Goal: Information Seeking & Learning: Learn about a topic

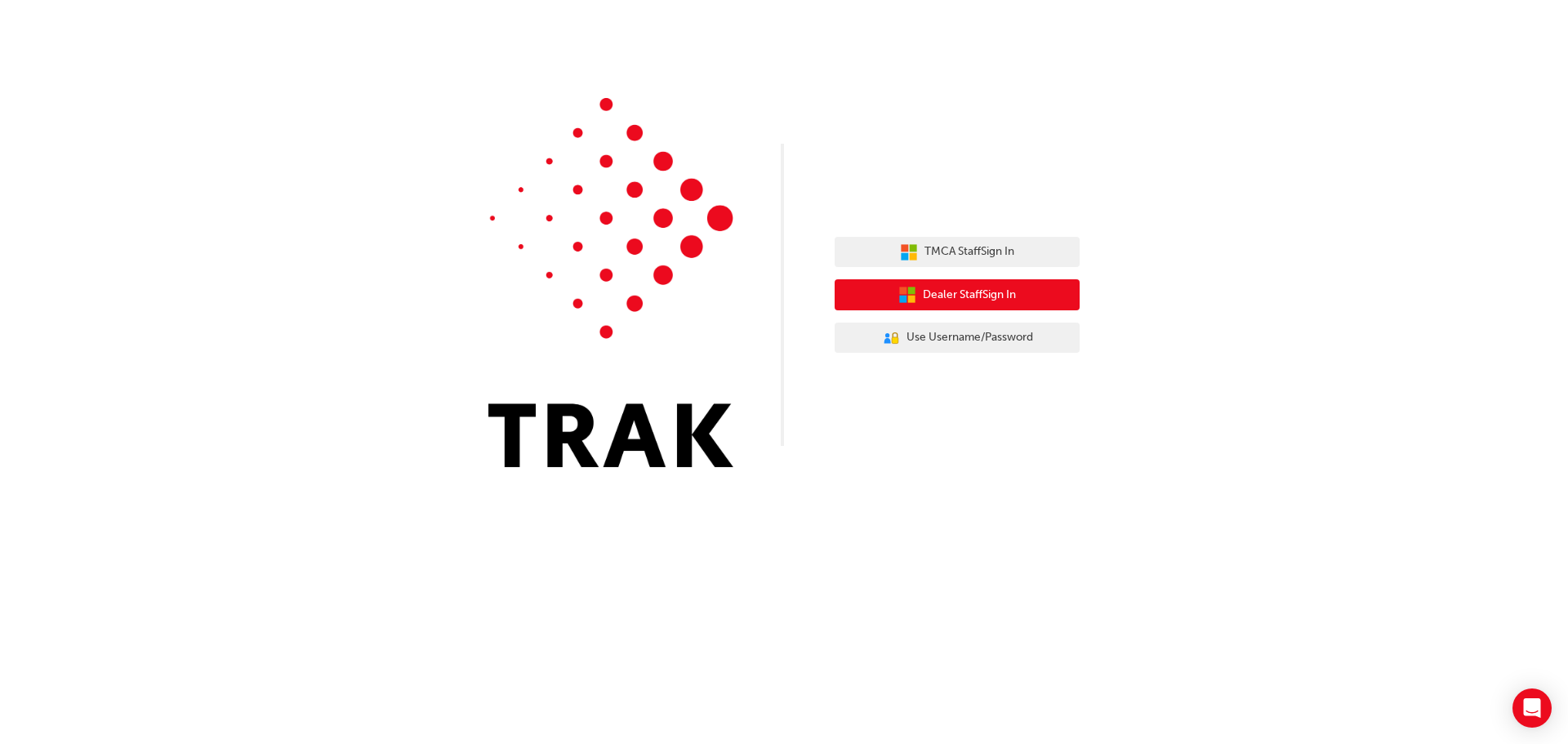
click at [969, 294] on span "Dealer Staff Sign In" at bounding box center [969, 295] width 93 height 19
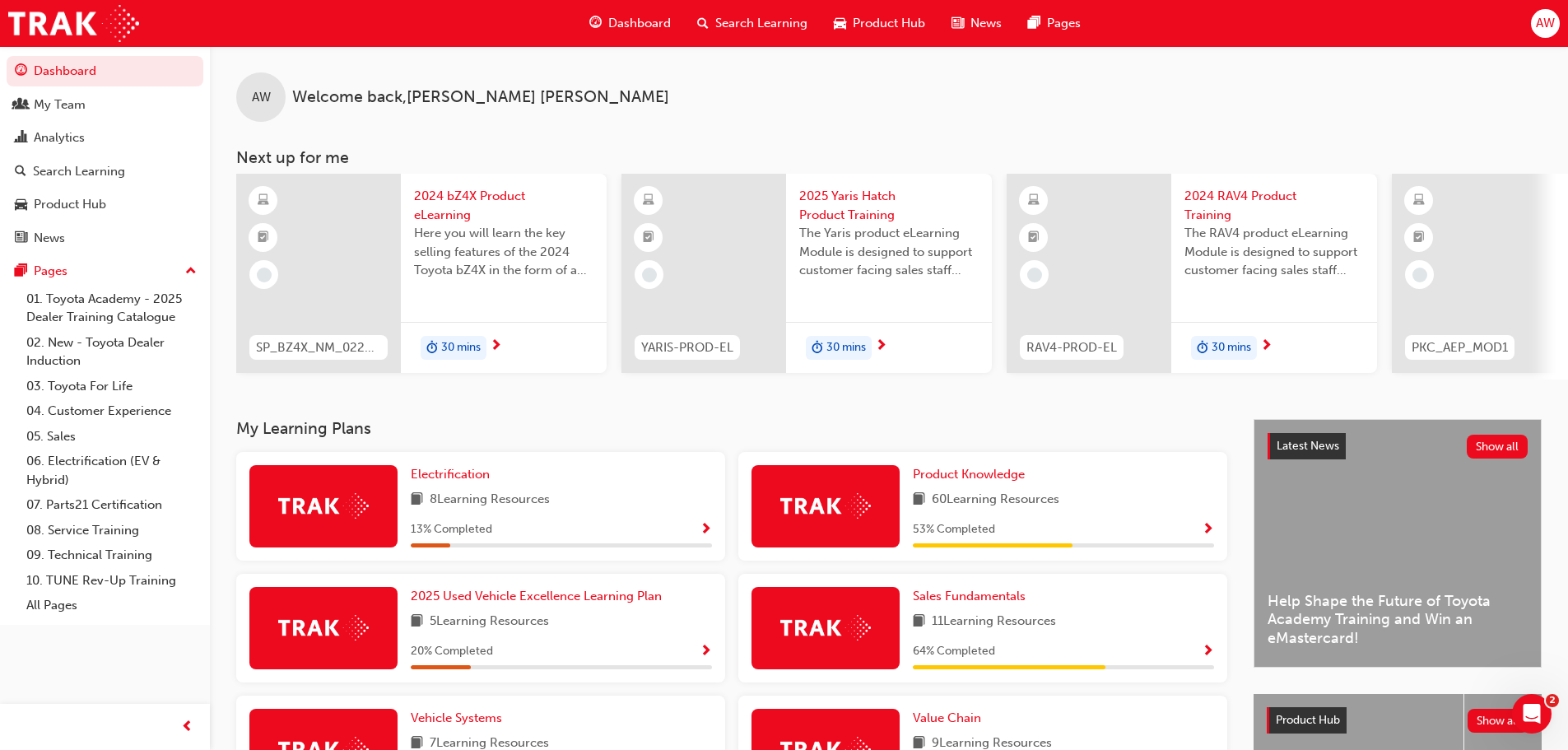
scroll to position [165, 0]
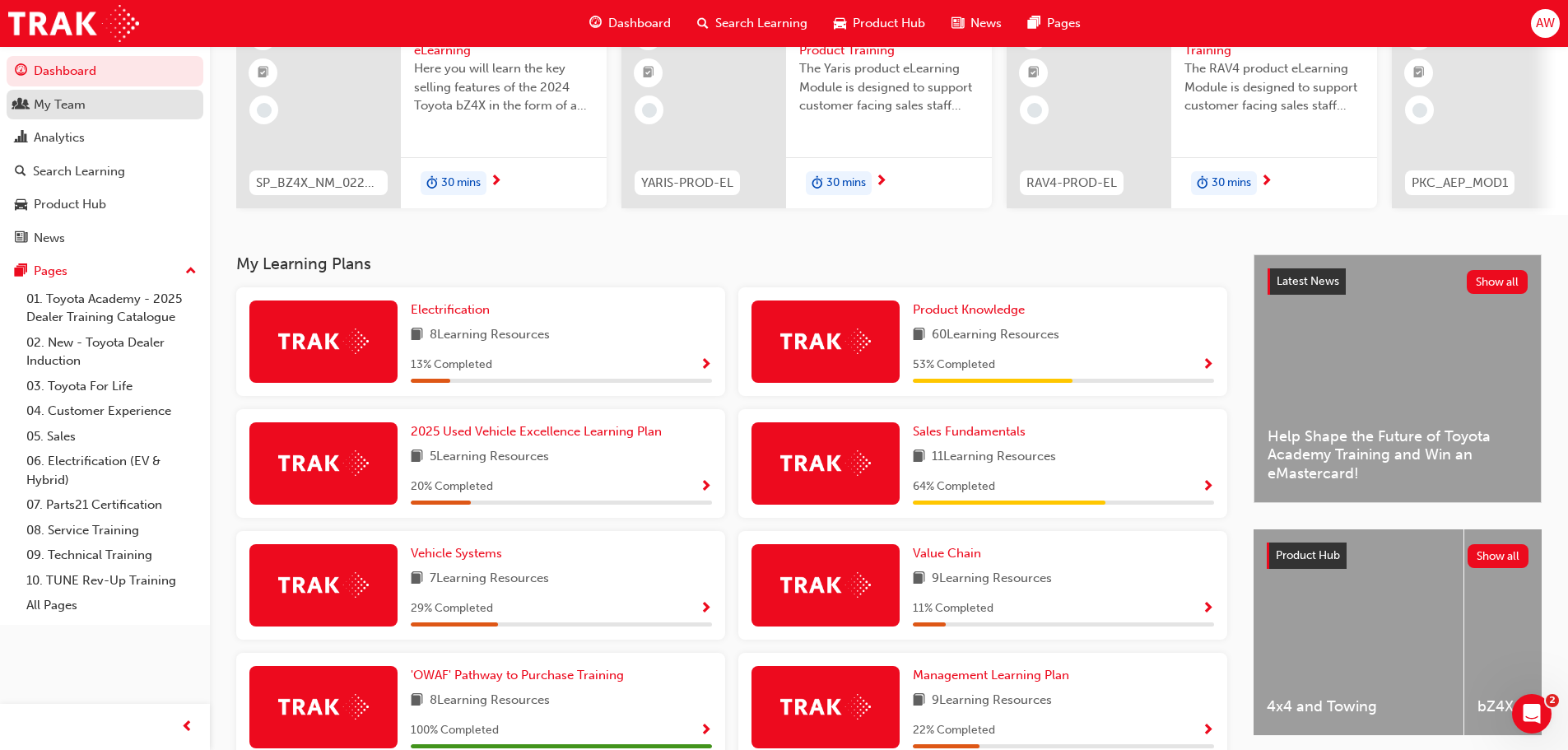
click at [63, 110] on div "My Team" at bounding box center [59, 104] width 52 height 19
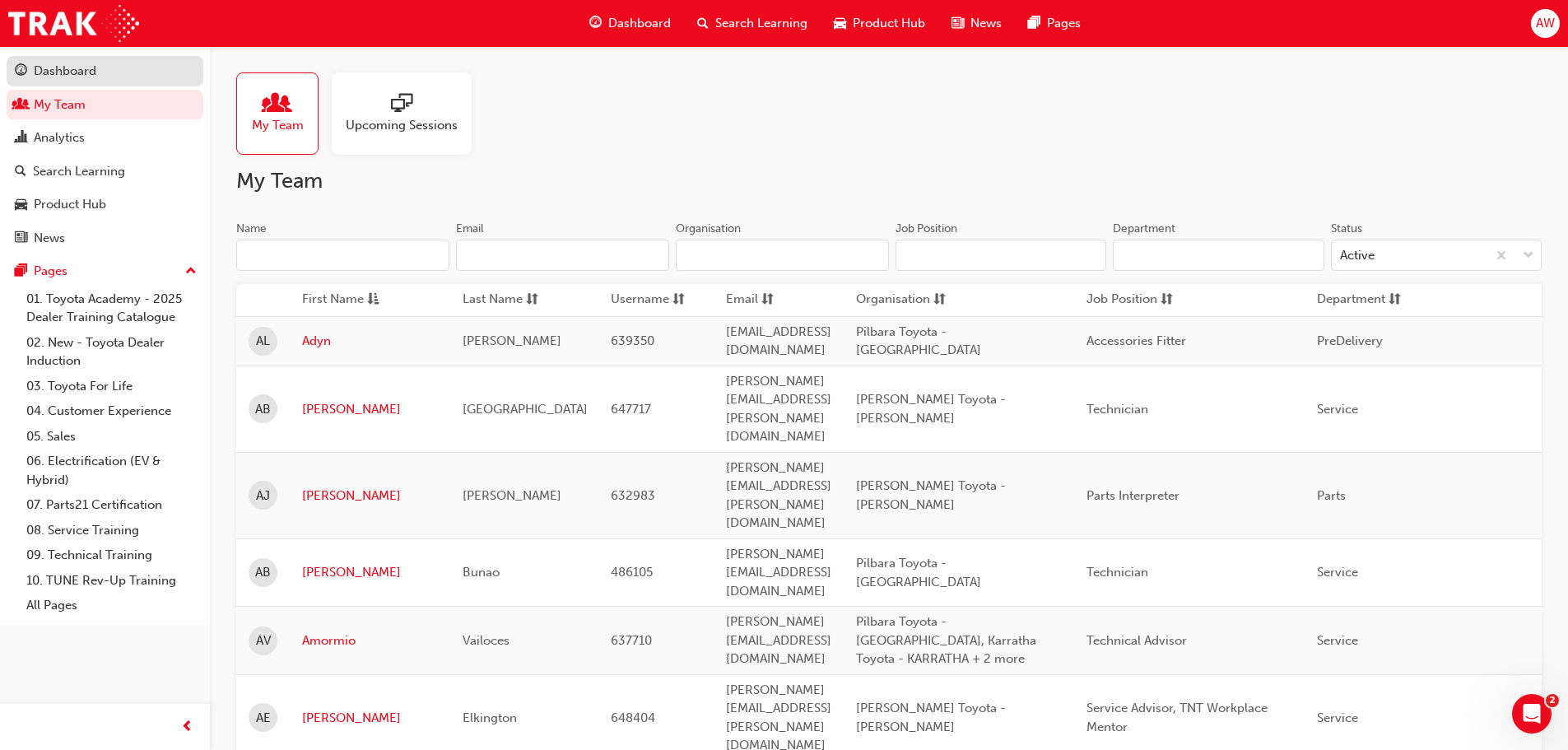
click at [42, 67] on div "Dashboard" at bounding box center [65, 71] width 63 height 19
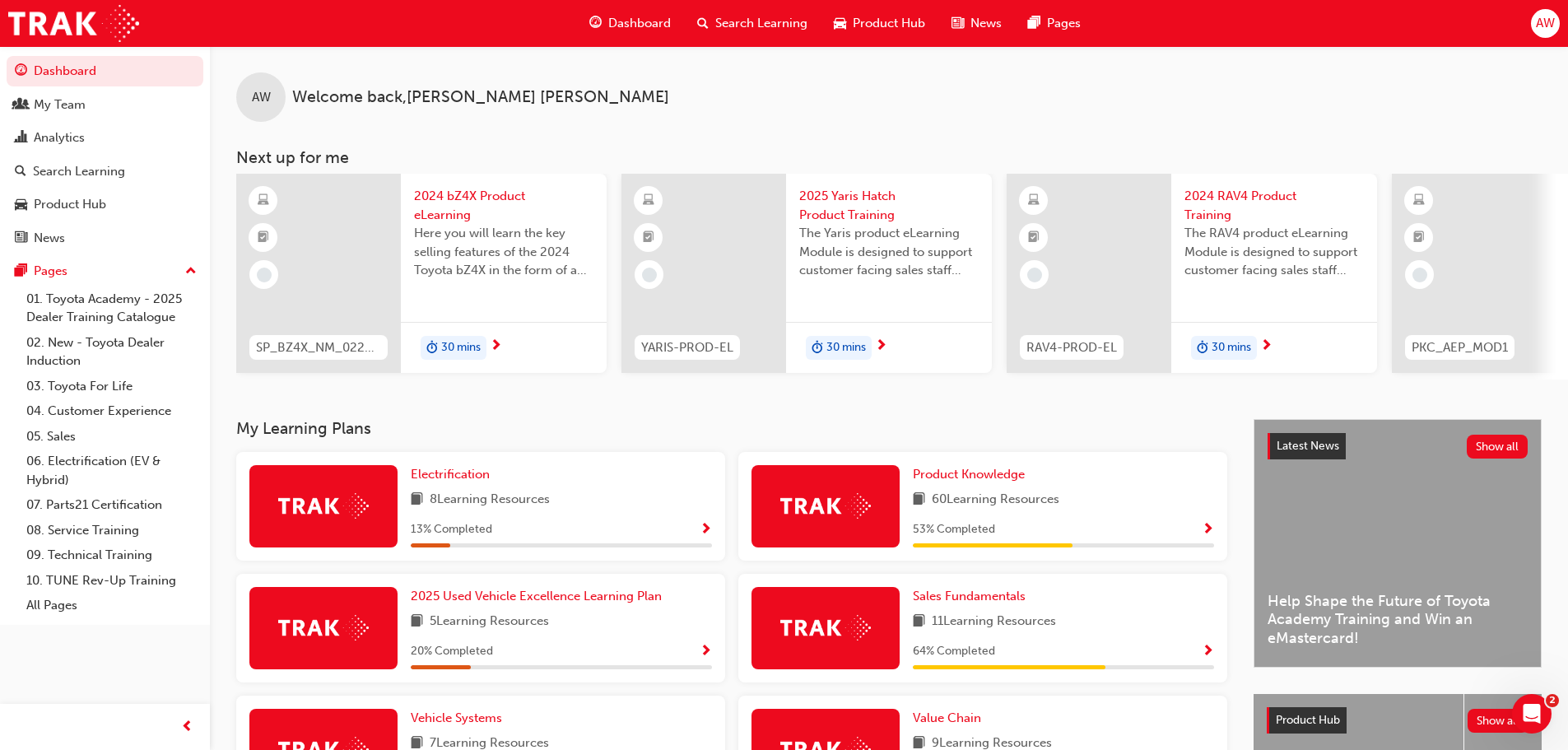
click at [740, 19] on span "Search Learning" at bounding box center [761, 23] width 93 height 19
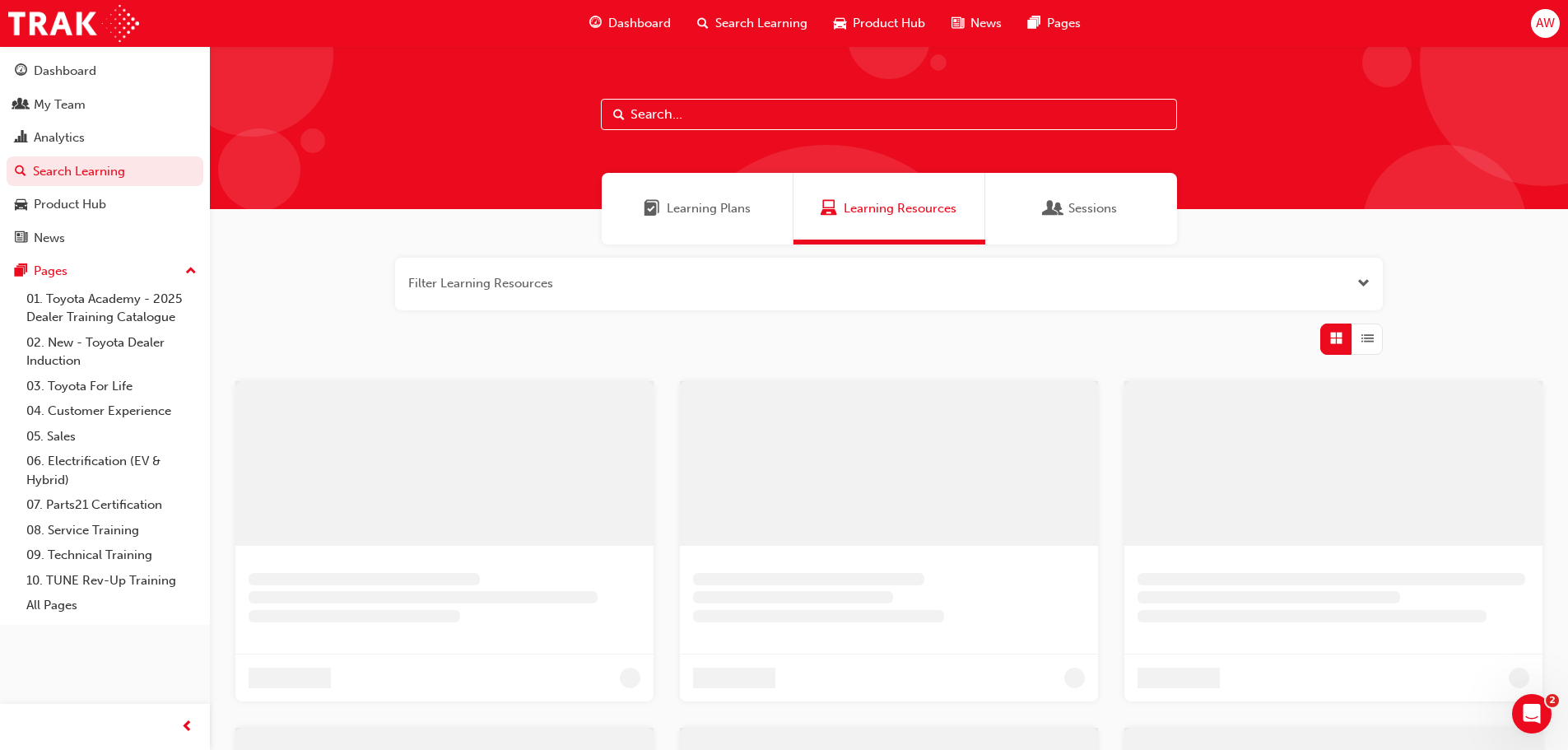
click at [674, 115] on input "text" at bounding box center [888, 114] width 576 height 31
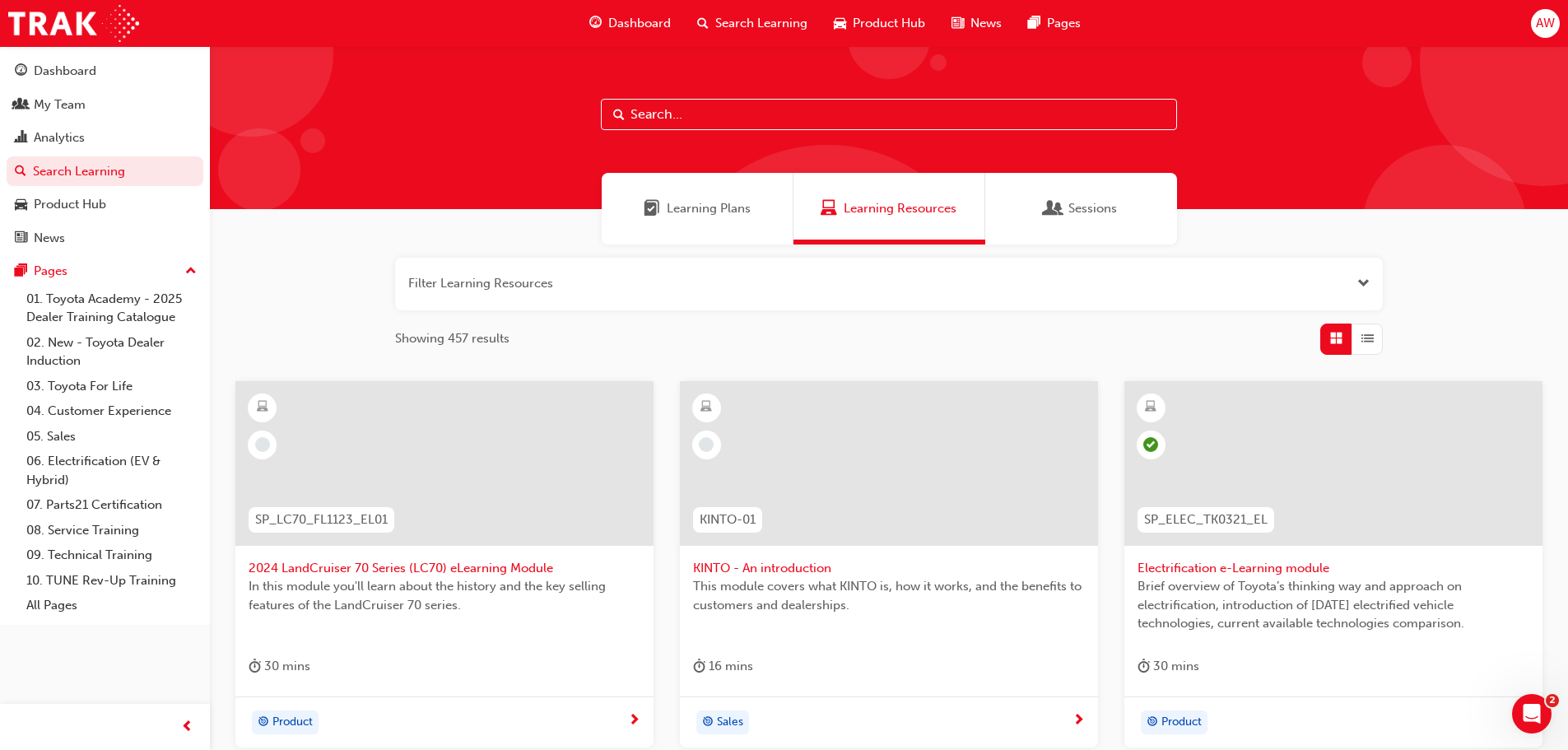
paste input "RAV4-PROD-EL"
type input "RAV4-PROD-EL"
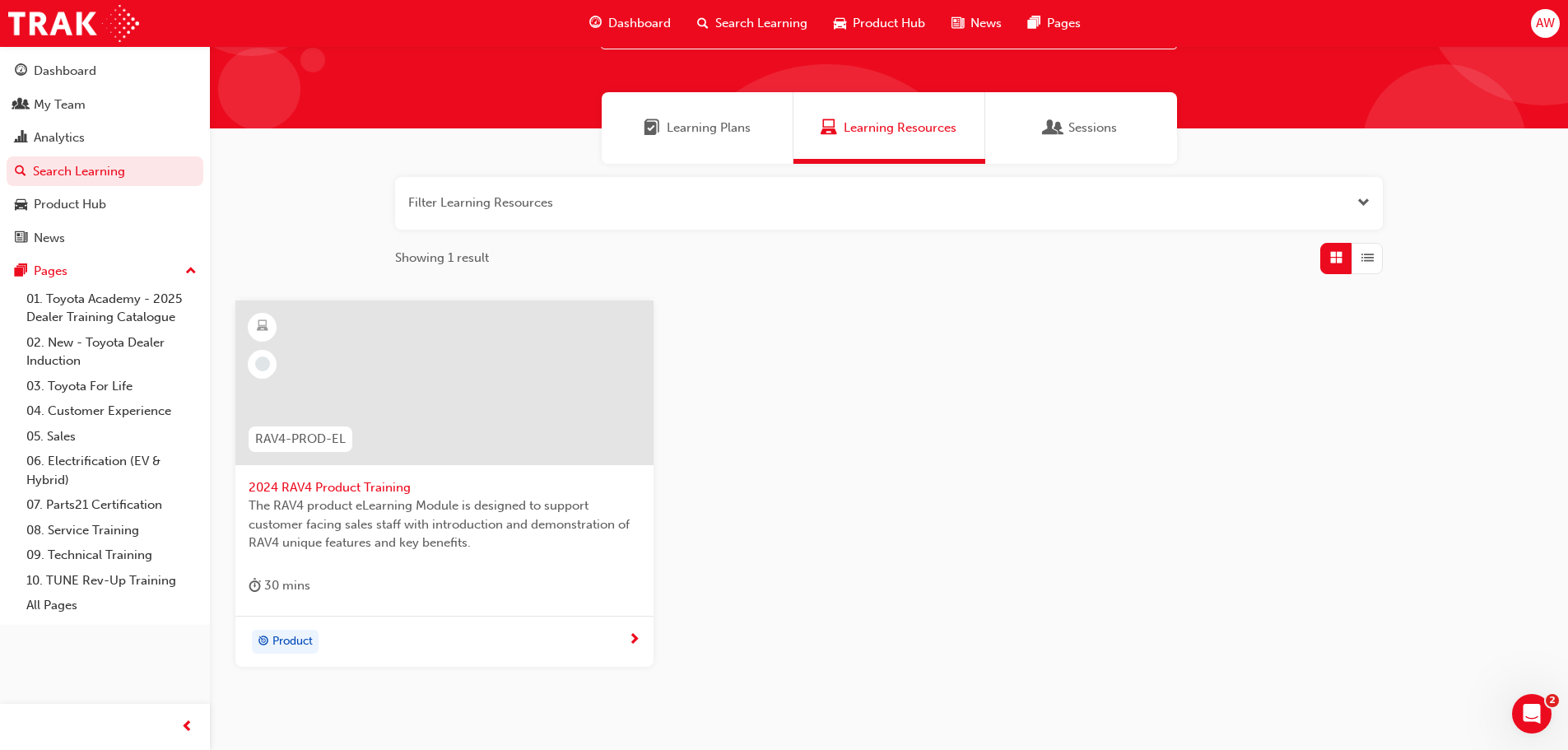
scroll to position [157, 0]
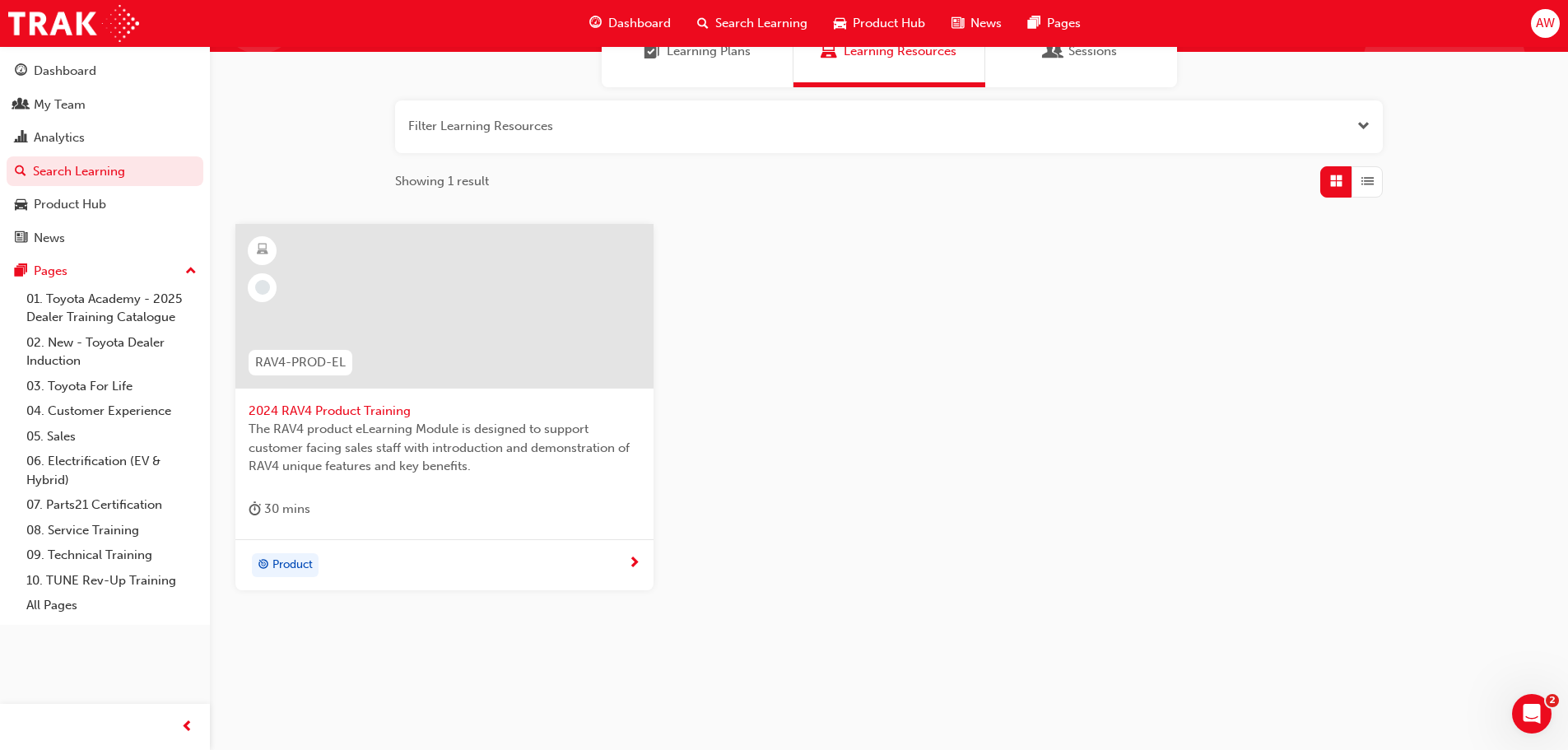
click at [292, 409] on span "2024 RAV4 Product Training" at bounding box center [444, 411] width 392 height 19
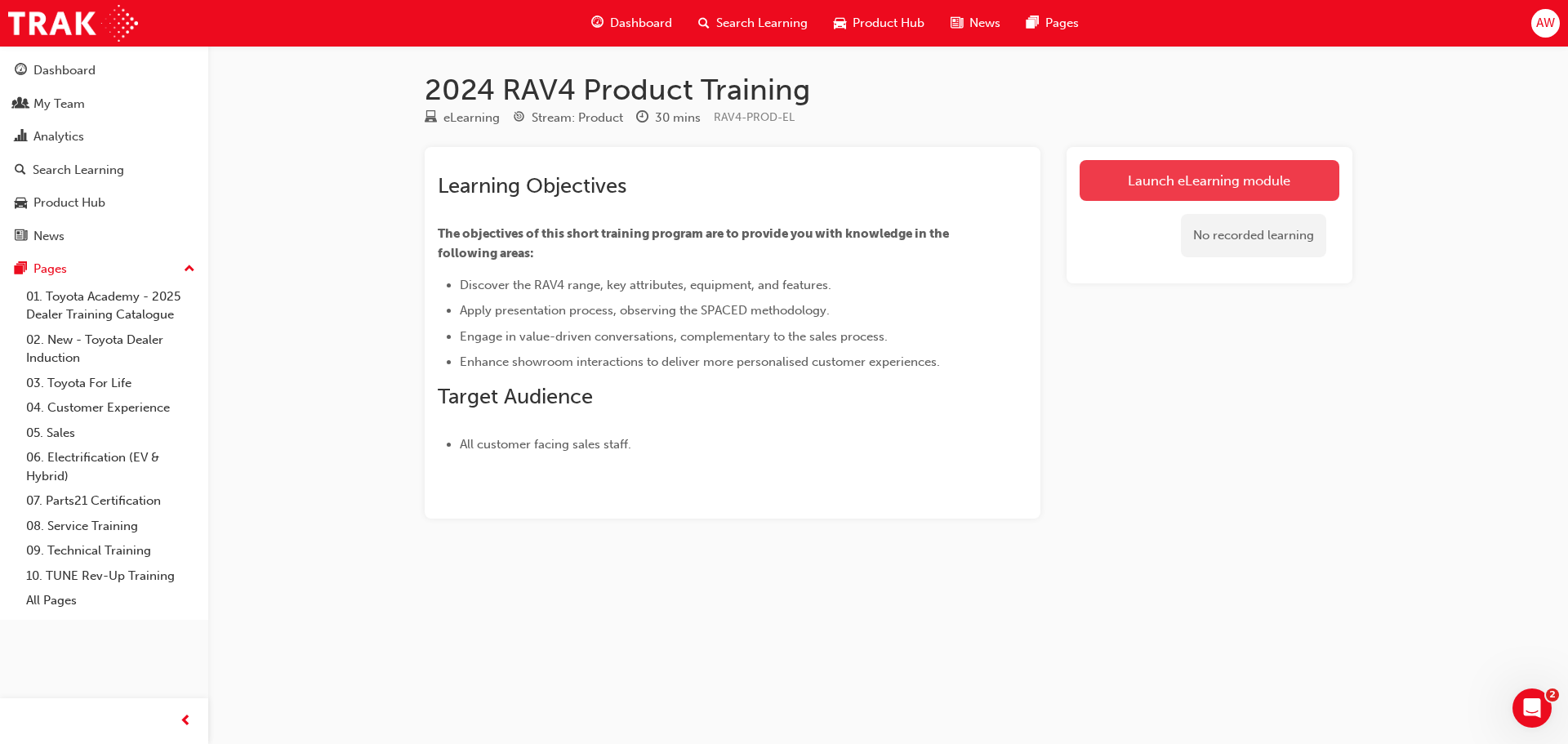
click at [1202, 185] on link "Launch eLearning module" at bounding box center [1210, 180] width 260 height 40
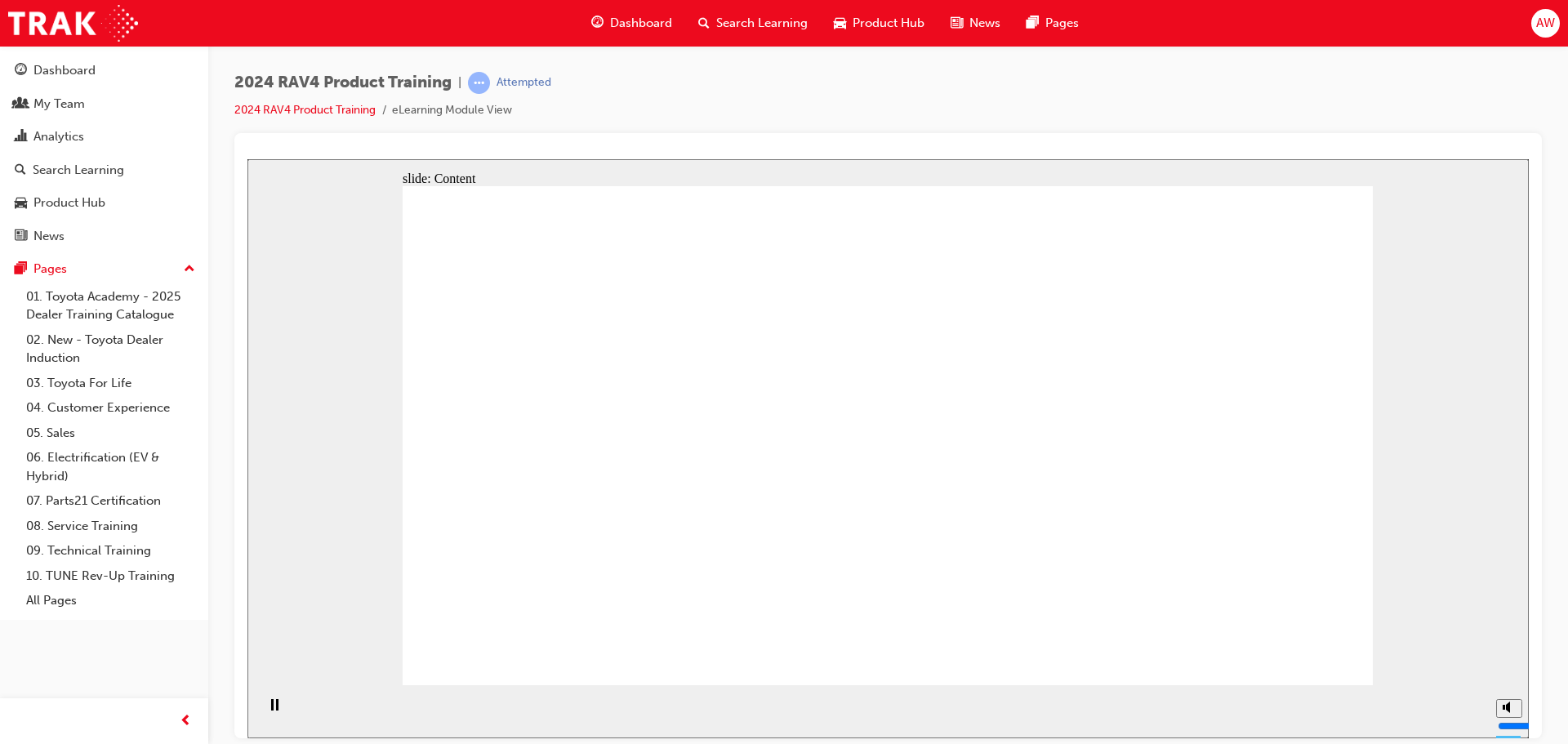
drag, startPoint x: 642, startPoint y: 424, endPoint x: 623, endPoint y: 426, distance: 19.1
drag, startPoint x: 544, startPoint y: 479, endPoint x: 566, endPoint y: 485, distance: 22.8
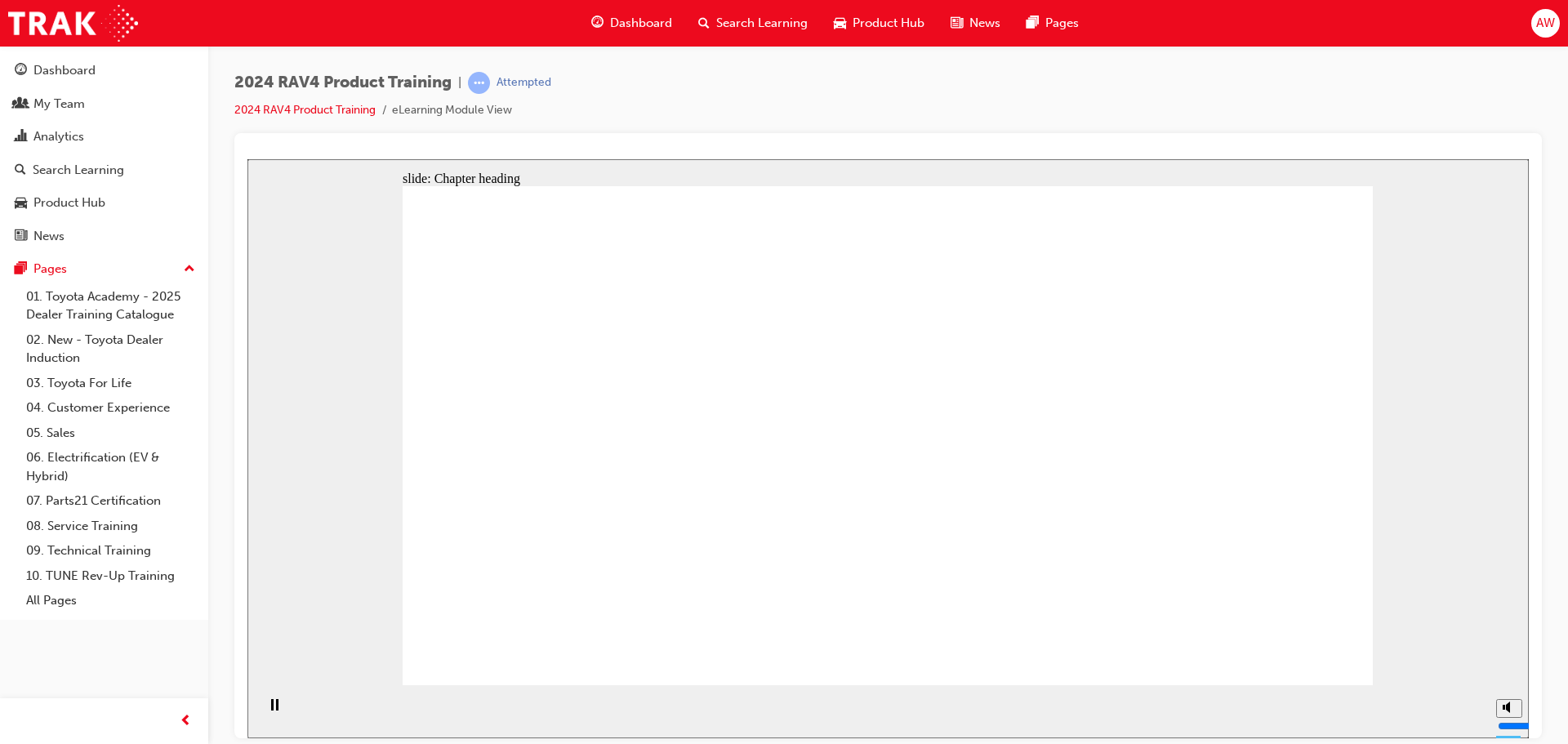
click at [1510, 650] on icon "Mute (Ctrl+Alt+M)" at bounding box center [1510, 645] width 13 height 12
type input "4"
click at [1512, 666] on input "volume" at bounding box center [1550, 664] width 105 height 13
click at [1391, 463] on div "slide: Content Rectangle 1 S P A C E D S P A C E D SPACED features Rectangle Wh…" at bounding box center [889, 447] width 1281 height 579
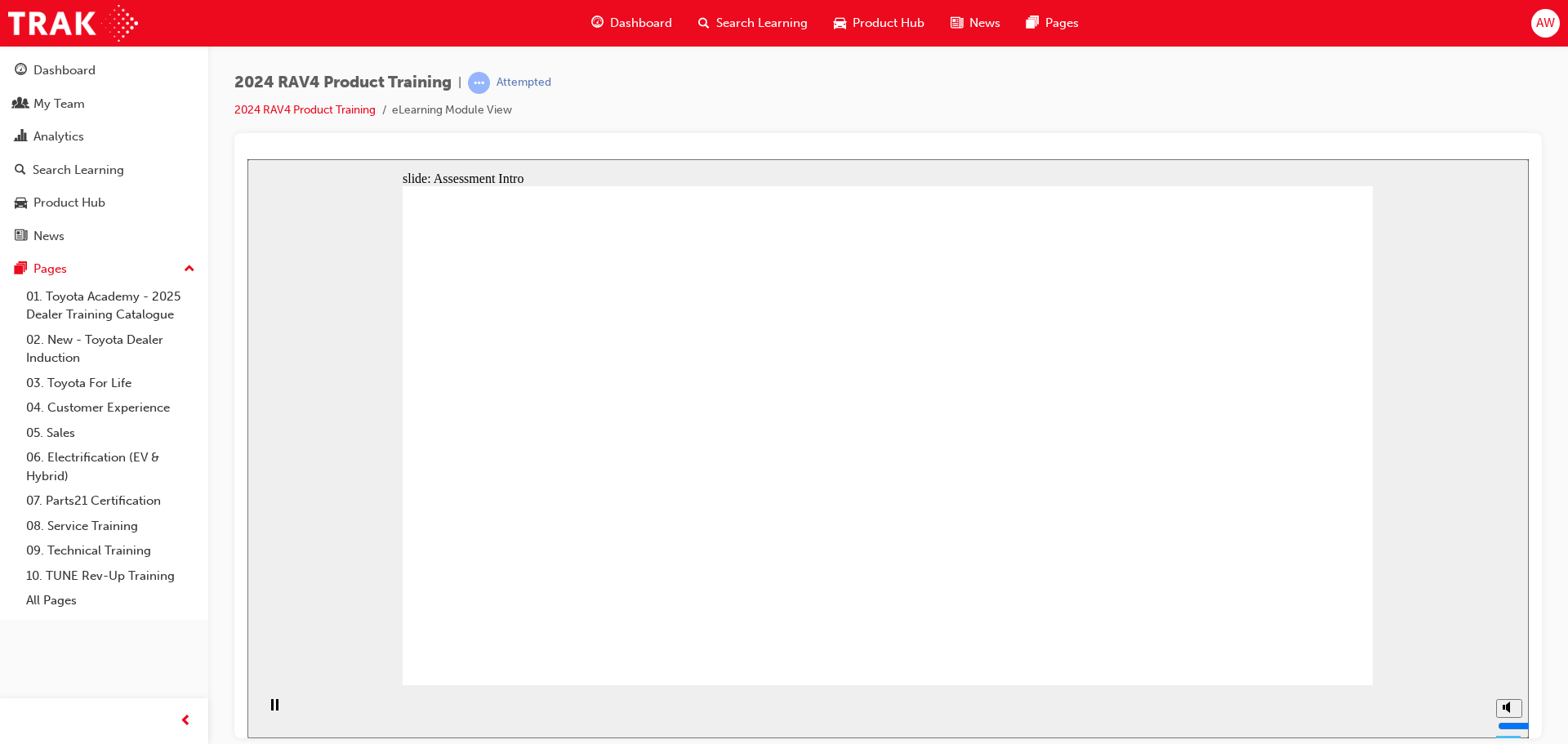
radio input "true"
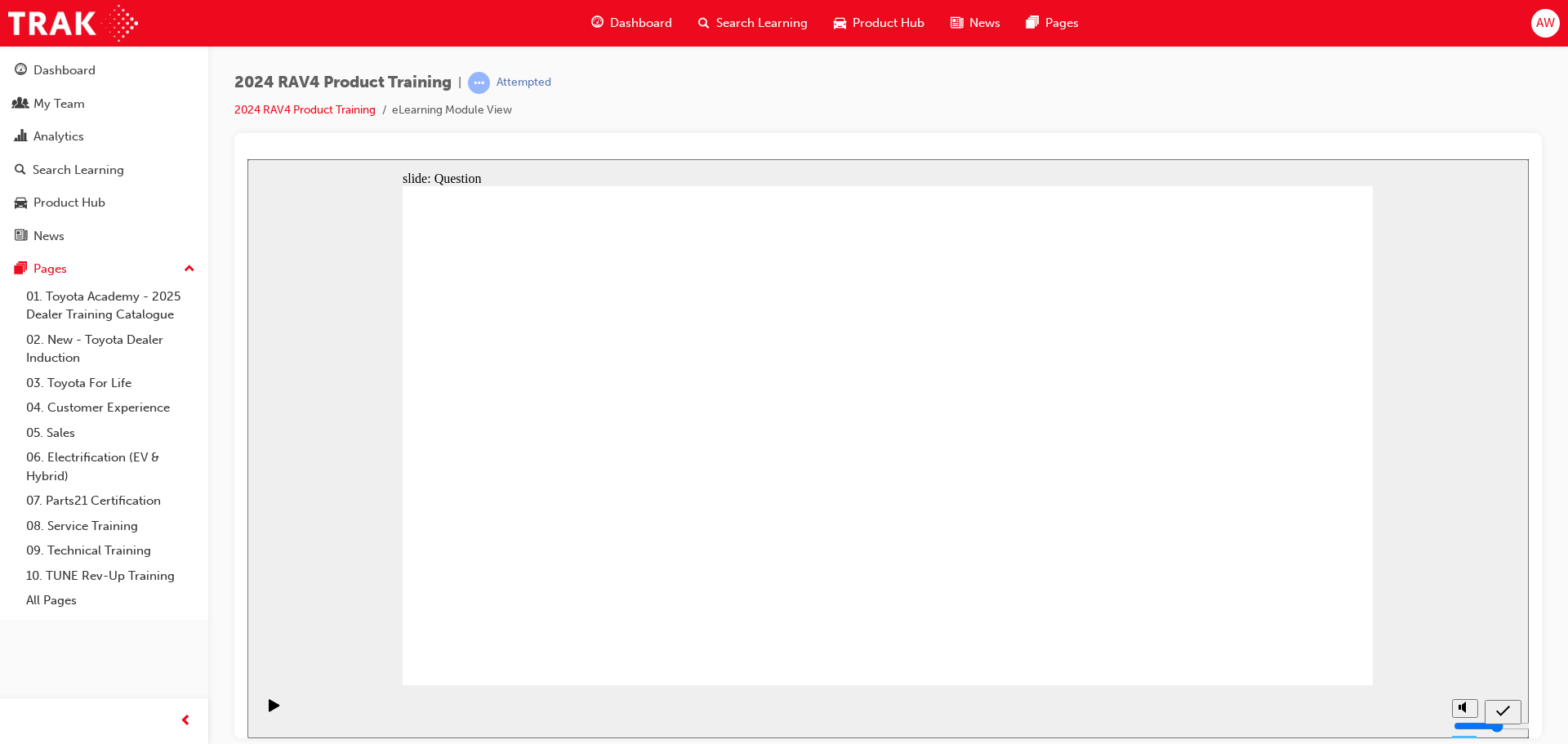
radio input "true"
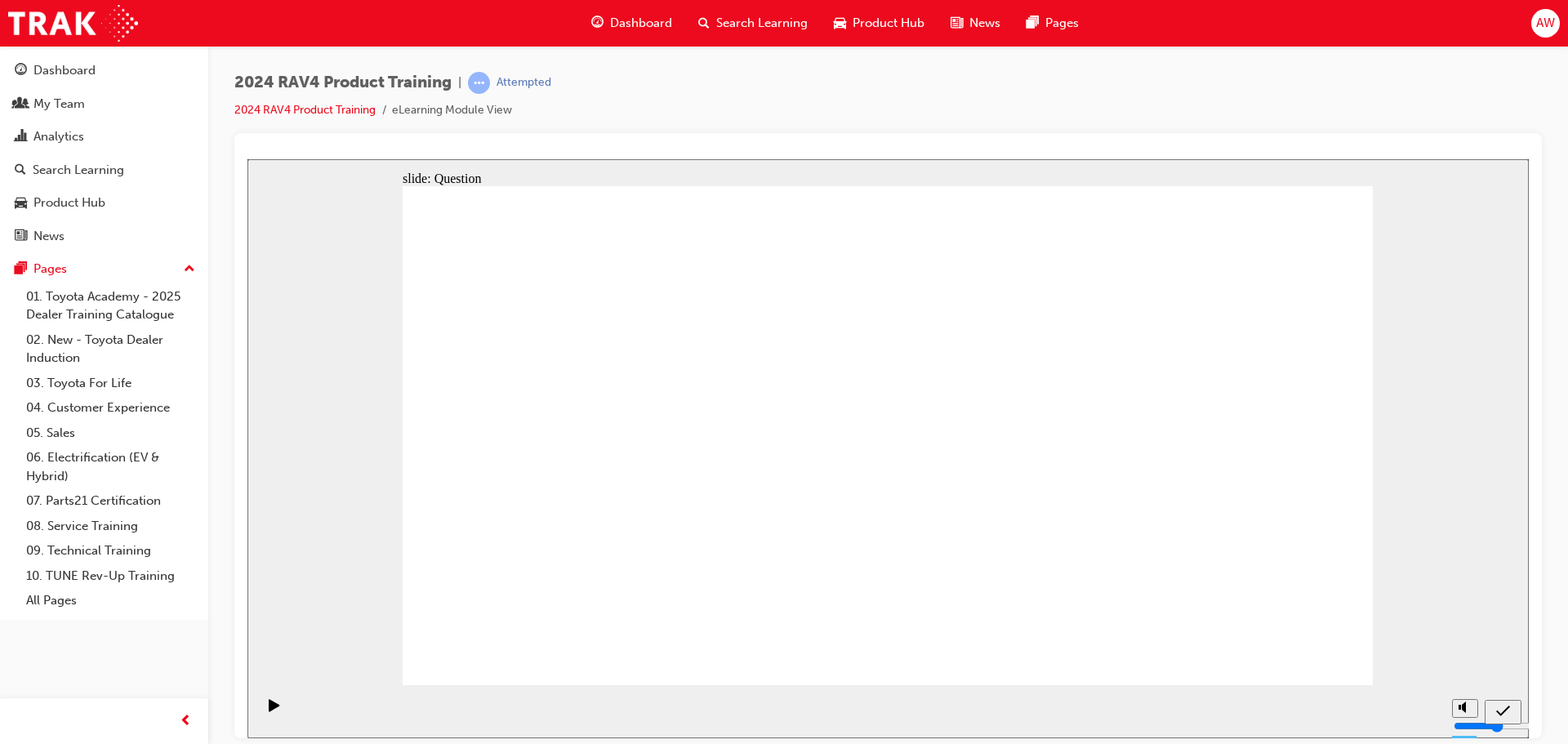
radio input "true"
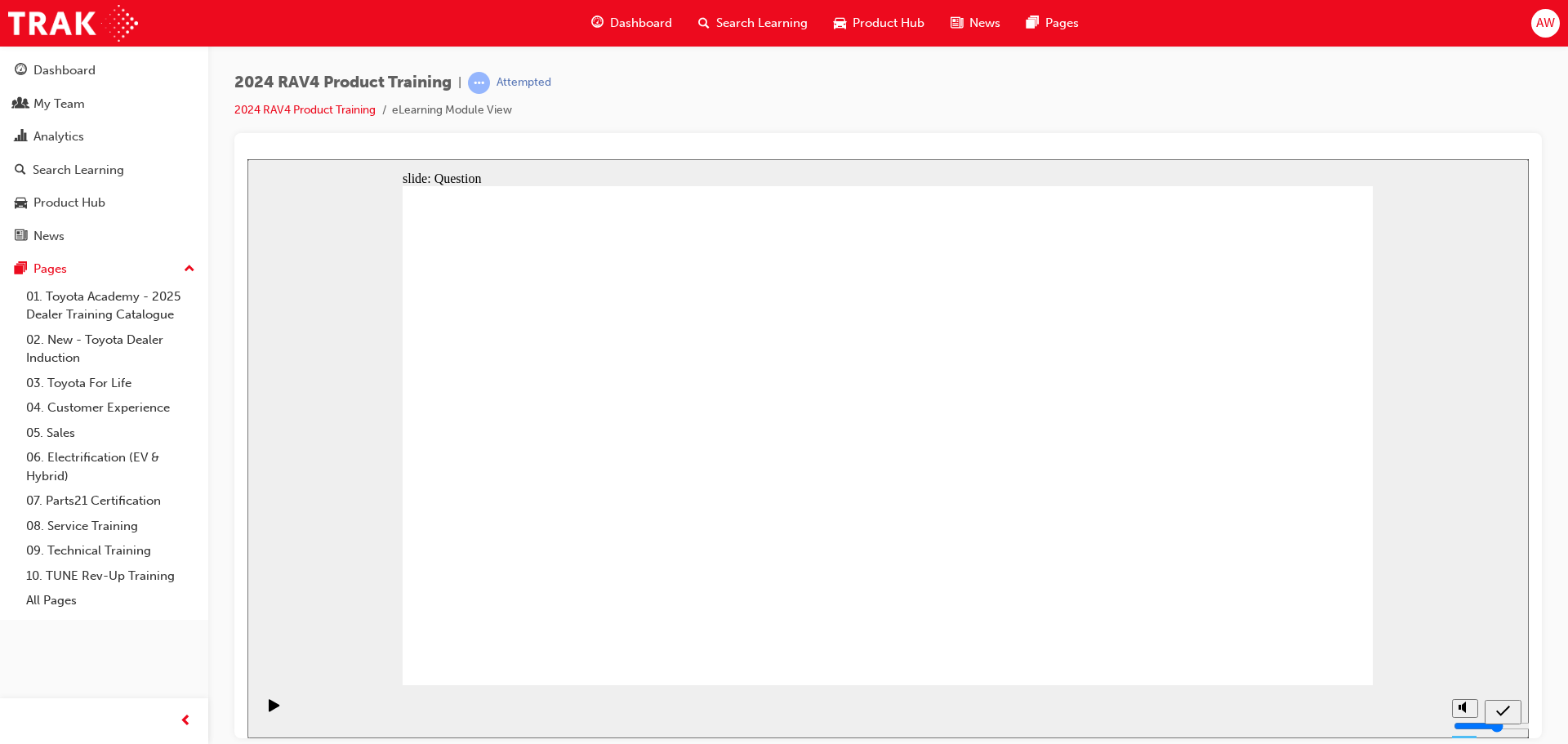
radio input "true"
drag, startPoint x: 615, startPoint y: 401, endPoint x: 643, endPoint y: 546, distance: 147.7
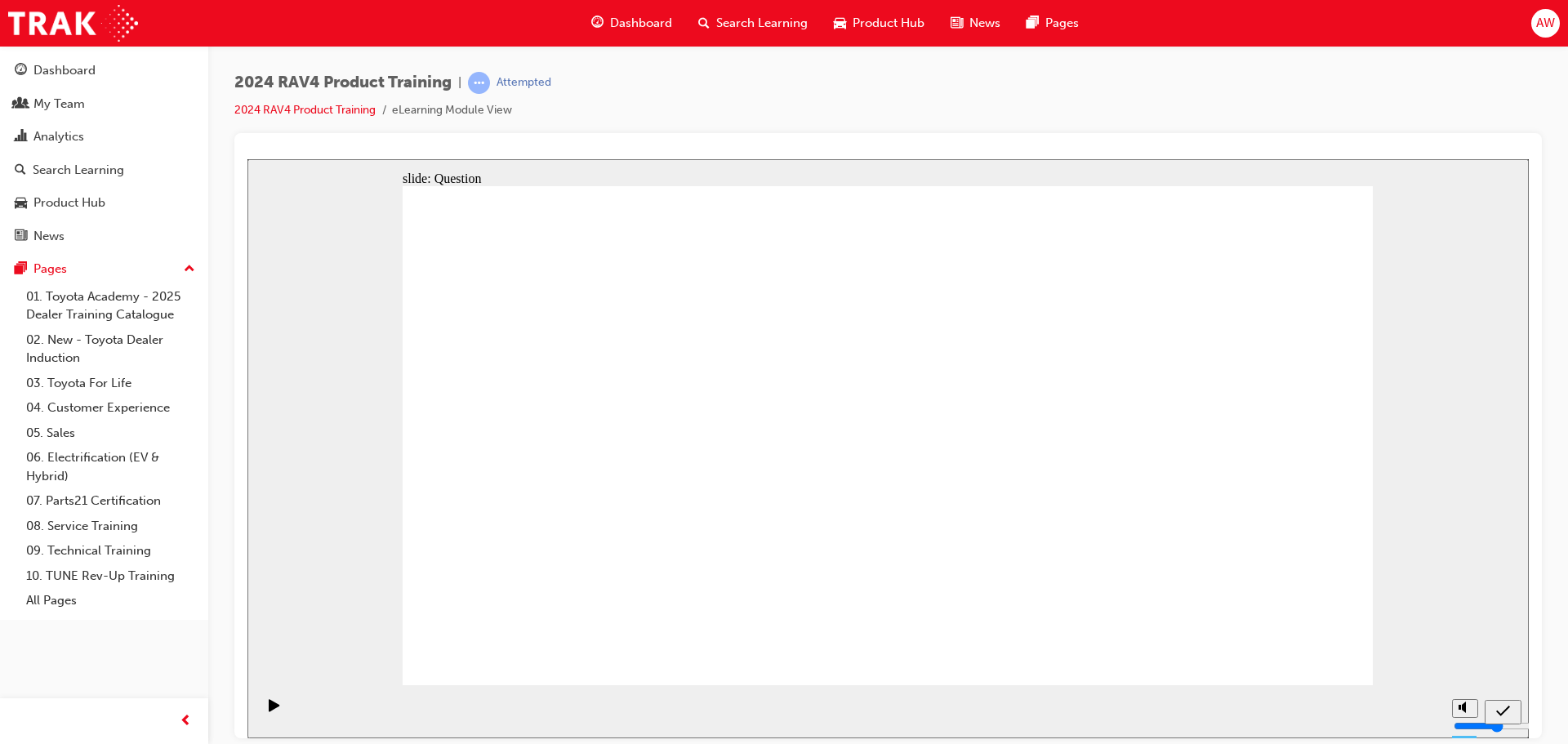
drag, startPoint x: 1192, startPoint y: 396, endPoint x: 801, endPoint y: 556, distance: 422.5
drag, startPoint x: 755, startPoint y: 399, endPoint x: 1138, endPoint y: 571, distance: 419.8
drag, startPoint x: 964, startPoint y: 402, endPoint x: 965, endPoint y: 549, distance: 147.0
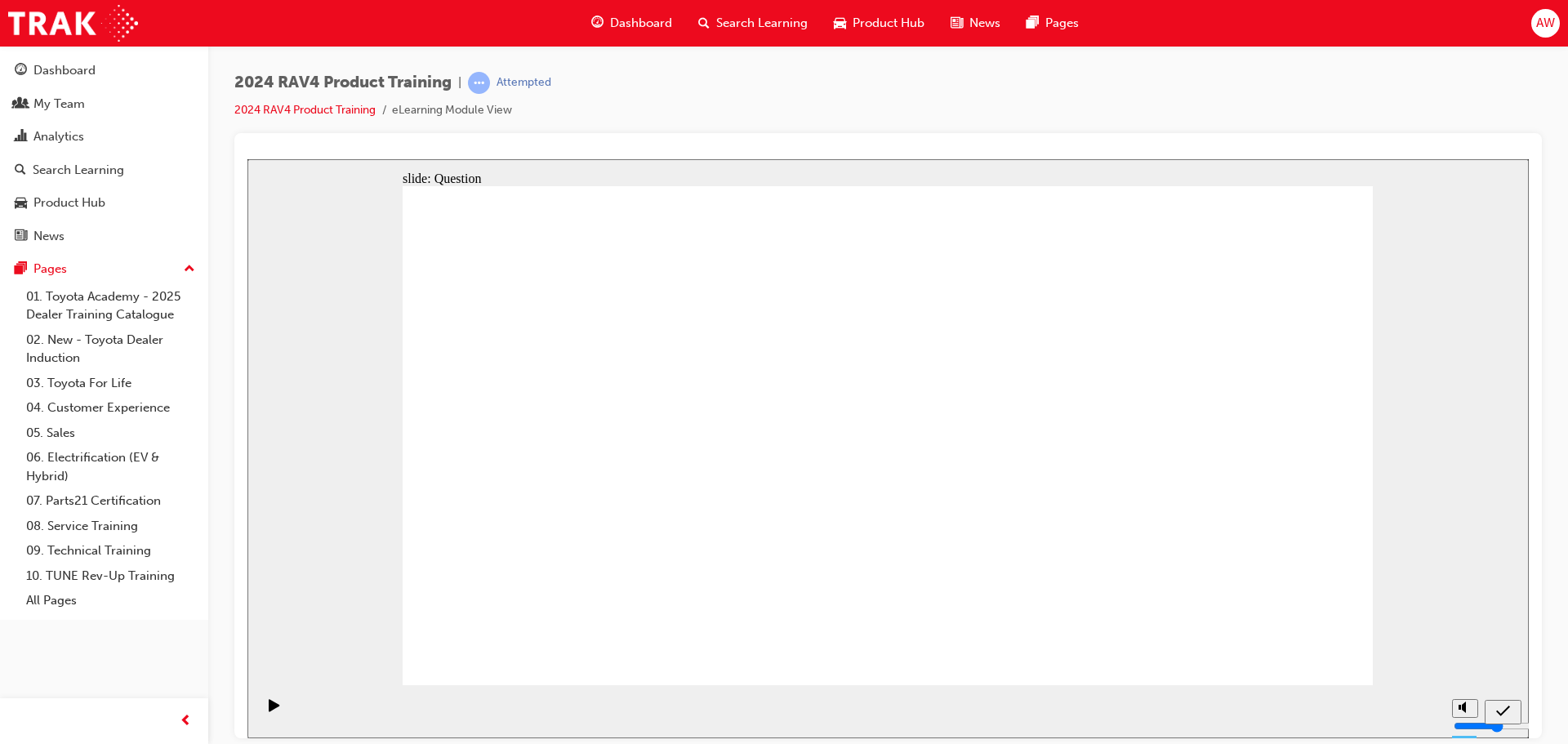
radio input "true"
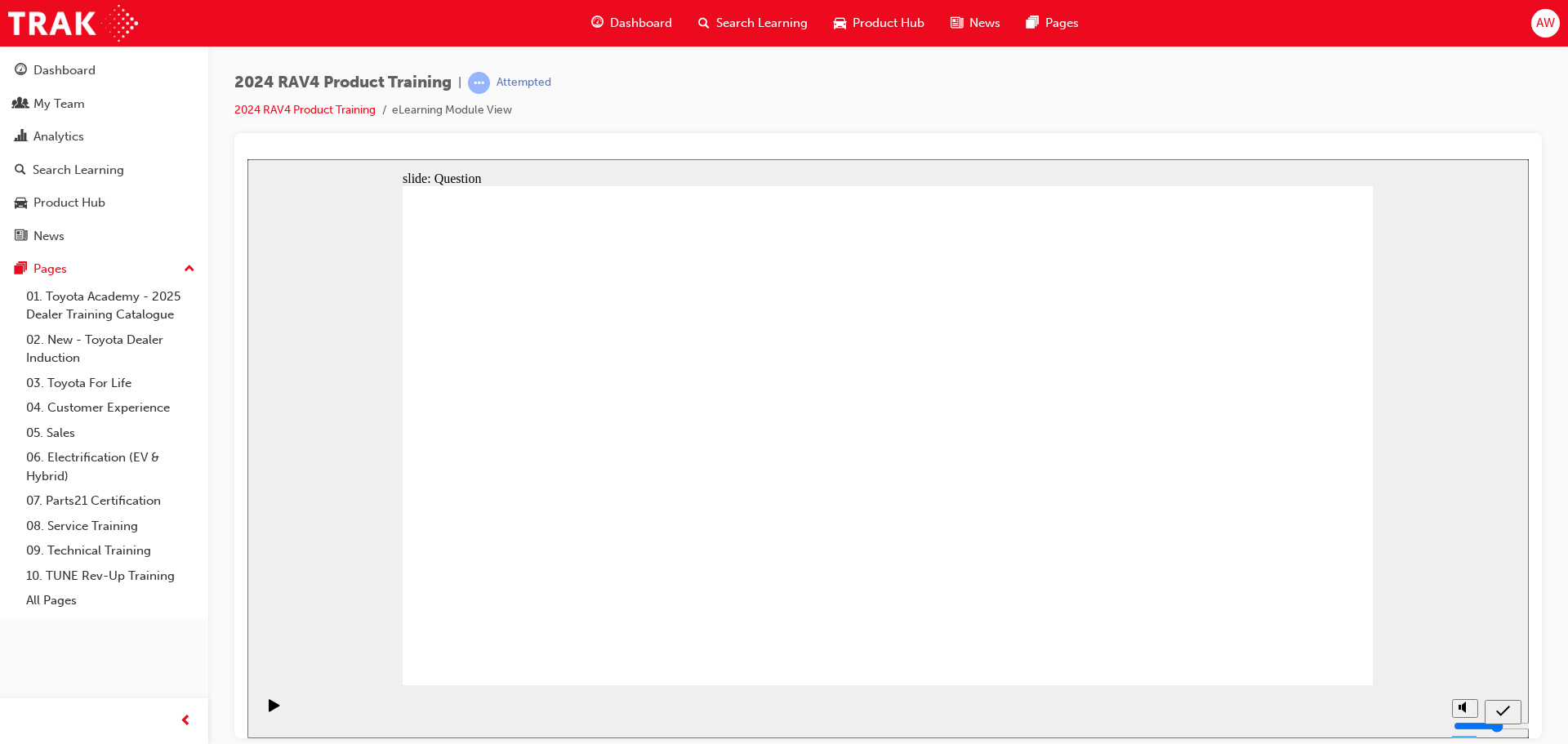
drag, startPoint x: 1108, startPoint y: 338, endPoint x: 1109, endPoint y: 328, distance: 10.0
radio input "true"
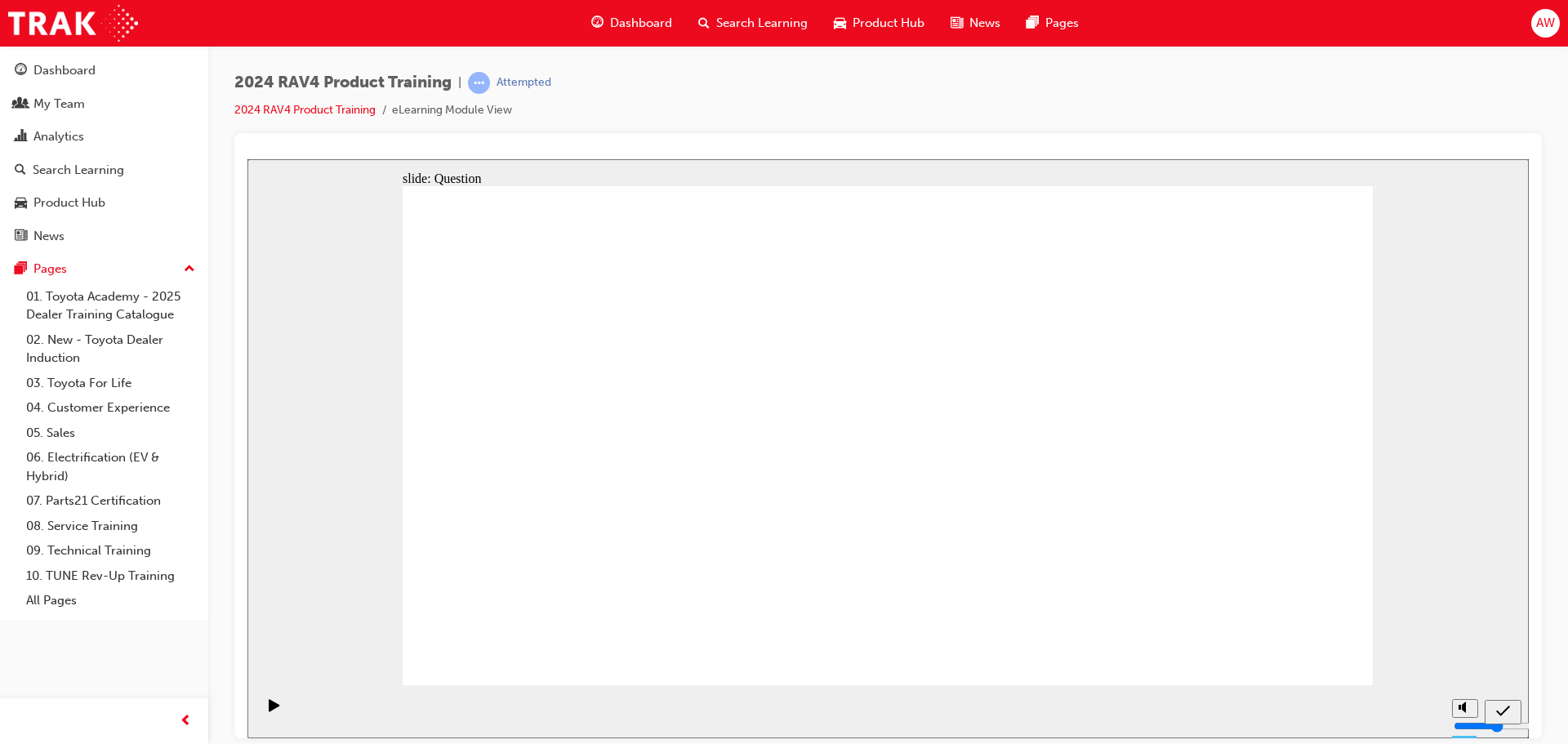
radio input "true"
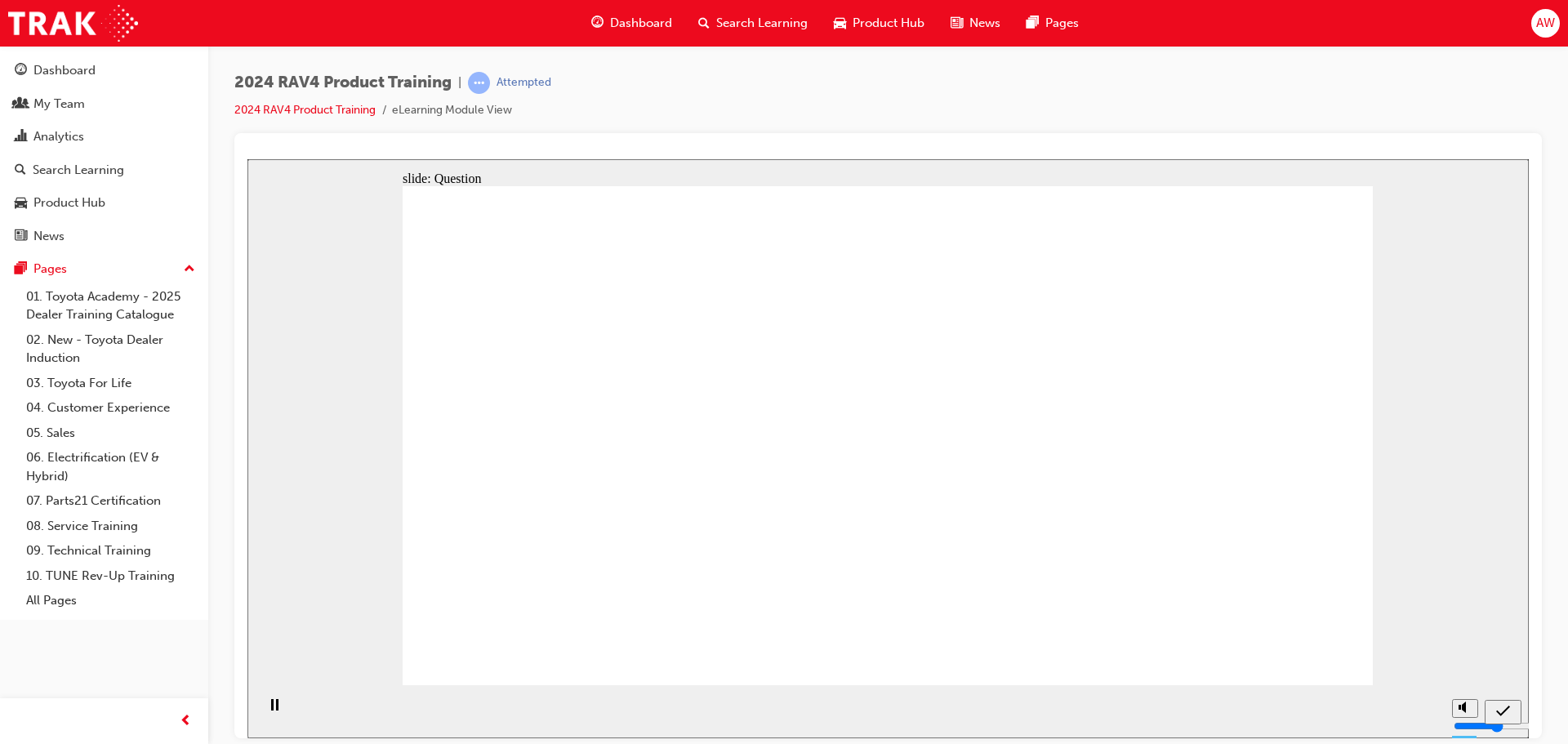
radio input "true"
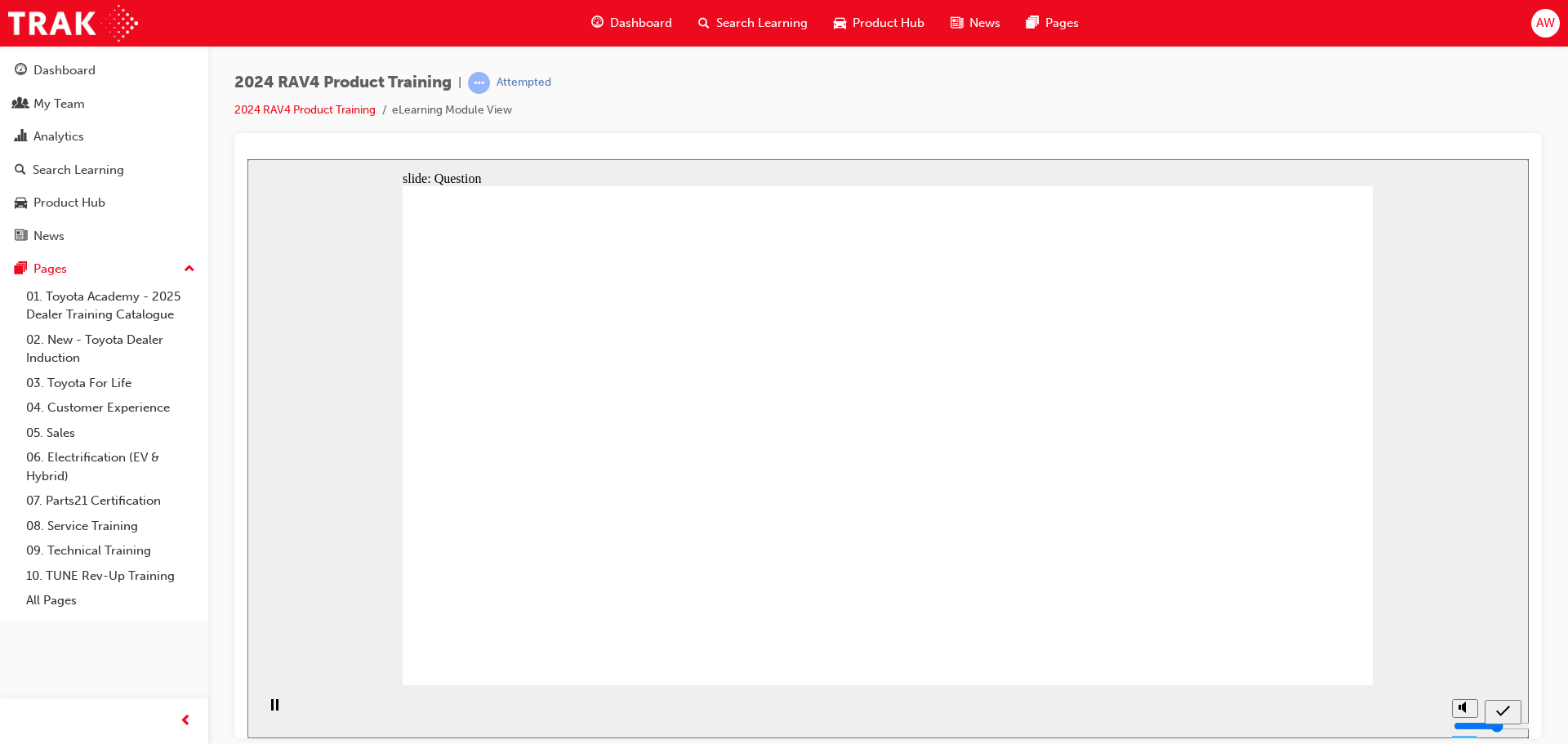
drag, startPoint x: 558, startPoint y: 386, endPoint x: 588, endPoint y: 567, distance: 183.5
drag, startPoint x: 1197, startPoint y: 393, endPoint x: 808, endPoint y: 560, distance: 423.3
drag, startPoint x: 774, startPoint y: 408, endPoint x: 1150, endPoint y: 574, distance: 411.0
drag, startPoint x: 765, startPoint y: 586, endPoint x: 774, endPoint y: 600, distance: 16.6
drag, startPoint x: 602, startPoint y: 571, endPoint x: 987, endPoint y: 565, distance: 385.0
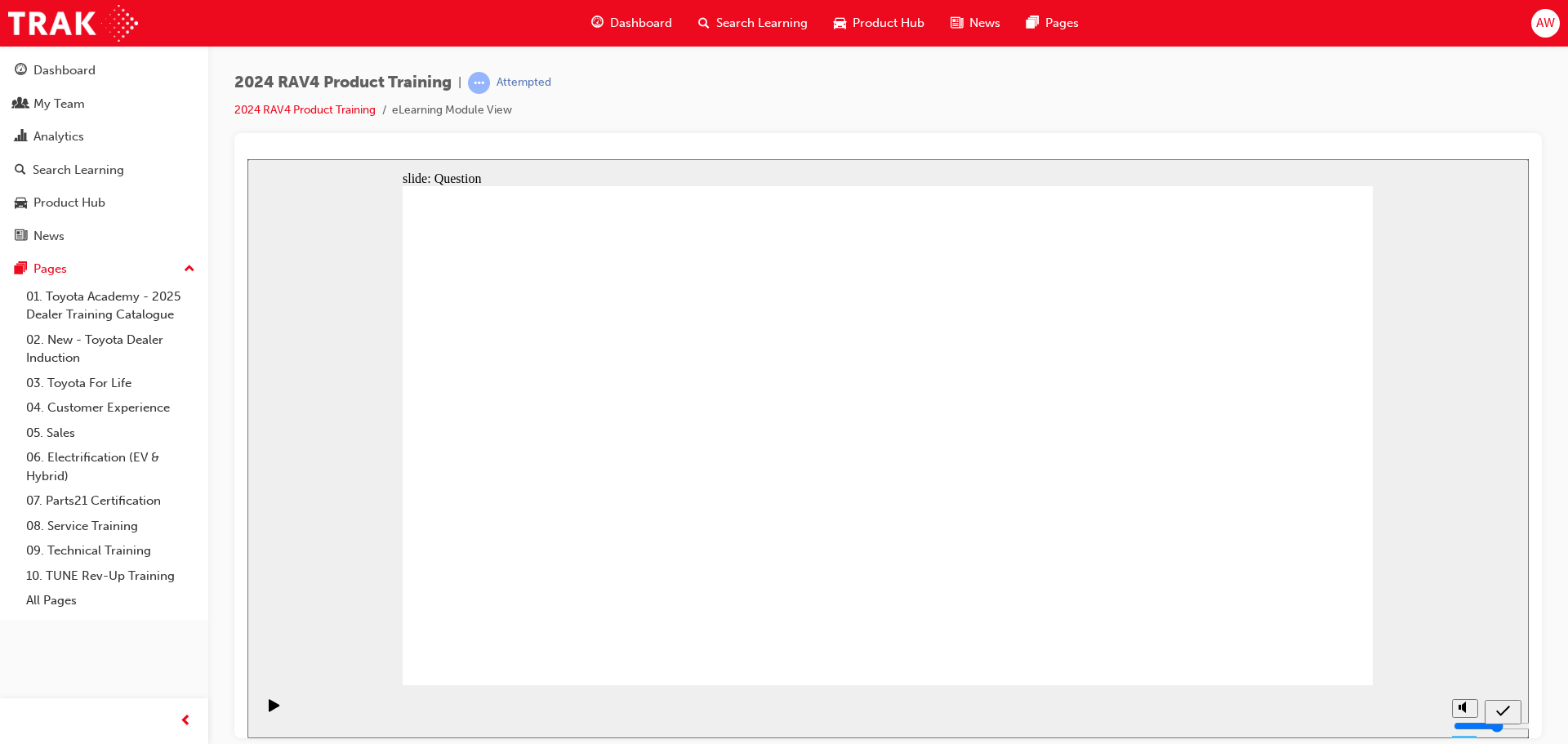
drag, startPoint x: 959, startPoint y: 443, endPoint x: 639, endPoint y: 579, distance: 347.7
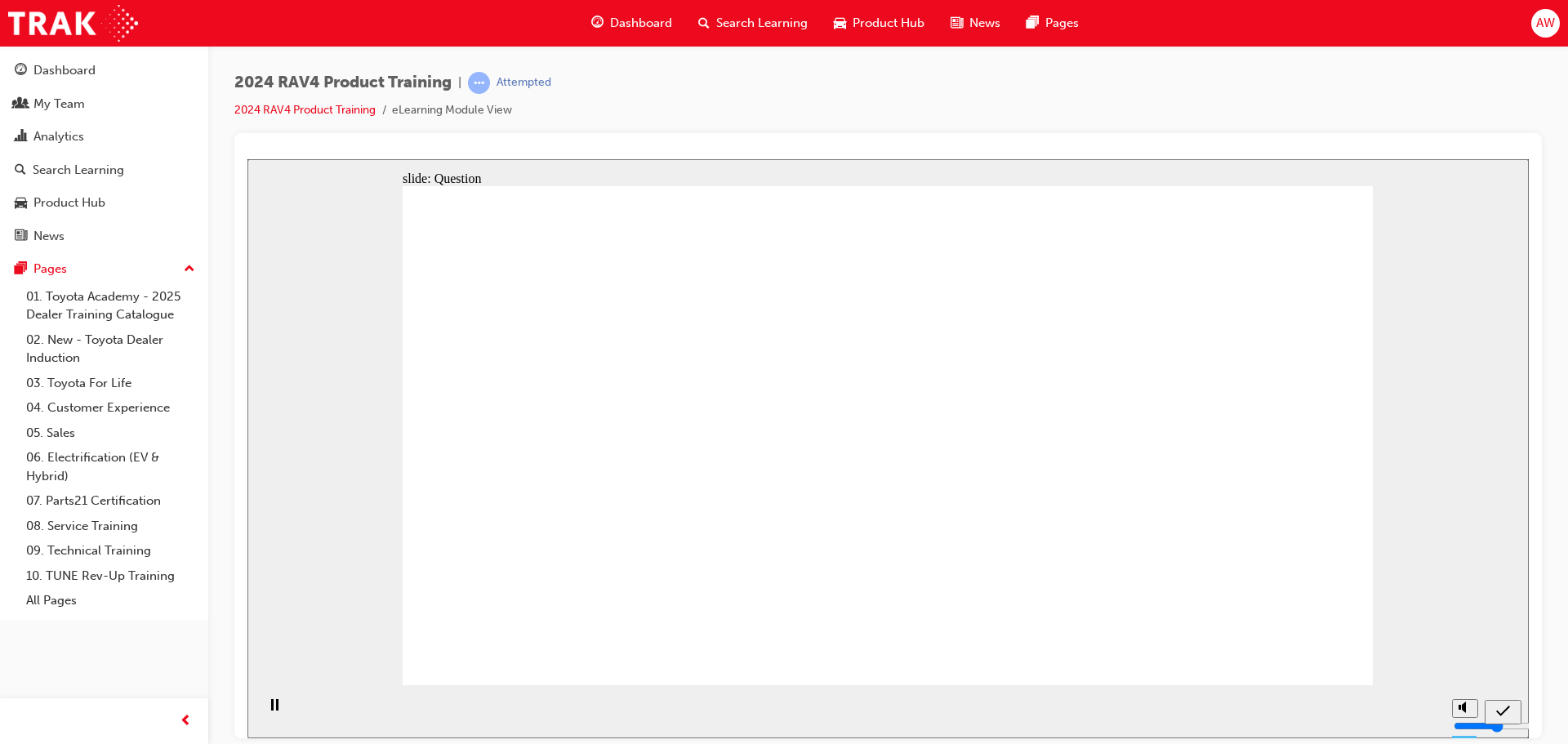
radio input "true"
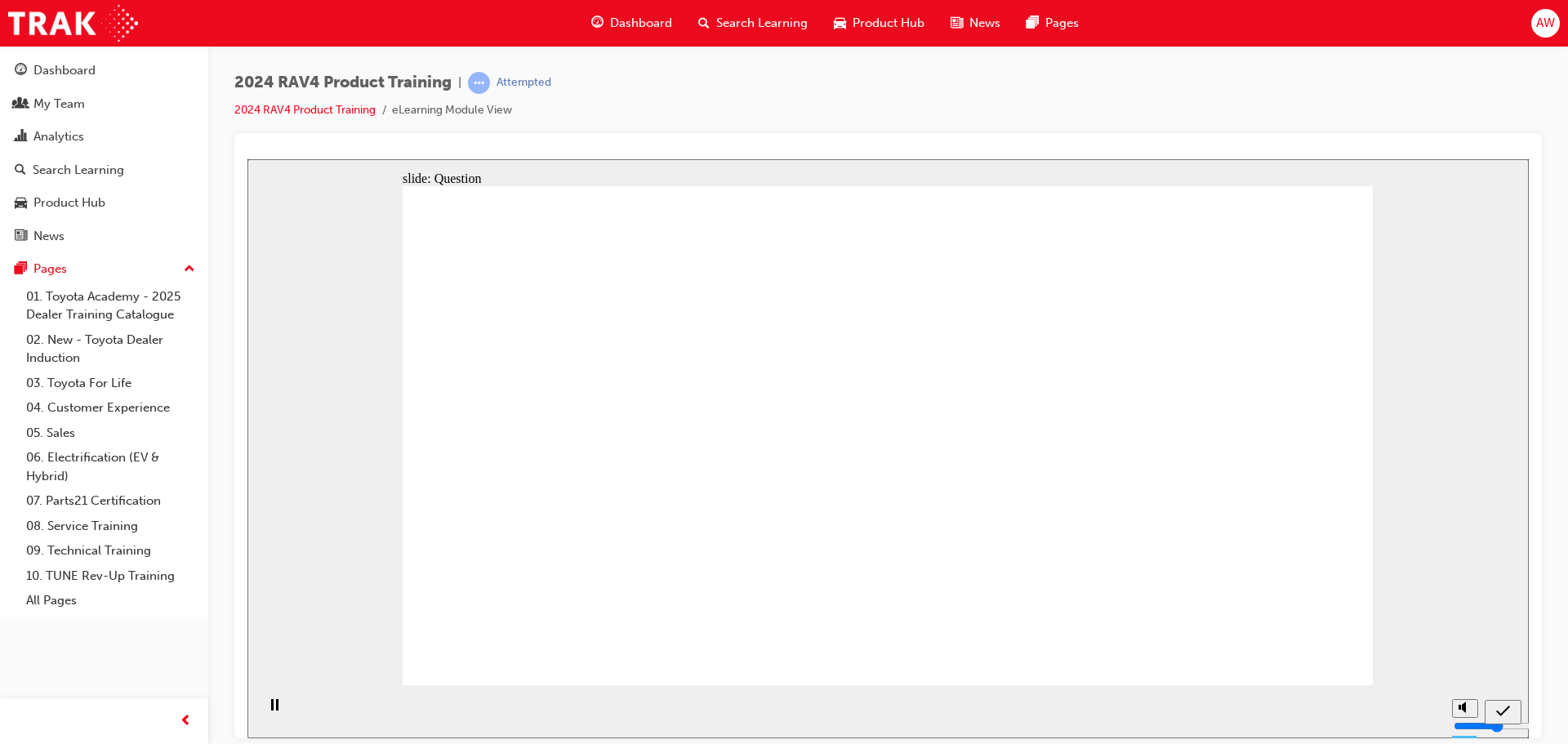
radio input "true"
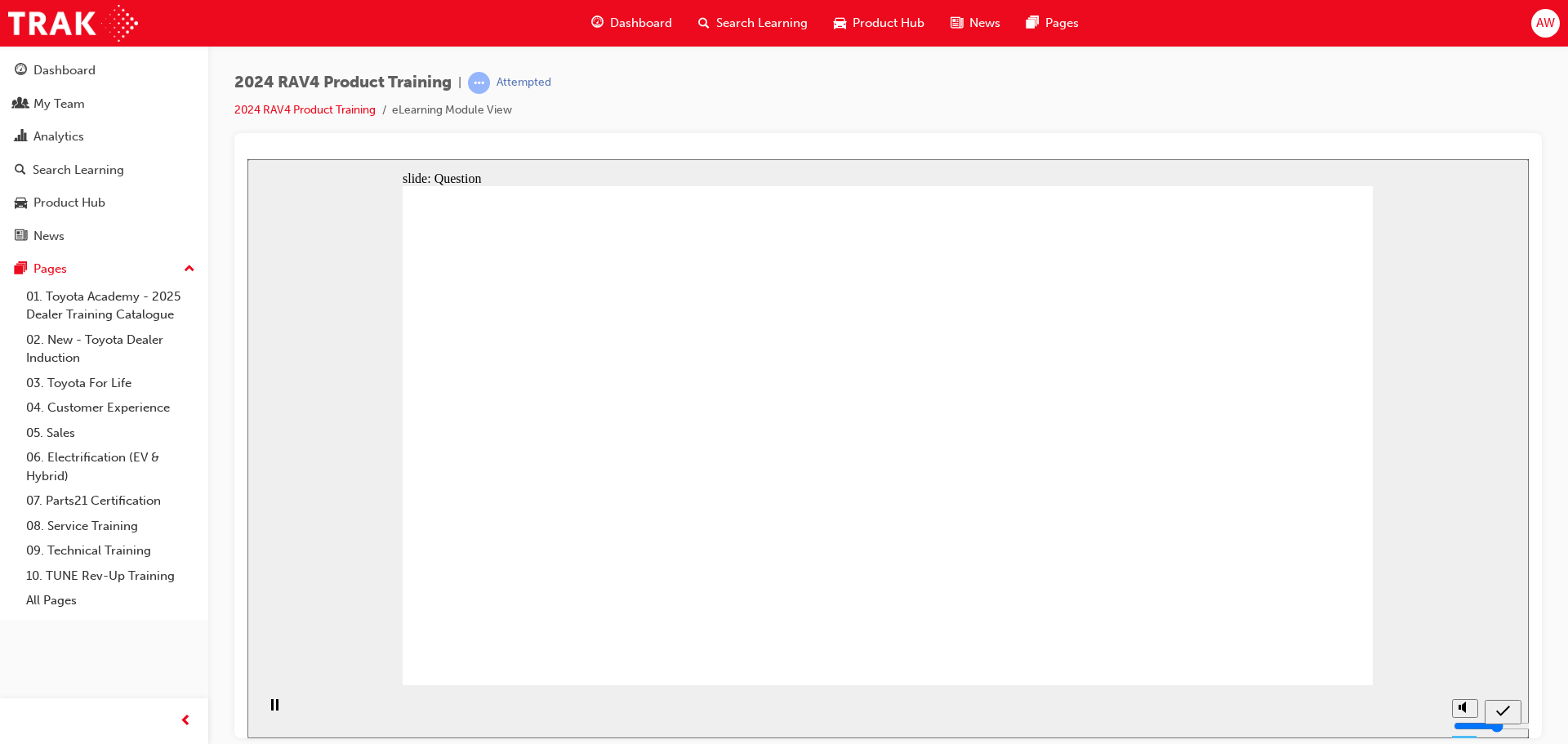
radio input "true"
drag, startPoint x: 993, startPoint y: 412, endPoint x: 630, endPoint y: 543, distance: 385.9
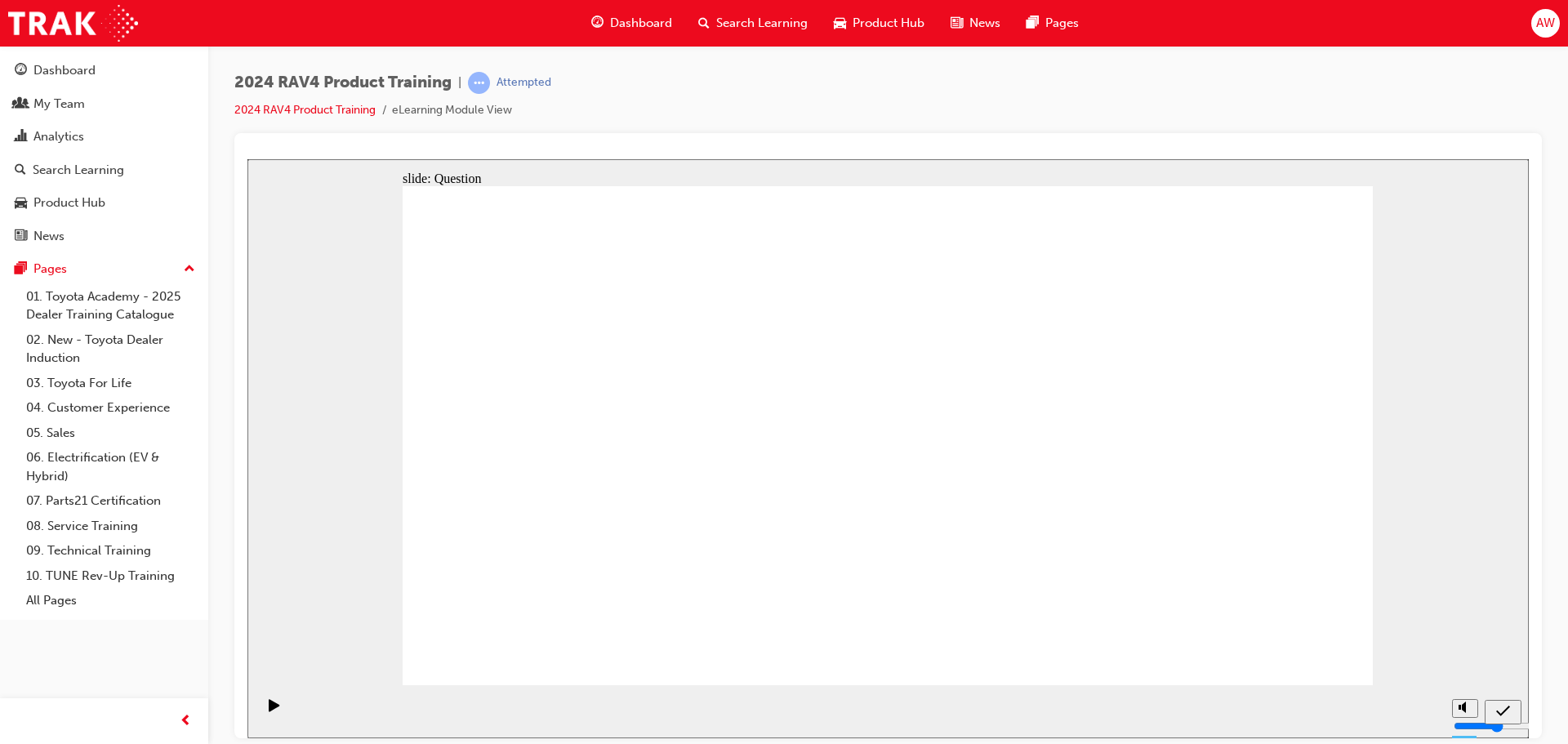
drag, startPoint x: 1185, startPoint y: 413, endPoint x: 810, endPoint y: 459, distance: 377.8
drag, startPoint x: 542, startPoint y: 393, endPoint x: 931, endPoint y: 555, distance: 421.4
drag, startPoint x: 751, startPoint y: 406, endPoint x: 1124, endPoint y: 555, distance: 401.7
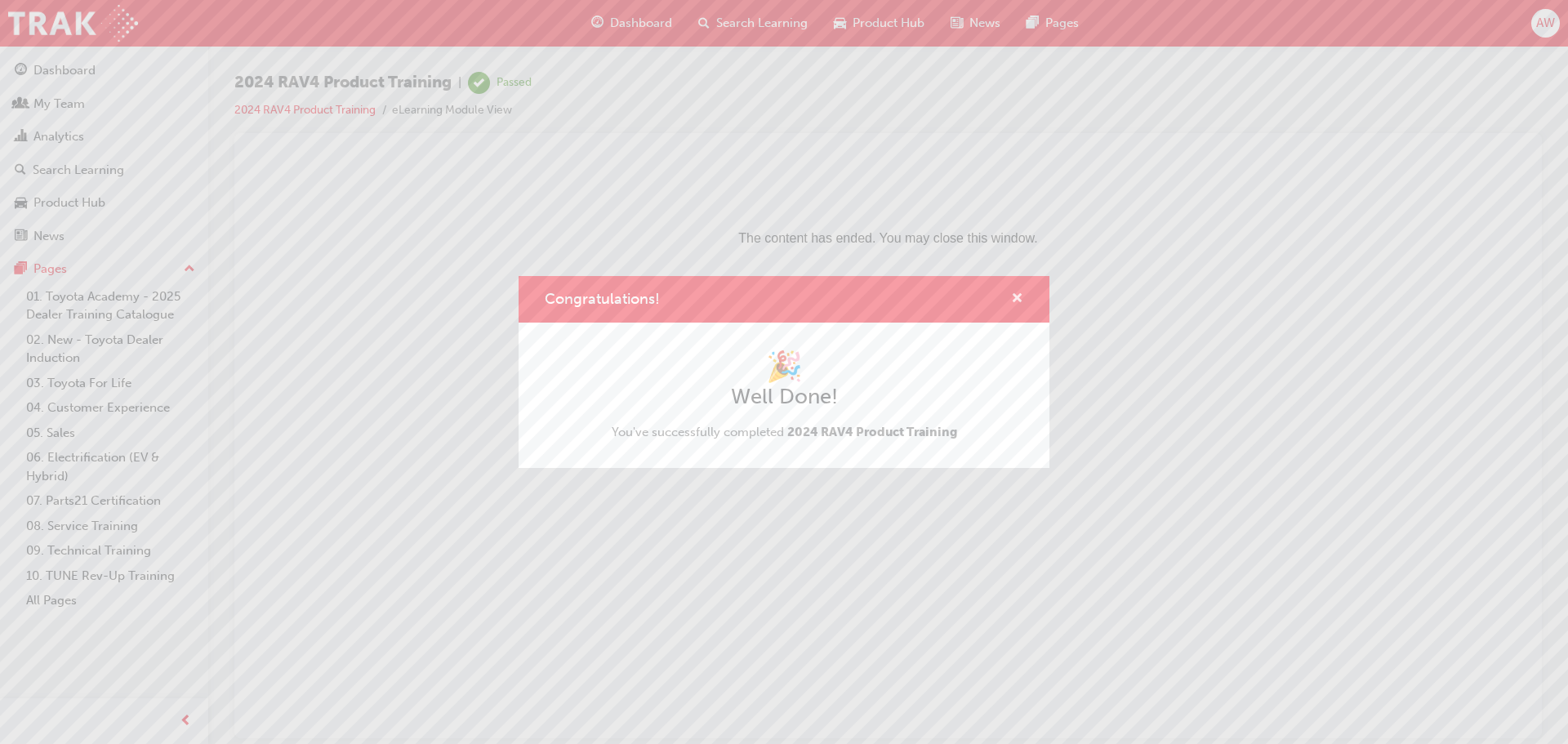
click at [1019, 294] on span "cross-icon" at bounding box center [1017, 299] width 13 height 14
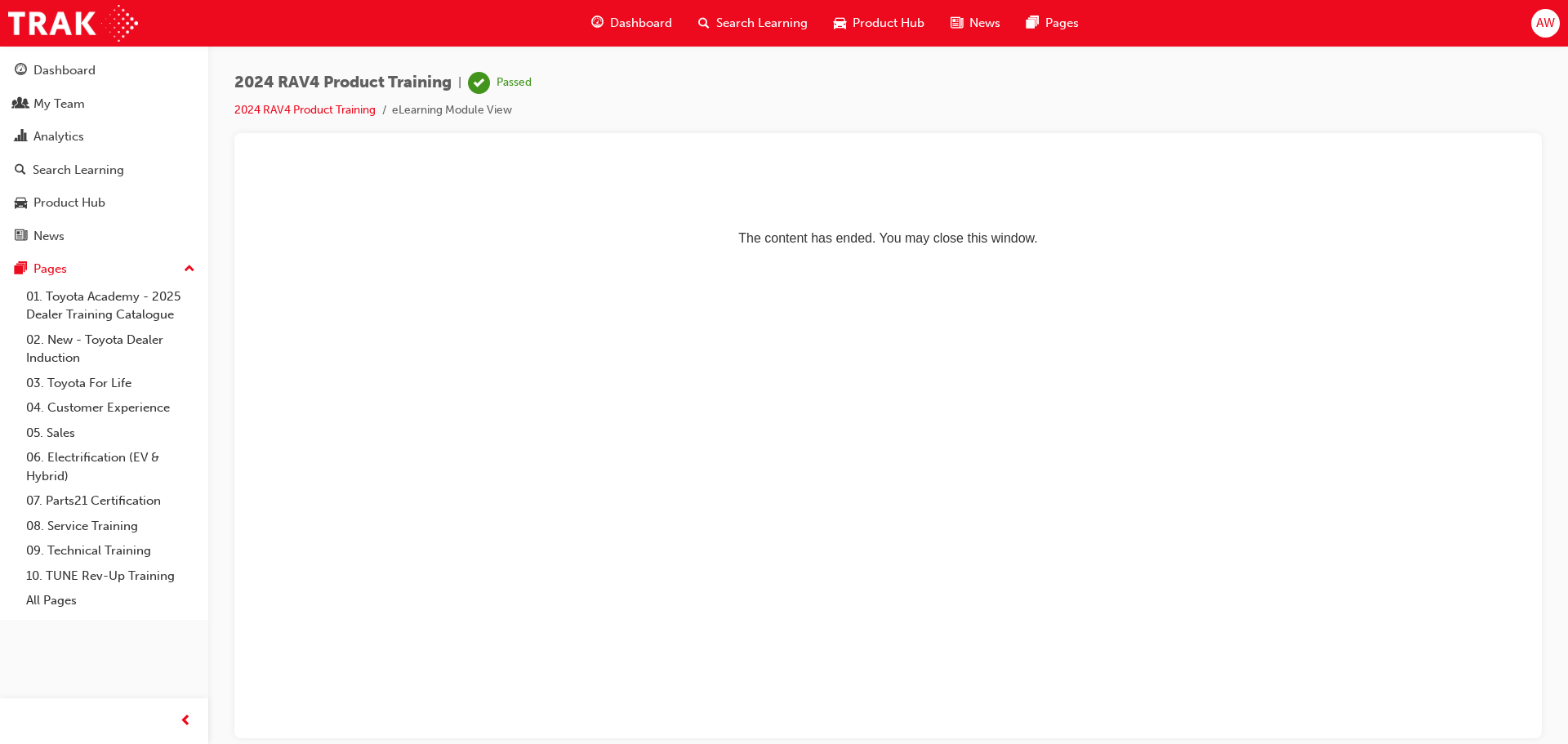
click at [749, 13] on span "Search Learning" at bounding box center [762, 23] width 92 height 19
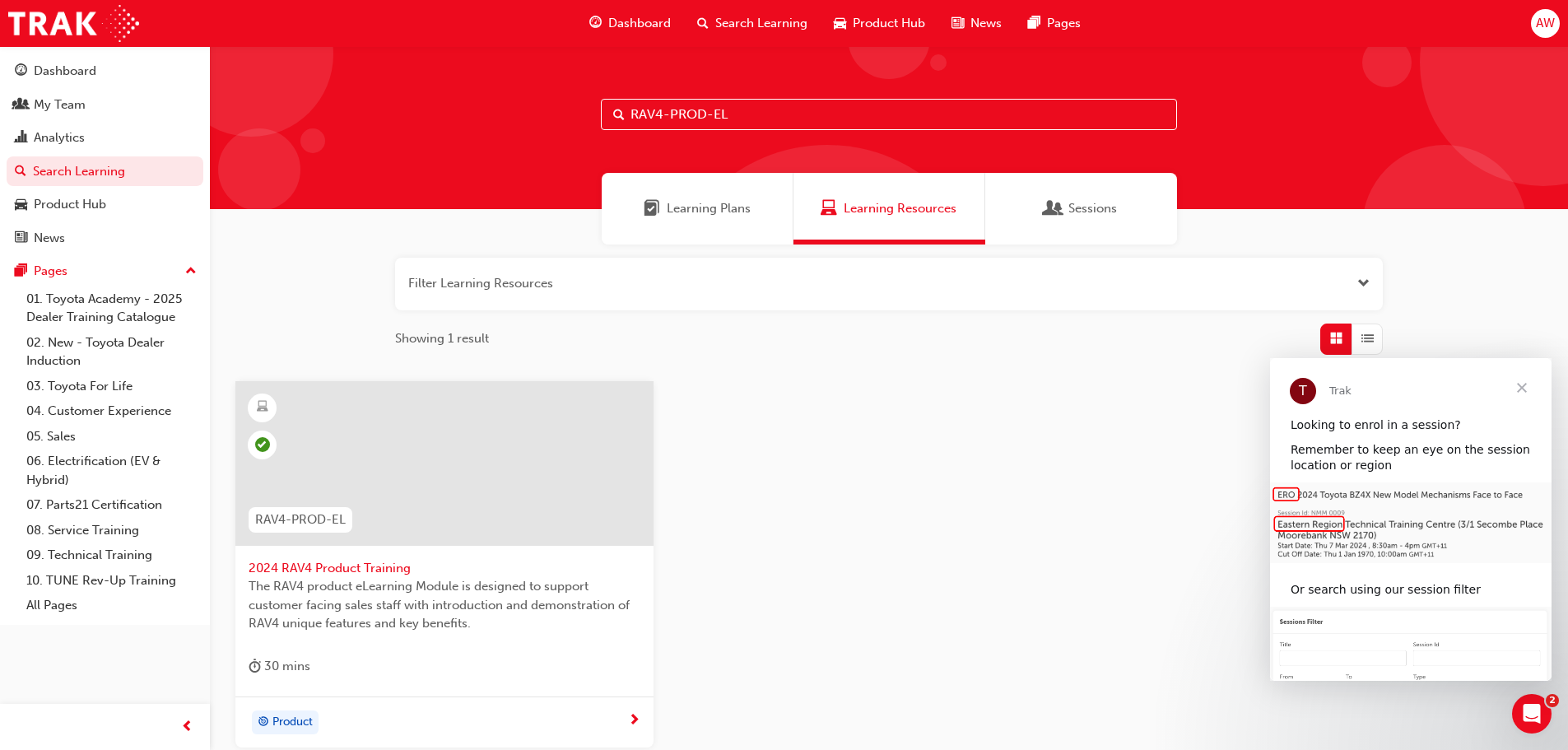
click at [723, 116] on input "RAV4-PROD-EL" at bounding box center [888, 114] width 576 height 31
paste input "SP_HILUX_FL0124_"
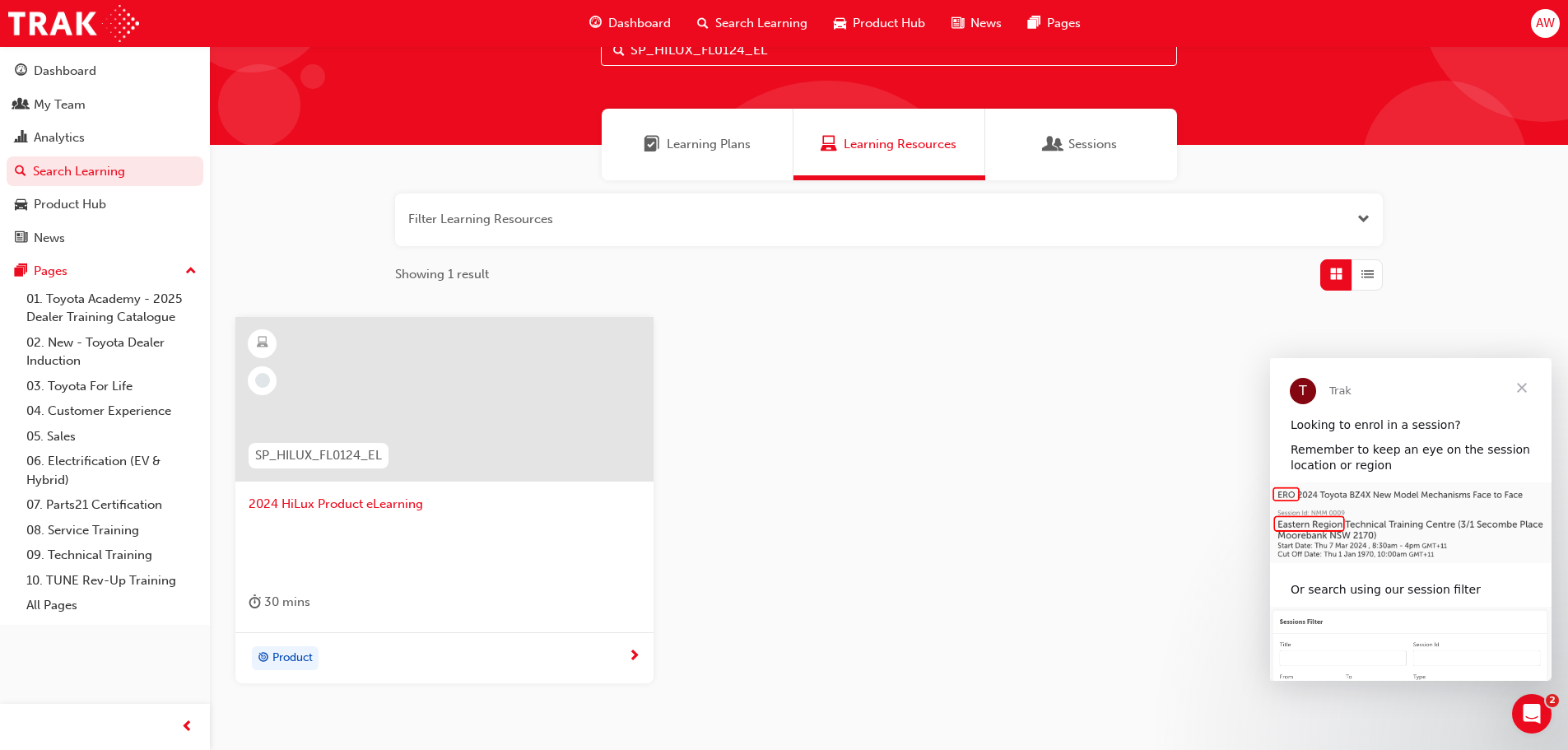
scroll to position [157, 0]
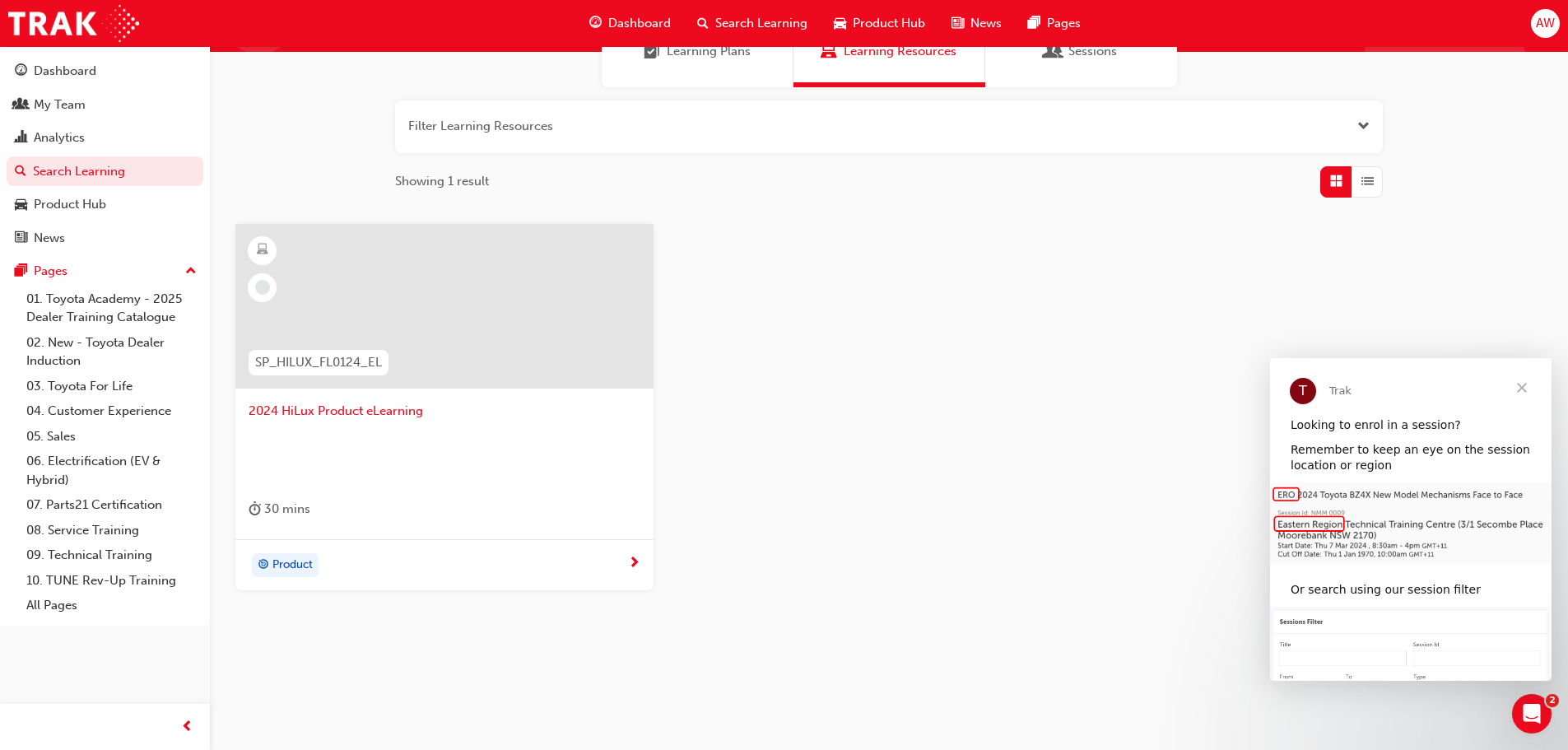
type input "SP_HILUX_FL0124_EL"
click at [332, 415] on span "2024 HiLux Product eLearning" at bounding box center [444, 411] width 392 height 19
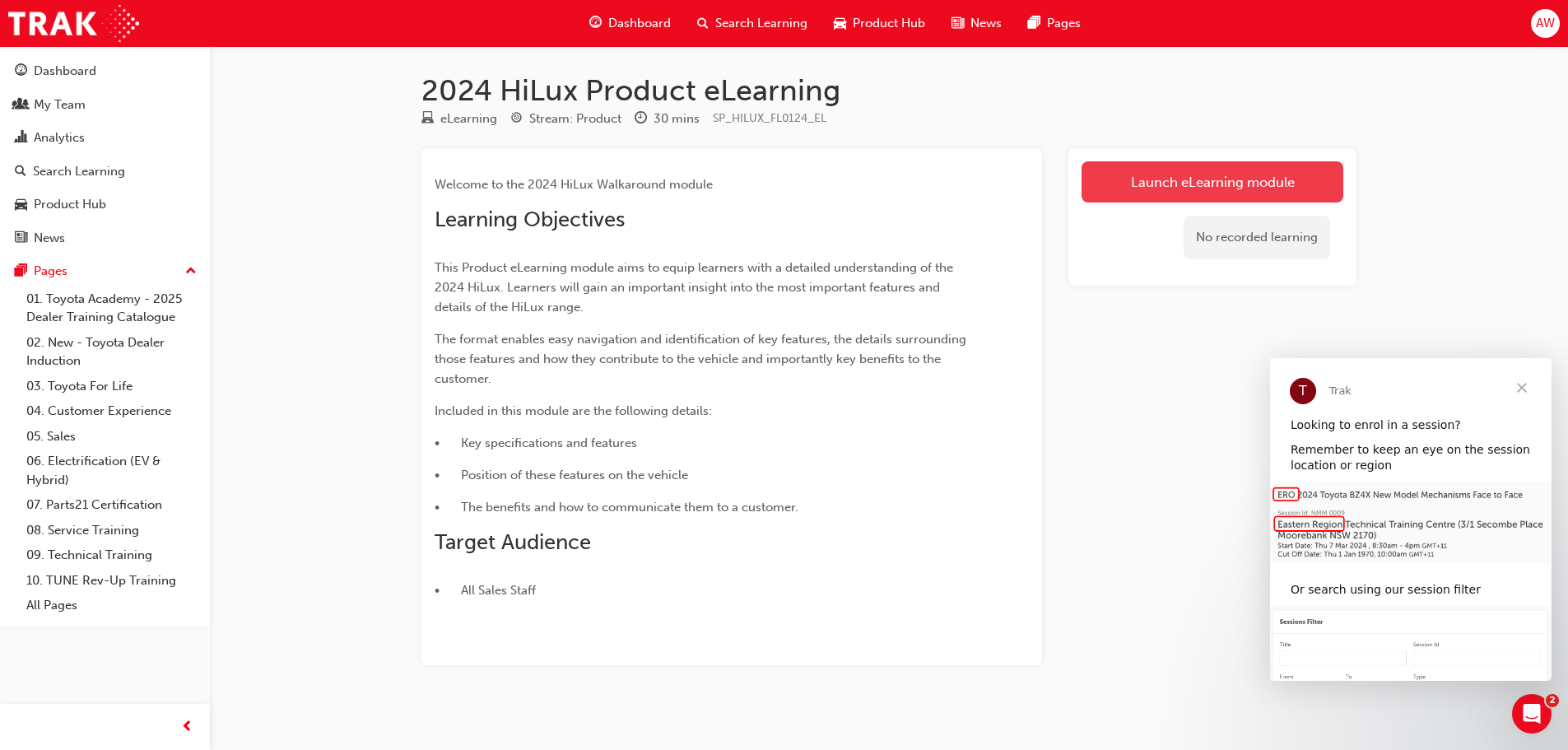
click at [1232, 181] on link "Launch eLearning module" at bounding box center [1212, 182] width 262 height 41
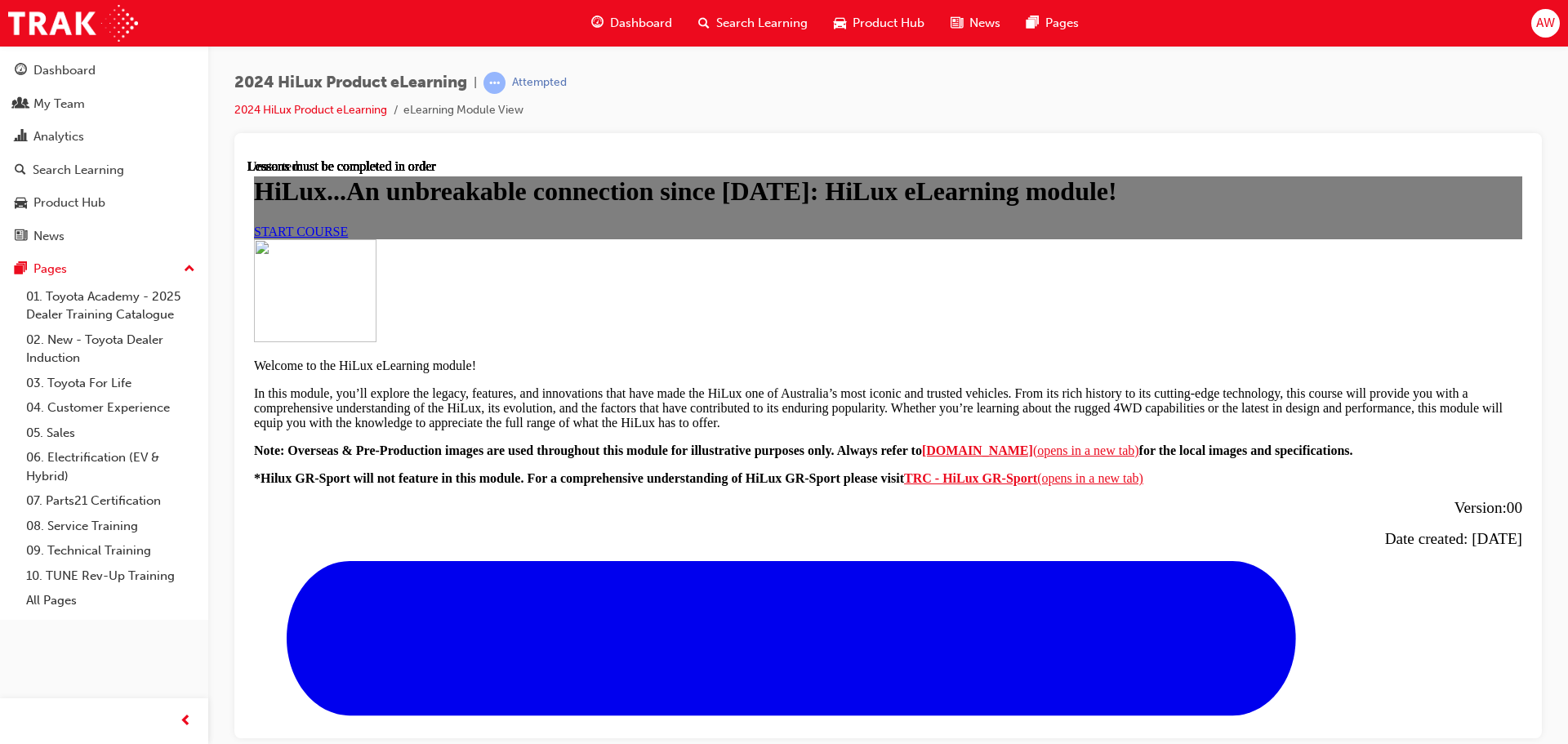
click at [348, 238] on span "START COURSE" at bounding box center [300, 230] width 94 height 13
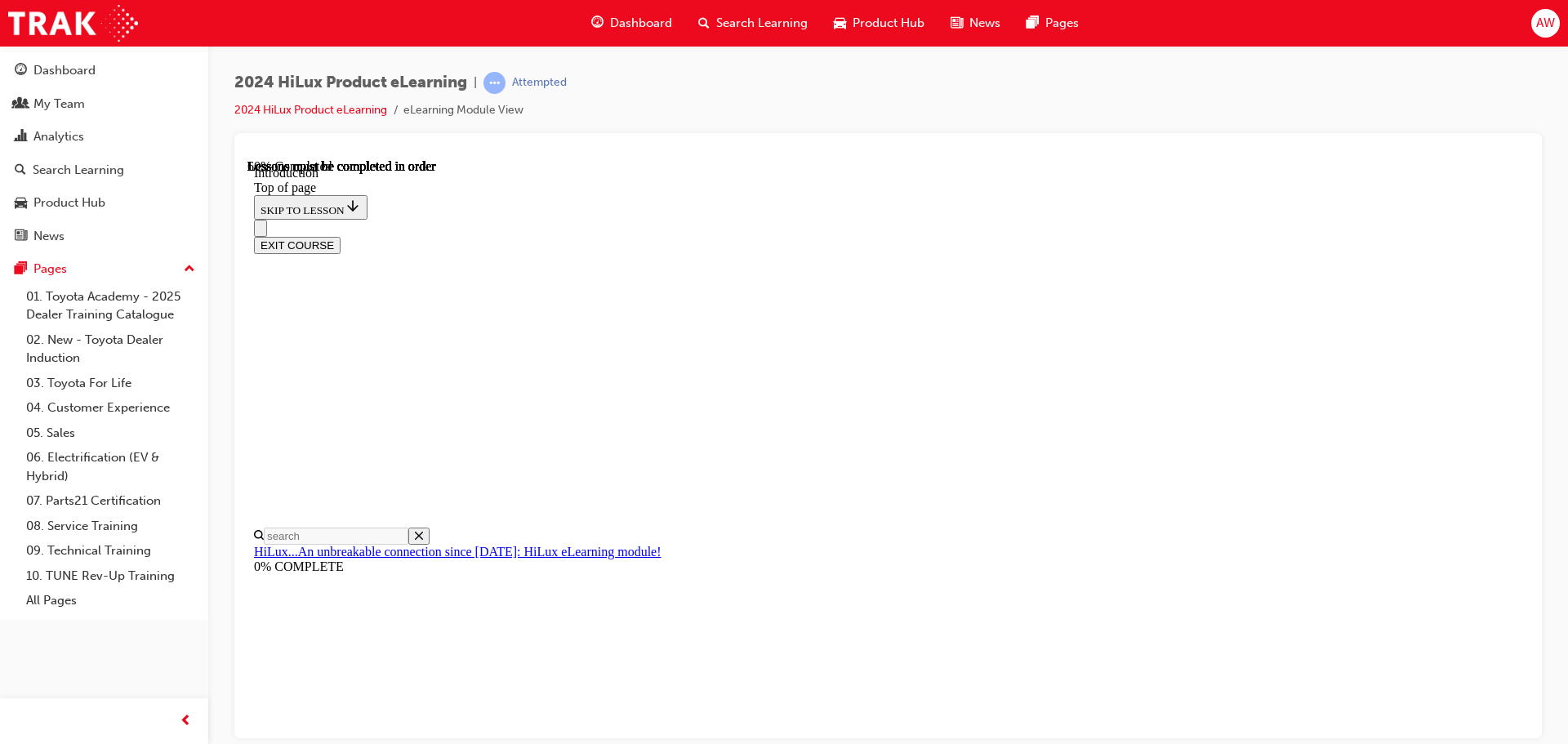
scroll to position [875, 0]
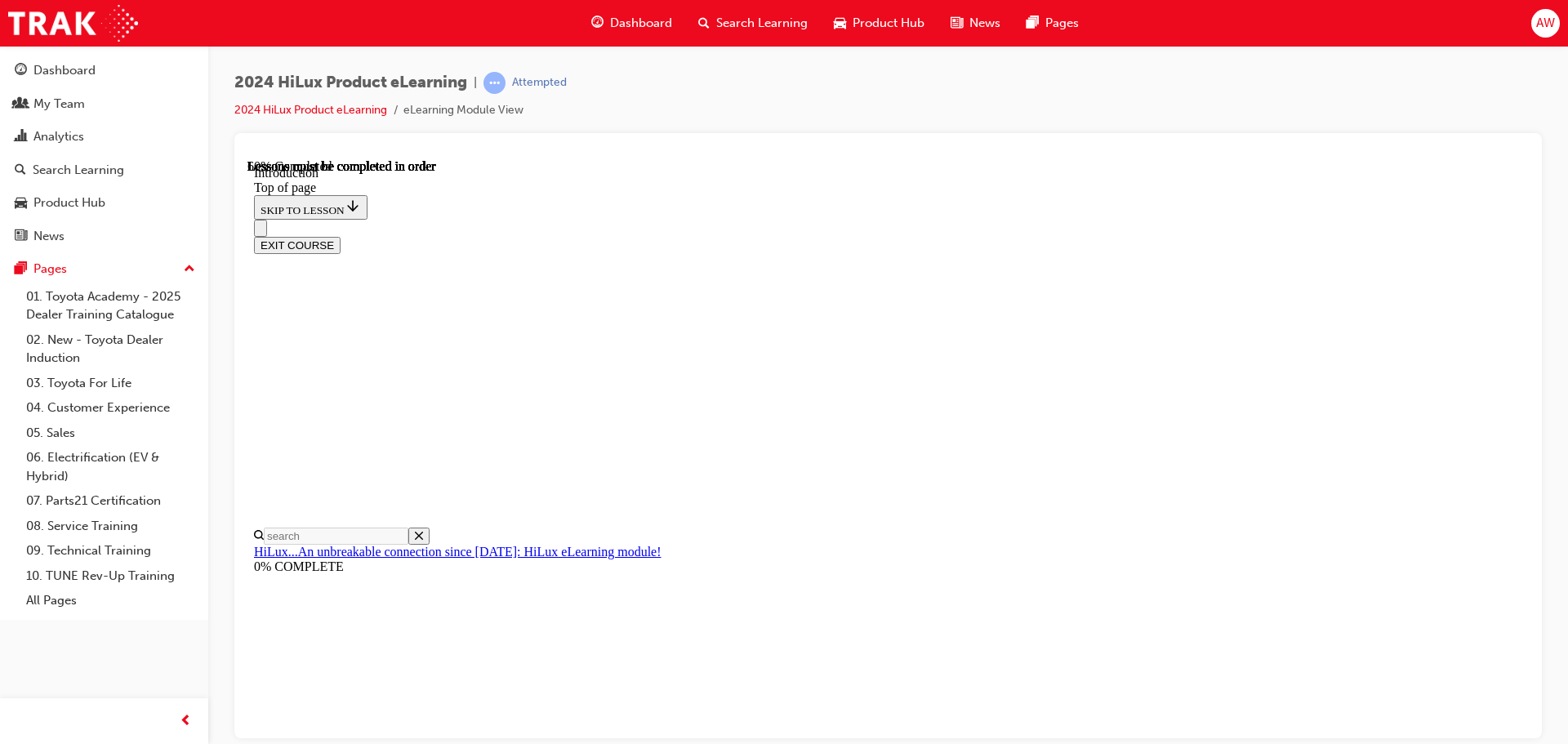
scroll to position [1282, 0]
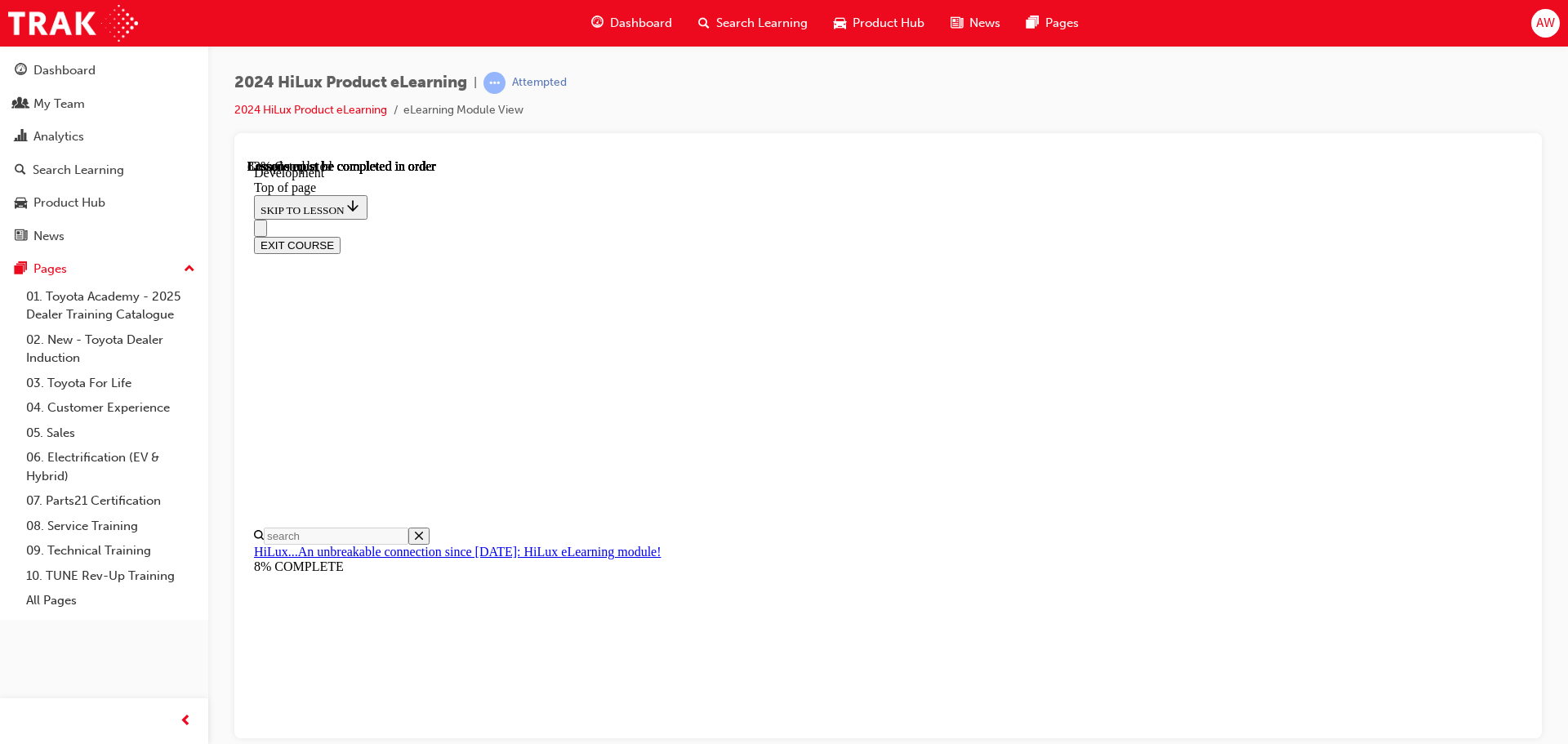
scroll to position [1169, 0]
drag, startPoint x: 1009, startPoint y: 410, endPoint x: 719, endPoint y: 392, distance: 290.6
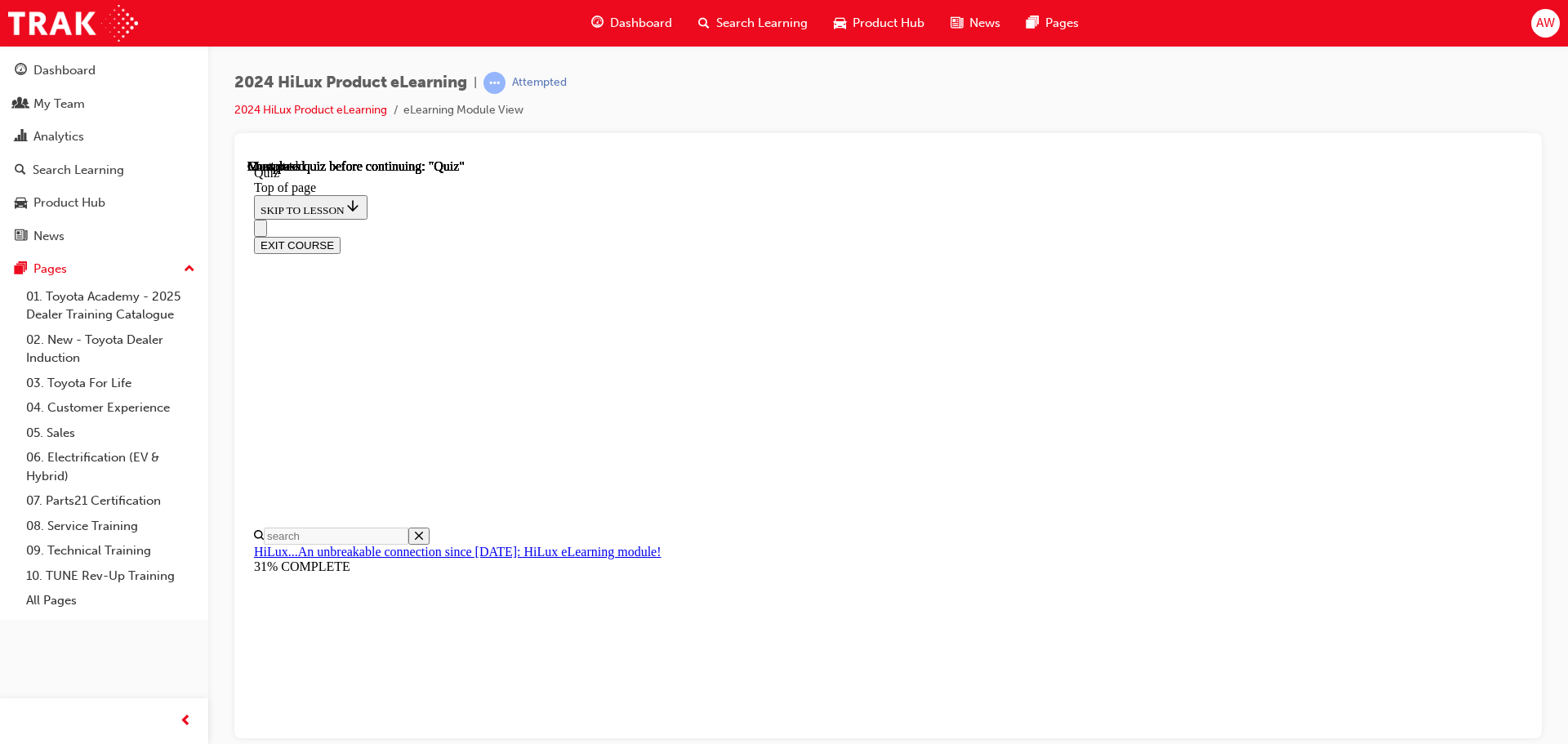
drag, startPoint x: 852, startPoint y: 329, endPoint x: 845, endPoint y: 334, distance: 8.6
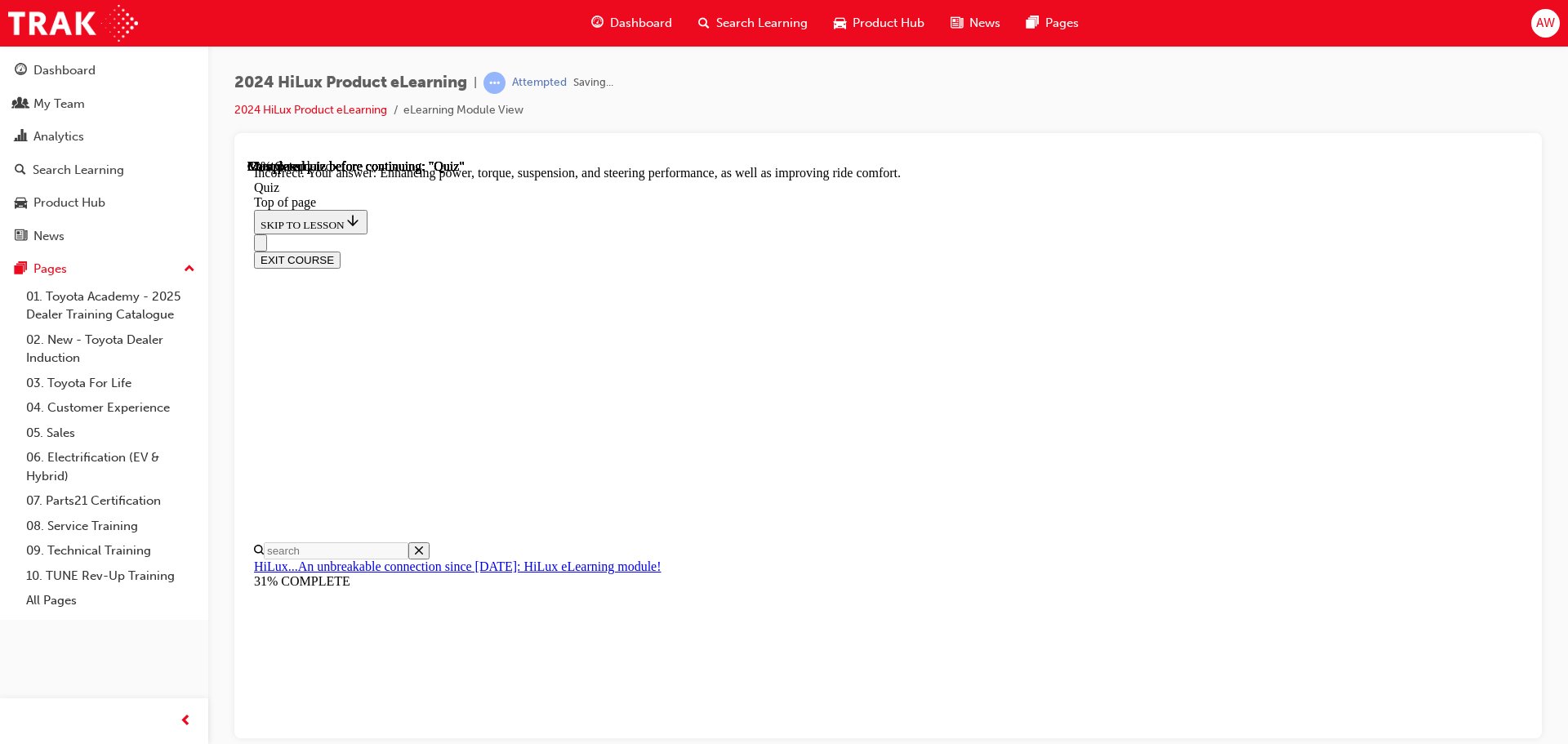
scroll to position [378, 0]
drag, startPoint x: 988, startPoint y: 650, endPoint x: 987, endPoint y: 661, distance: 11.0
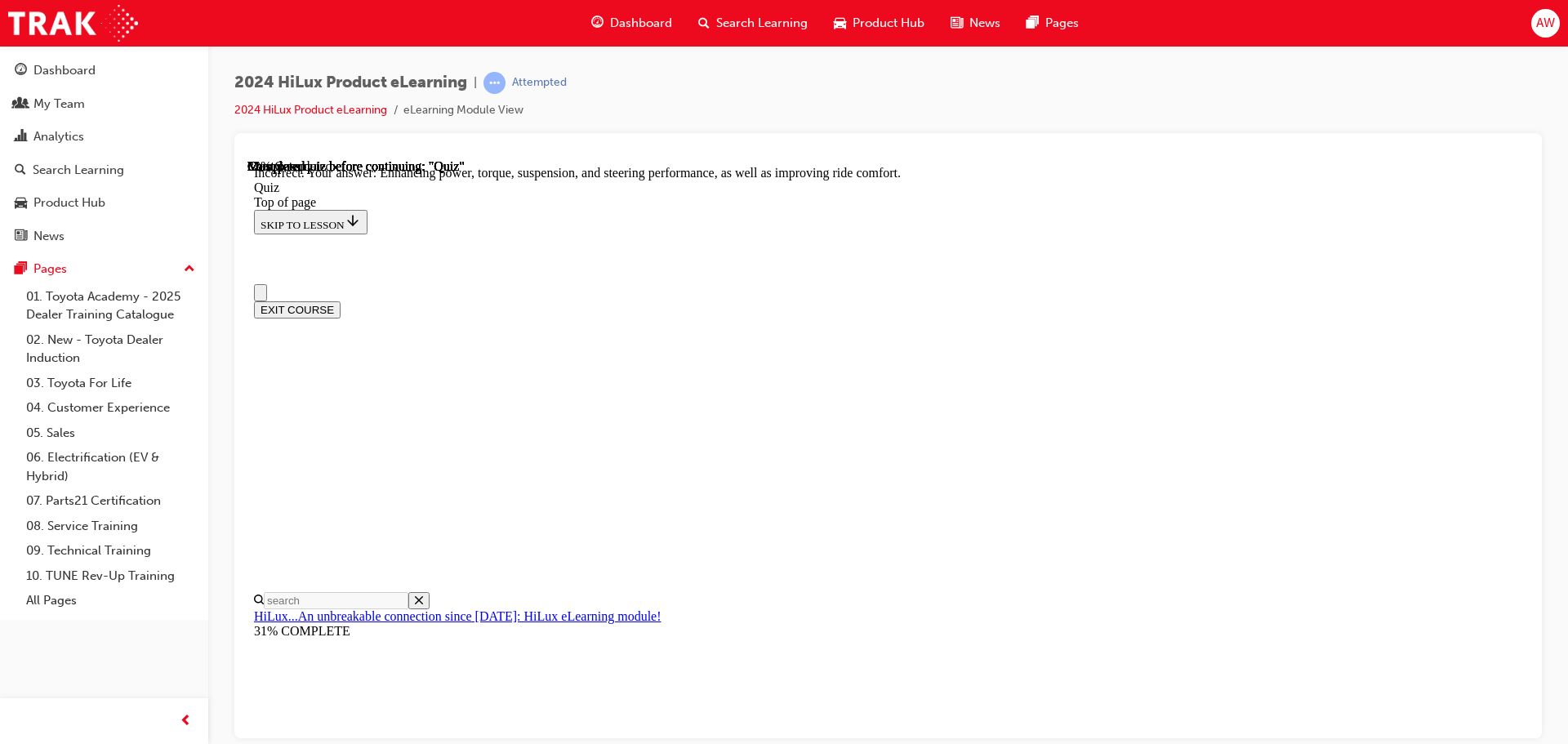
scroll to position [163, 0]
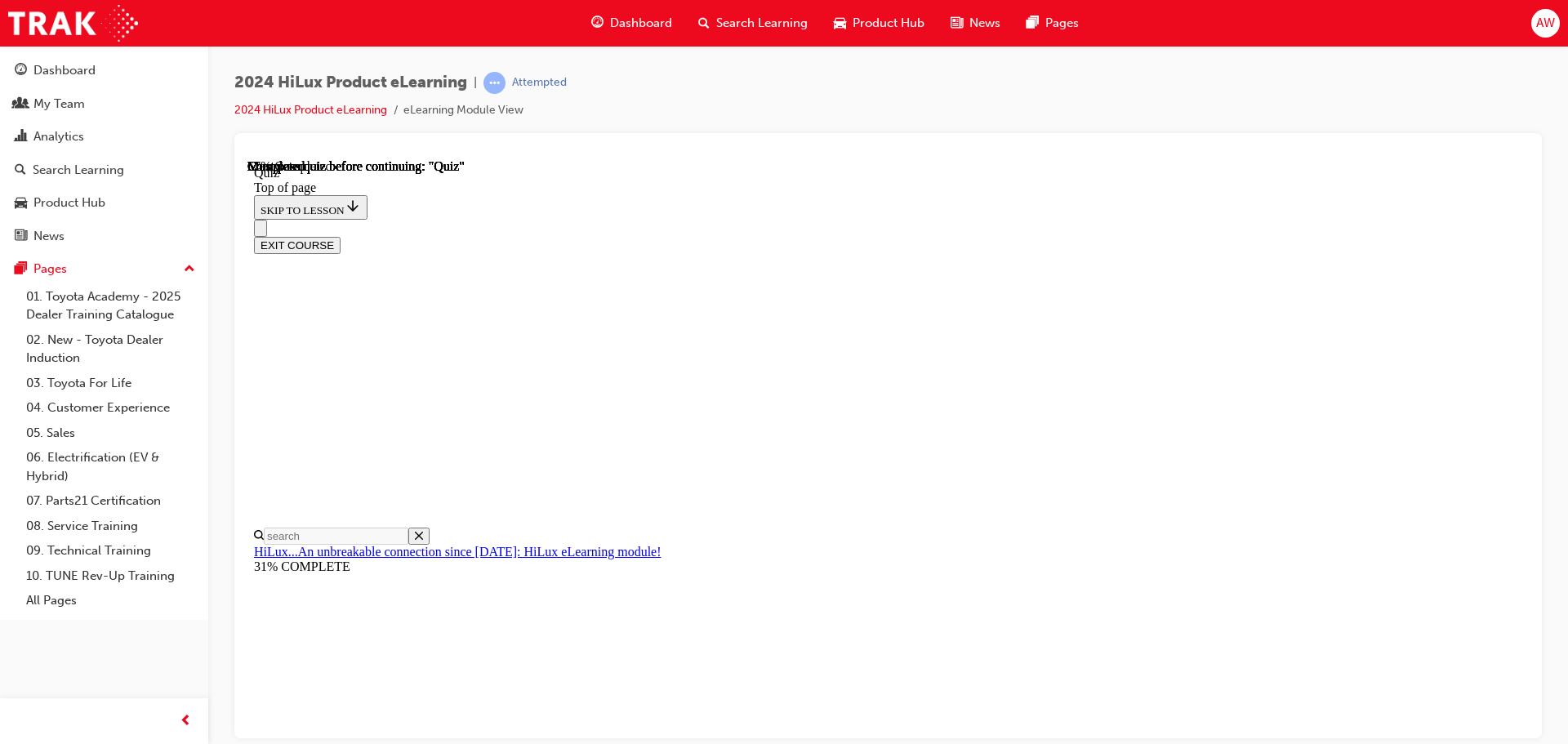
scroll to position [163, 0]
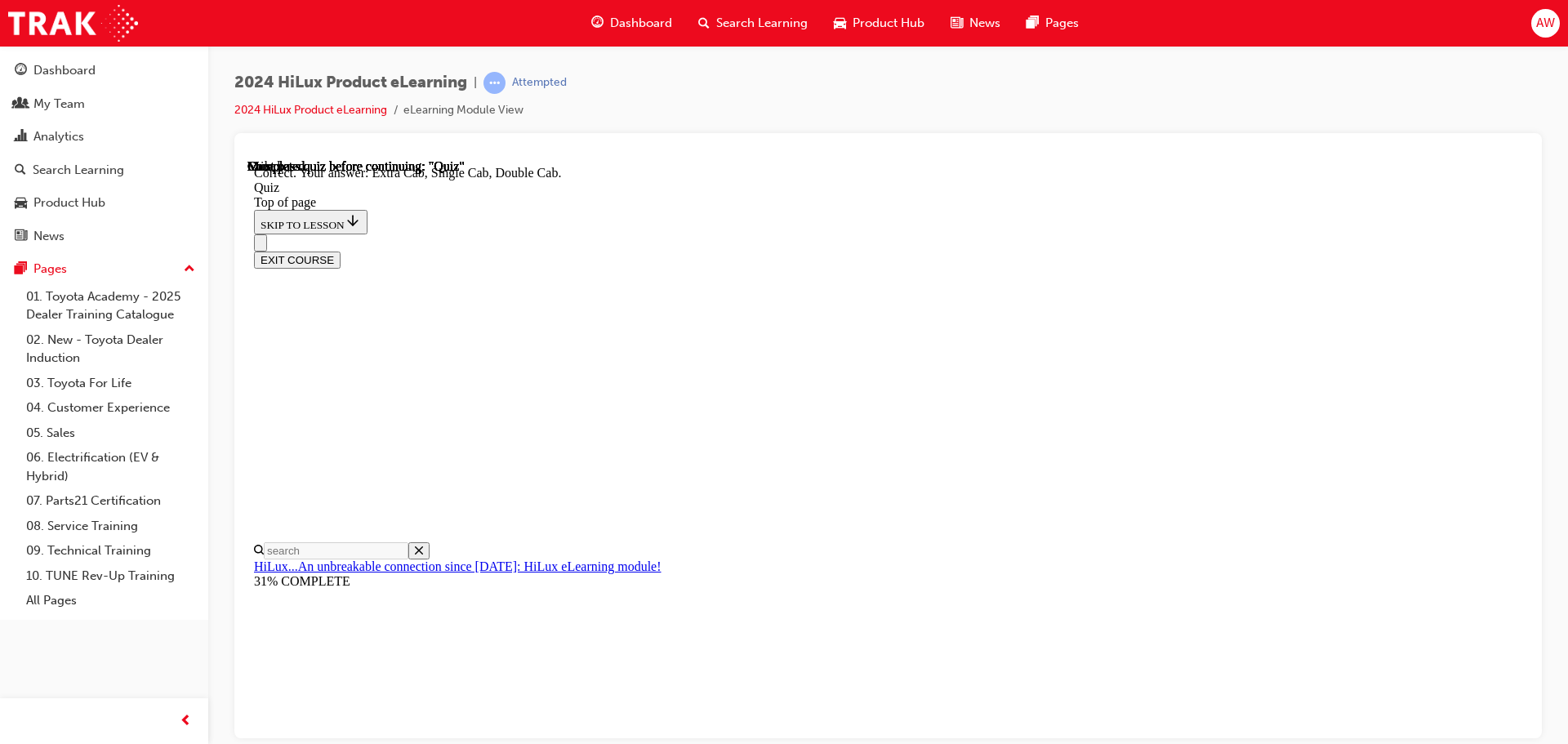
scroll to position [422, 0]
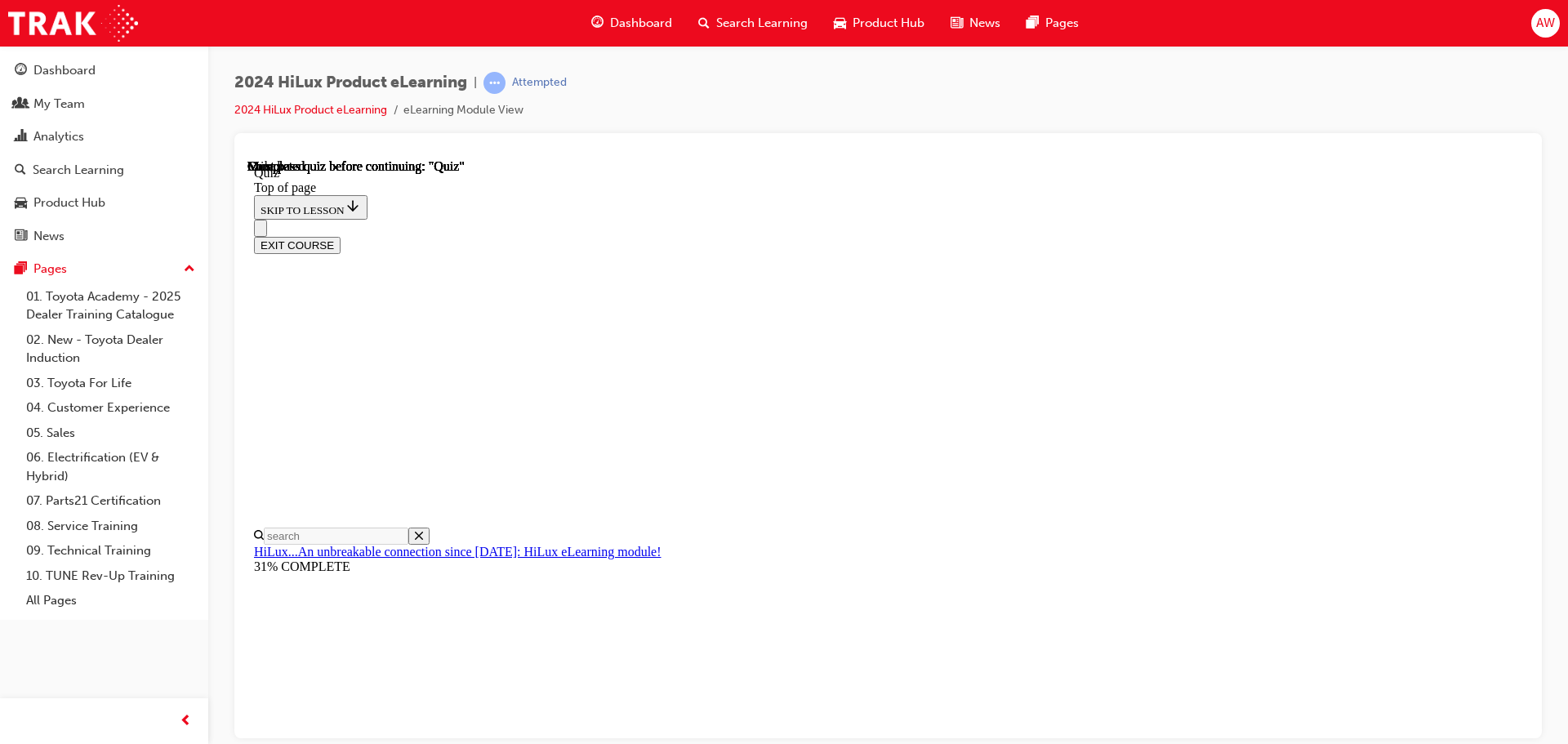
scroll to position [308, 0]
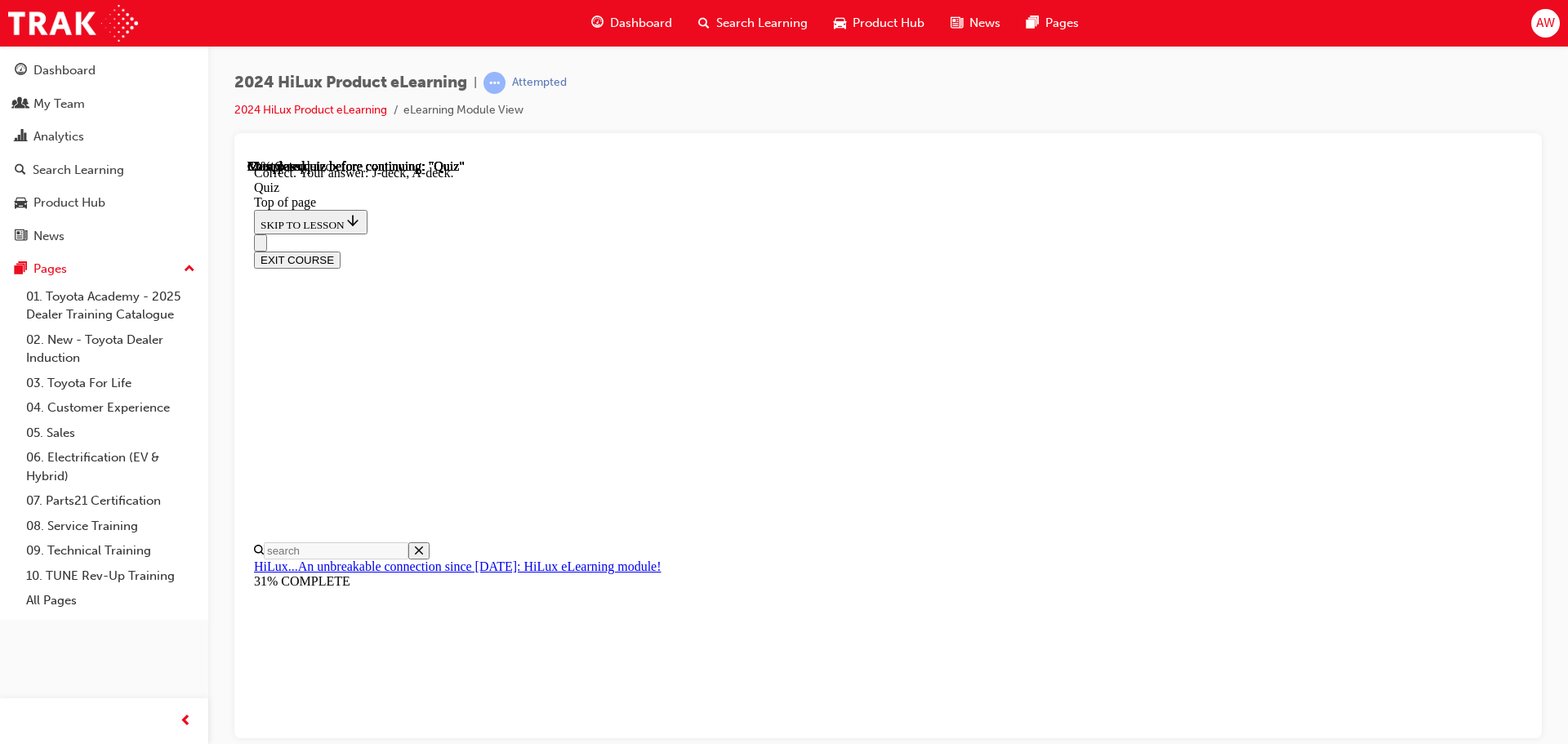
scroll to position [302, 0]
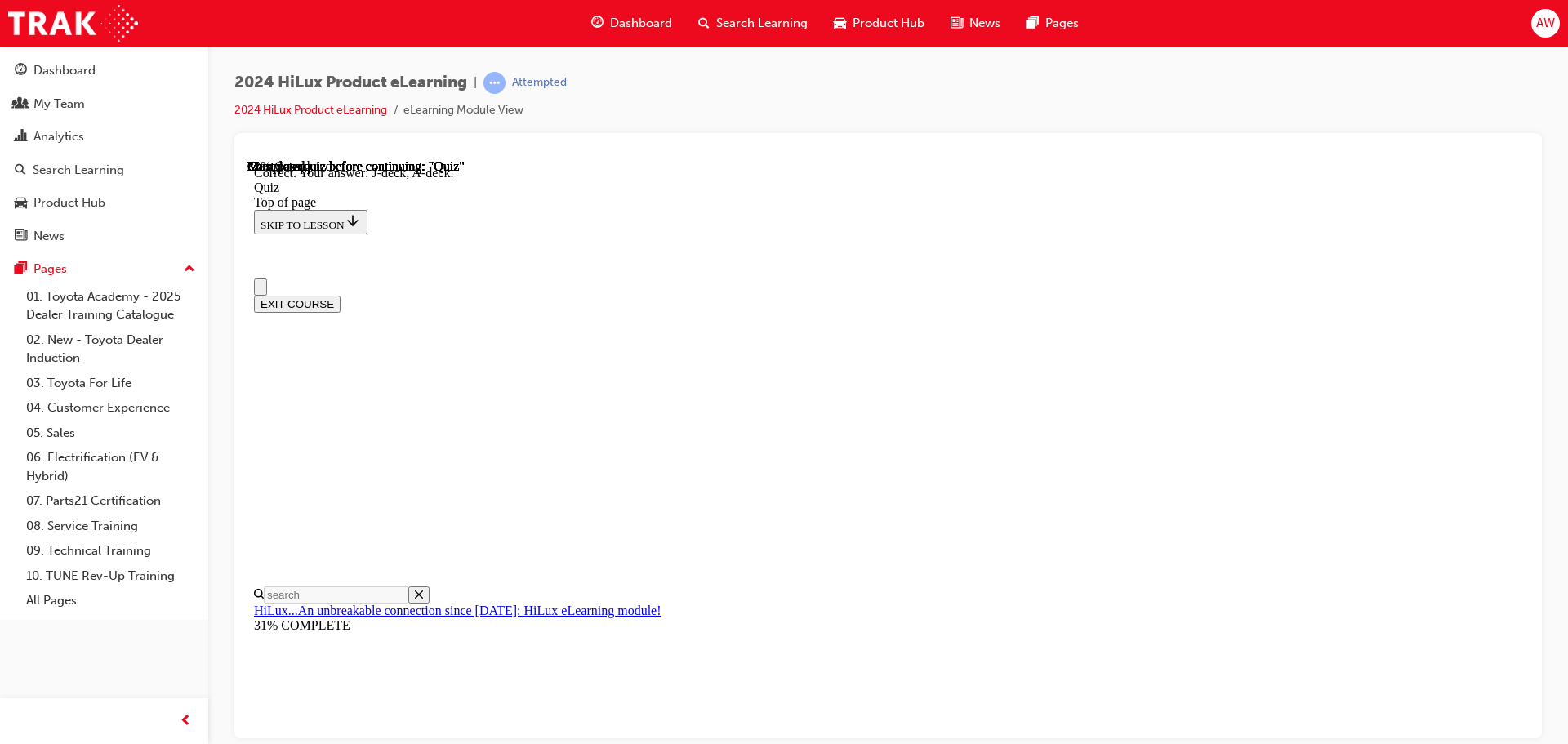
scroll to position [0, 0]
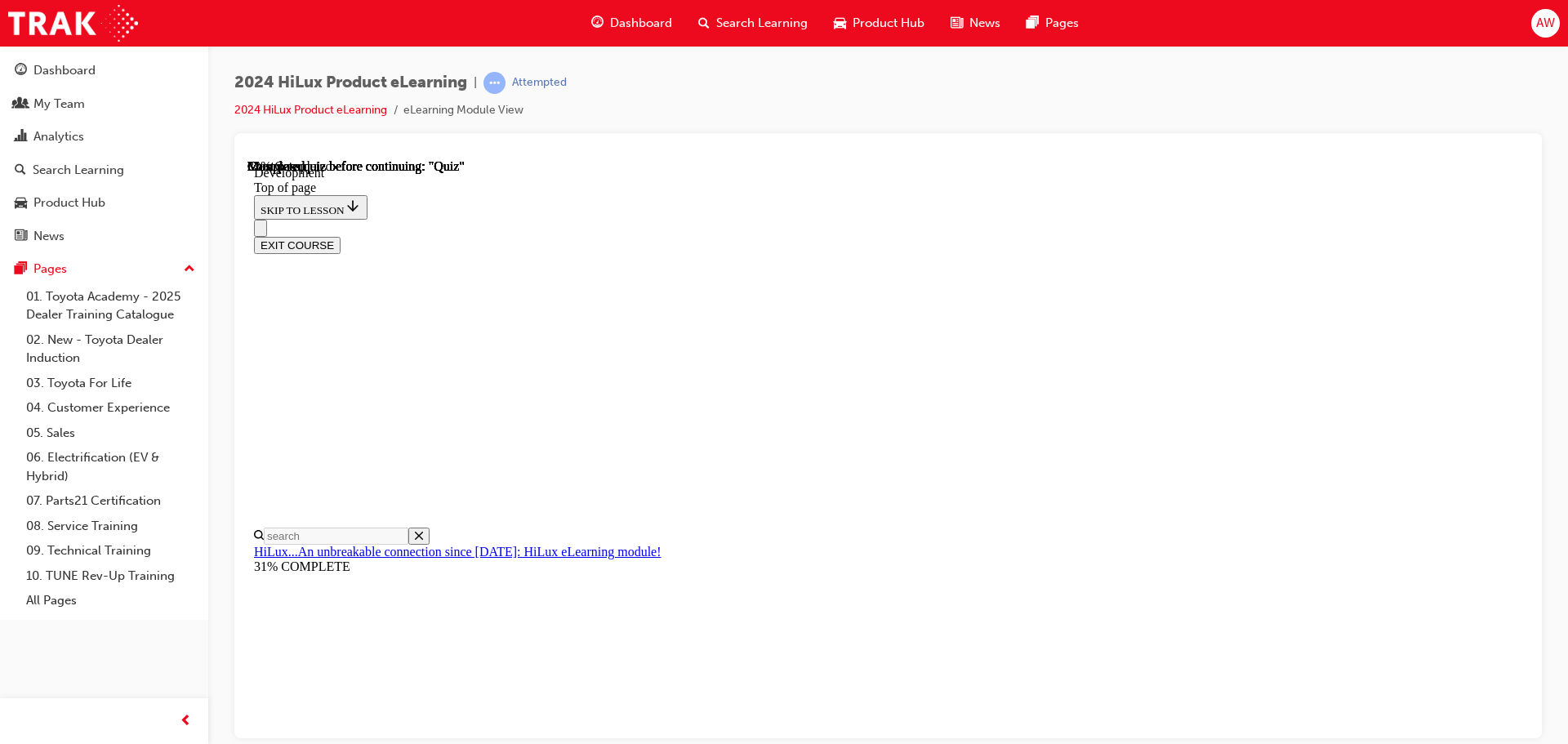
scroll to position [327, 0]
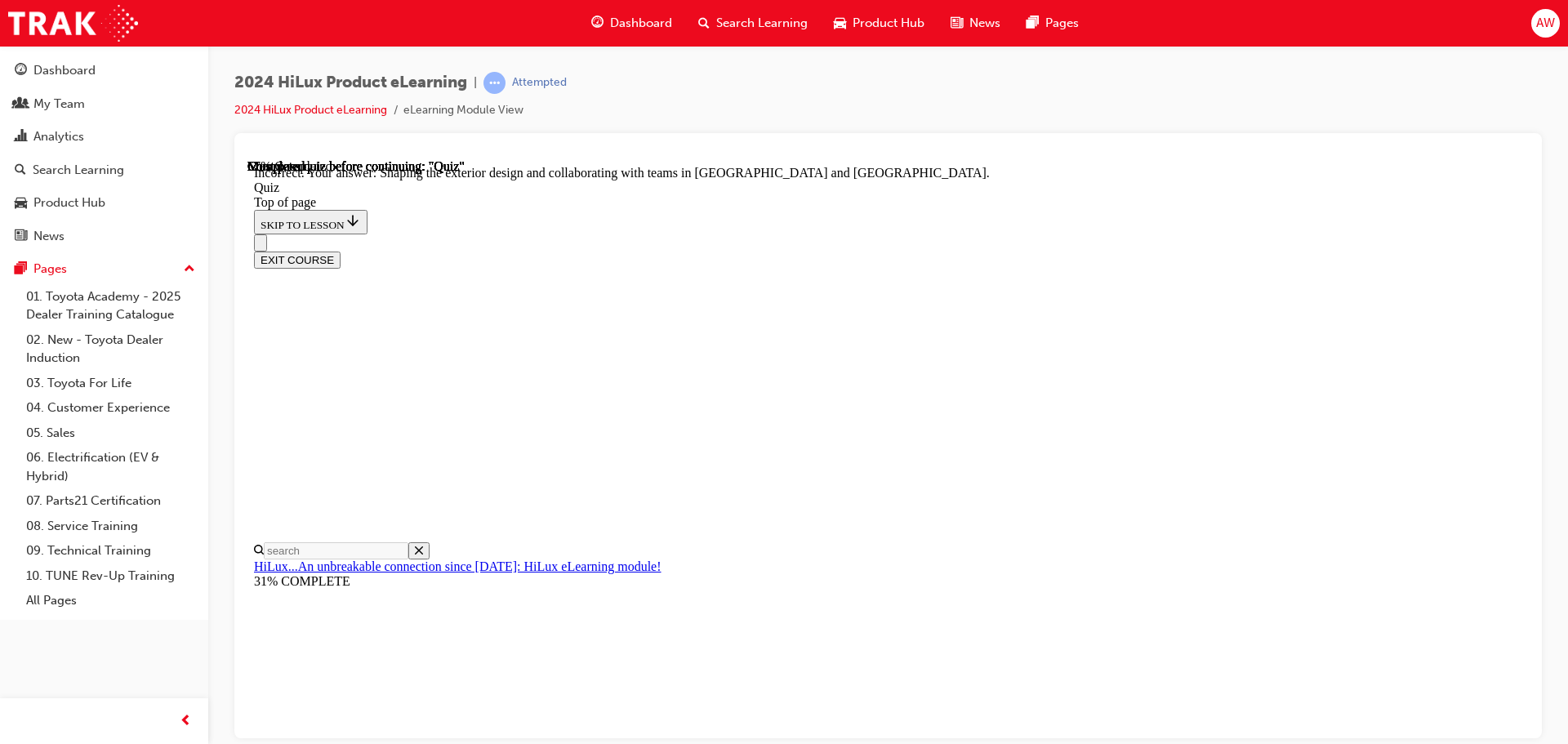
scroll to position [378, 0]
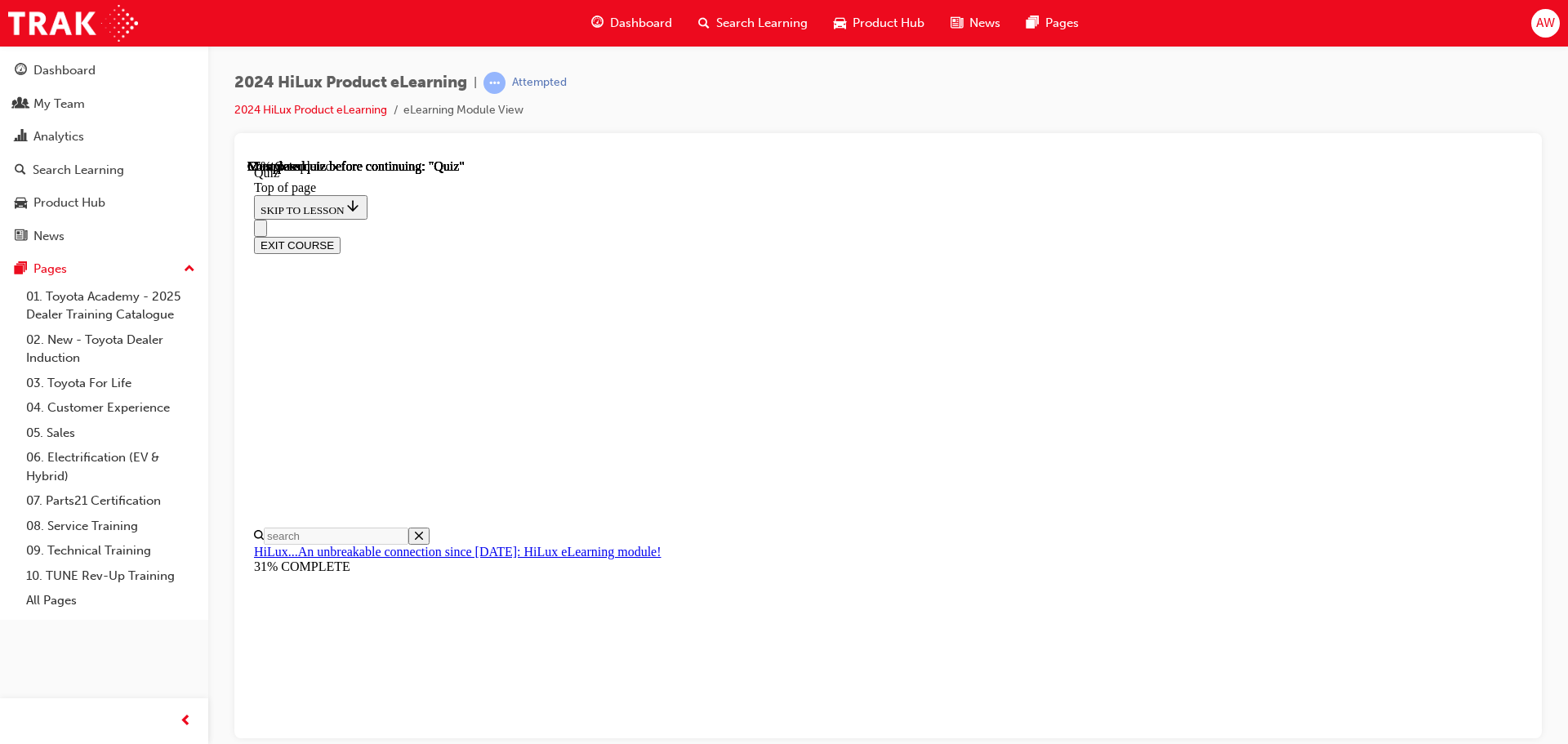
scroll to position [327, 0]
drag, startPoint x: 737, startPoint y: 439, endPoint x: 738, endPoint y: 473, distance: 34.0
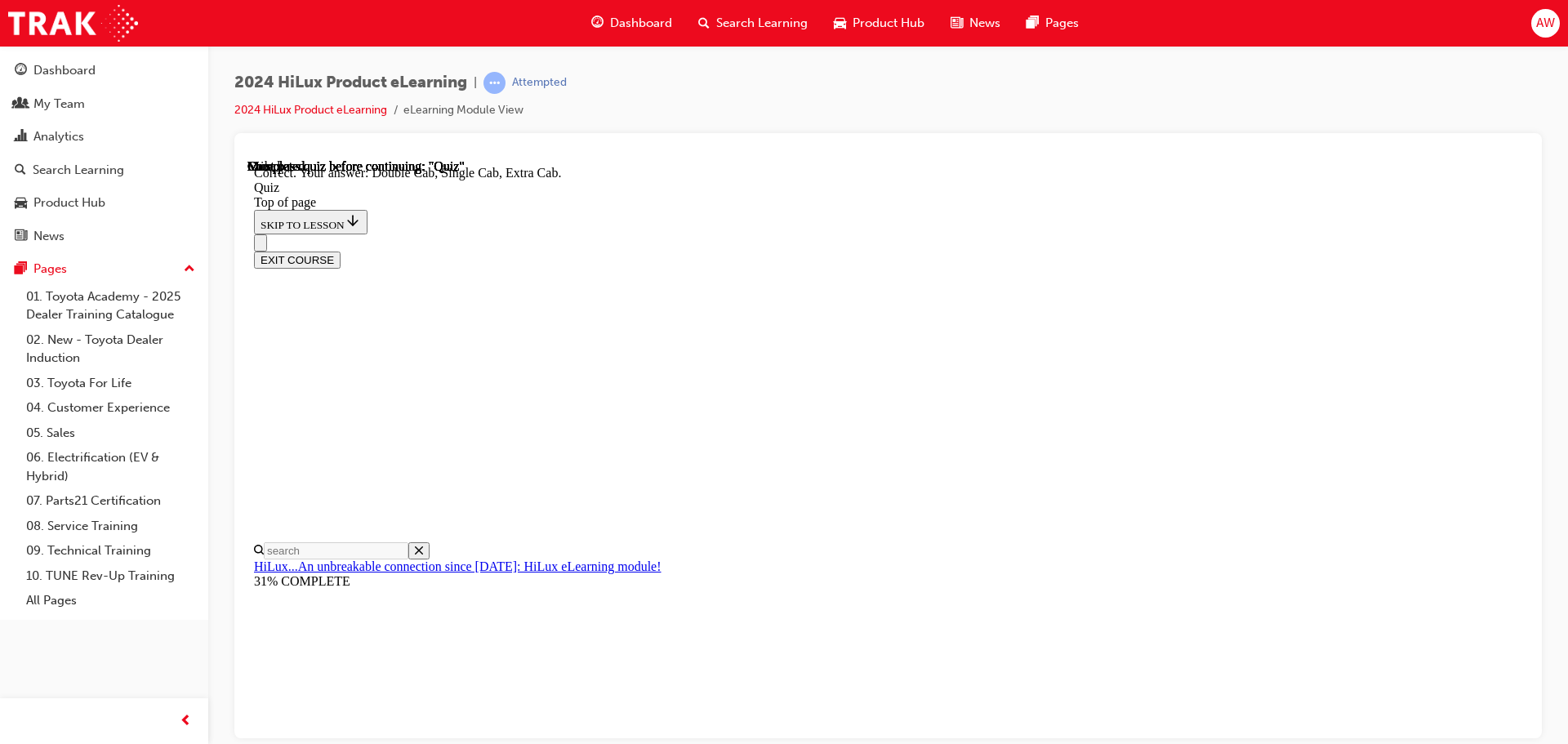
scroll to position [422, 0]
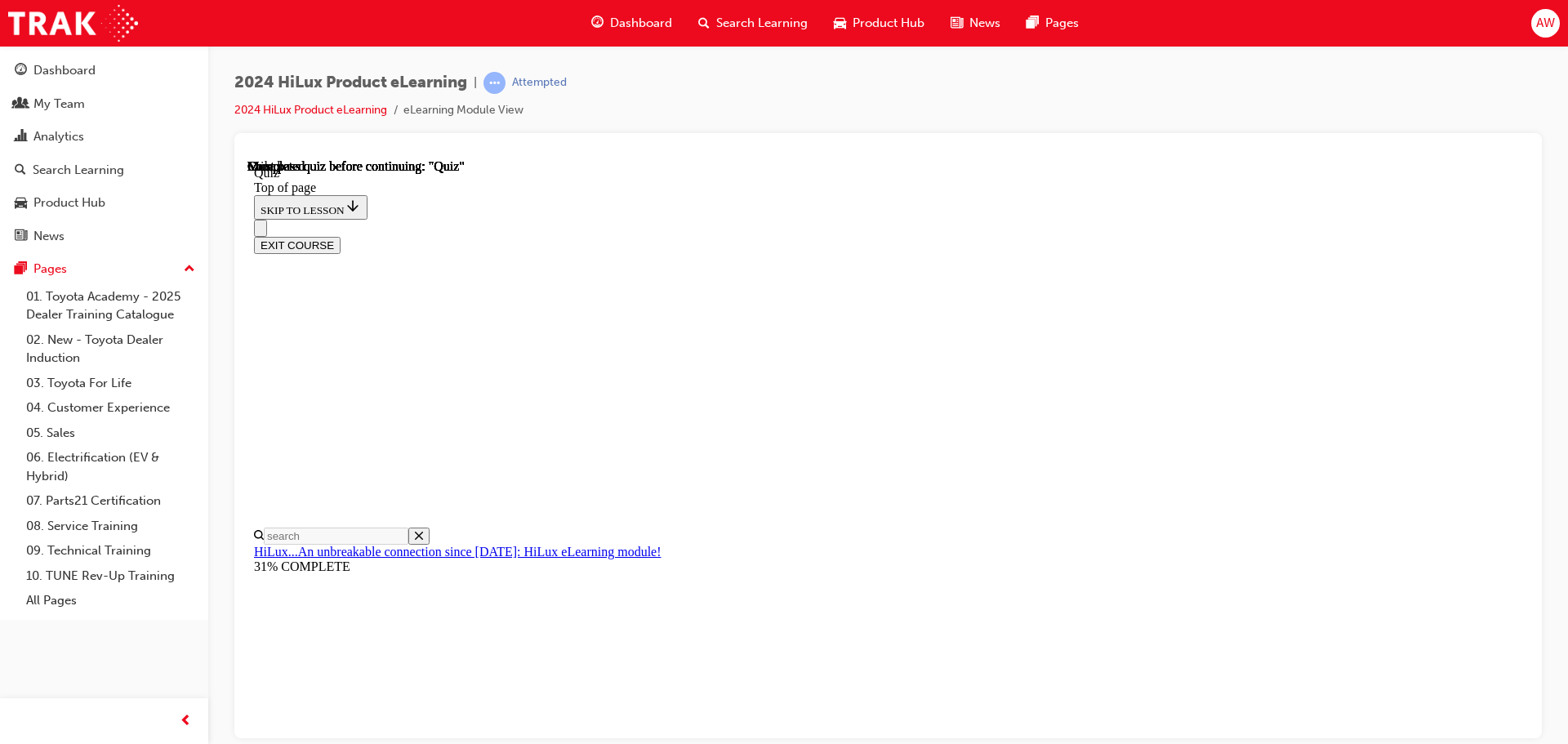
scroll to position [82, 0]
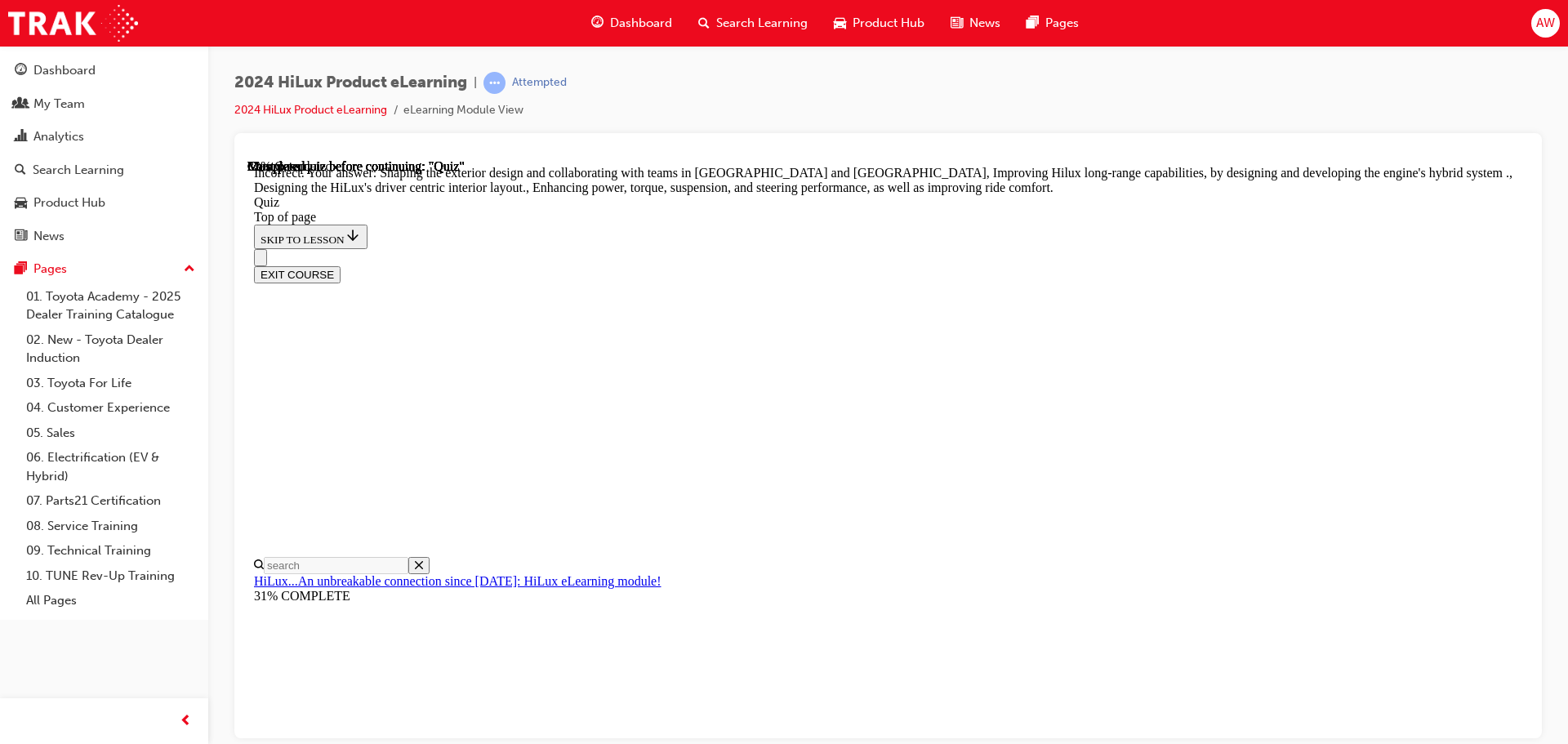
scroll to position [378, 0]
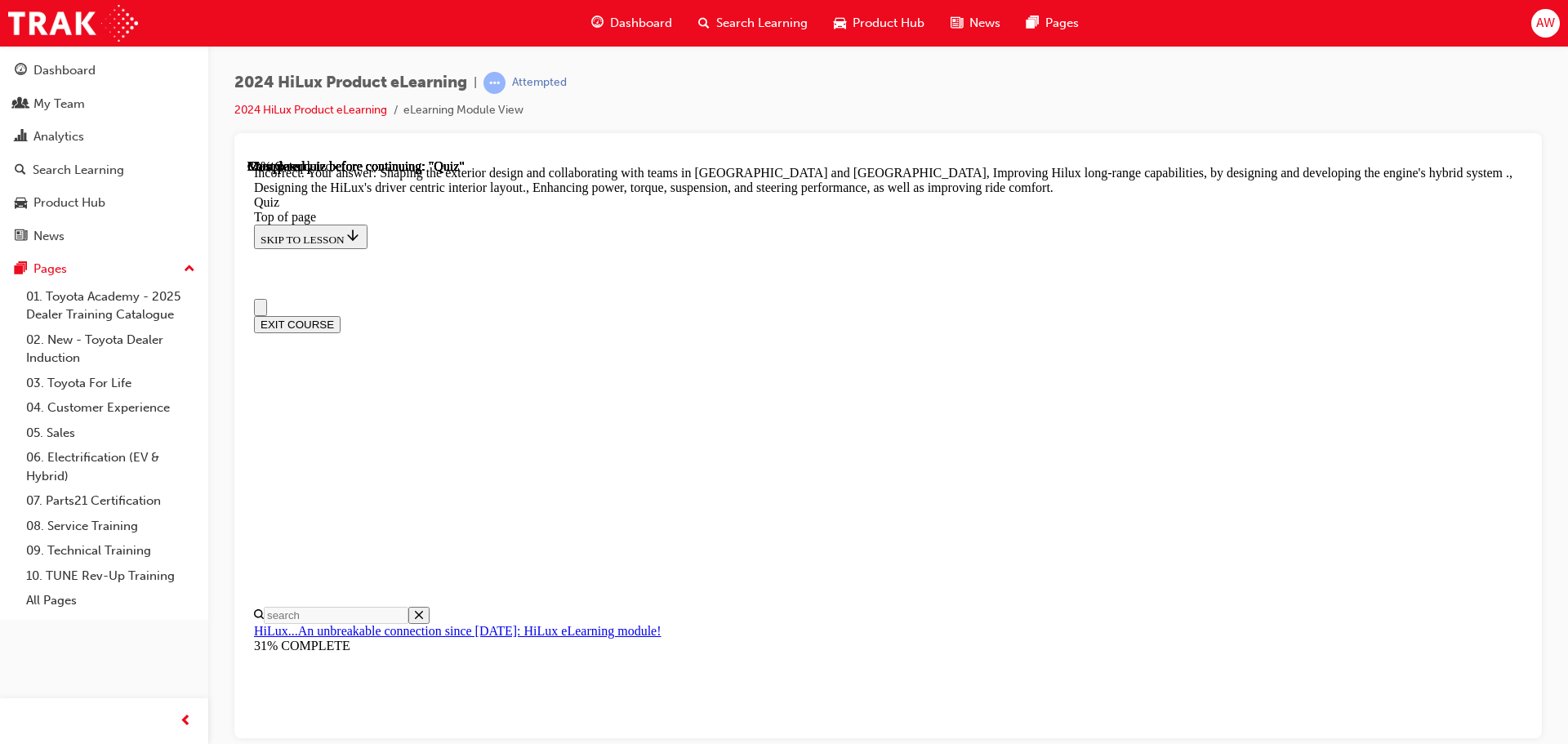
scroll to position [0, 0]
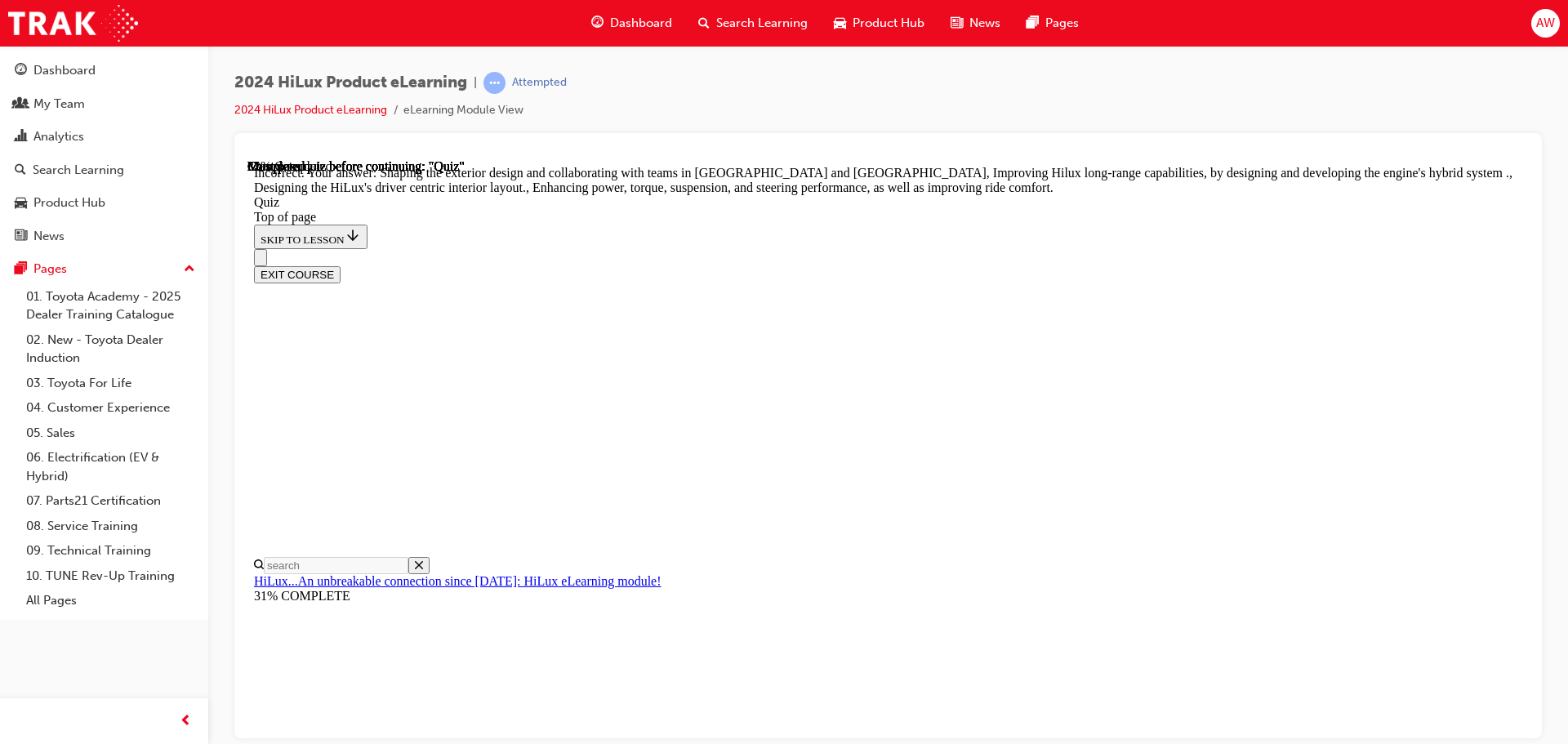
drag, startPoint x: 772, startPoint y: 338, endPoint x: 787, endPoint y: 431, distance: 94.2
drag, startPoint x: 745, startPoint y: 380, endPoint x: 749, endPoint y: 475, distance: 95.1
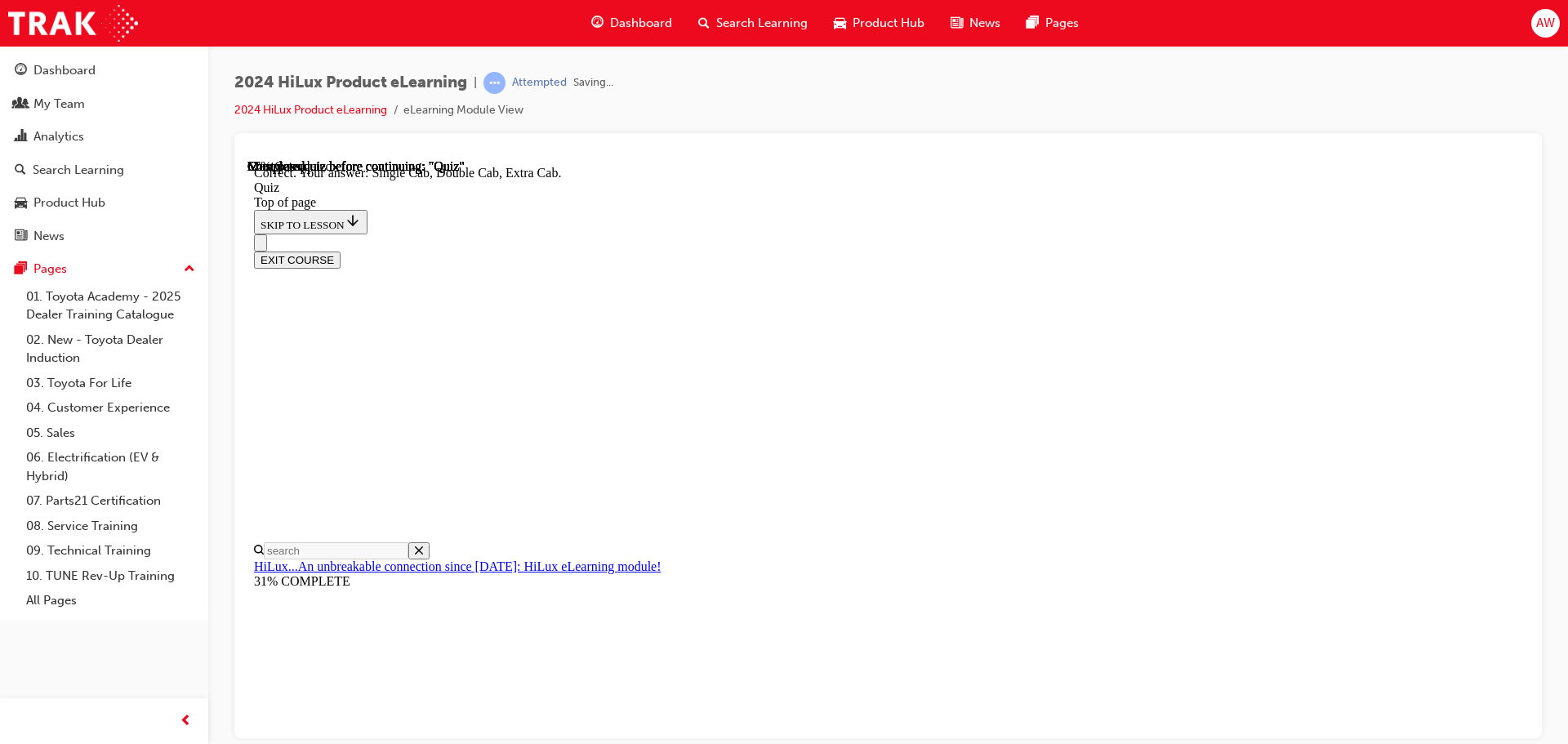
scroll to position [422, 0]
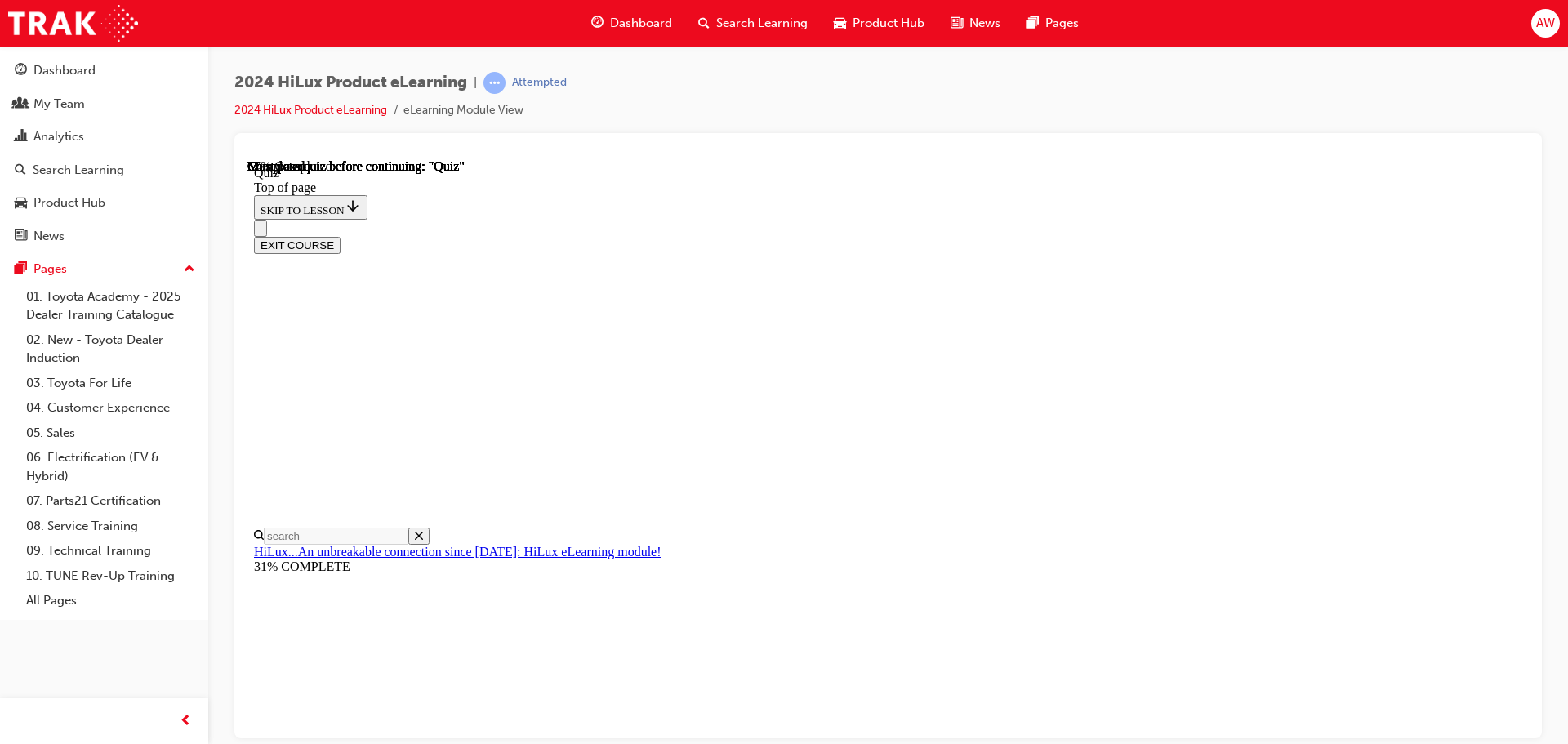
scroll to position [249, 0]
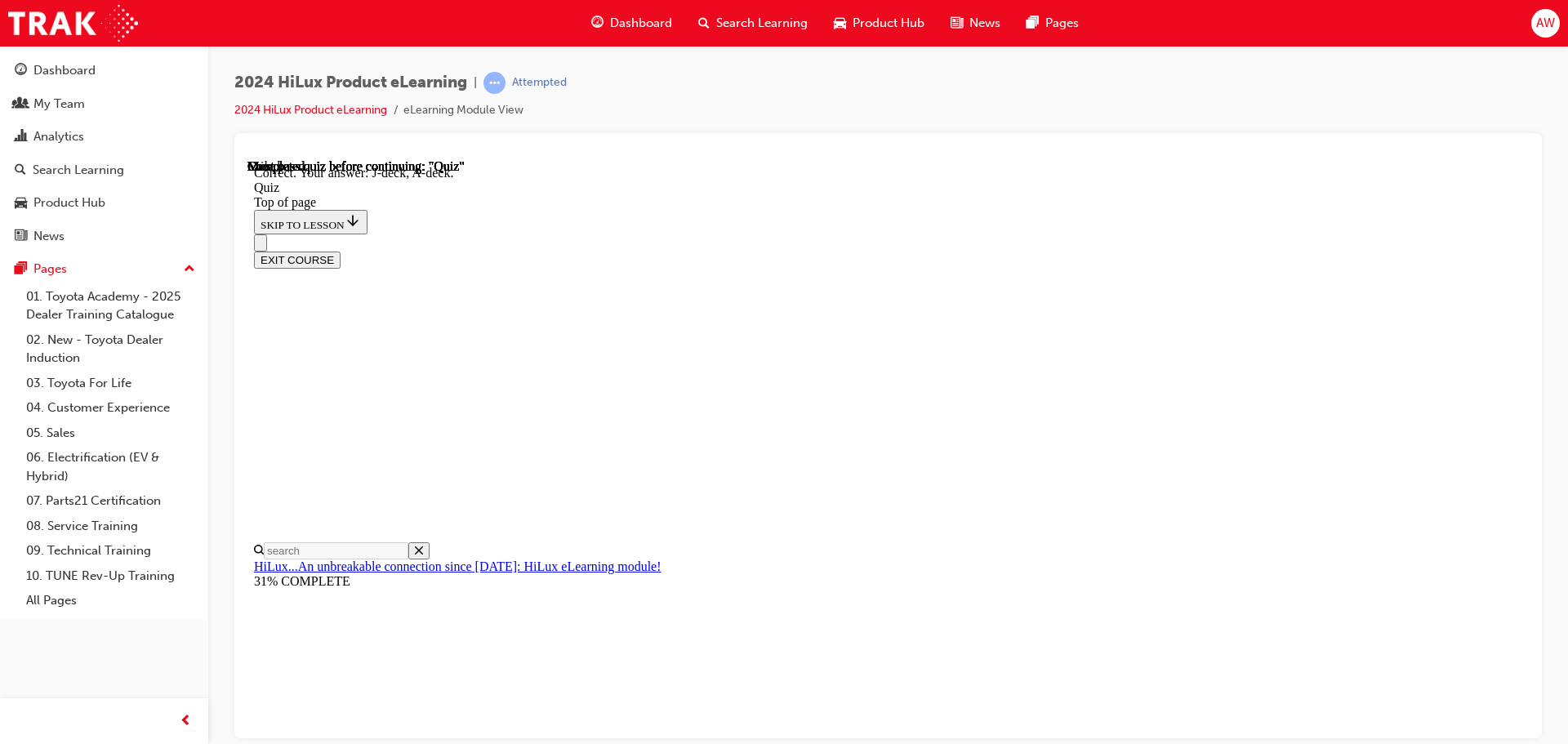
scroll to position [302, 0]
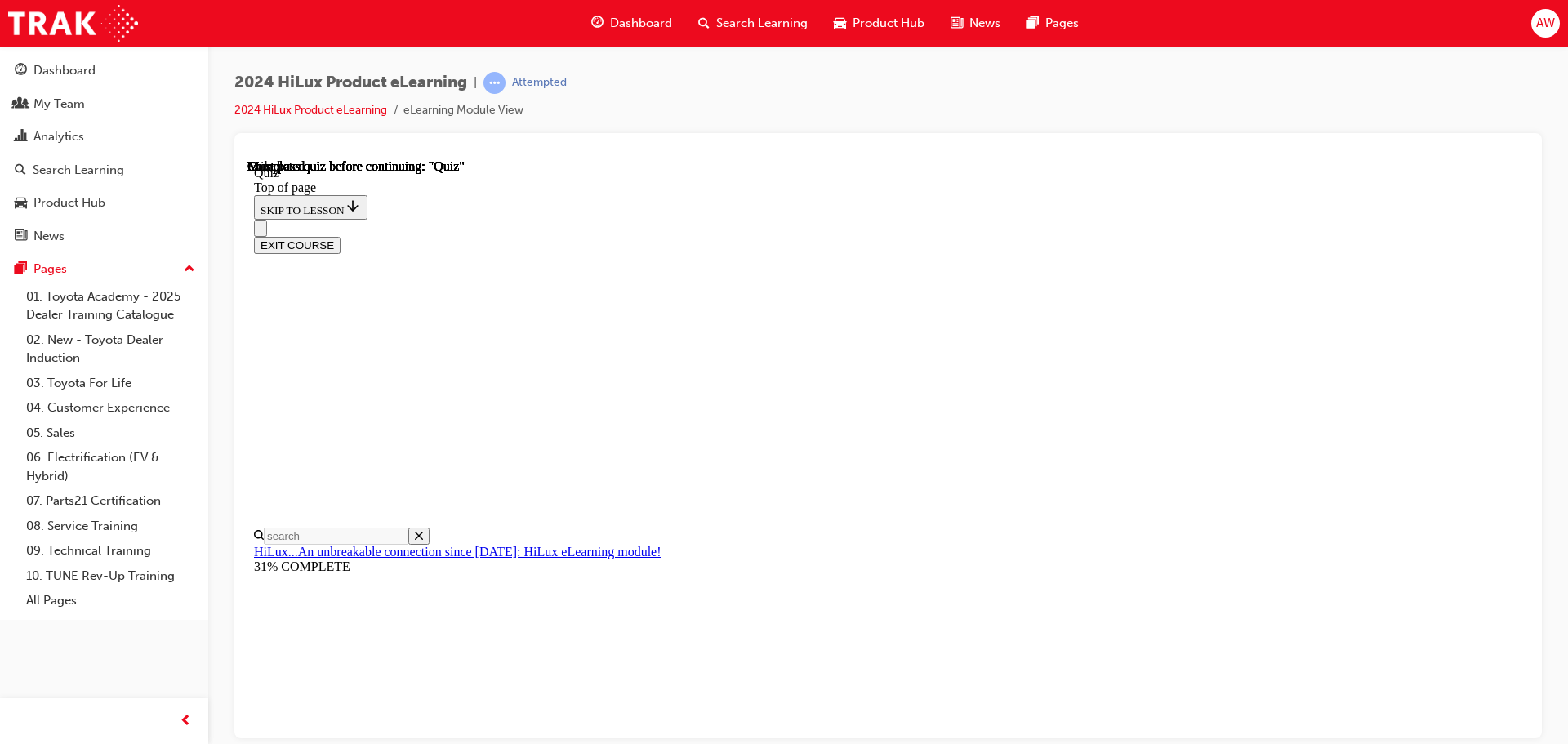
scroll to position [308, 0]
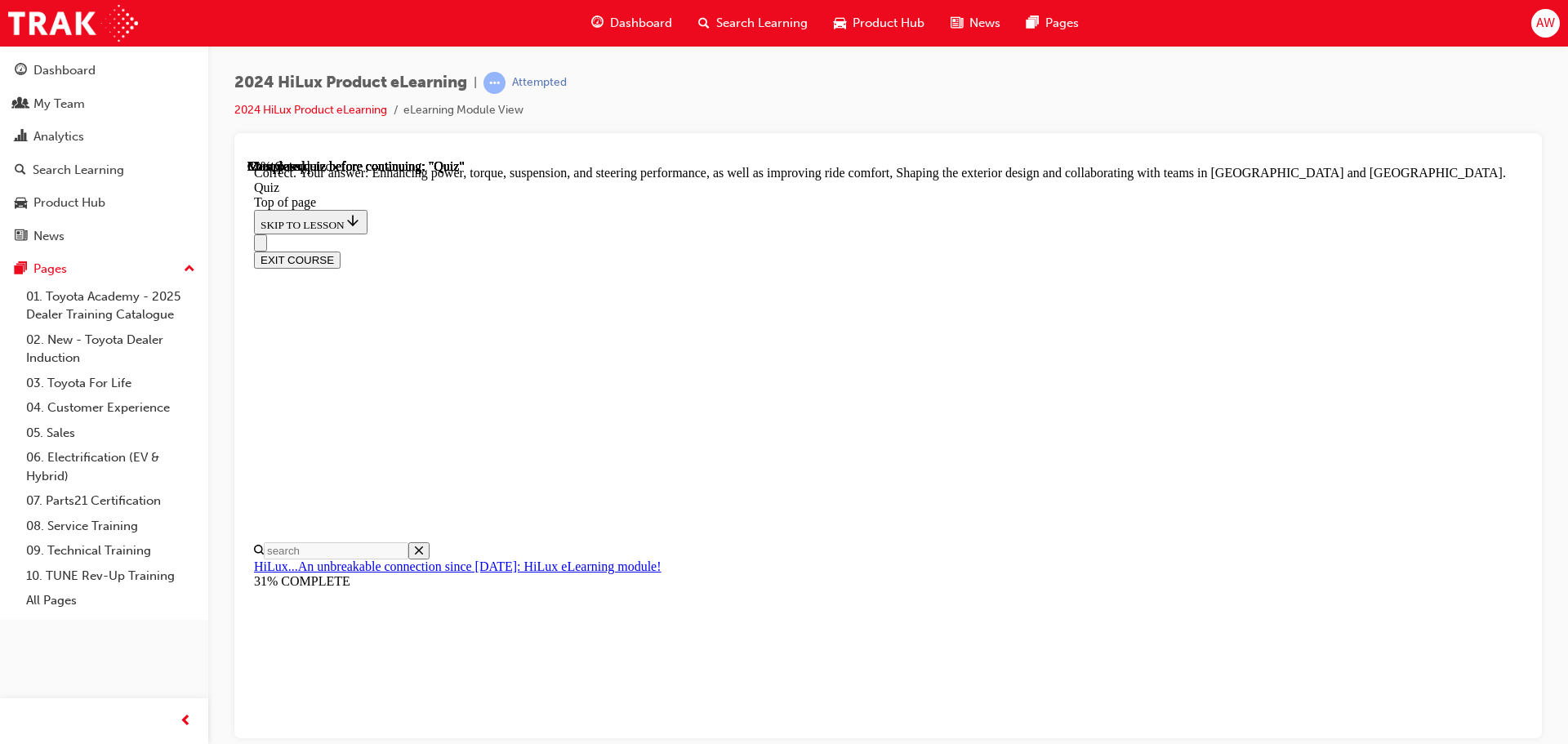
scroll to position [378, 0]
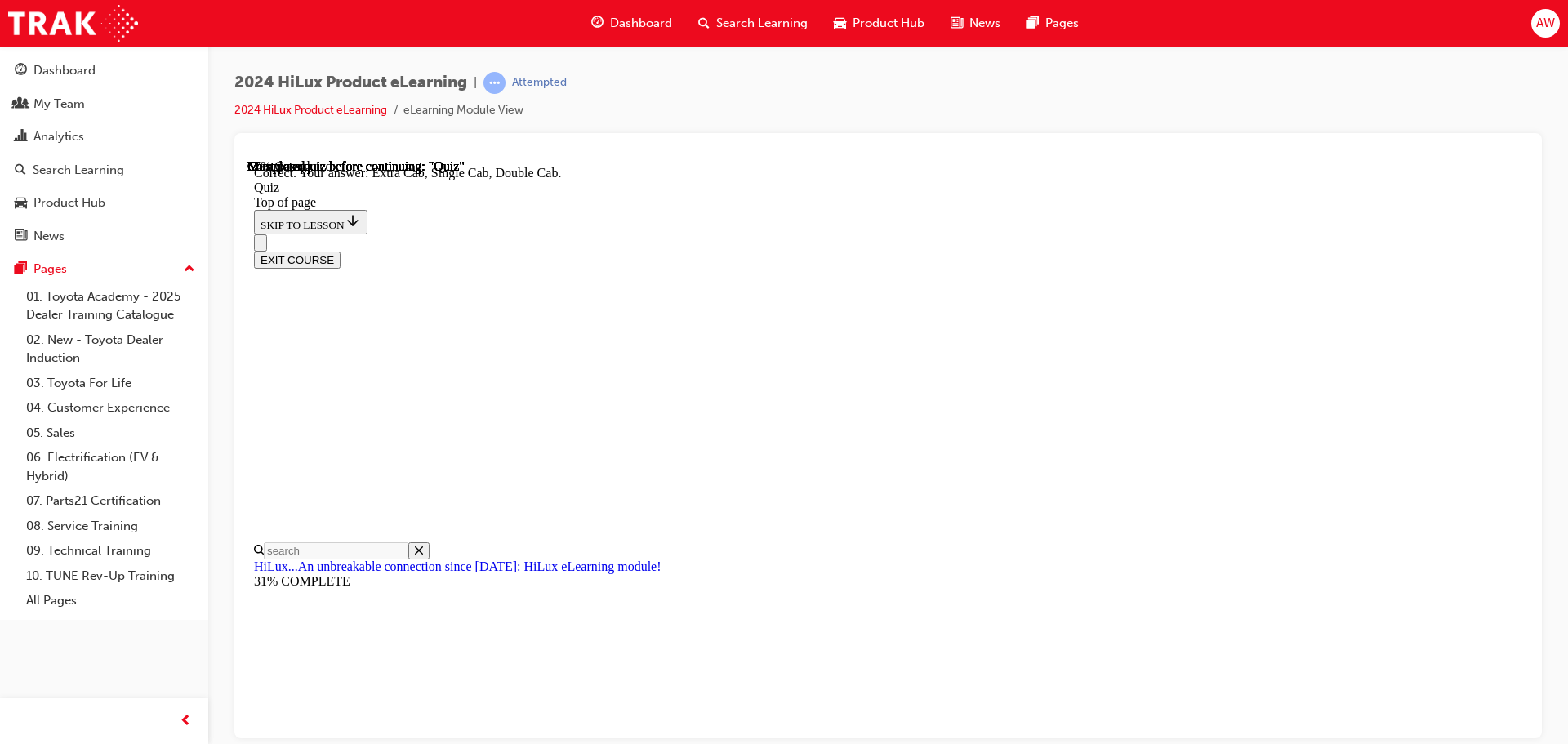
scroll to position [422, 0]
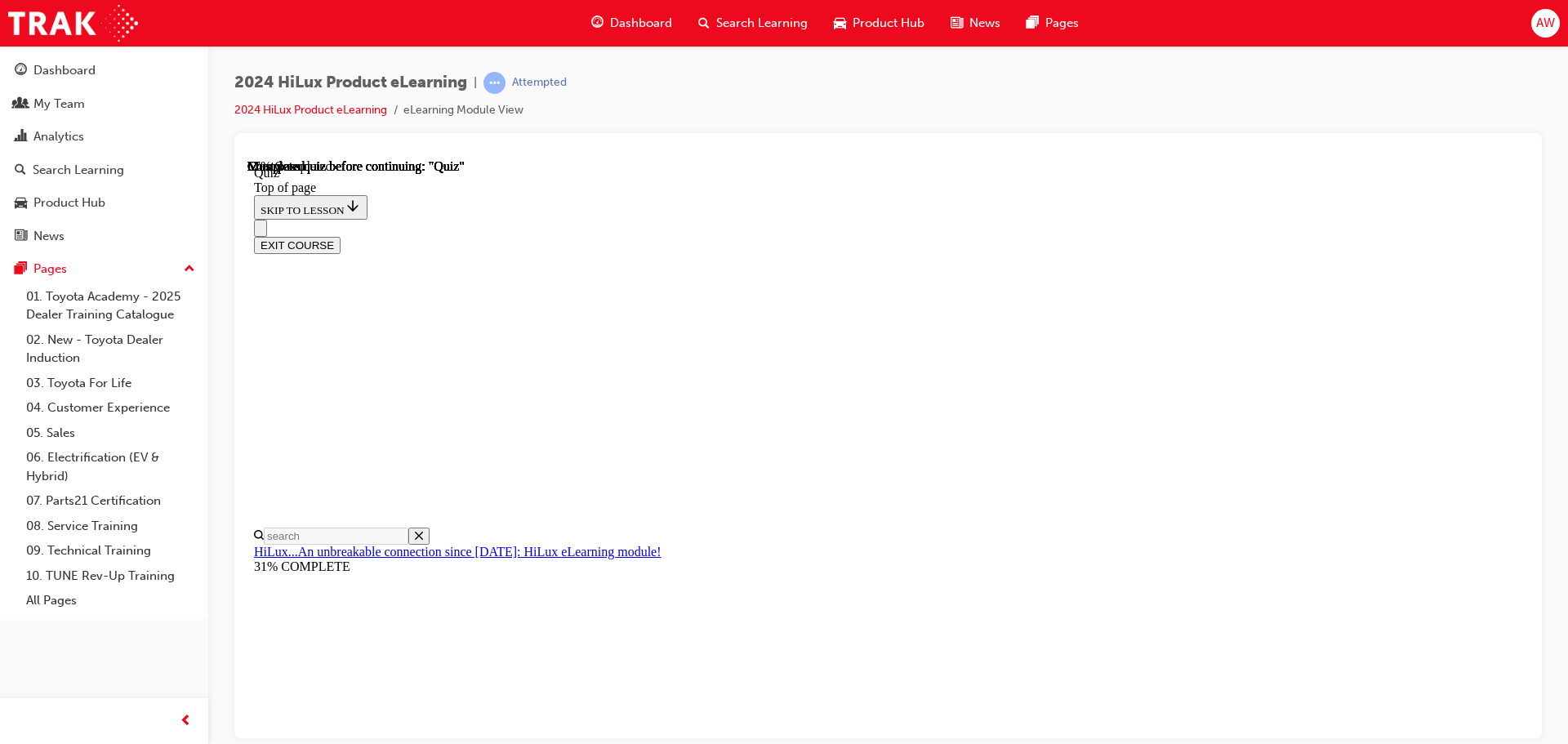
scroll to position [245, 0]
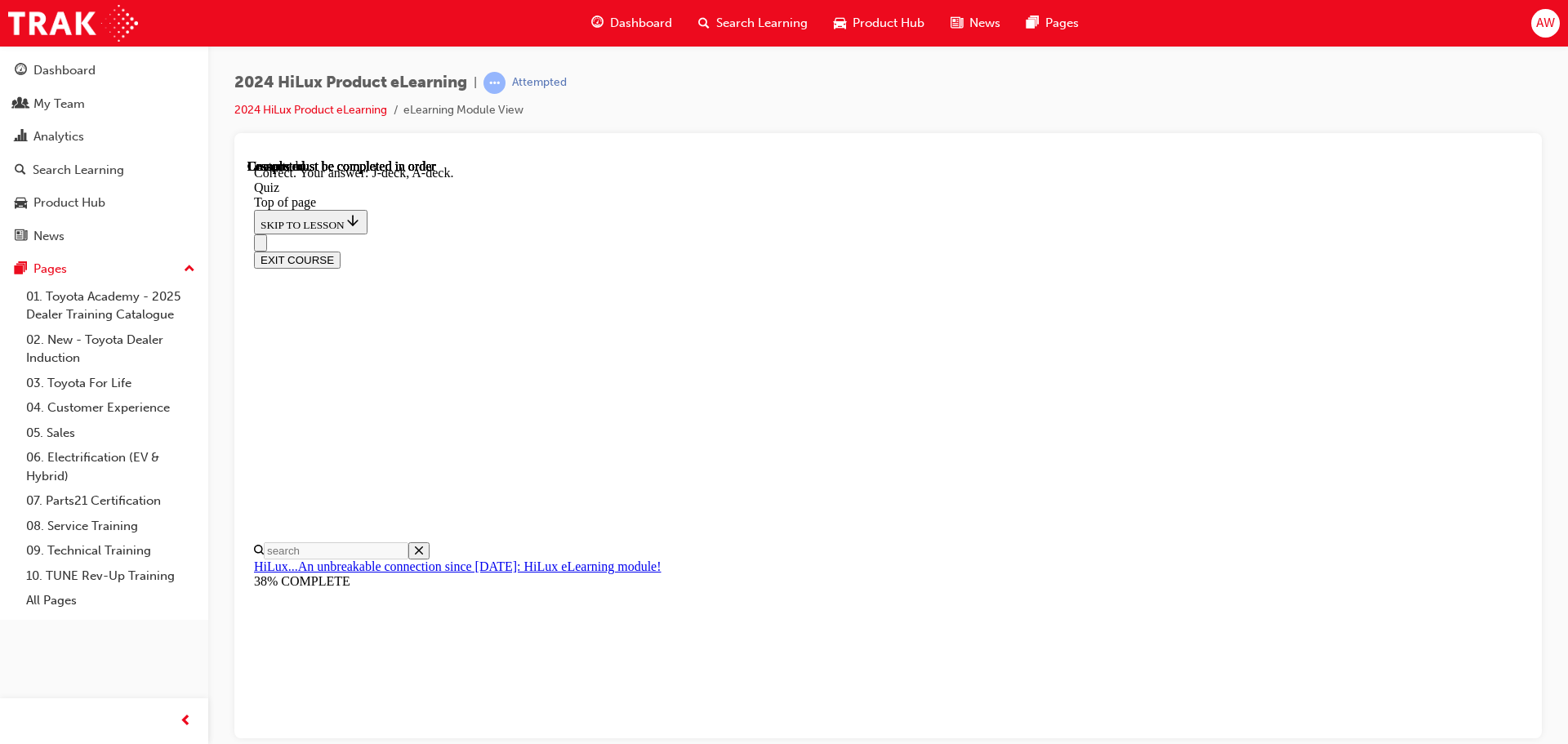
scroll to position [302, 0]
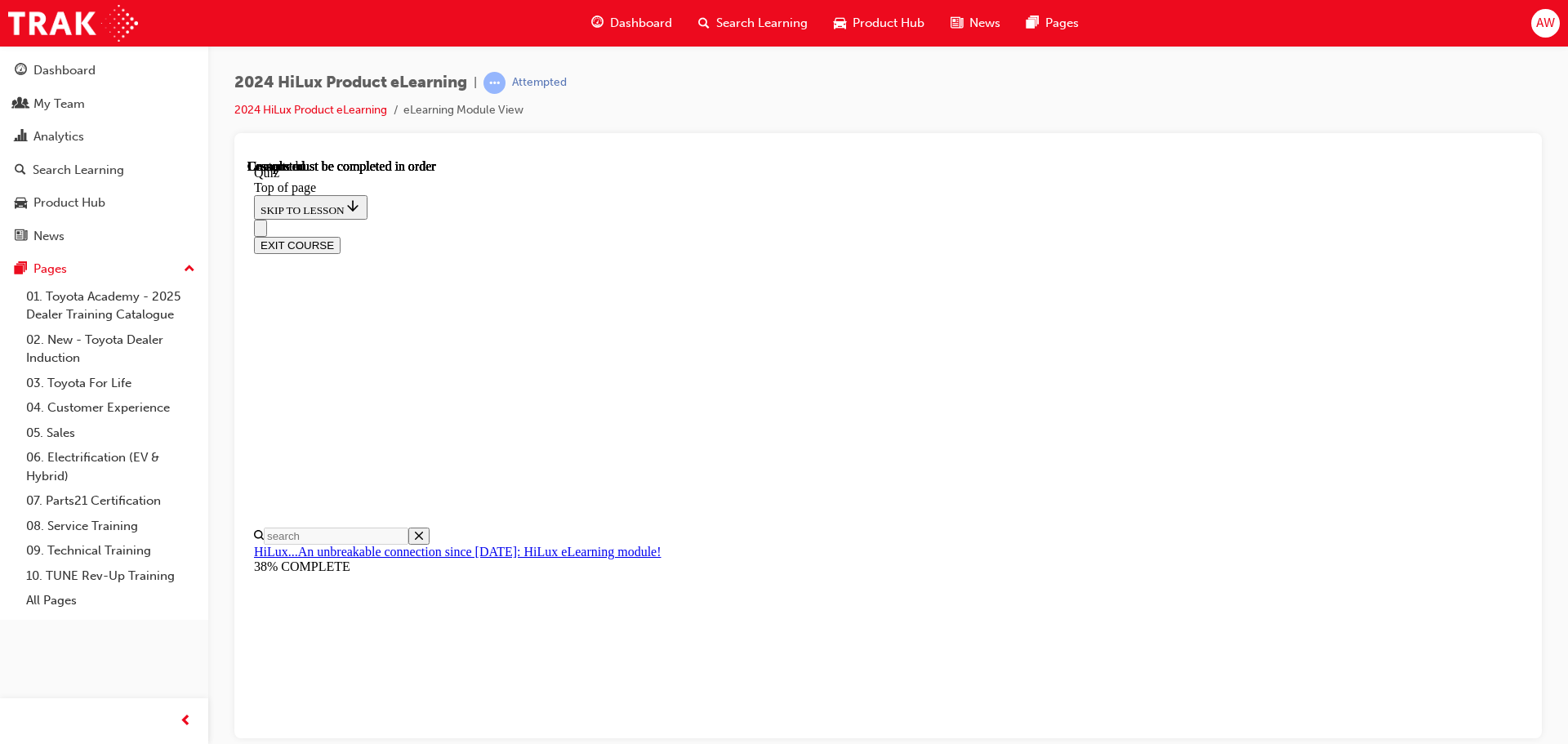
scroll to position [308, 0]
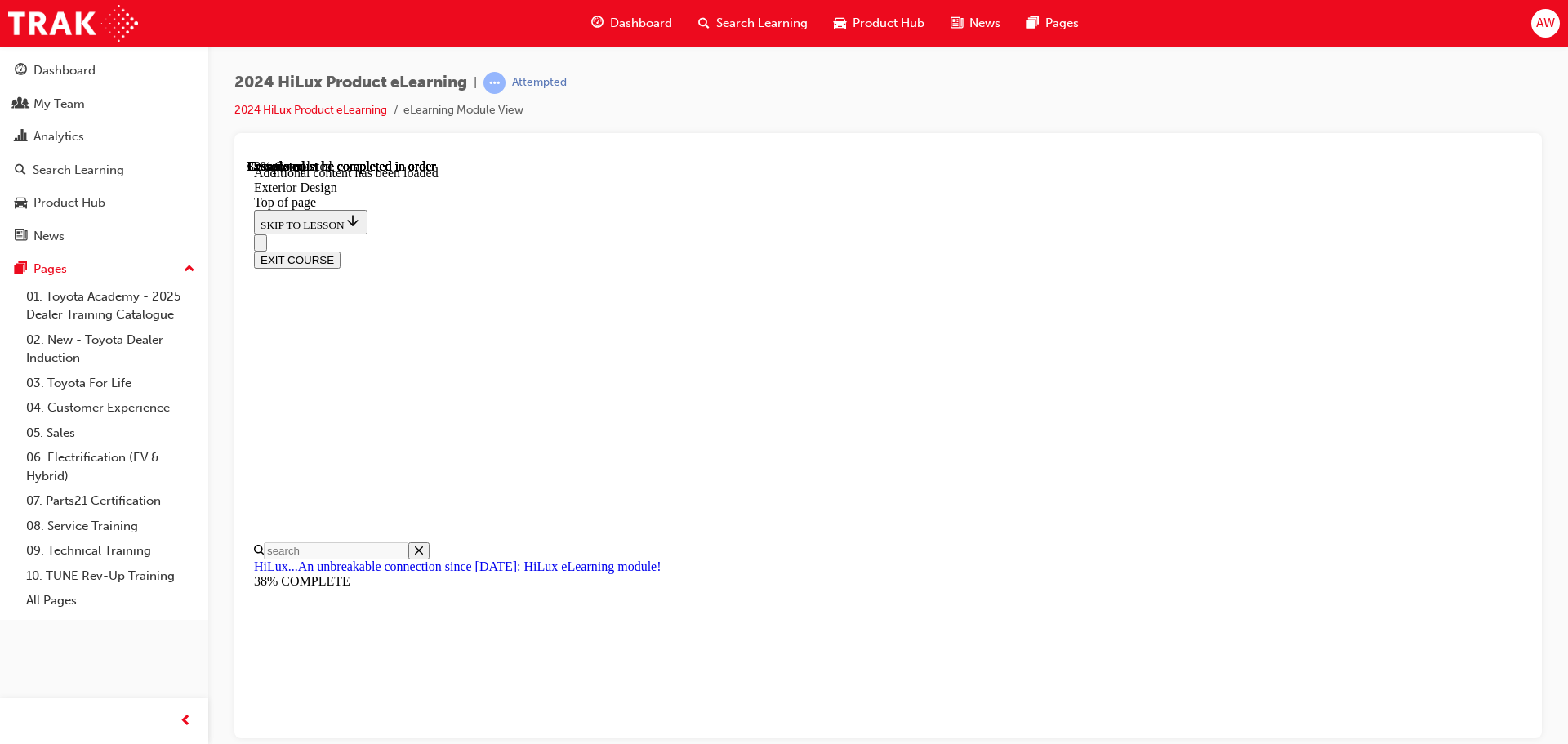
scroll to position [3015, 0]
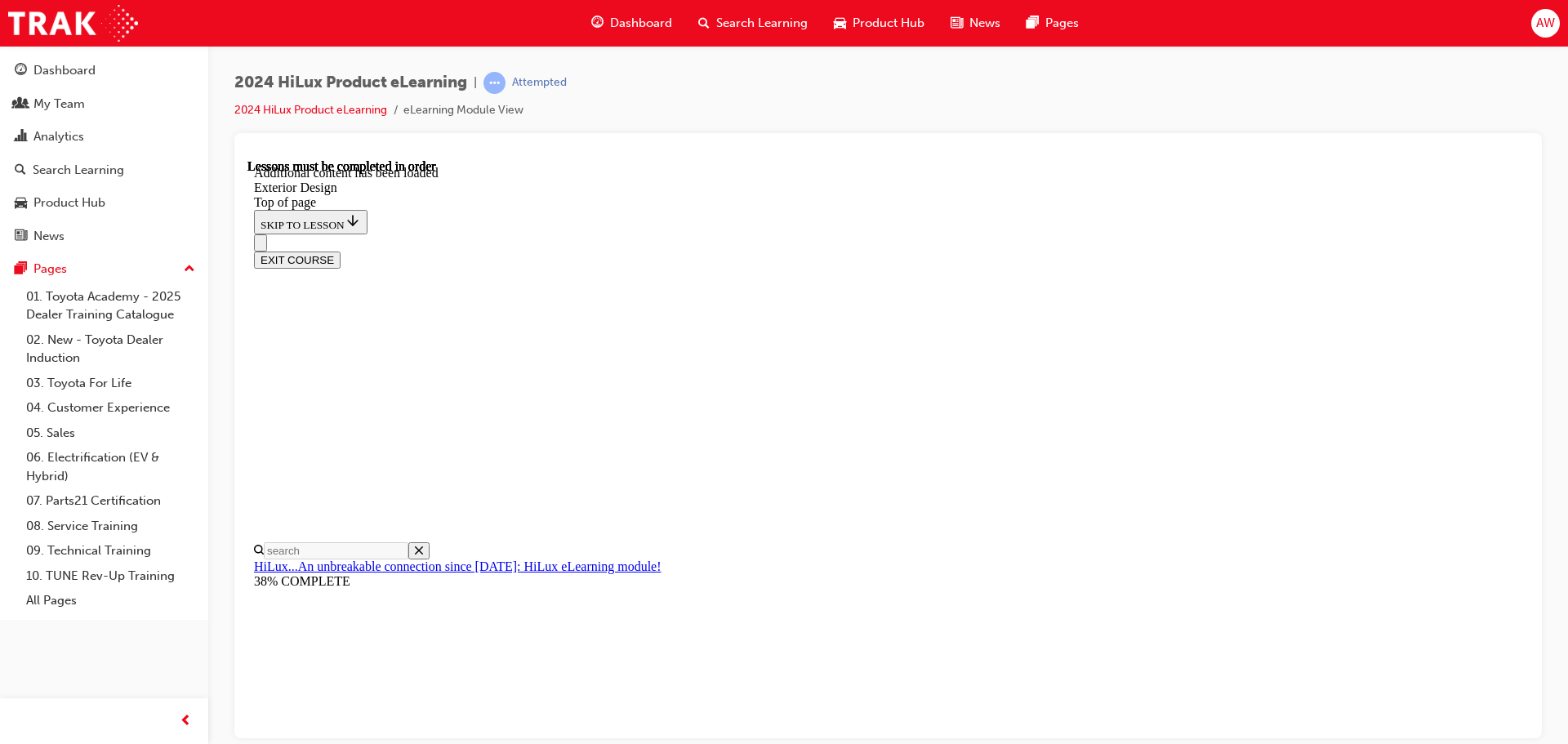
drag, startPoint x: 1130, startPoint y: 484, endPoint x: 1133, endPoint y: 531, distance: 47.1
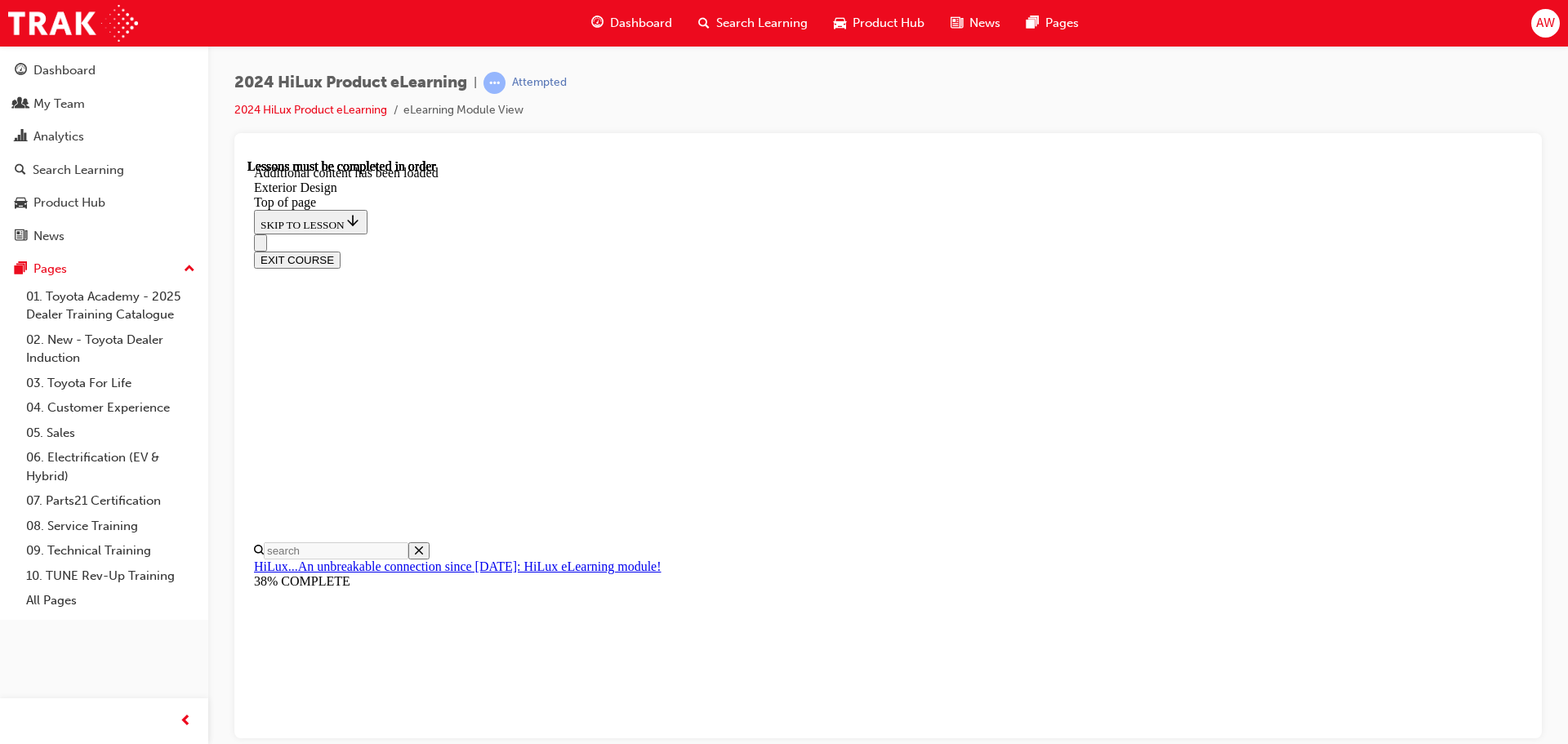
scroll to position [3012, 0]
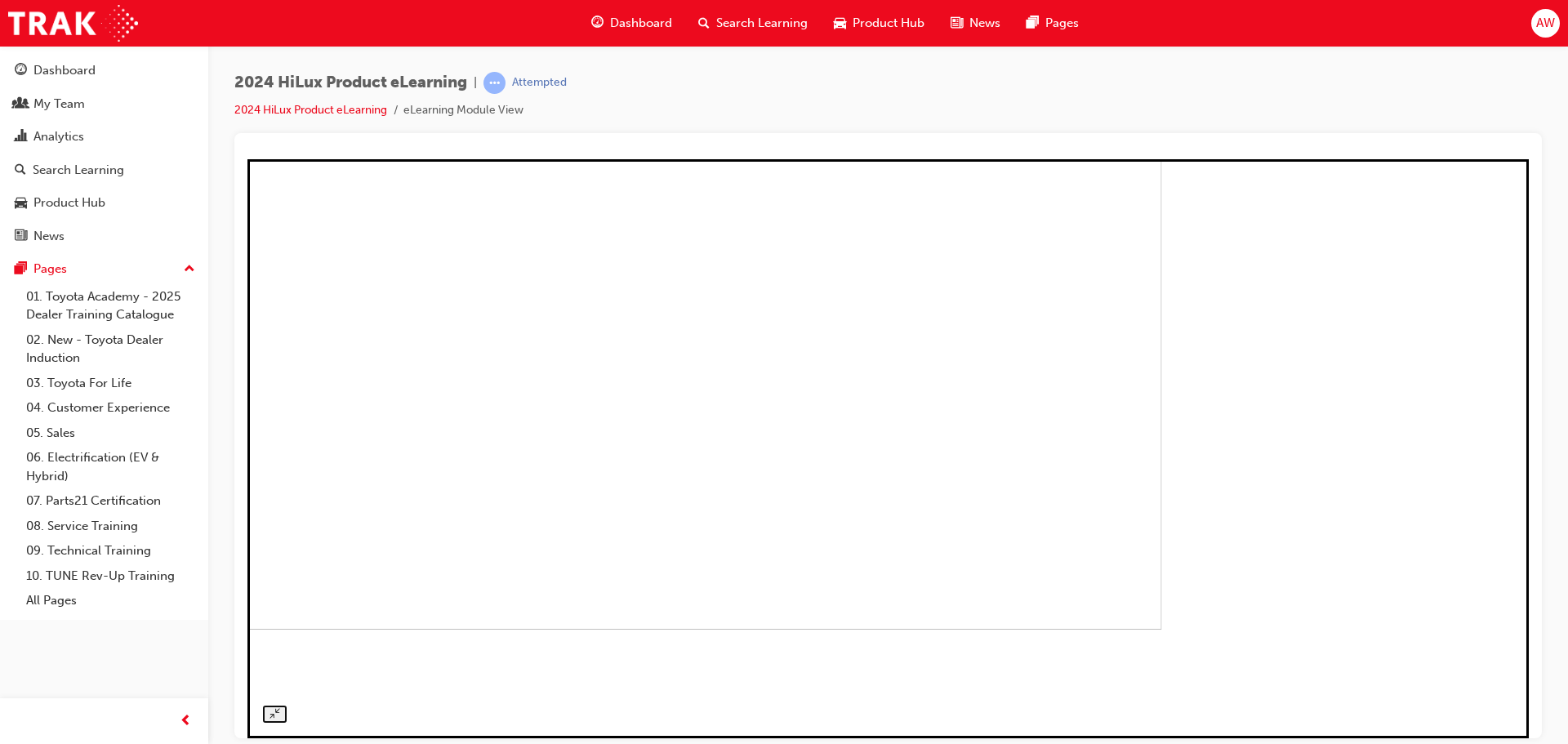
click at [638, 397] on img at bounding box center [531, 345] width 1263 height 567
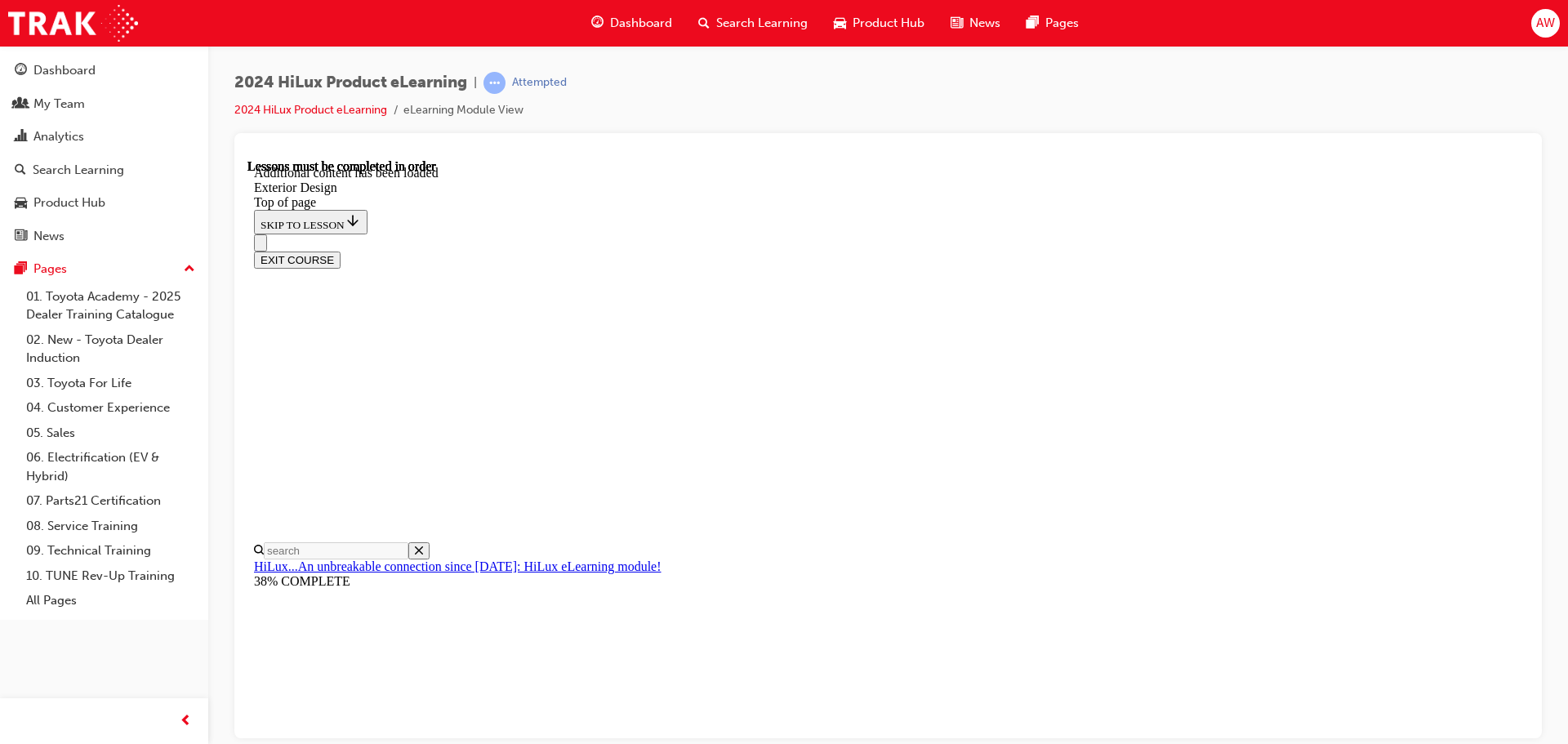
scroll to position [5684, 0]
drag, startPoint x: 1439, startPoint y: 496, endPoint x: 1291, endPoint y: 475, distance: 149.5
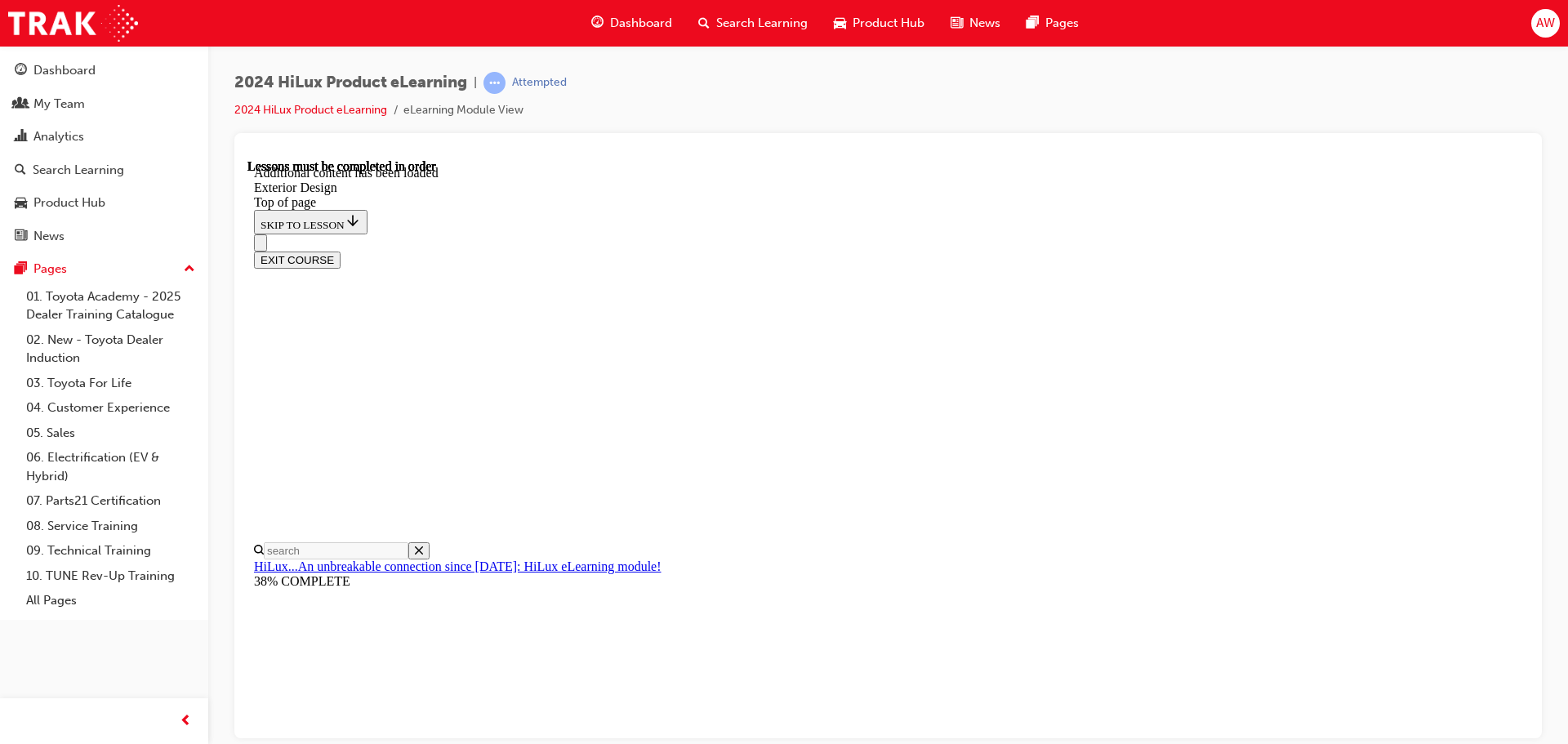
scroll to position [5832, 0]
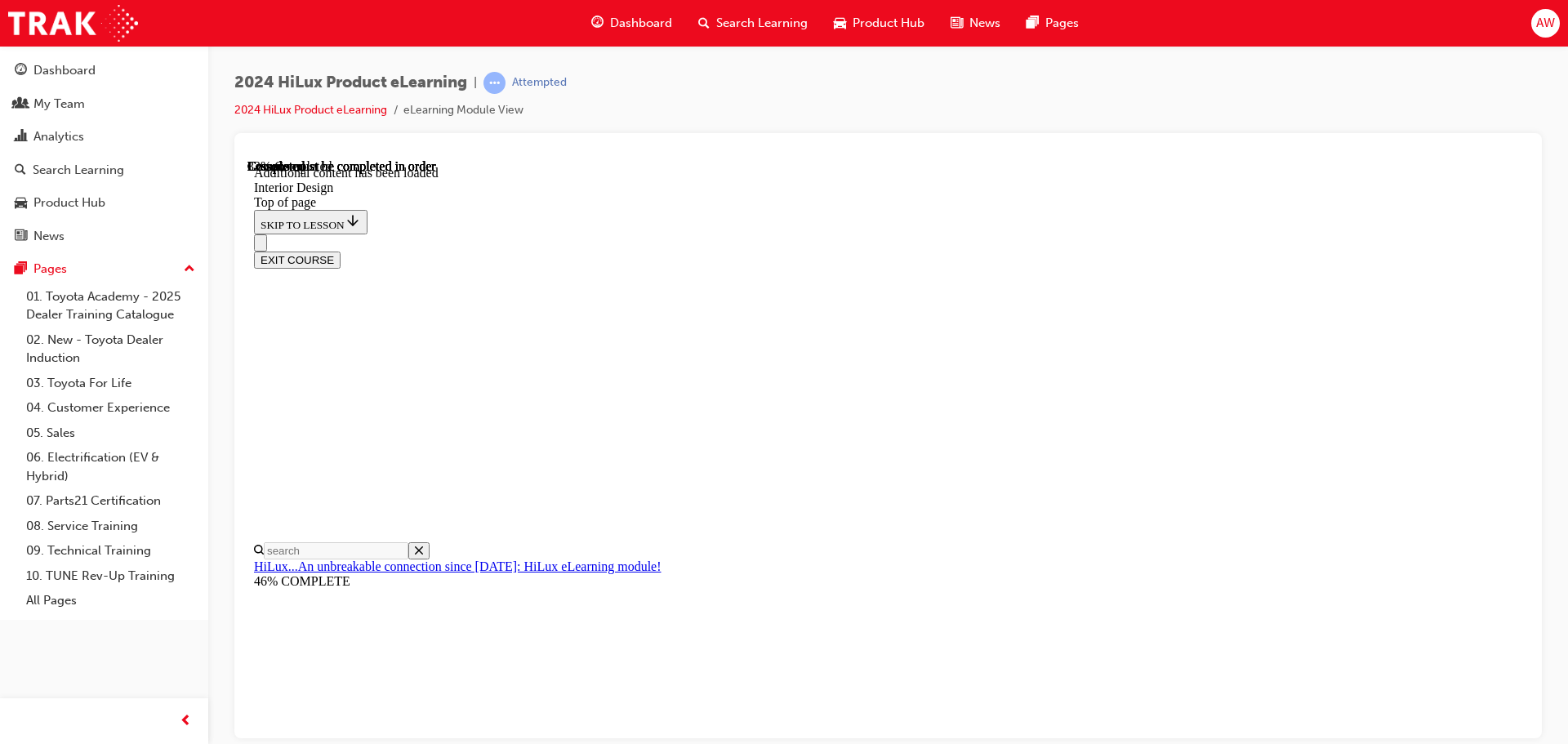
scroll to position [859, 0]
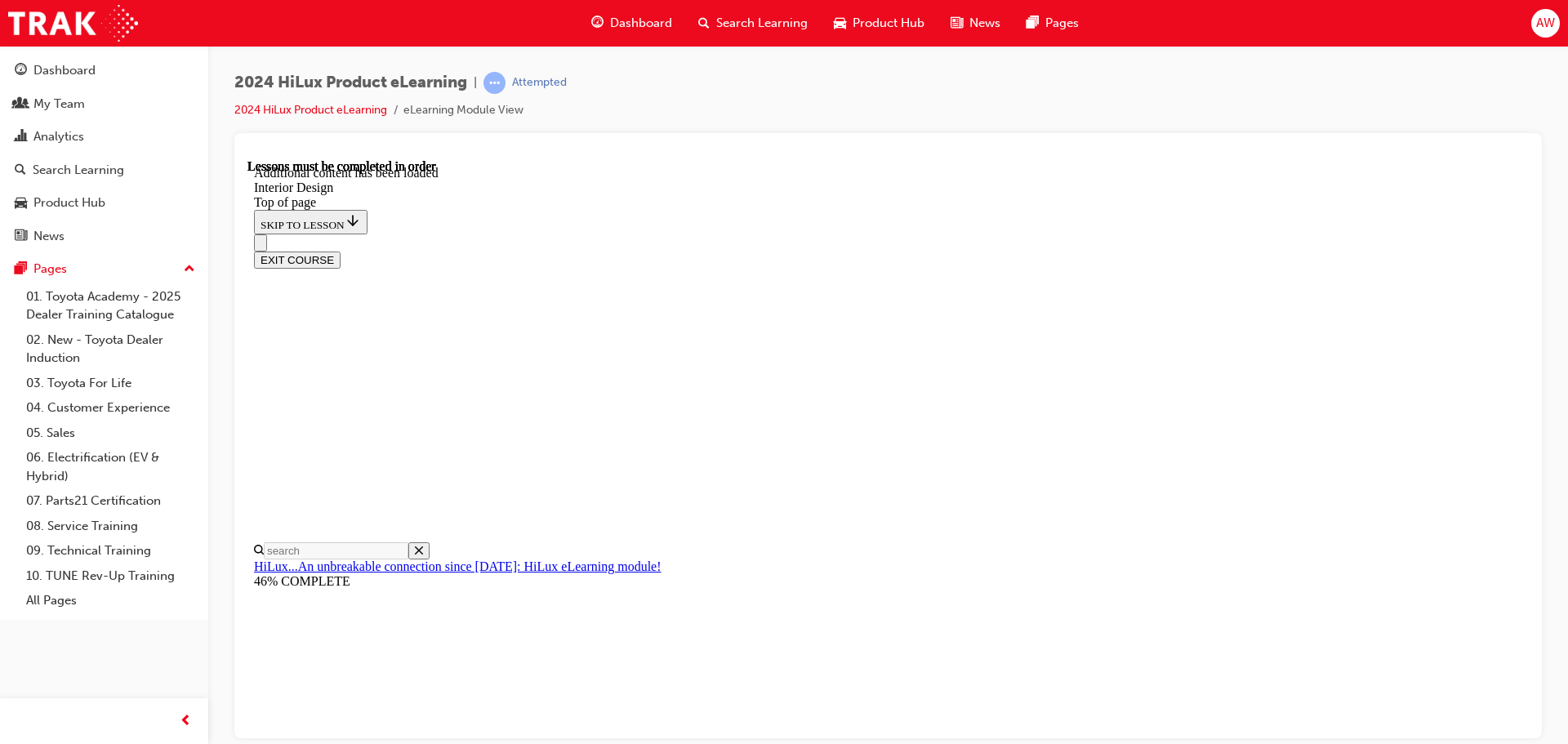
drag, startPoint x: 1419, startPoint y: 460, endPoint x: 1399, endPoint y: 506, distance: 50.2
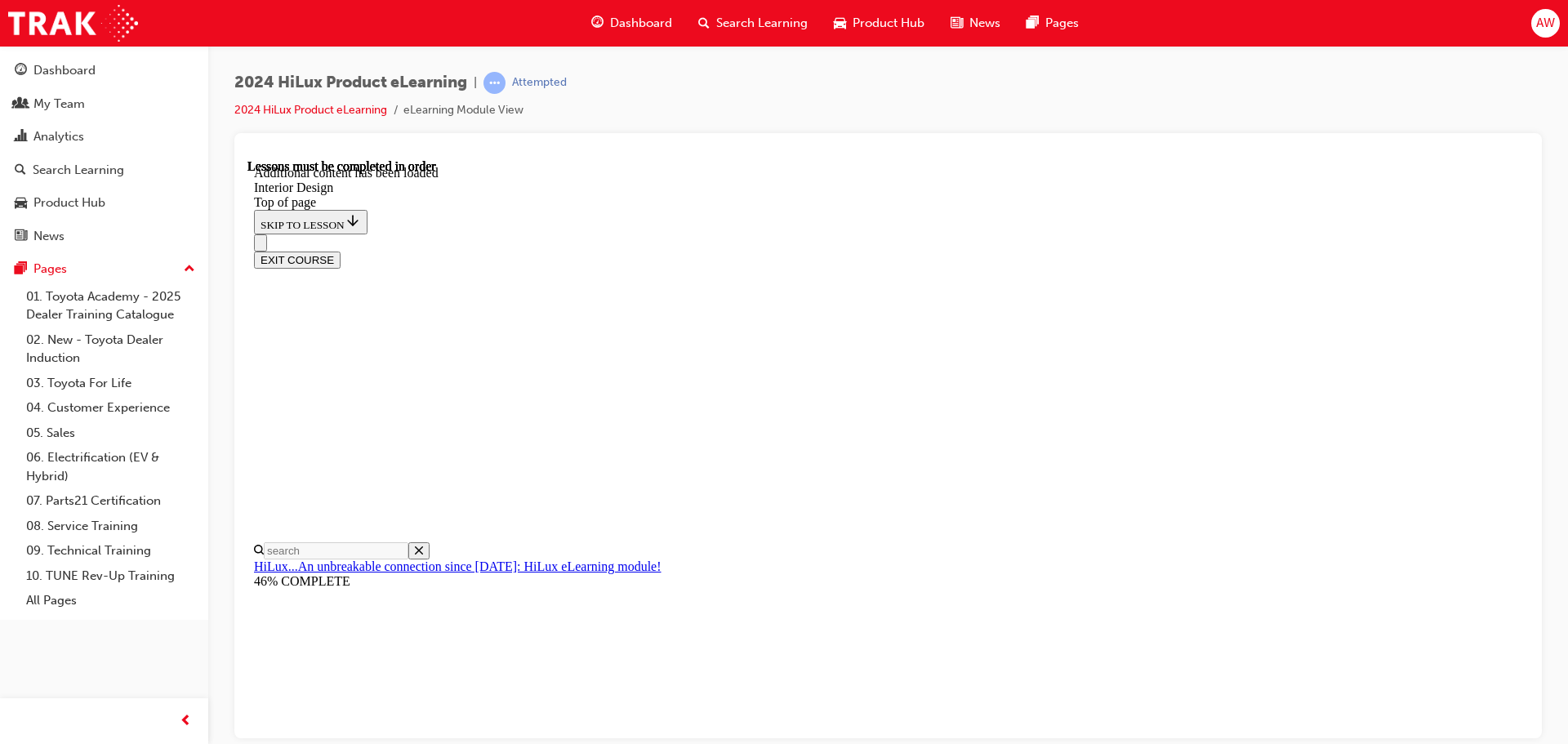
drag, startPoint x: 1118, startPoint y: 451, endPoint x: 1128, endPoint y: 471, distance: 22.4
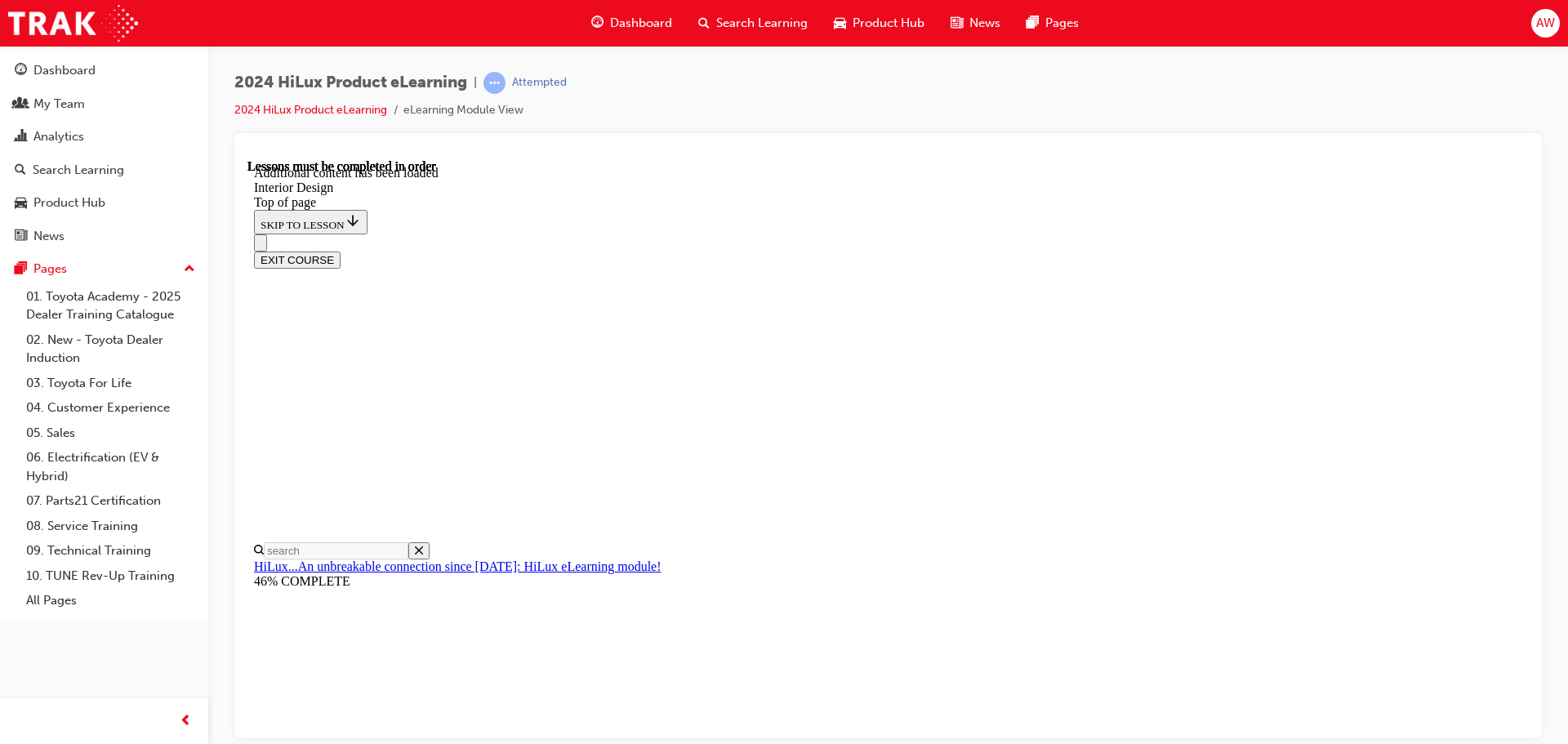
drag, startPoint x: 882, startPoint y: 517, endPoint x: 940, endPoint y: 493, distance: 62.8
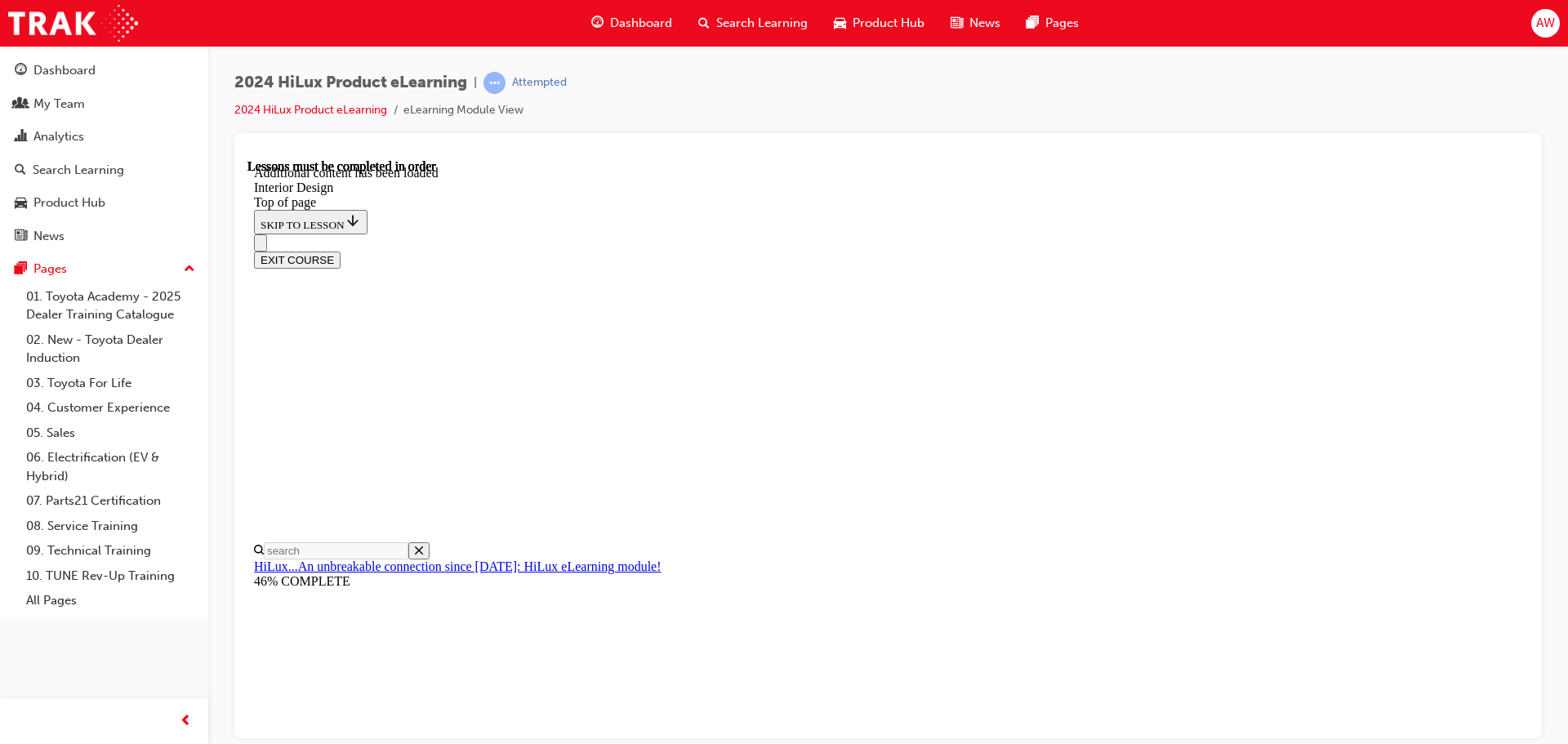
scroll to position [2242, 0]
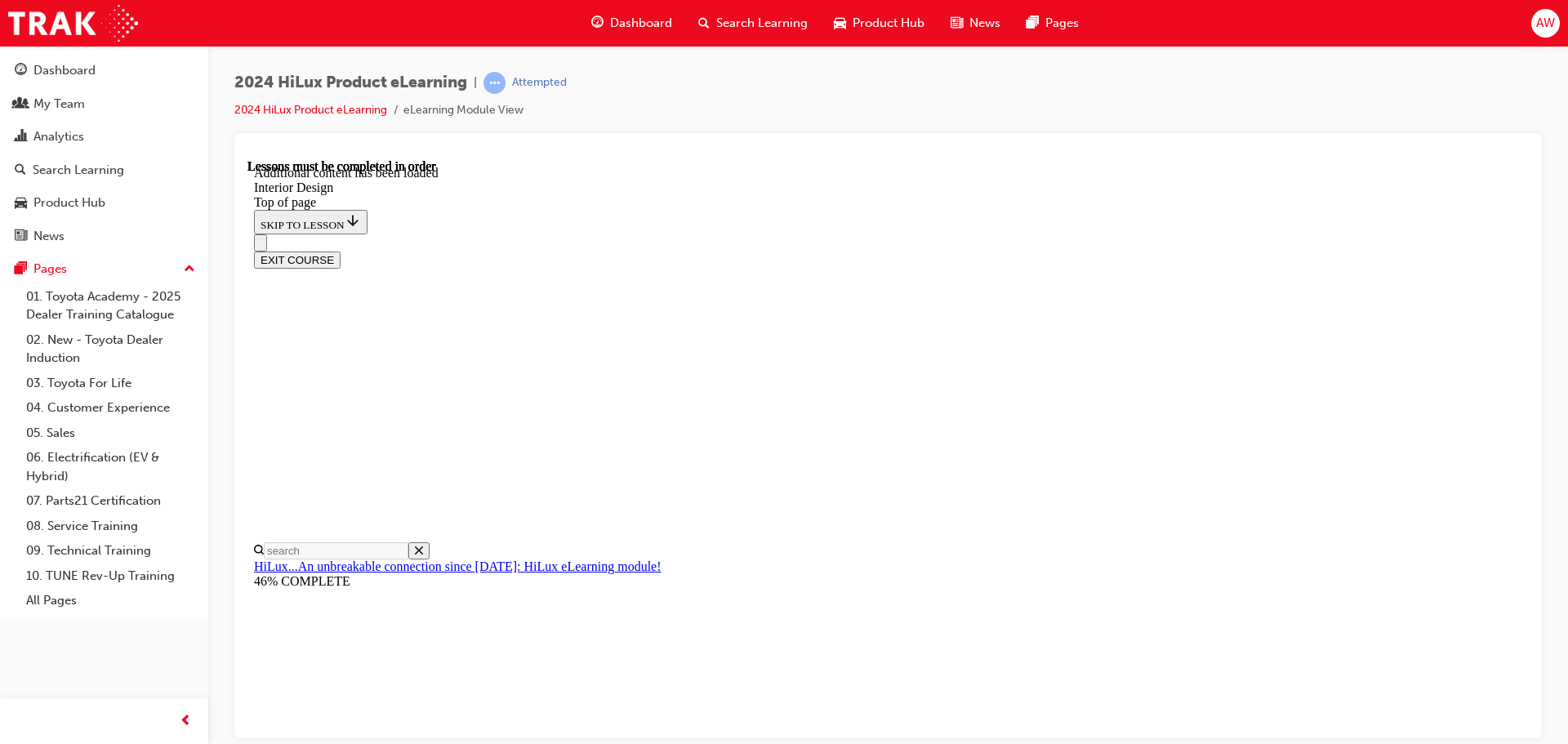
drag, startPoint x: 1421, startPoint y: 283, endPoint x: 1300, endPoint y: 298, distance: 121.9
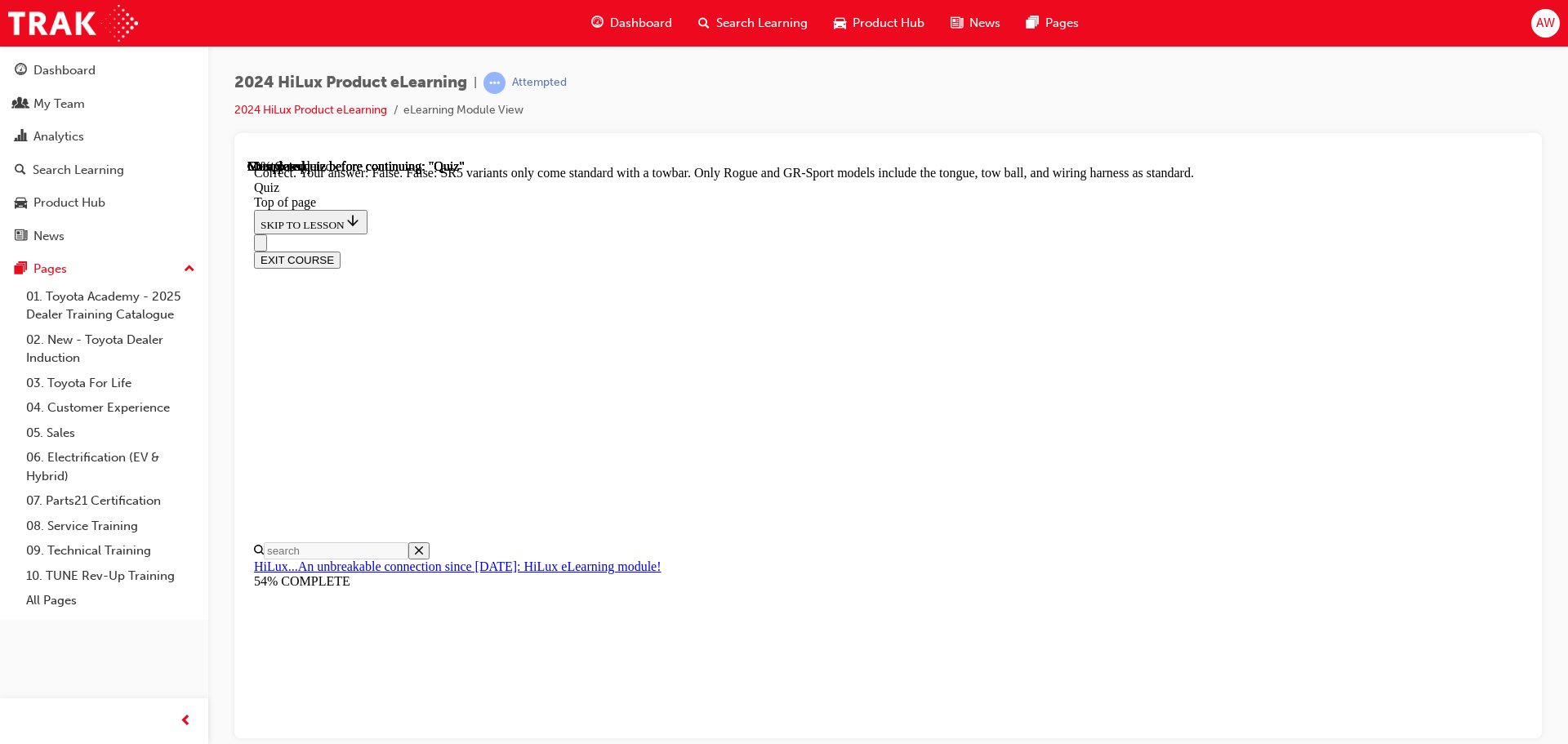
scroll to position [299, 0]
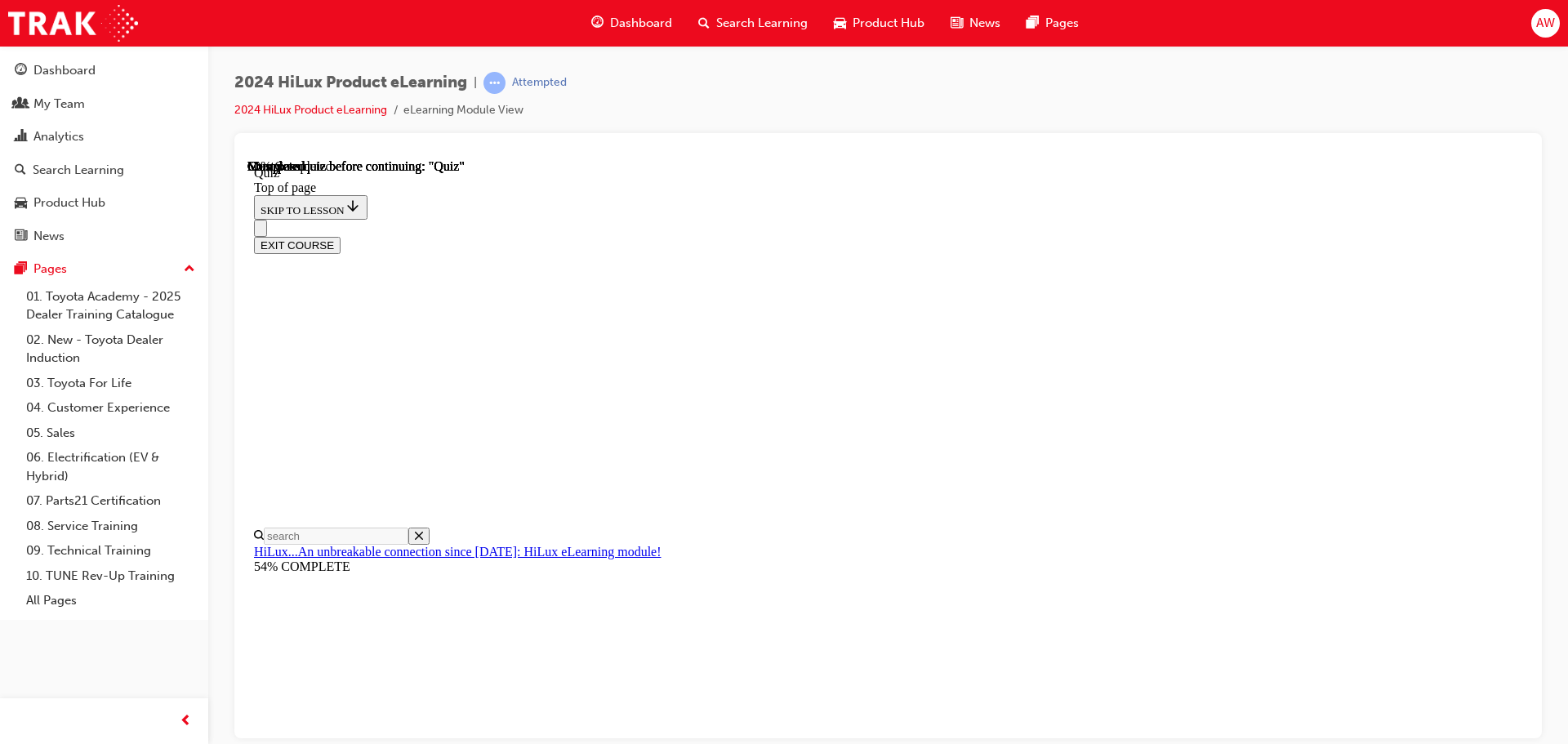
scroll to position [174, 0]
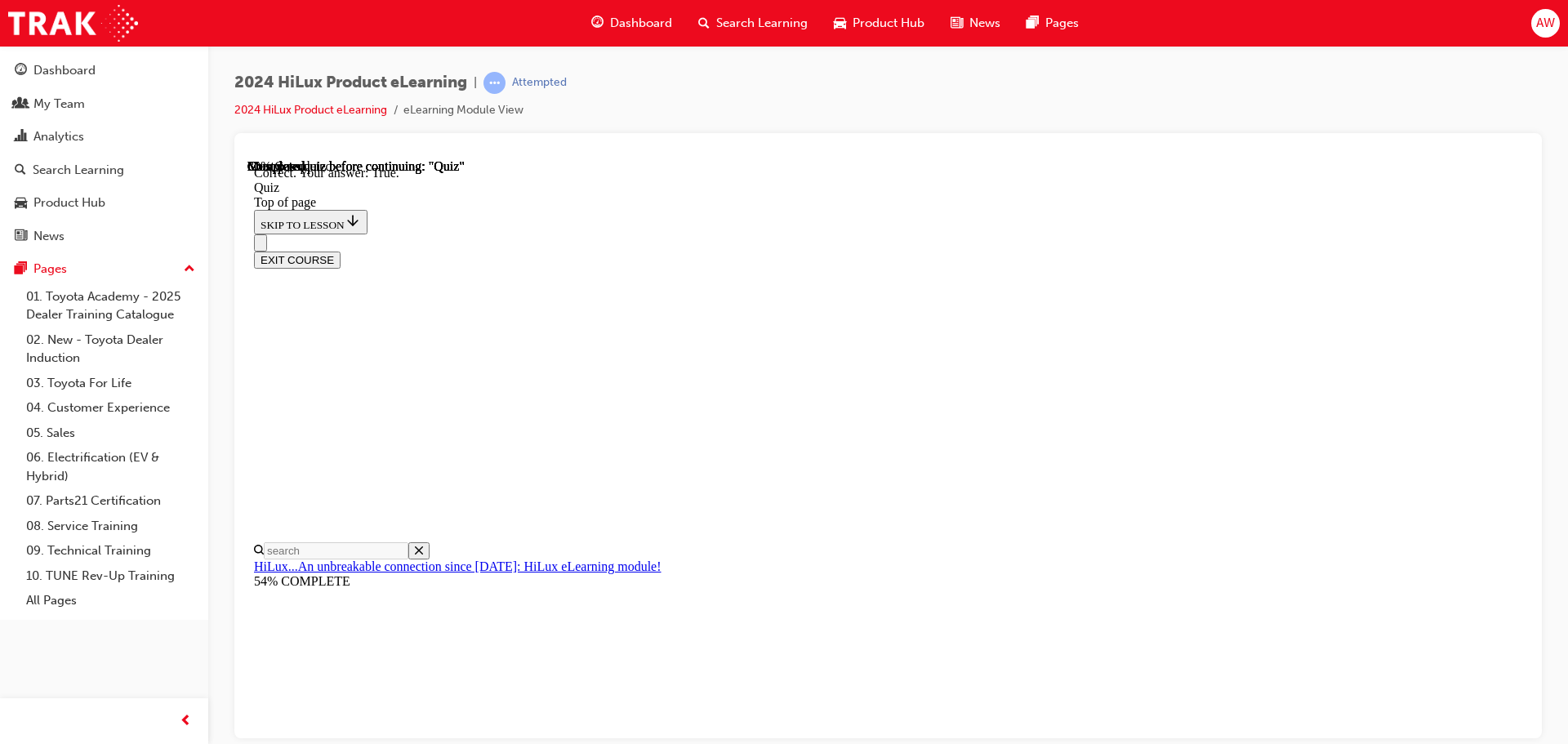
scroll to position [226, 0]
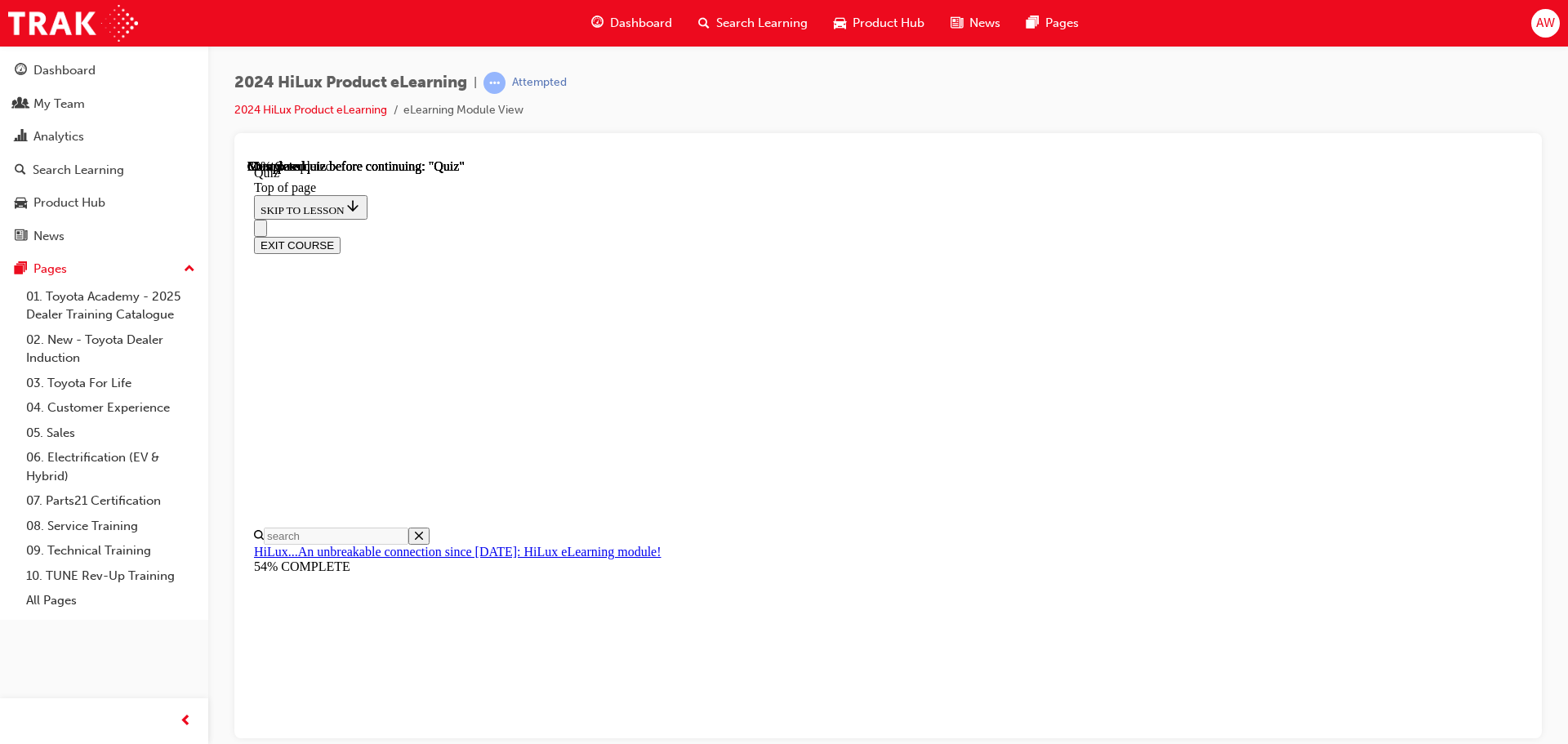
scroll to position [152, 0]
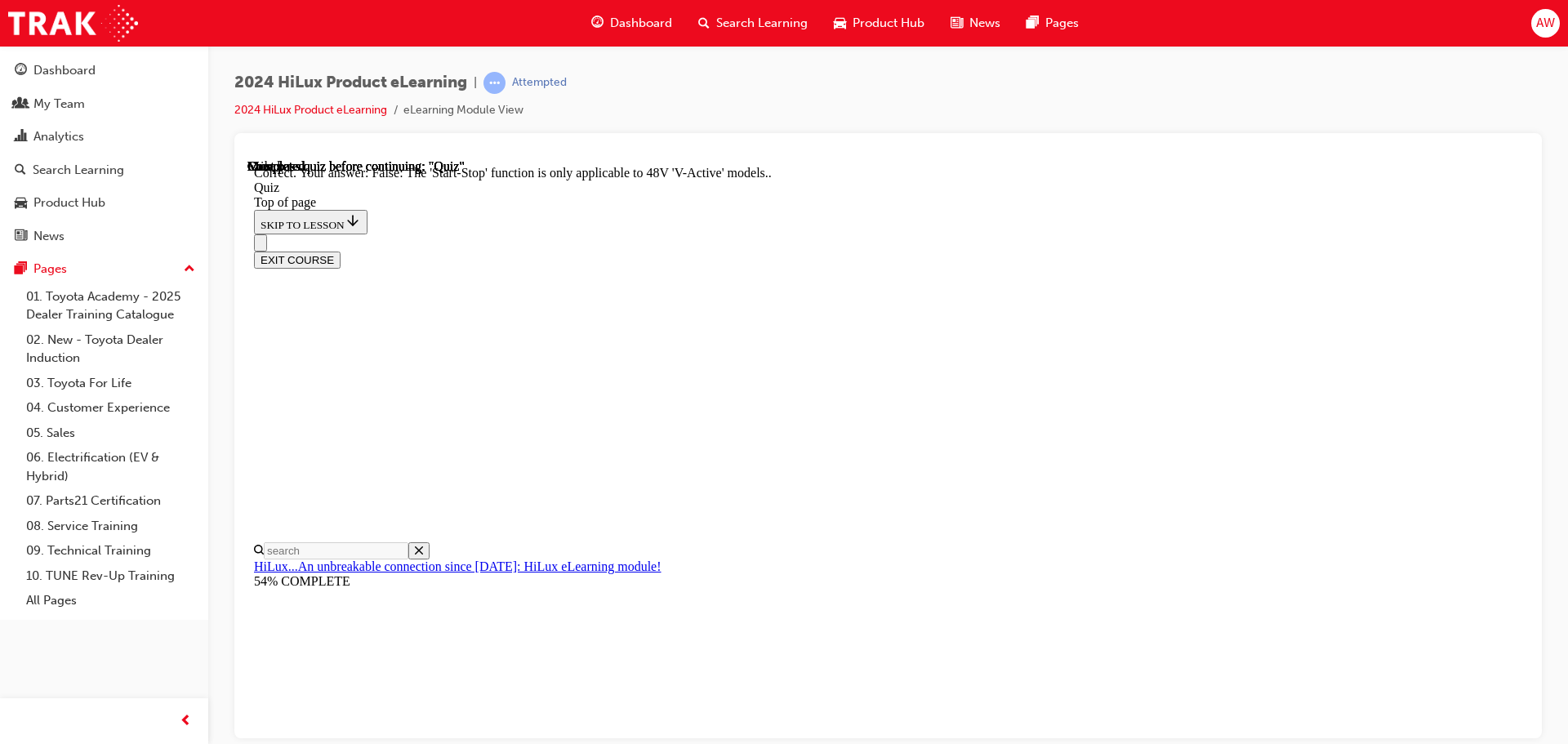
scroll to position [203, 0]
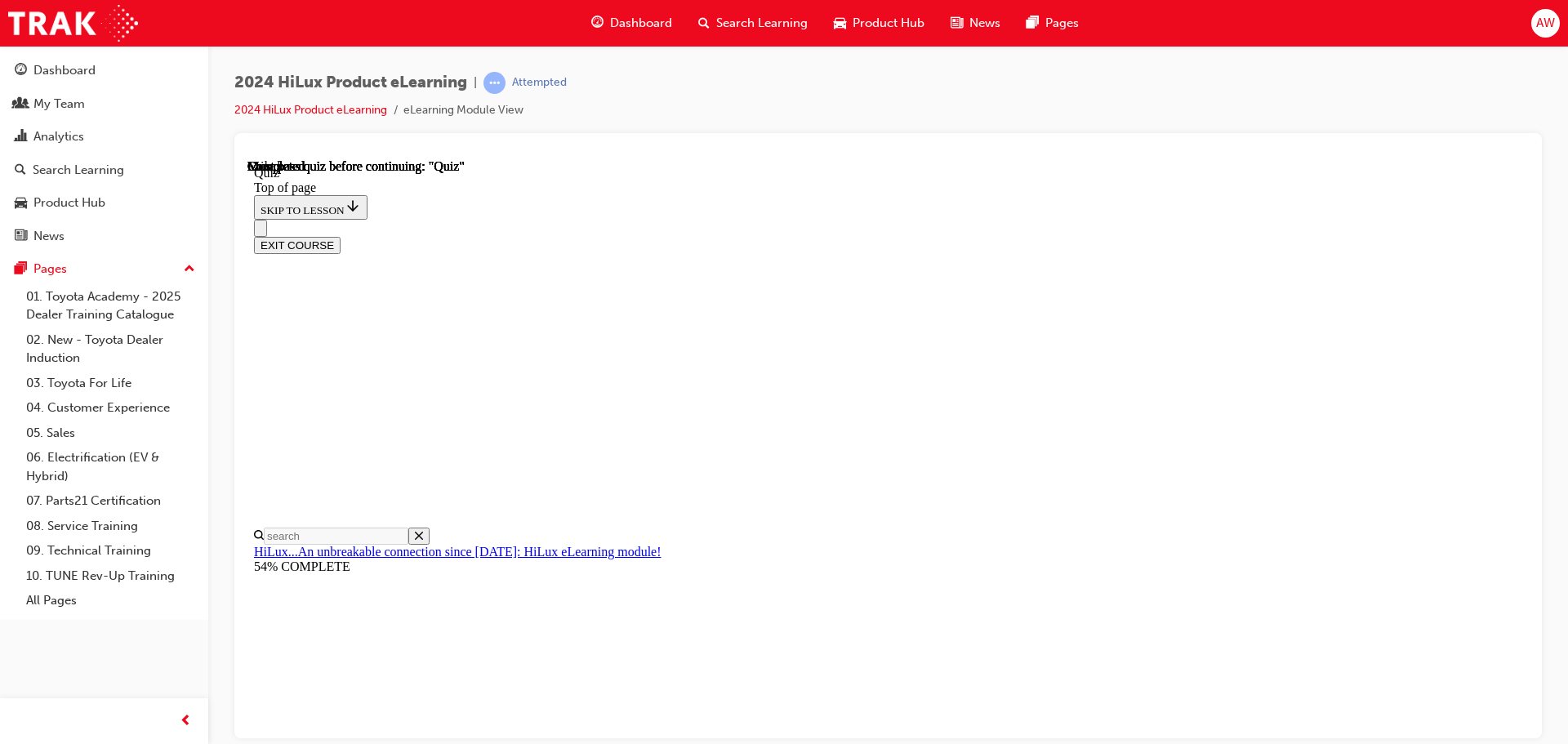
scroll to position [308, 0]
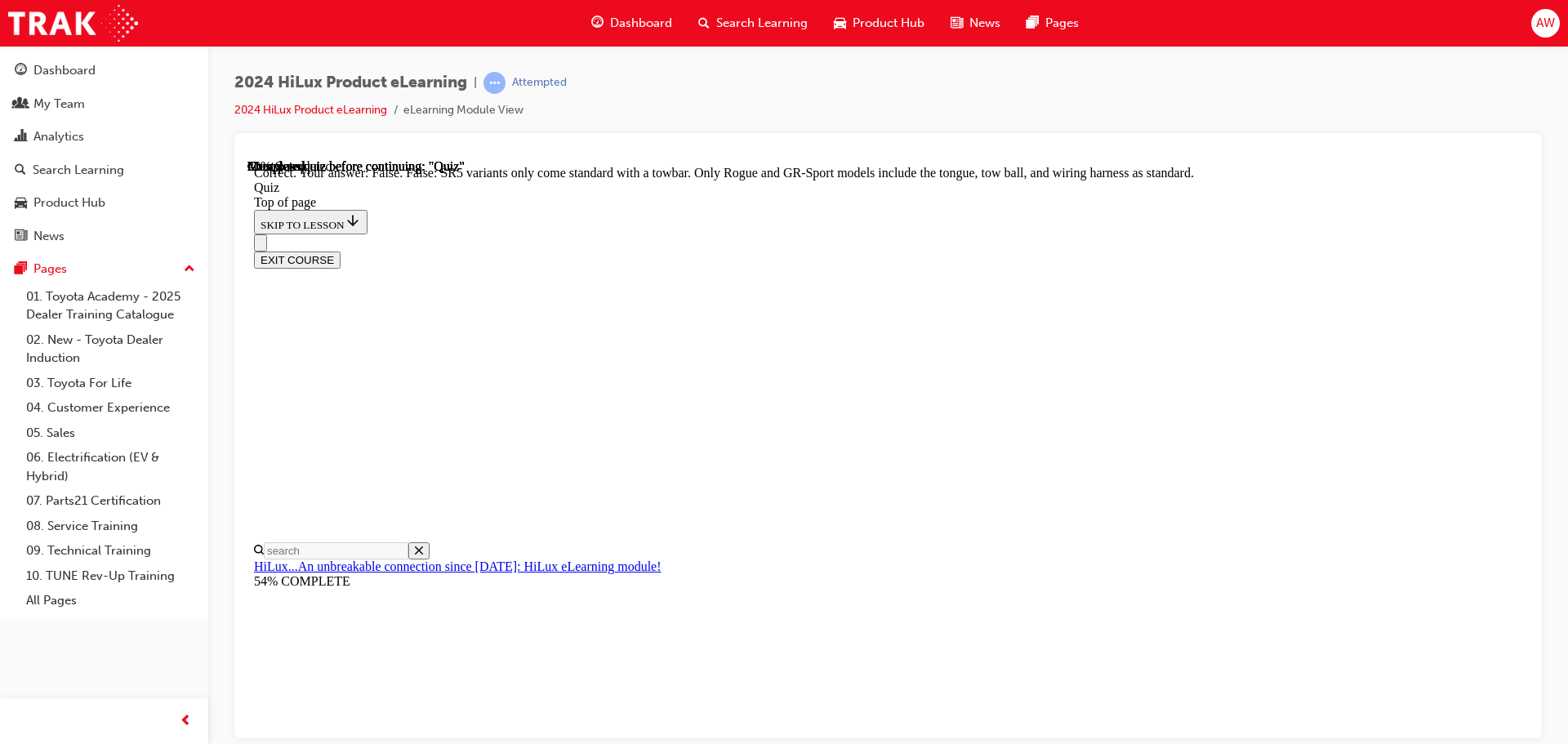
scroll to position [299, 0]
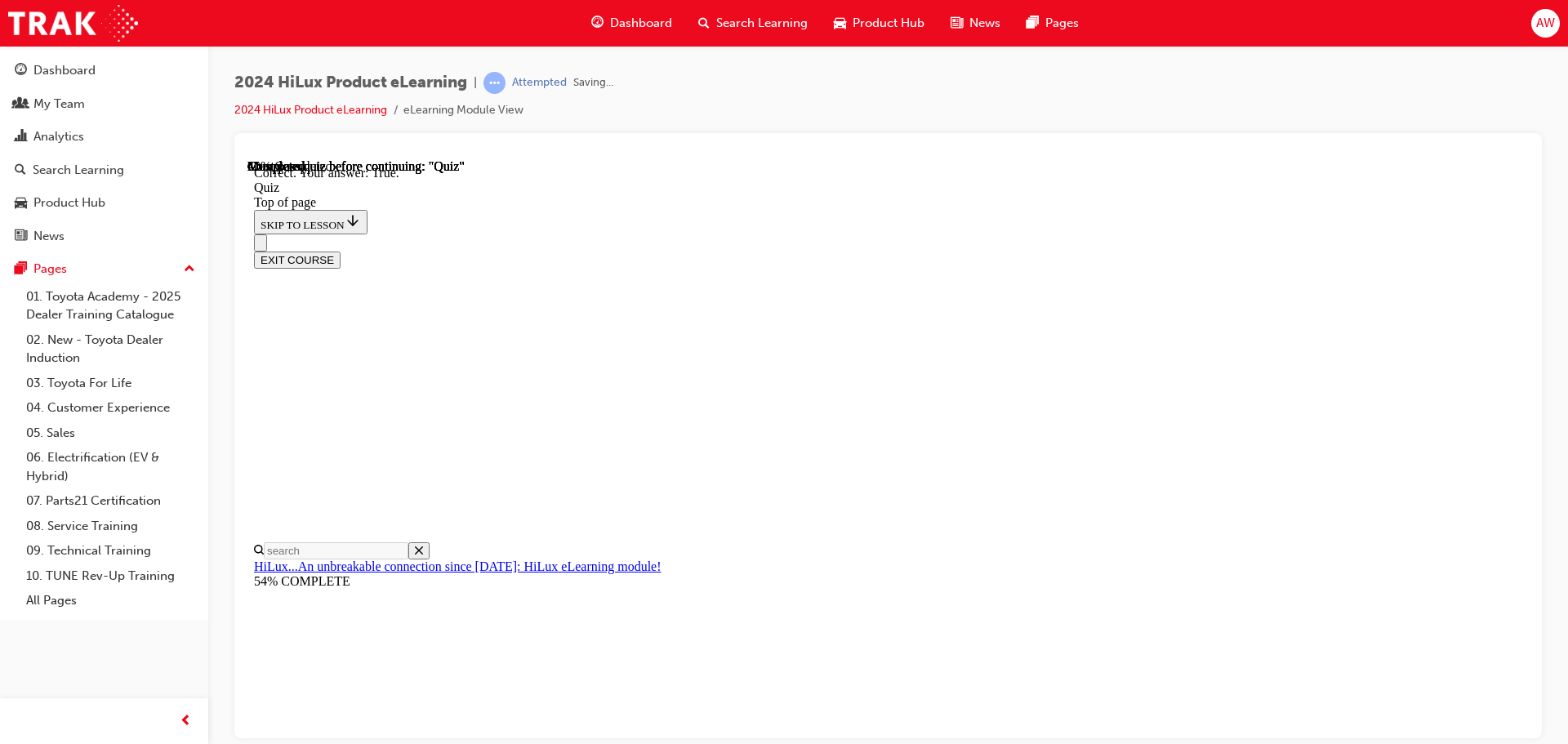
scroll to position [226, 0]
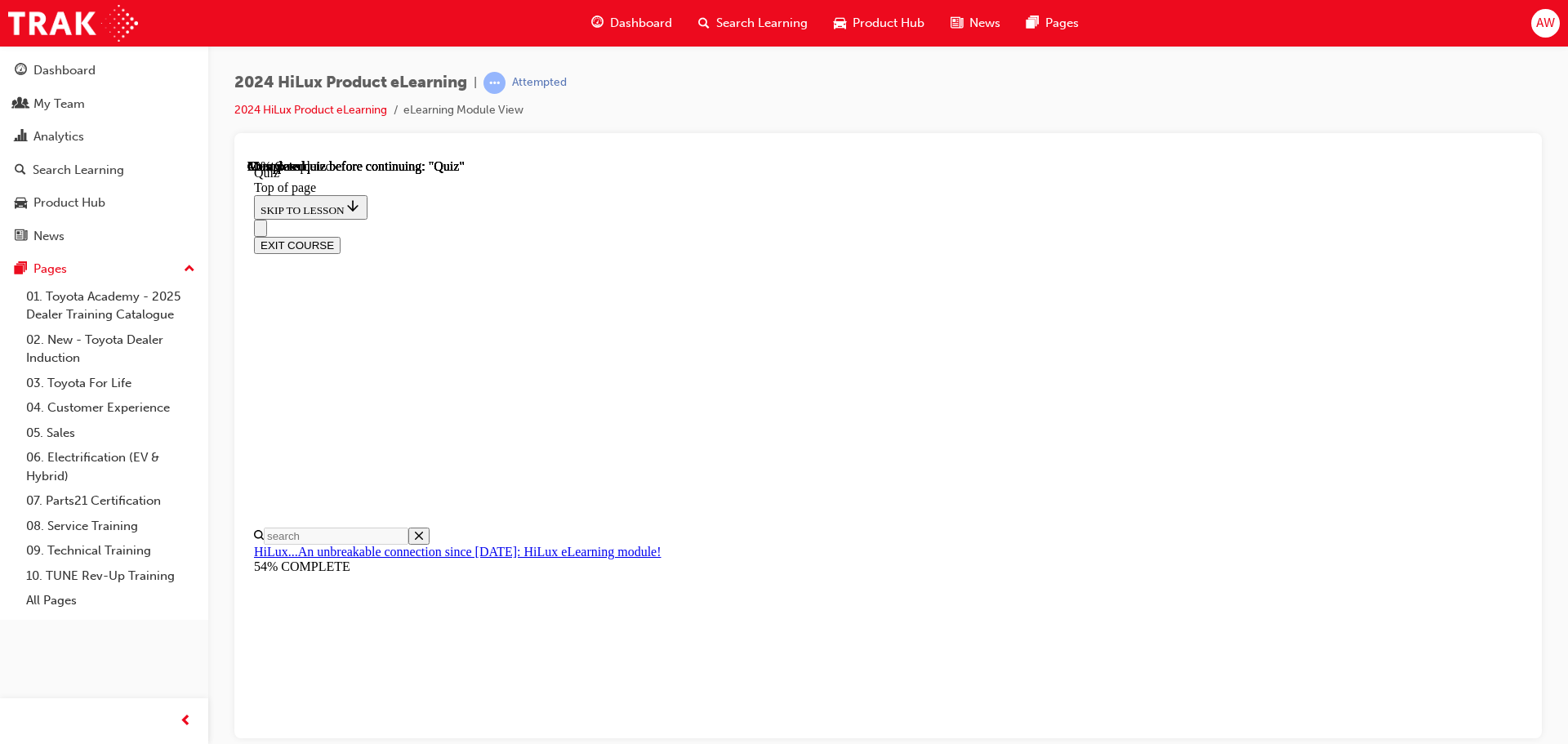
scroll to position [163, 0]
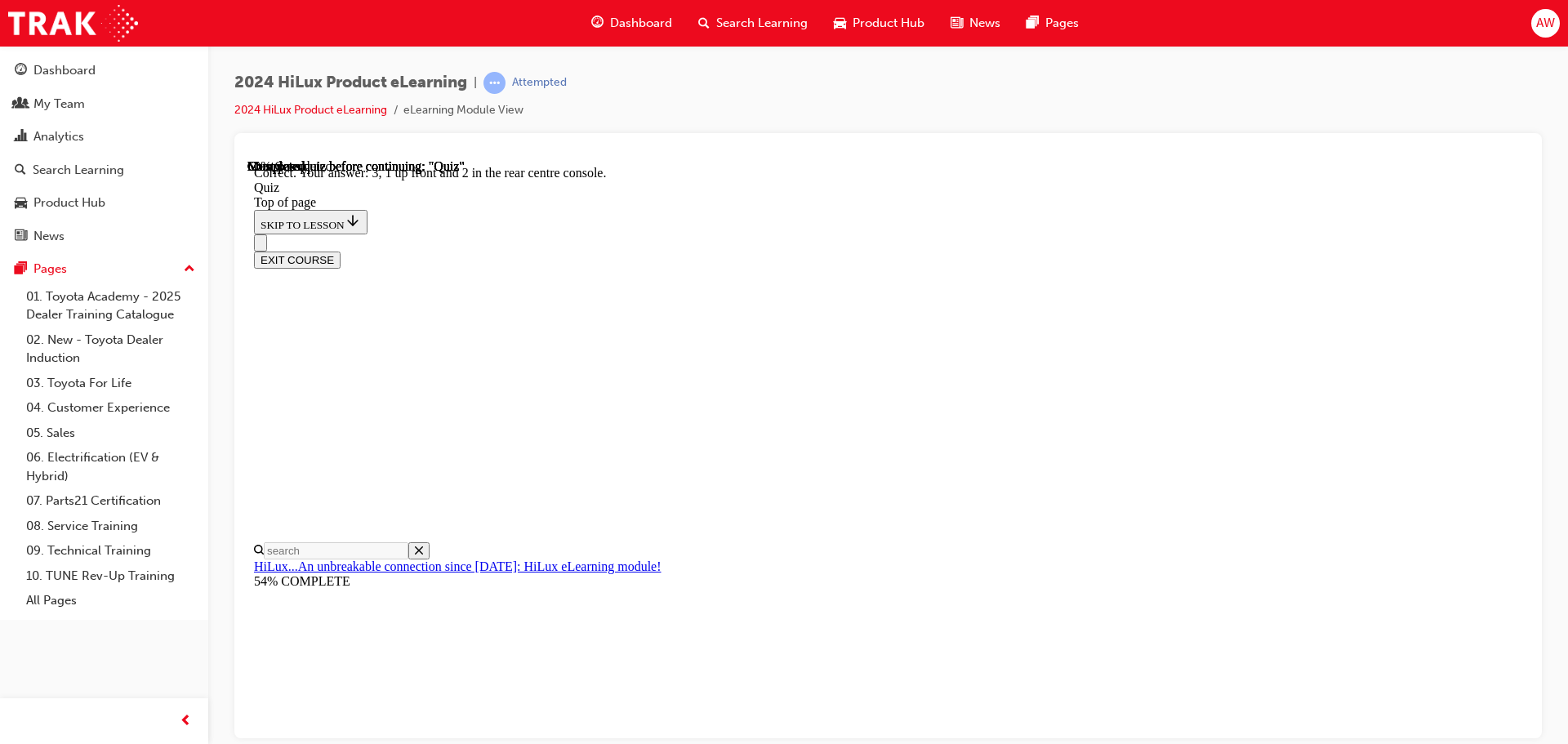
scroll to position [264, 0]
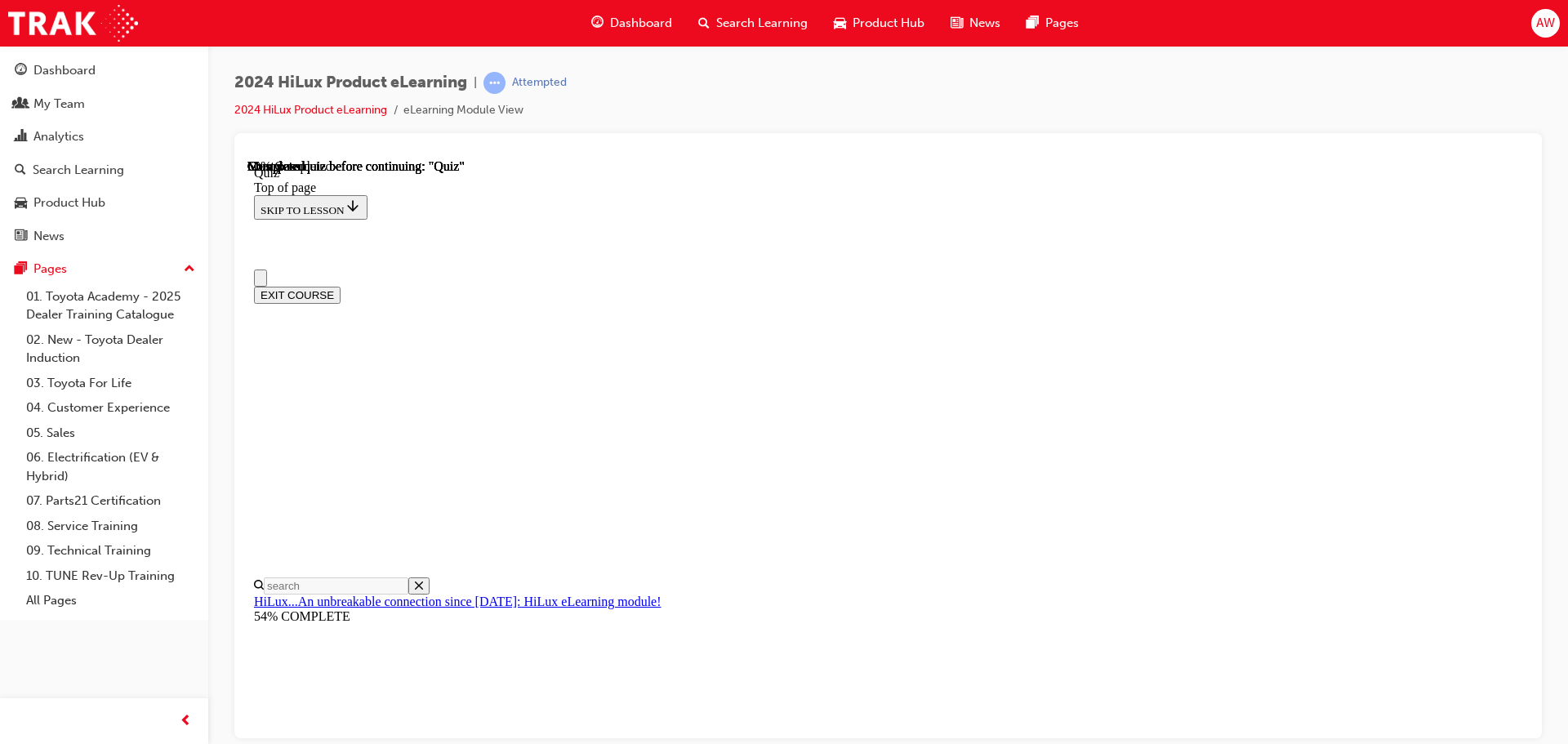
scroll to position [163, 0]
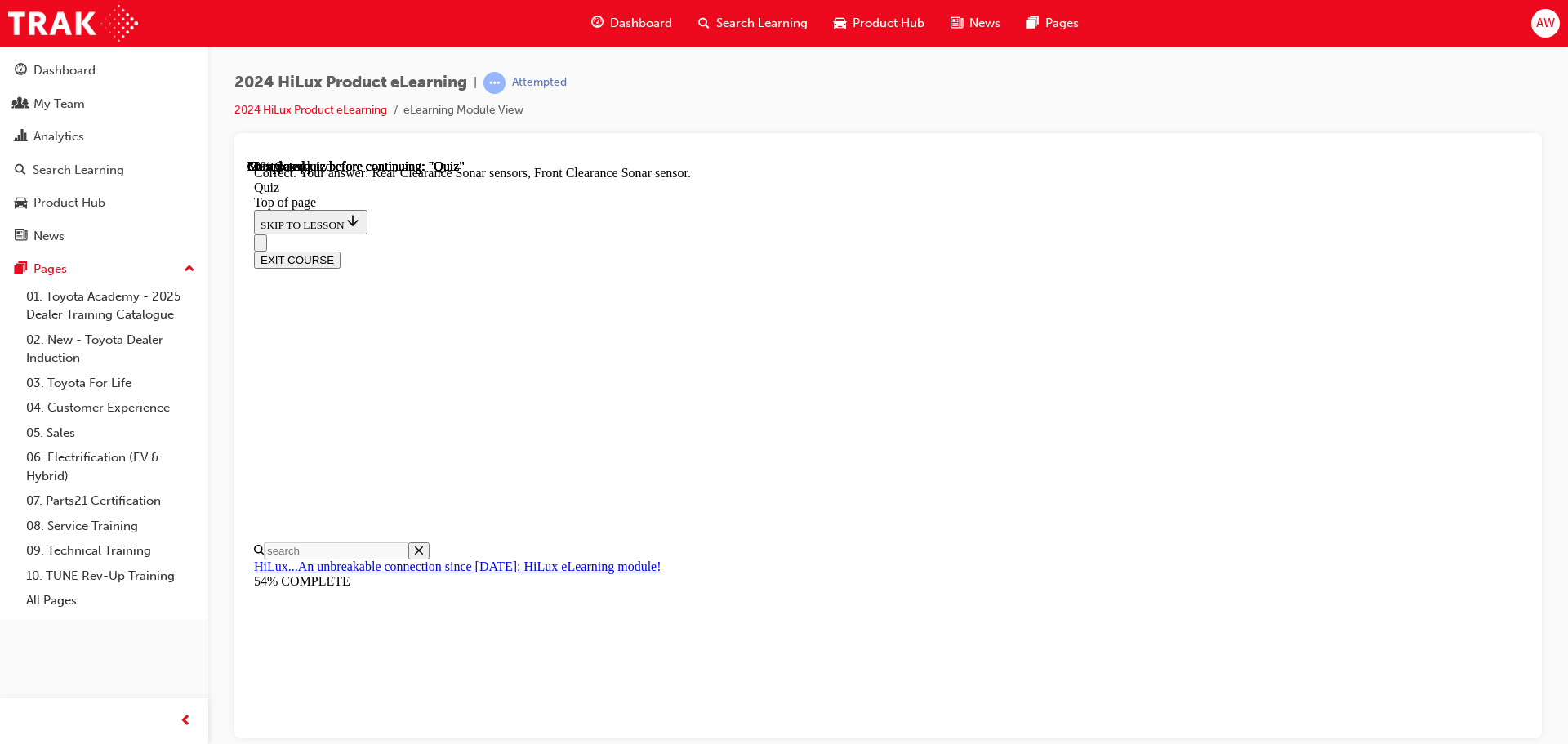
scroll to position [302, 0]
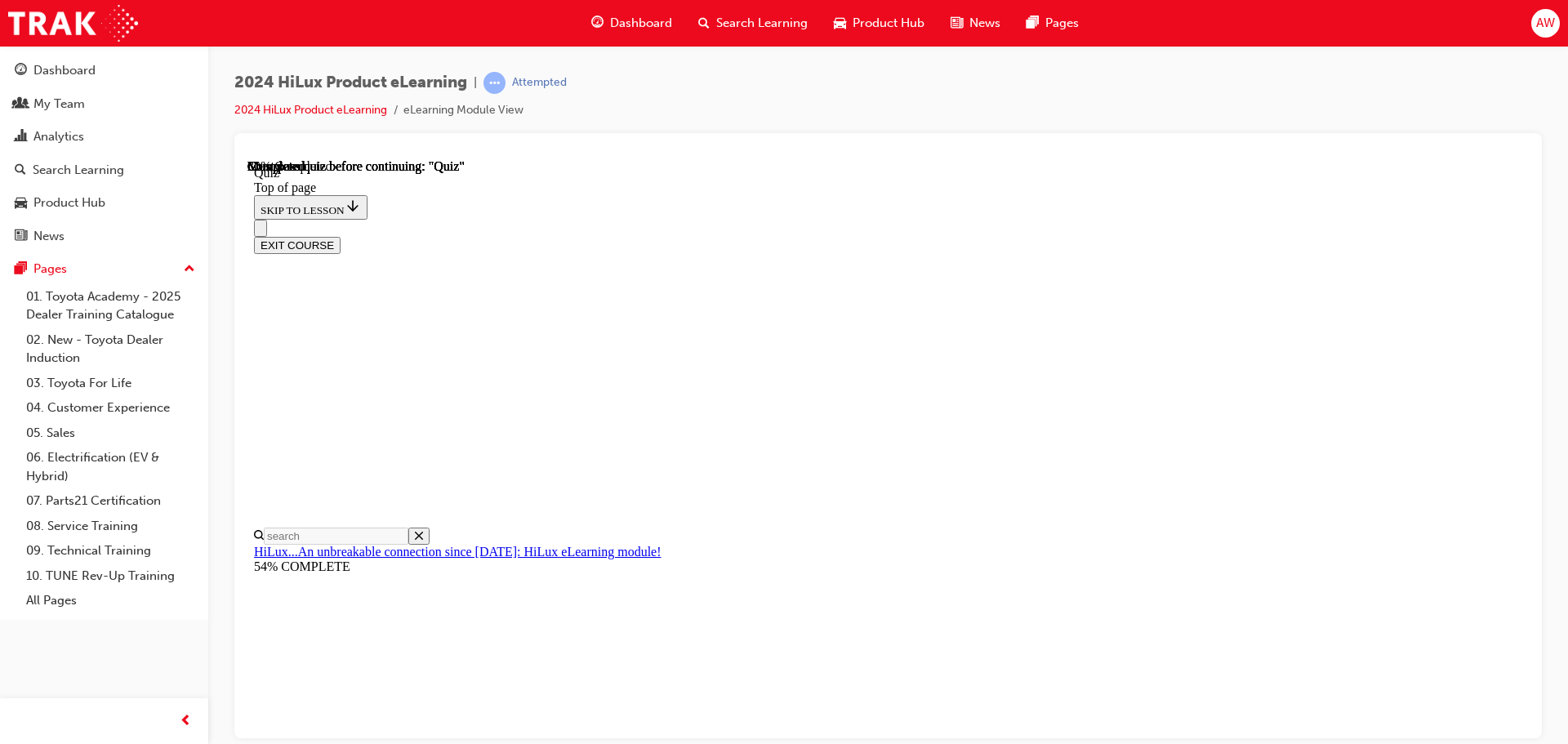
scroll to position [152, 0]
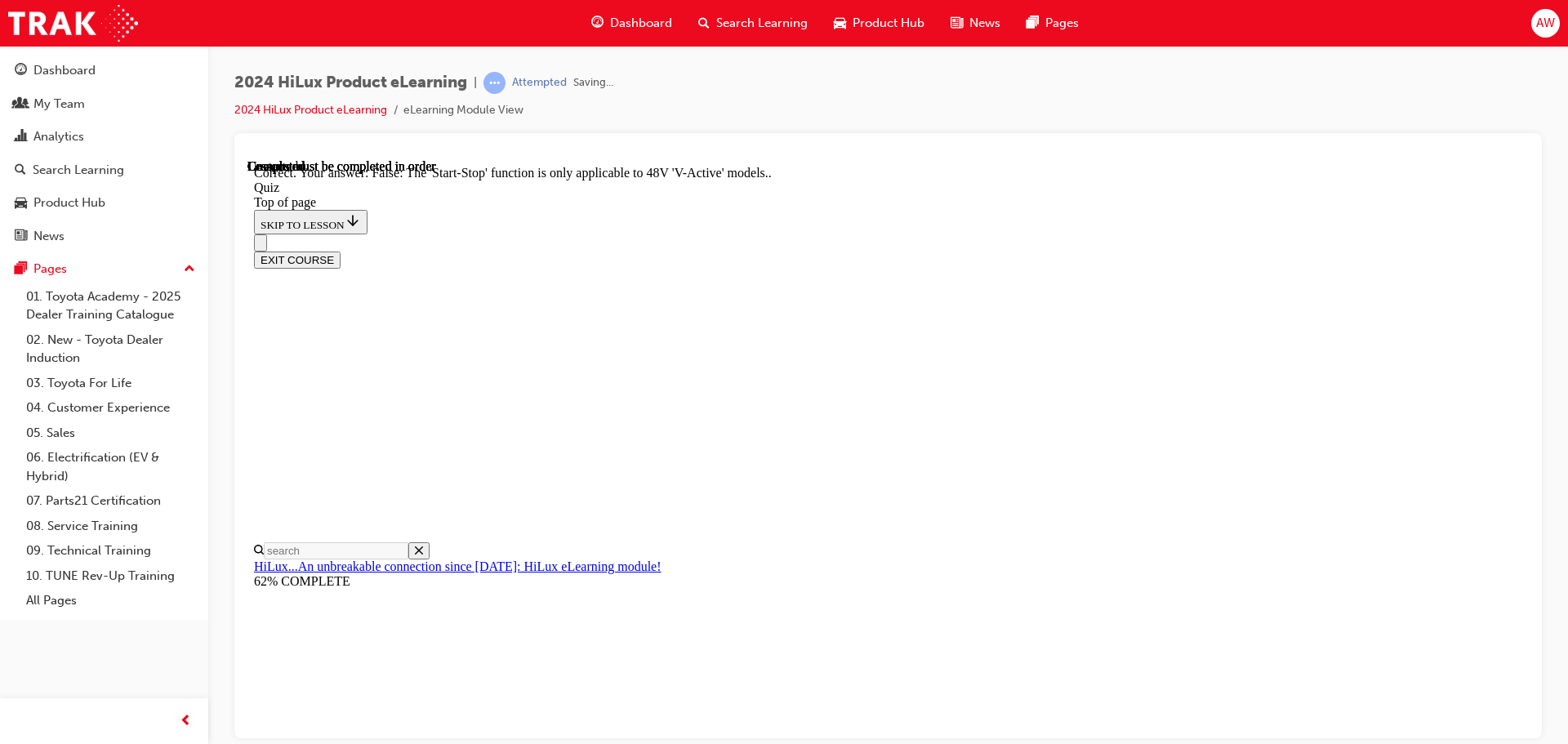
scroll to position [203, 0]
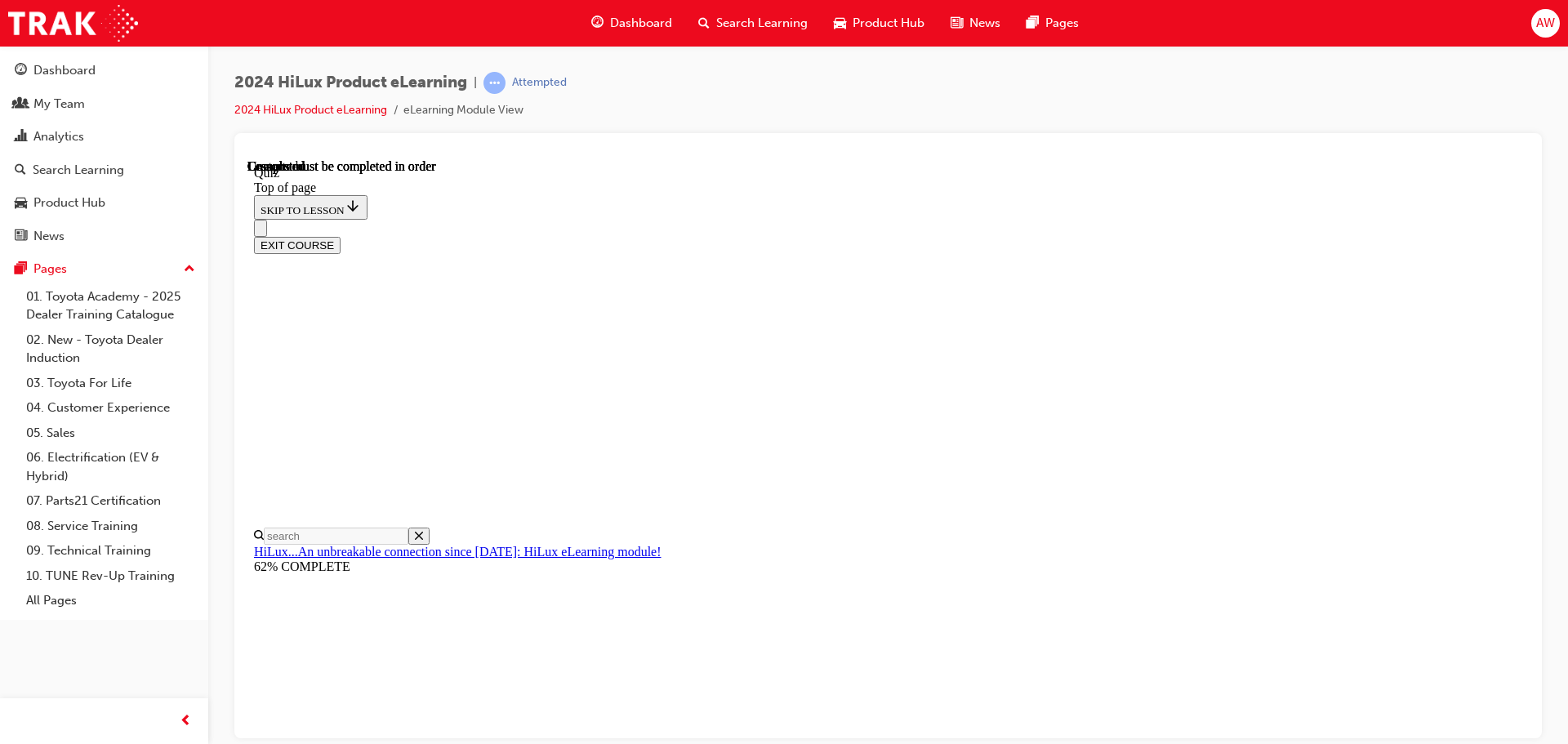
scroll to position [308, 0]
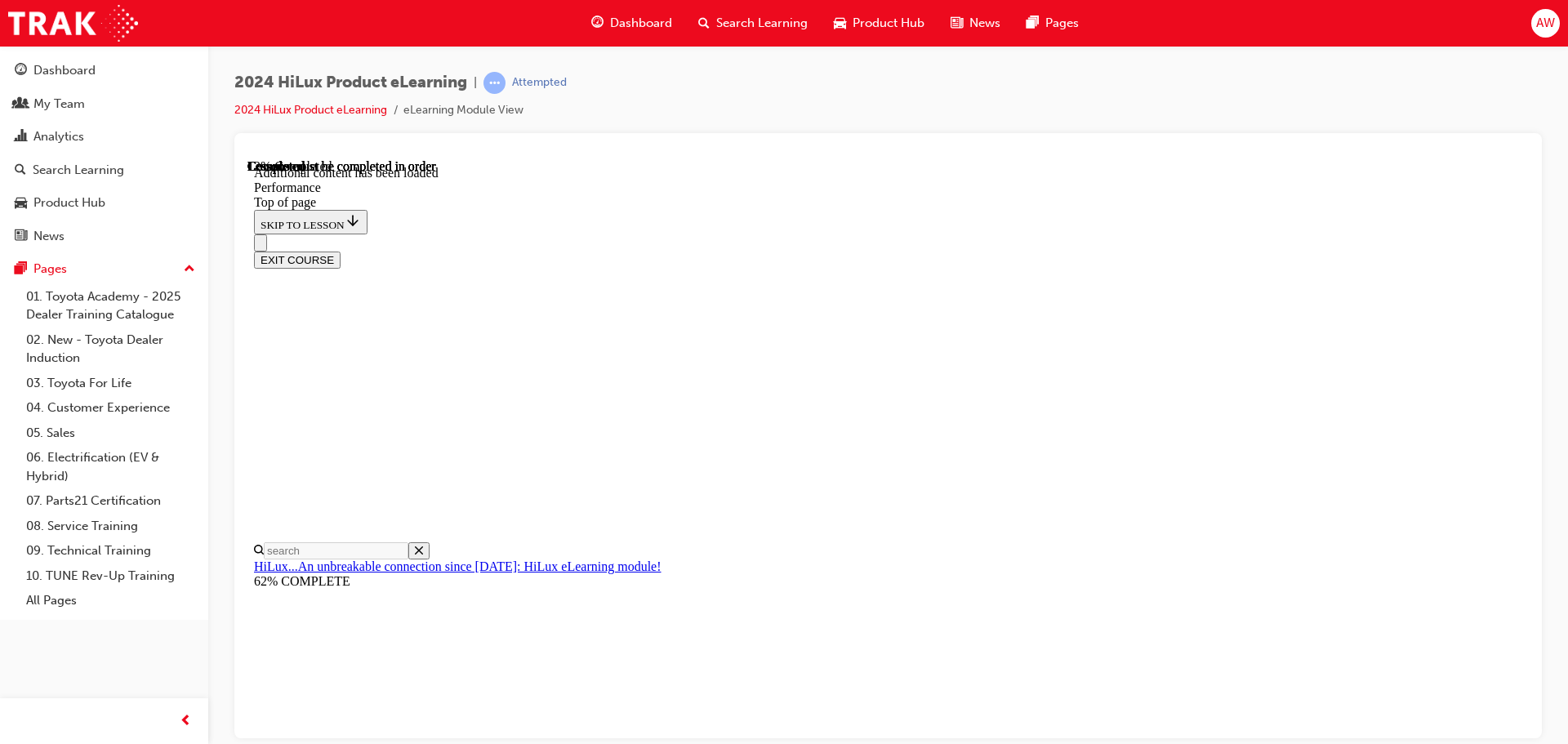
scroll to position [1310, 0]
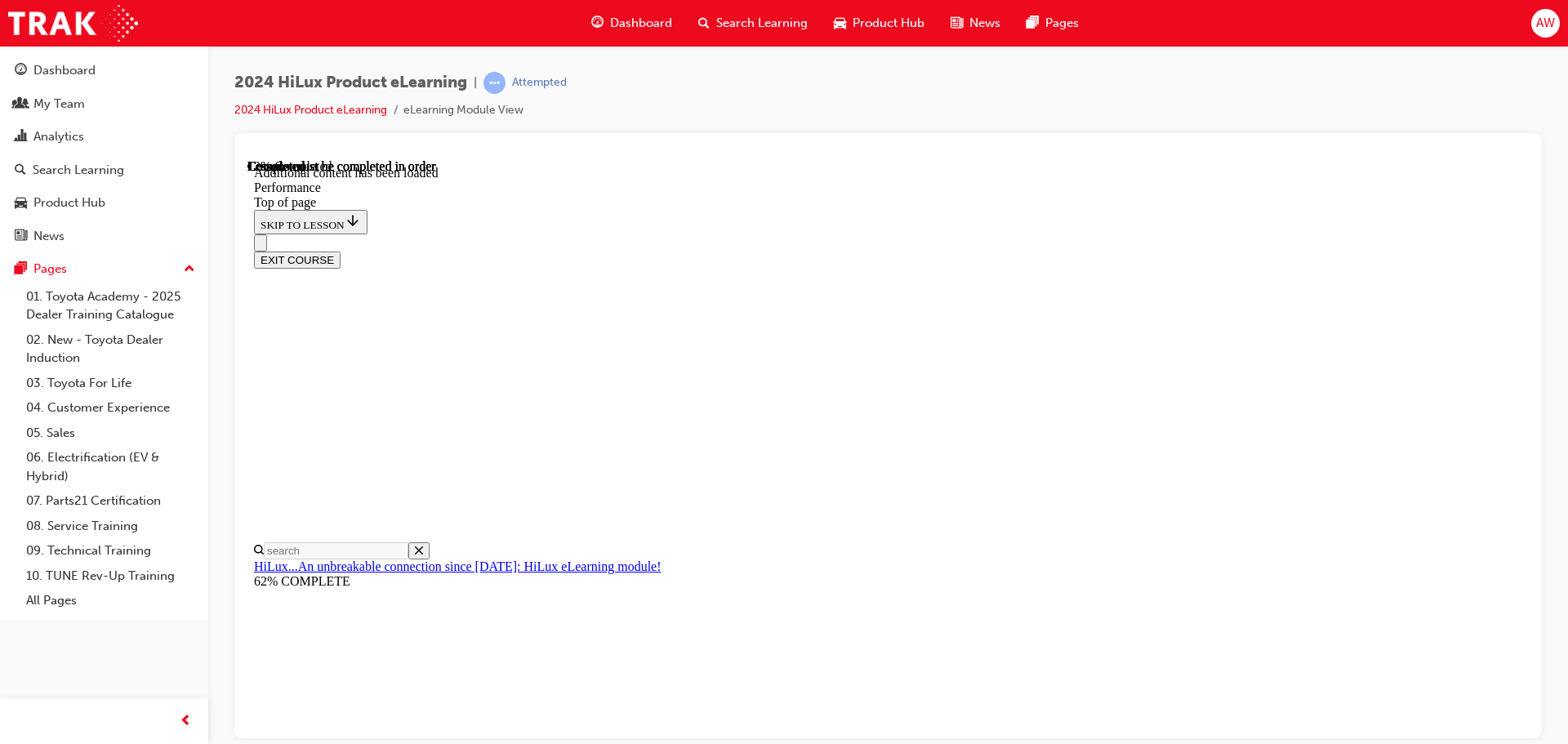
scroll to position [1430, 0]
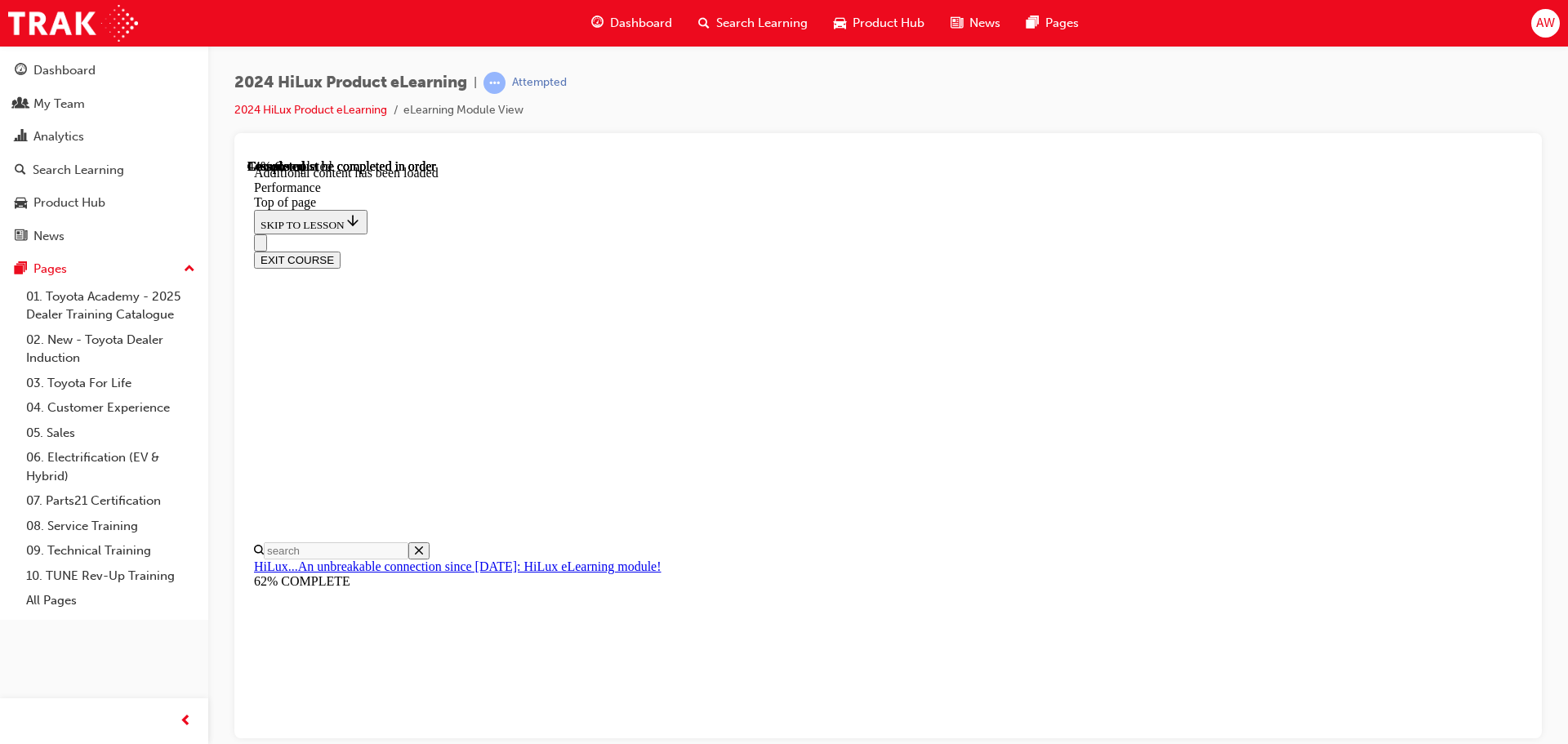
drag, startPoint x: 869, startPoint y: 393, endPoint x: 867, endPoint y: 406, distance: 13.2
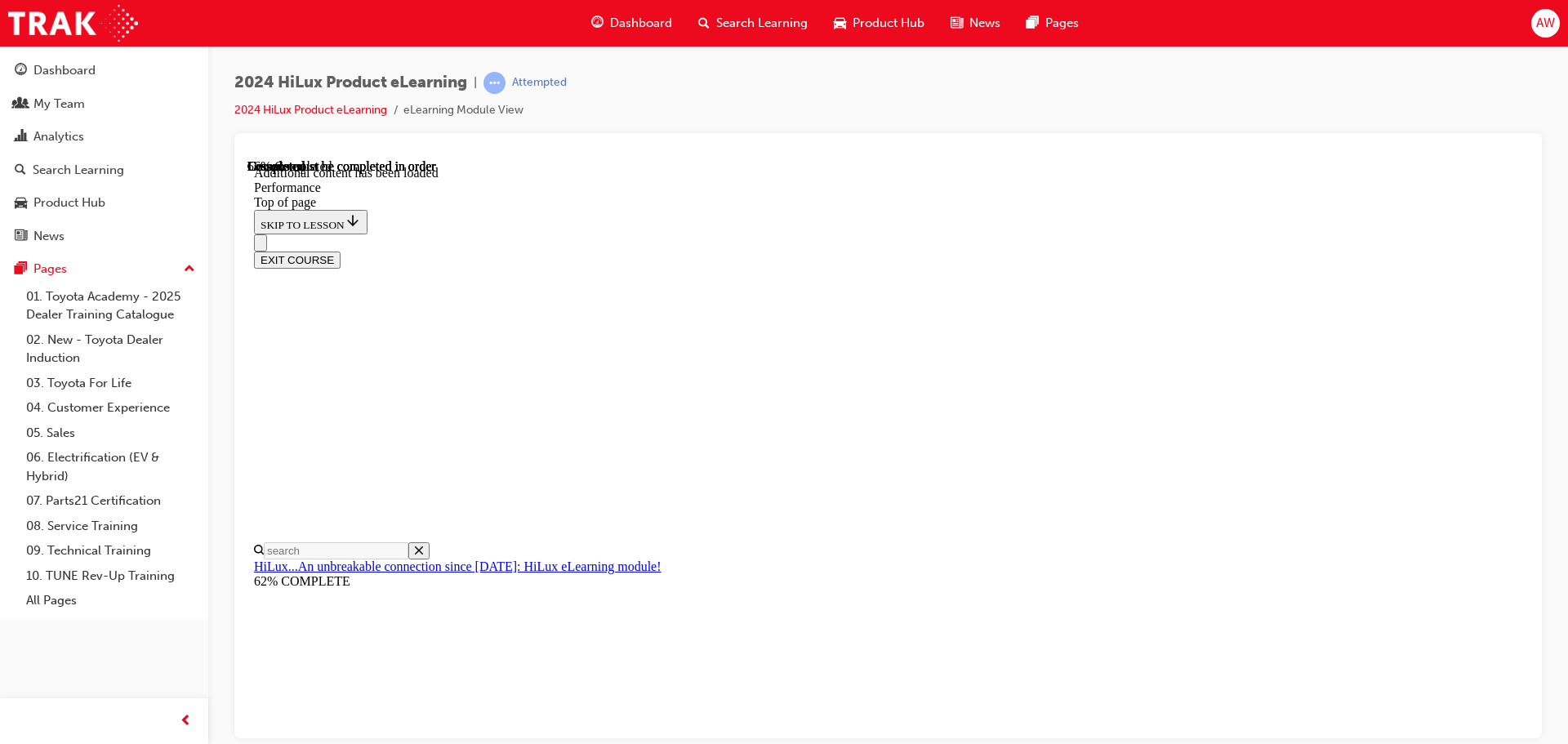
scroll to position [6217, 0]
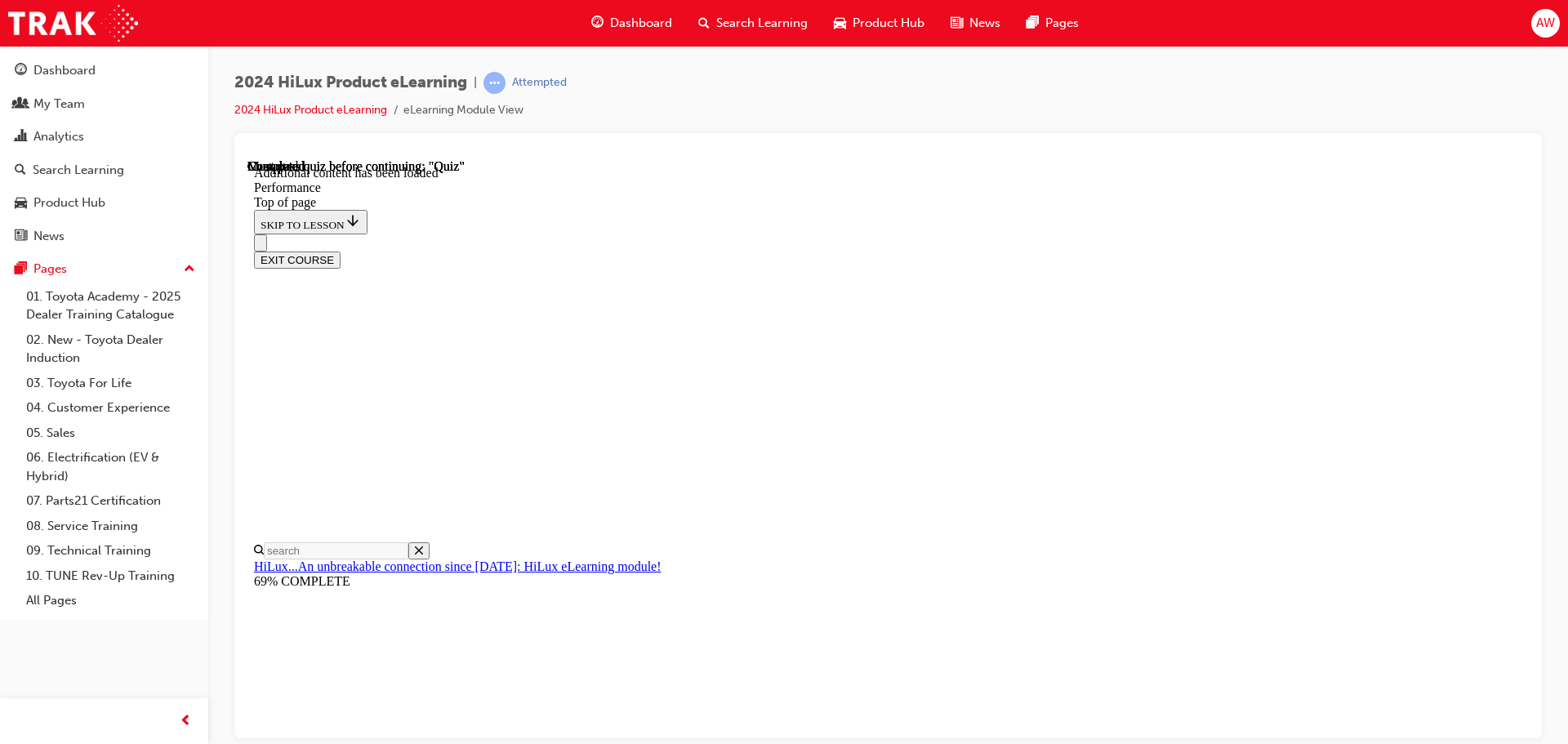
scroll to position [9113, 0]
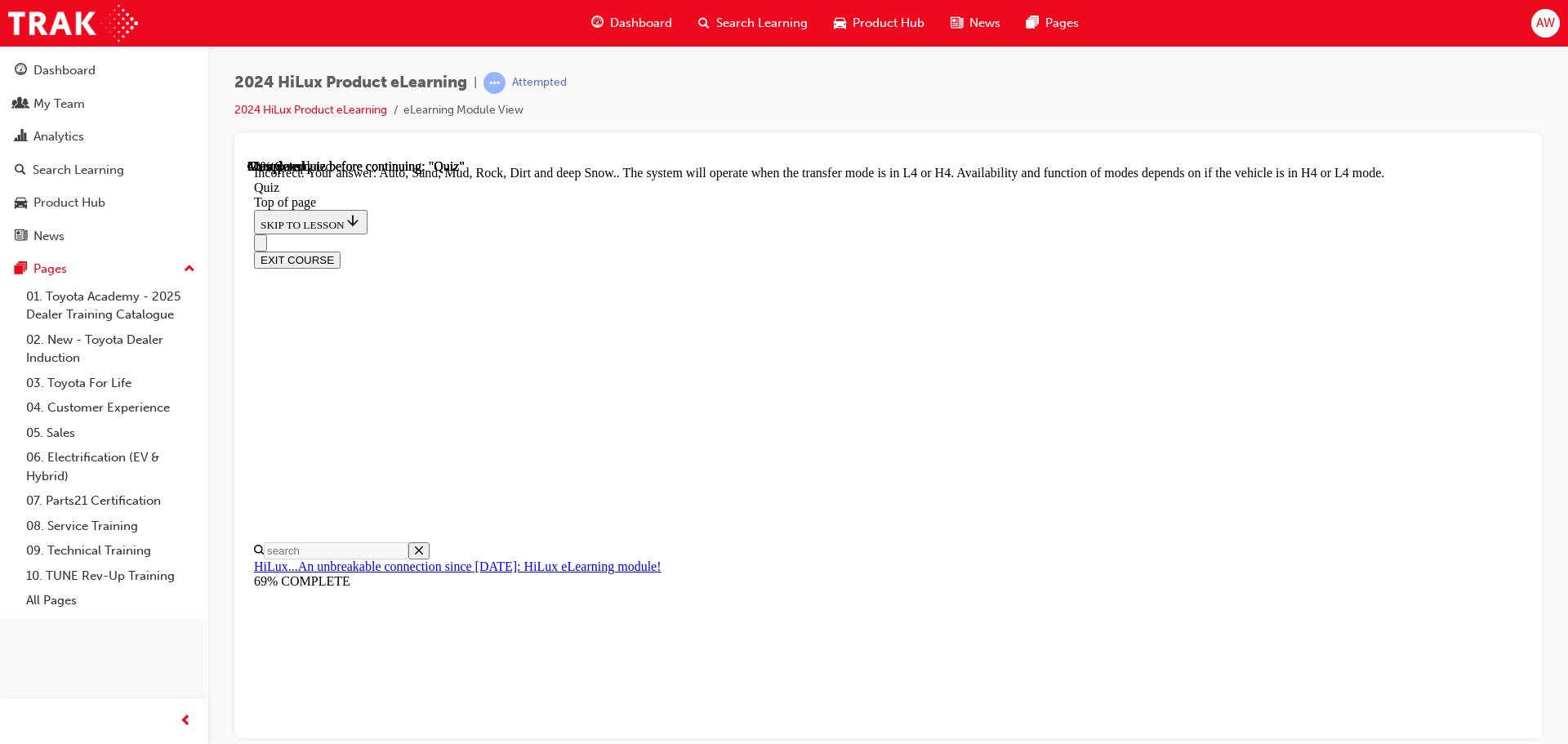
scroll to position [448, 0]
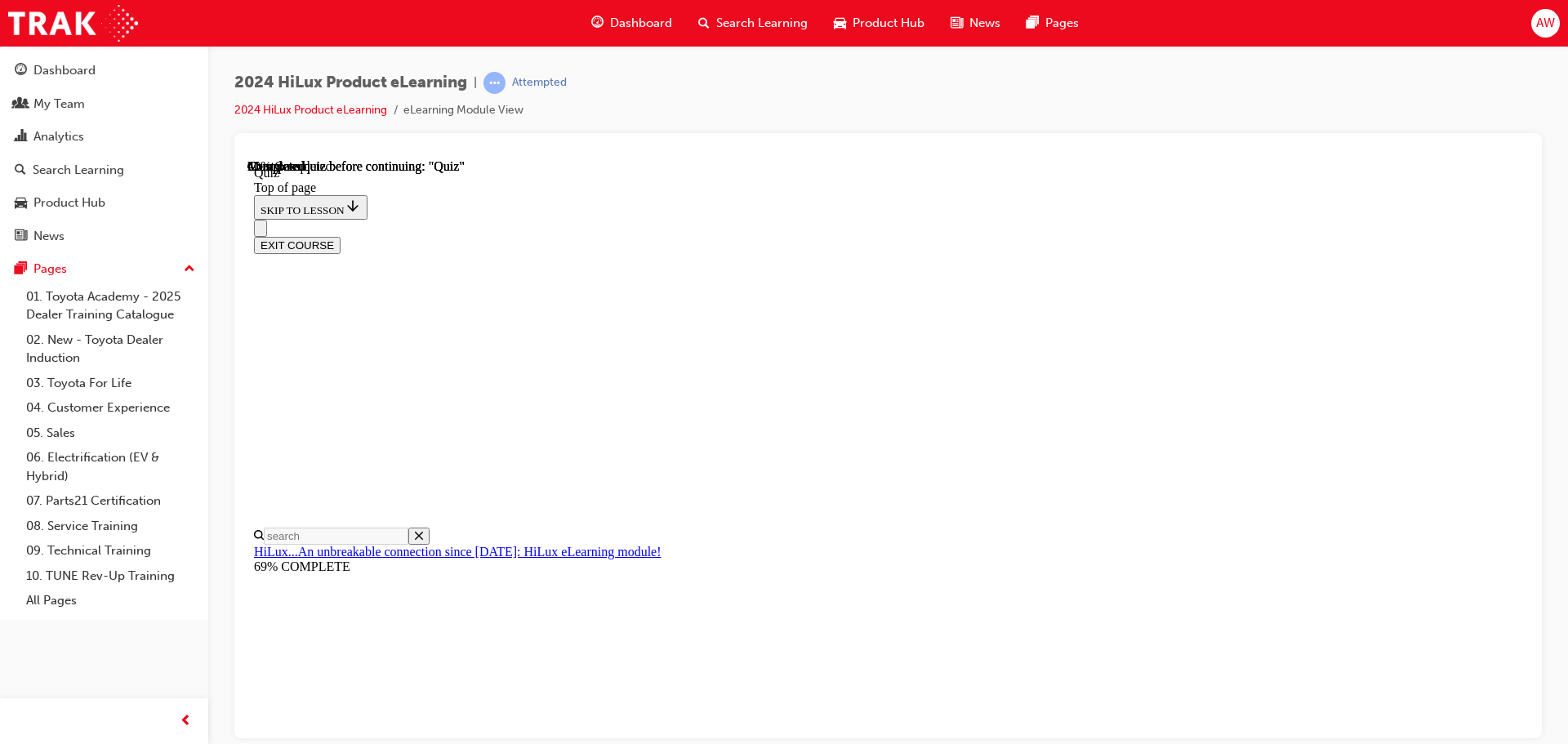
scroll to position [82, 0]
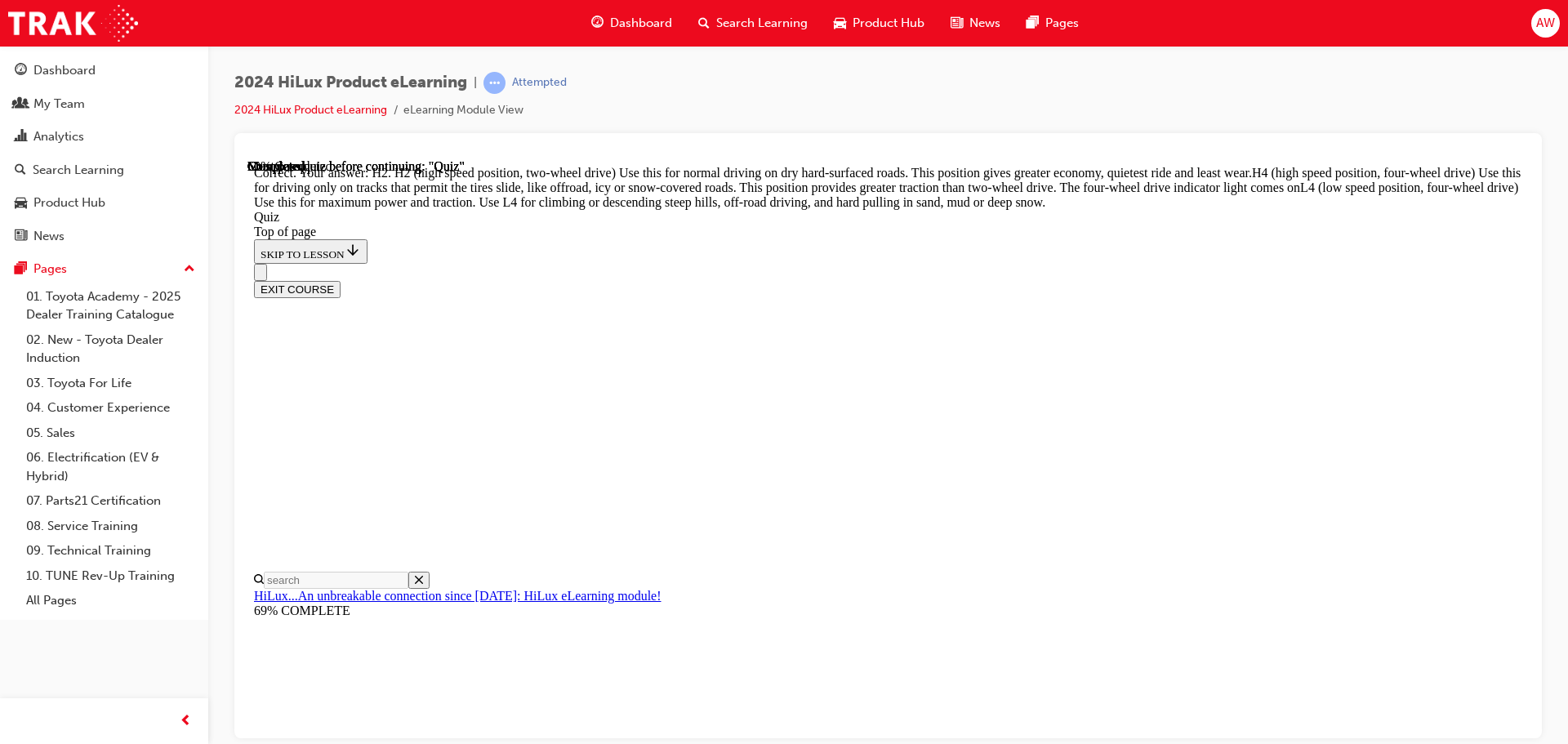
scroll to position [569, 0]
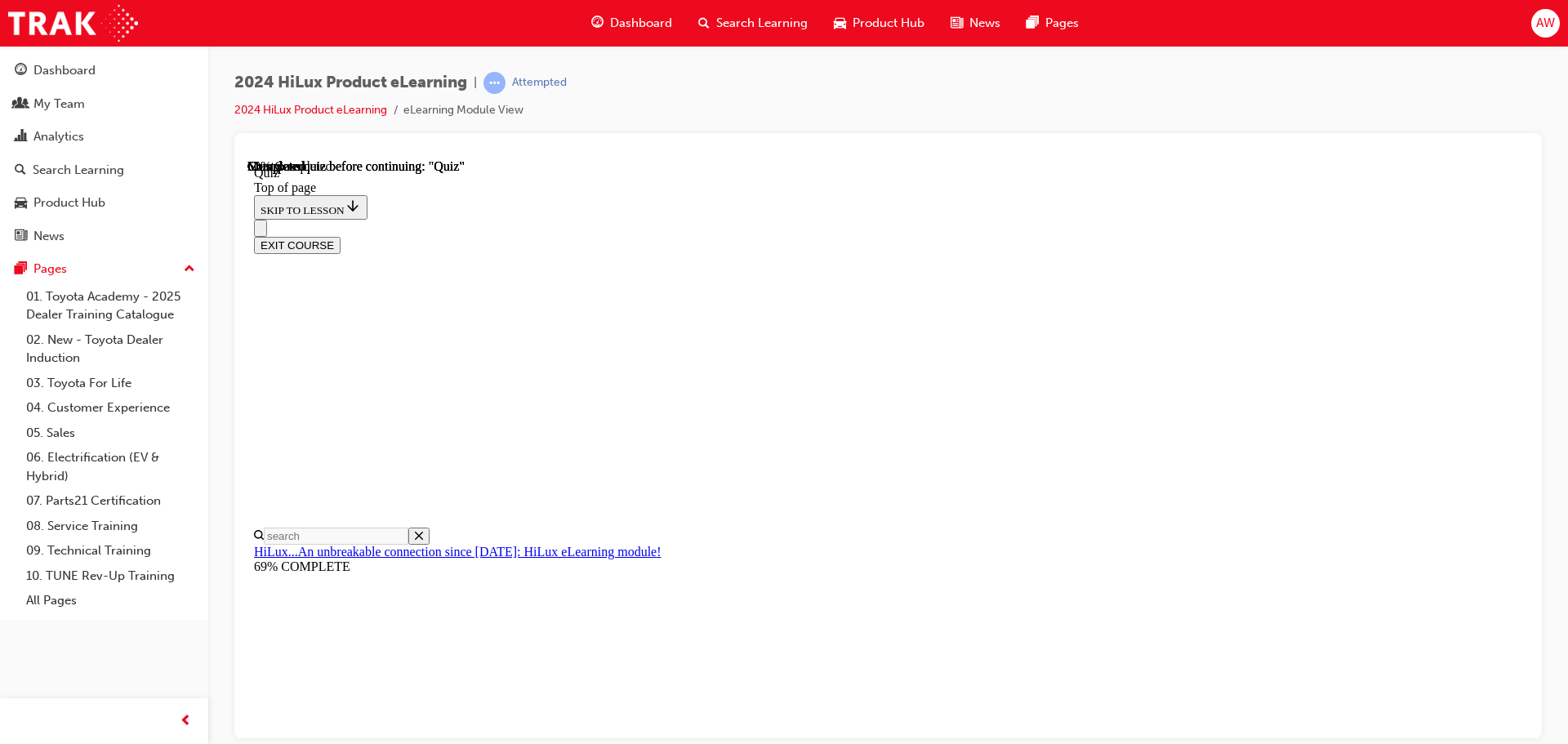
scroll to position [219, 0]
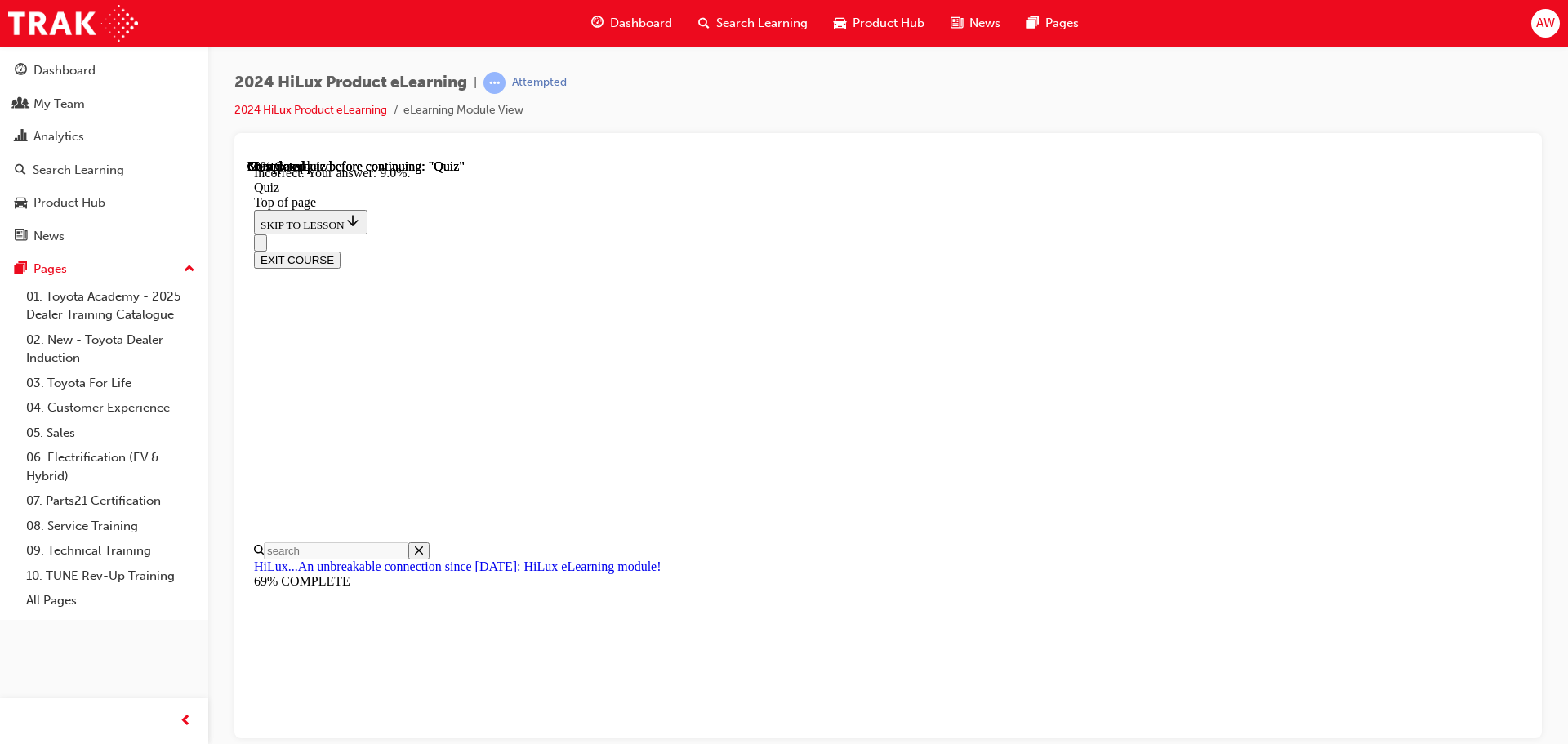
scroll to position [384, 0]
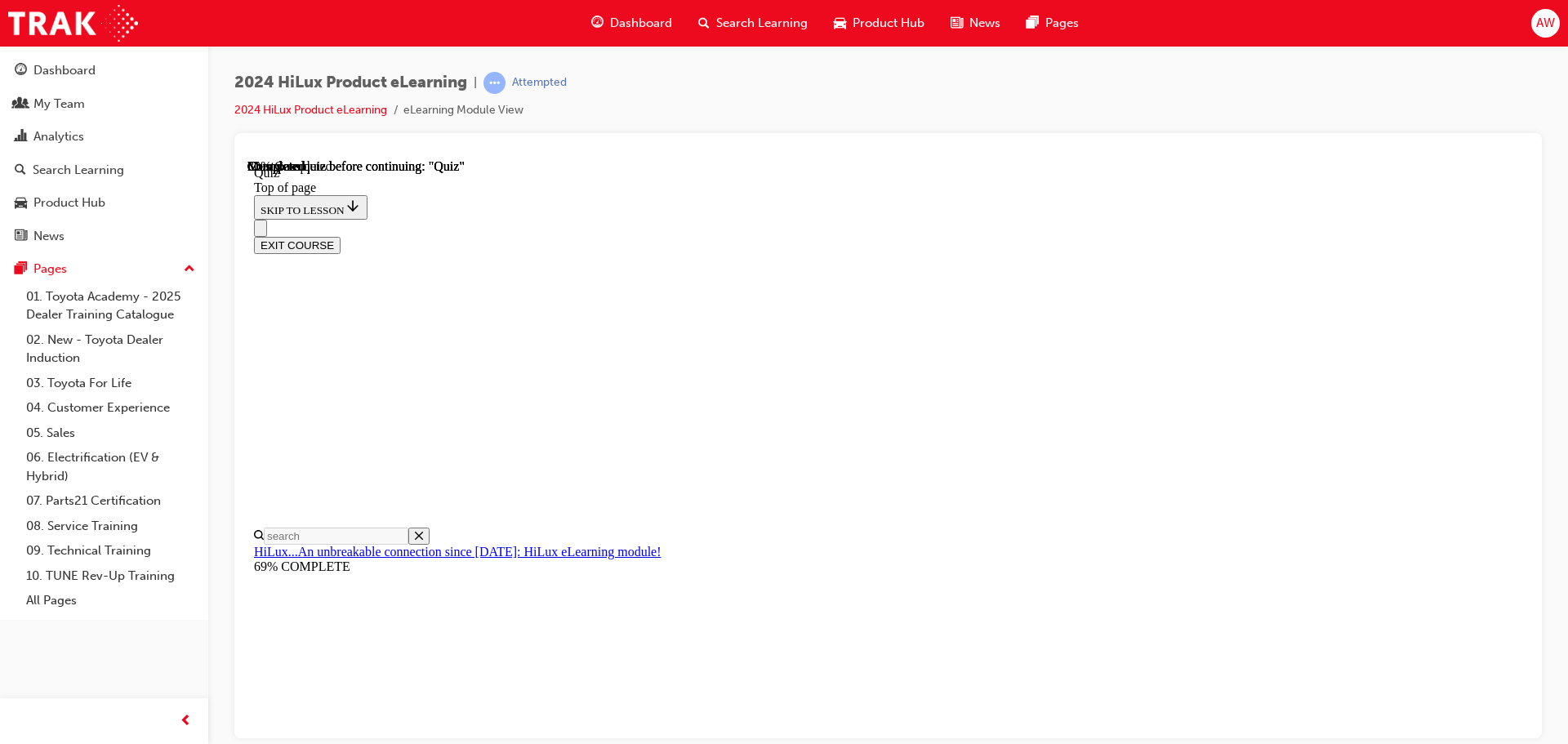
scroll to position [404, 0]
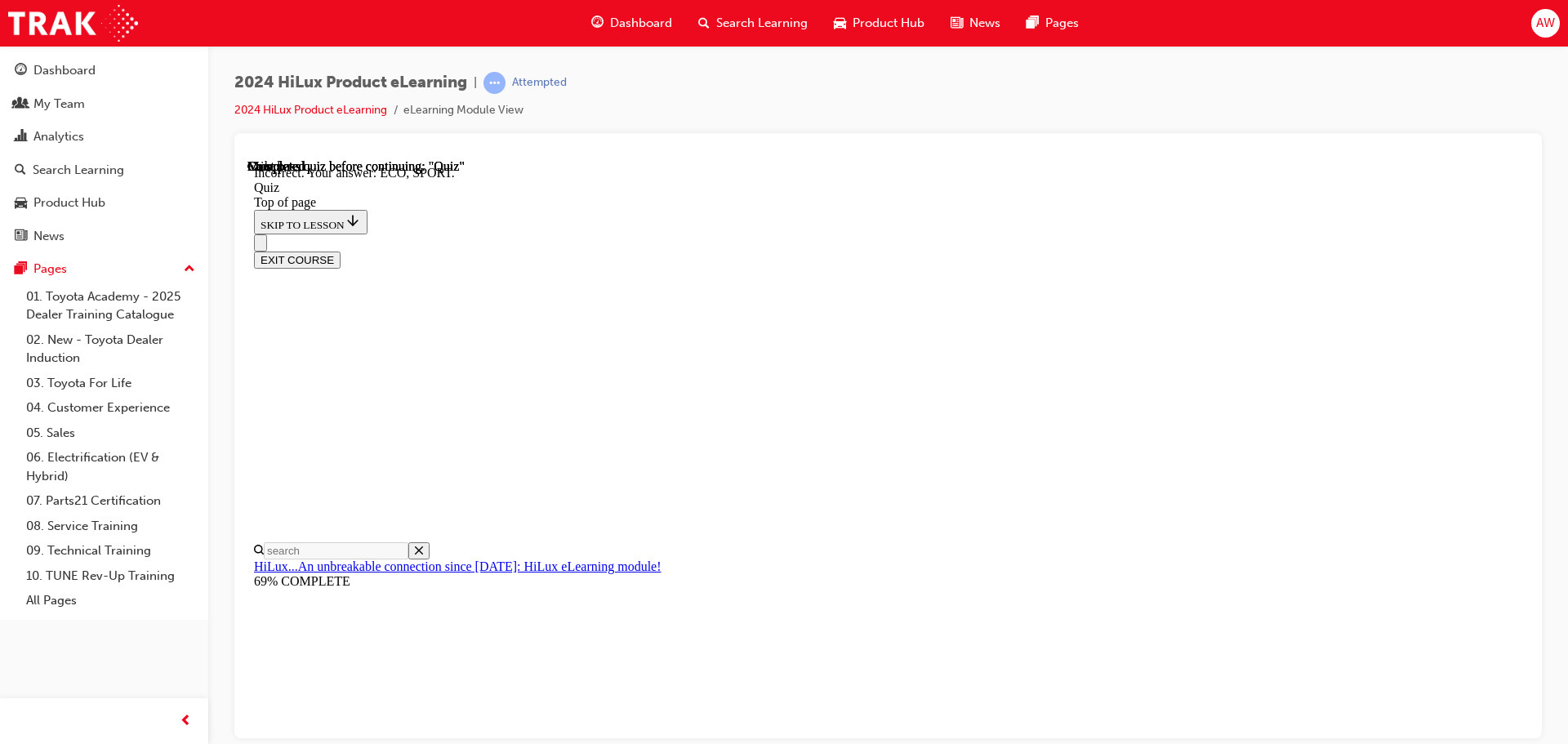
scroll to position [537, 0]
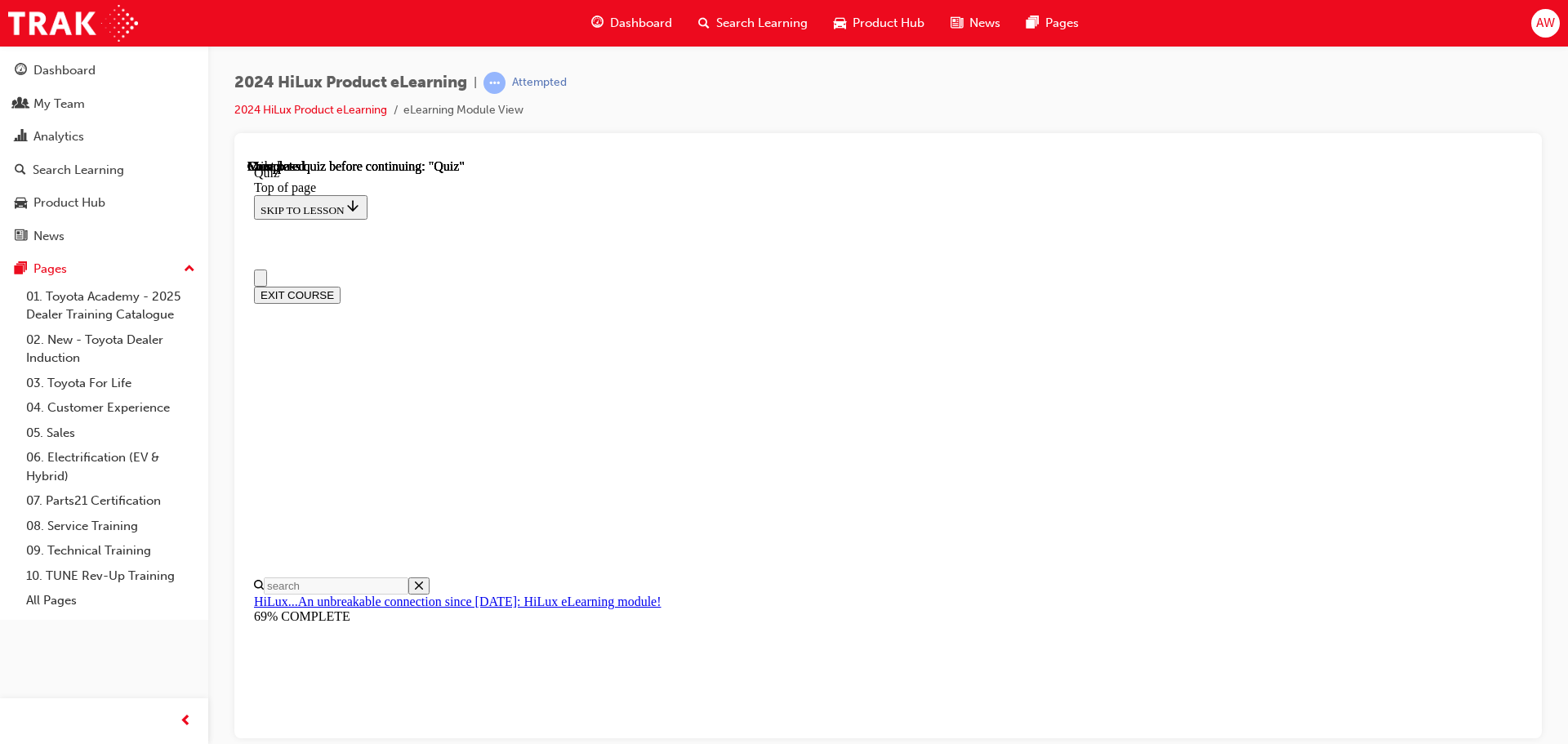
scroll to position [308, 0]
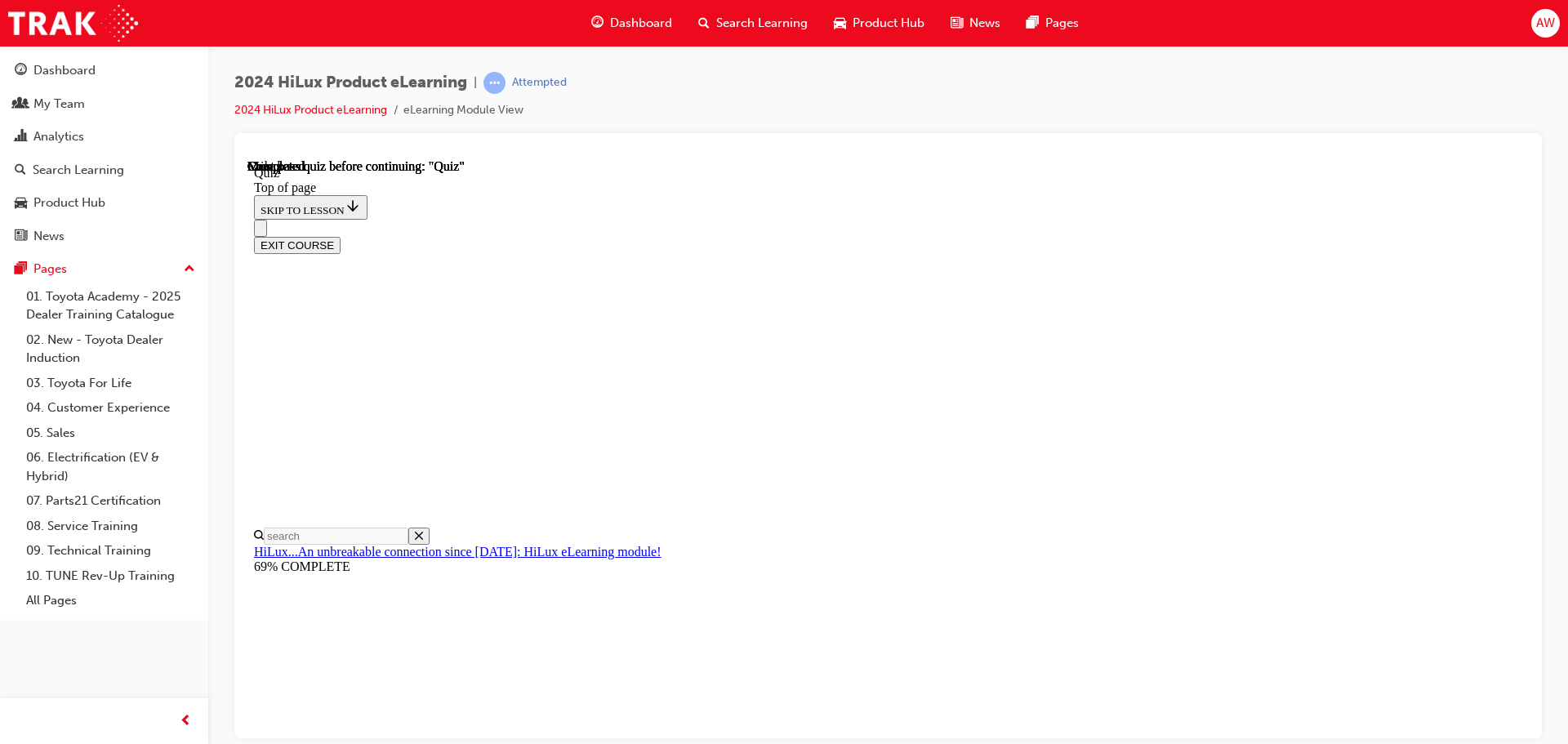
drag, startPoint x: 746, startPoint y: 494, endPoint x: 811, endPoint y: 562, distance: 94.1
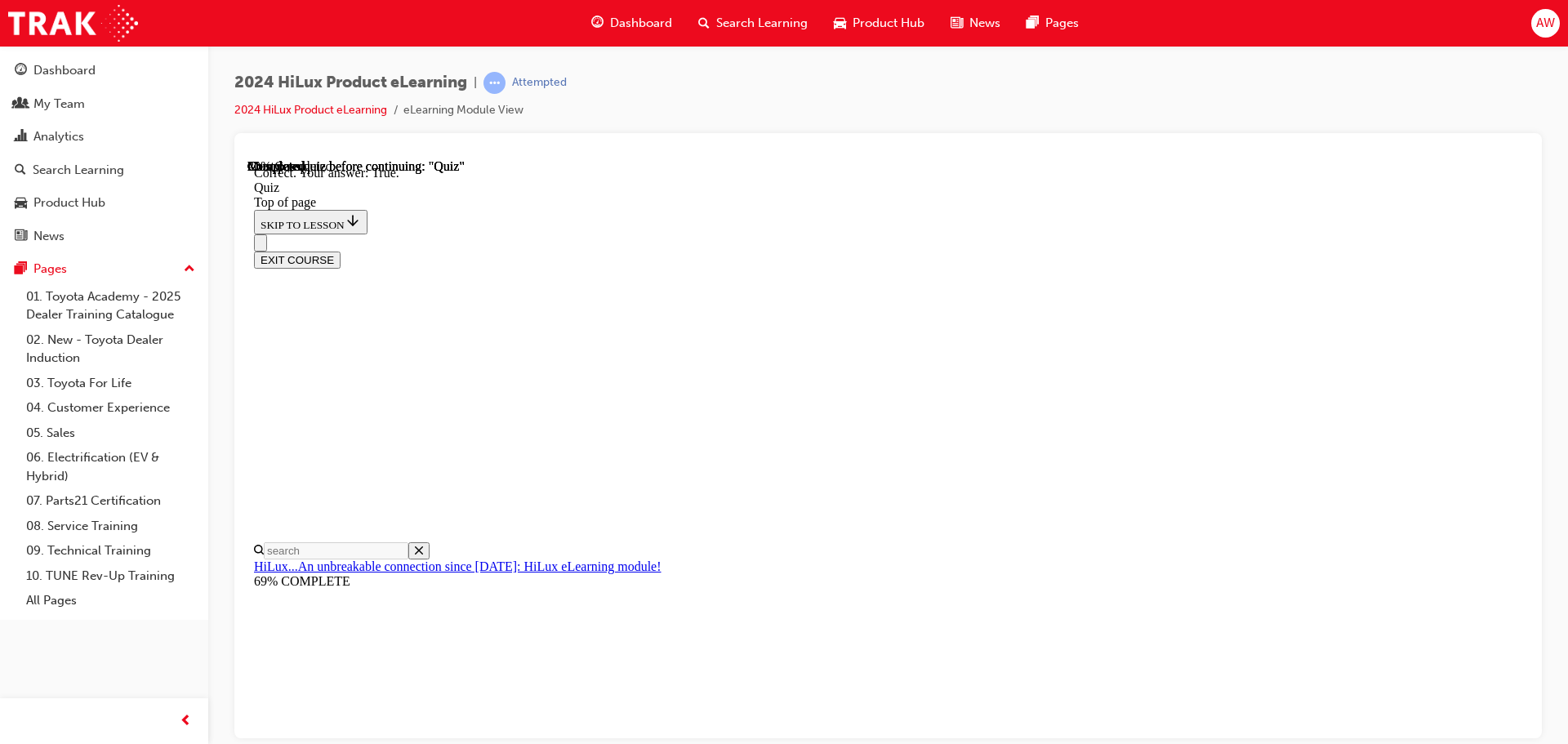
scroll to position [198, 0]
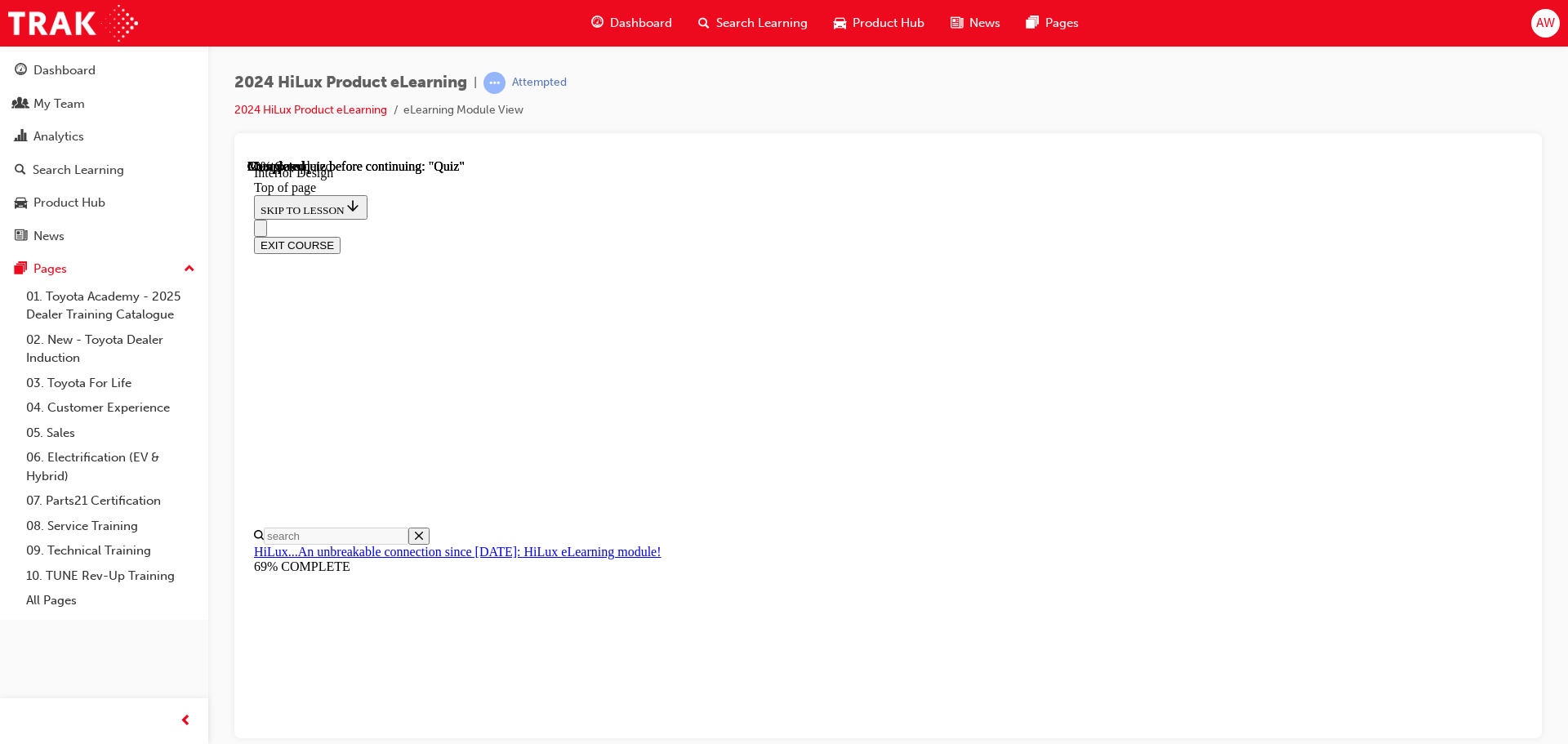
scroll to position [2779, 0]
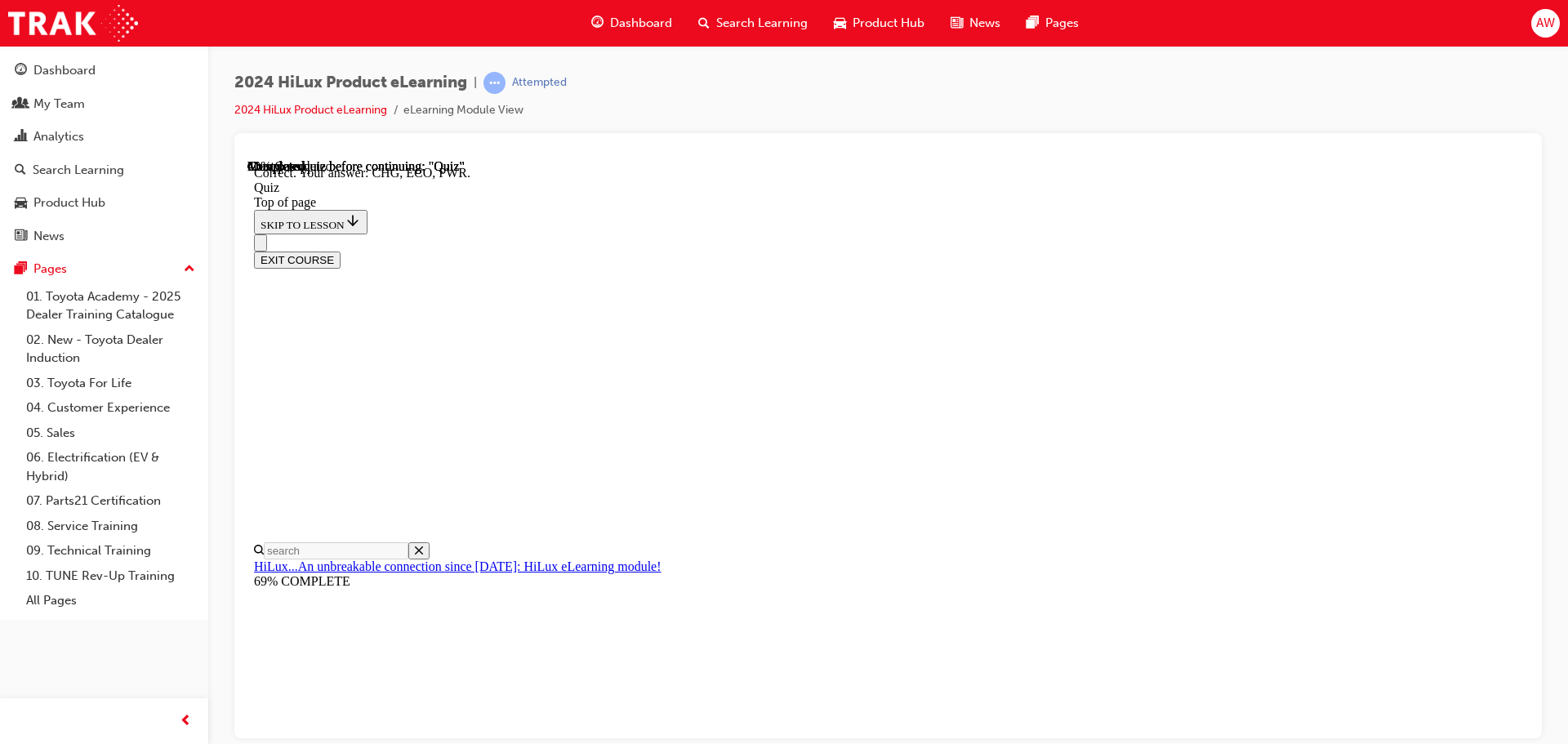
scroll to position [537, 0]
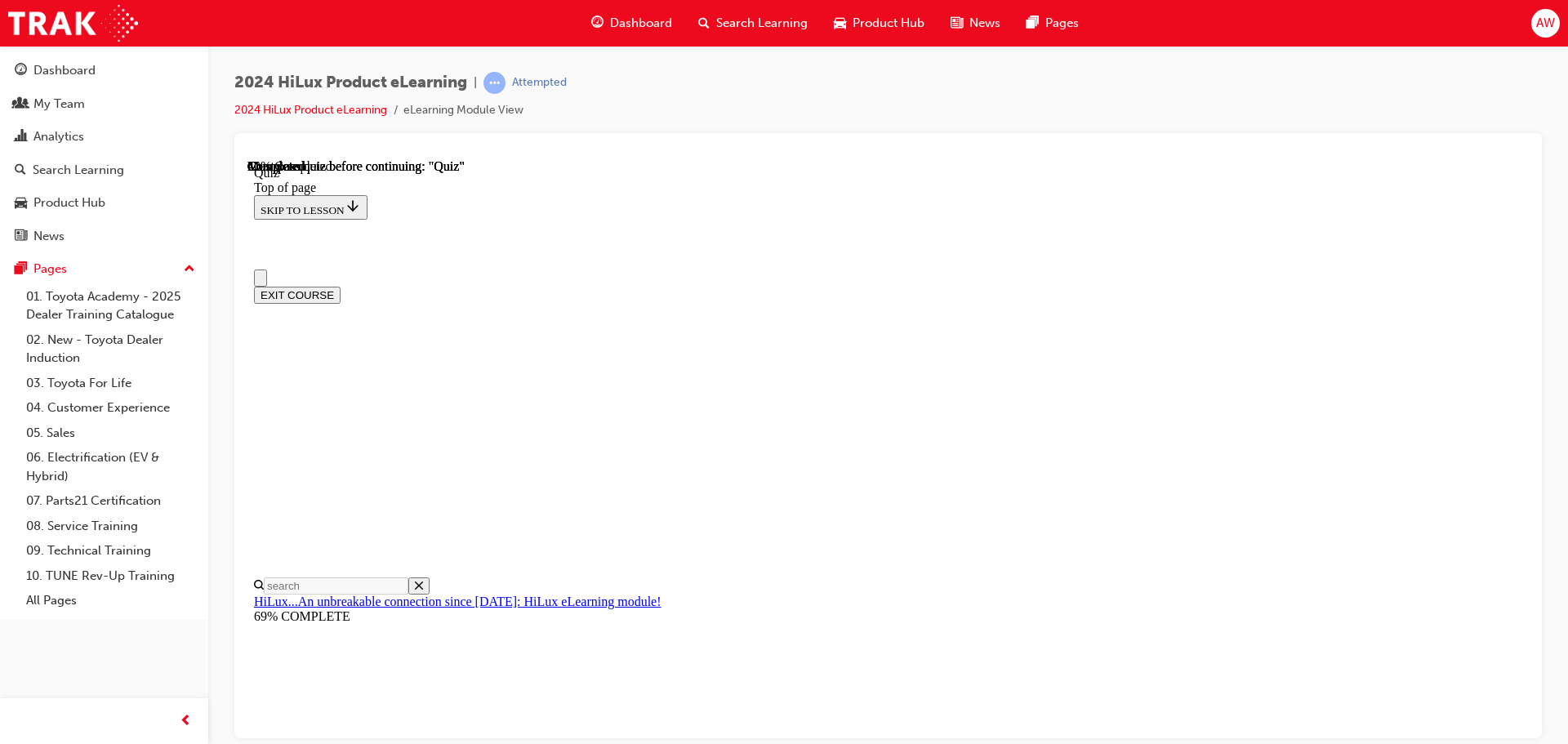
scroll to position [0, 0]
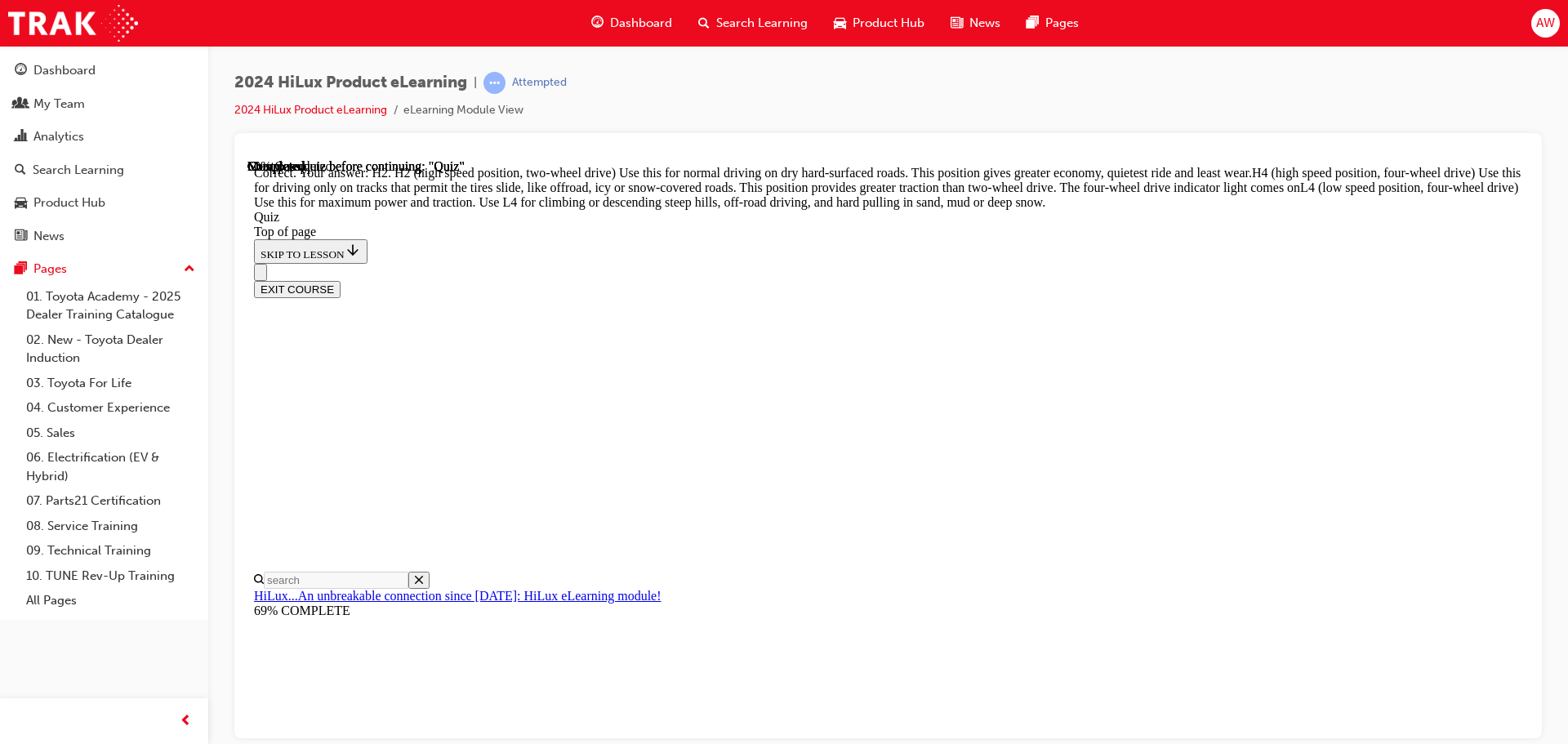
scroll to position [585, 0]
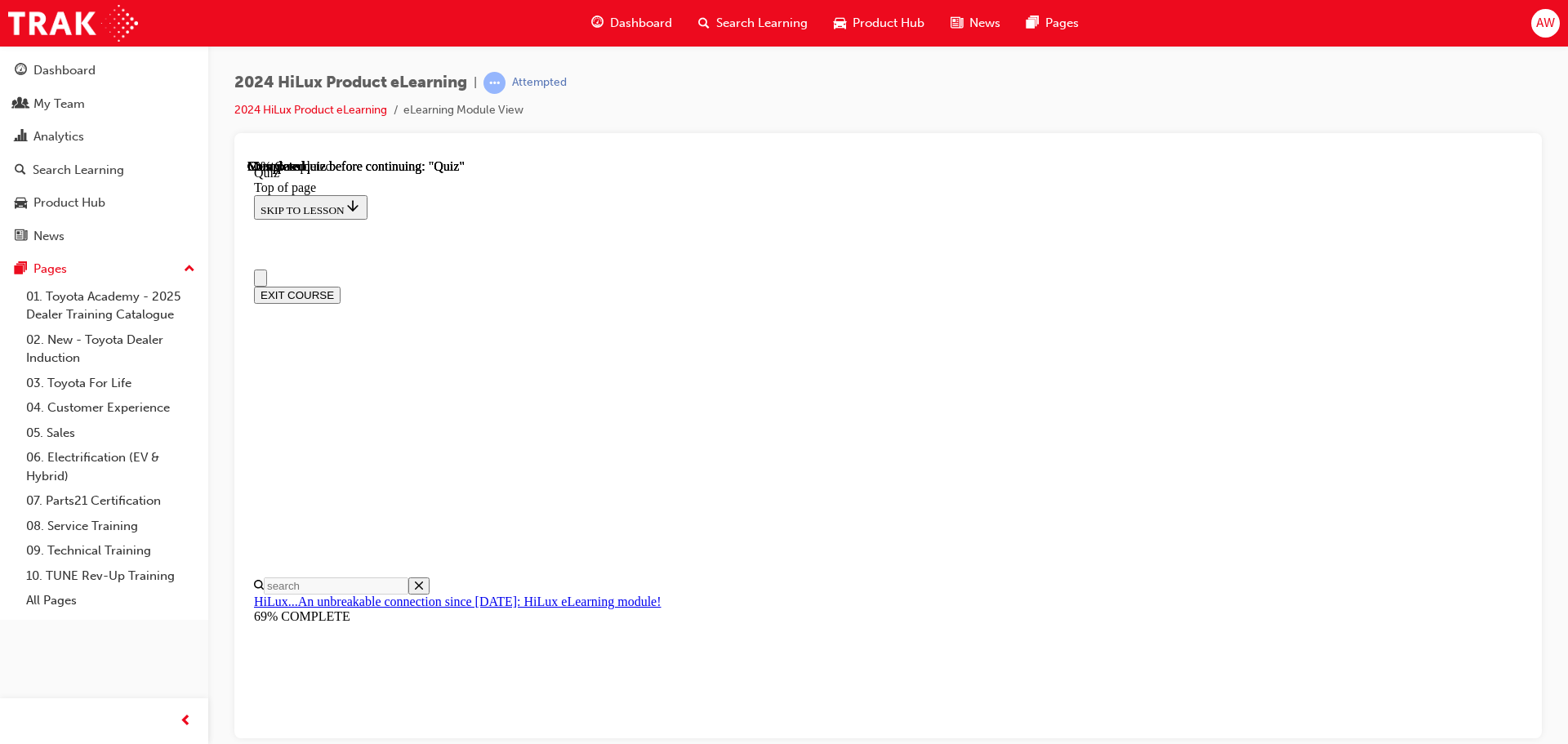
scroll to position [163, 0]
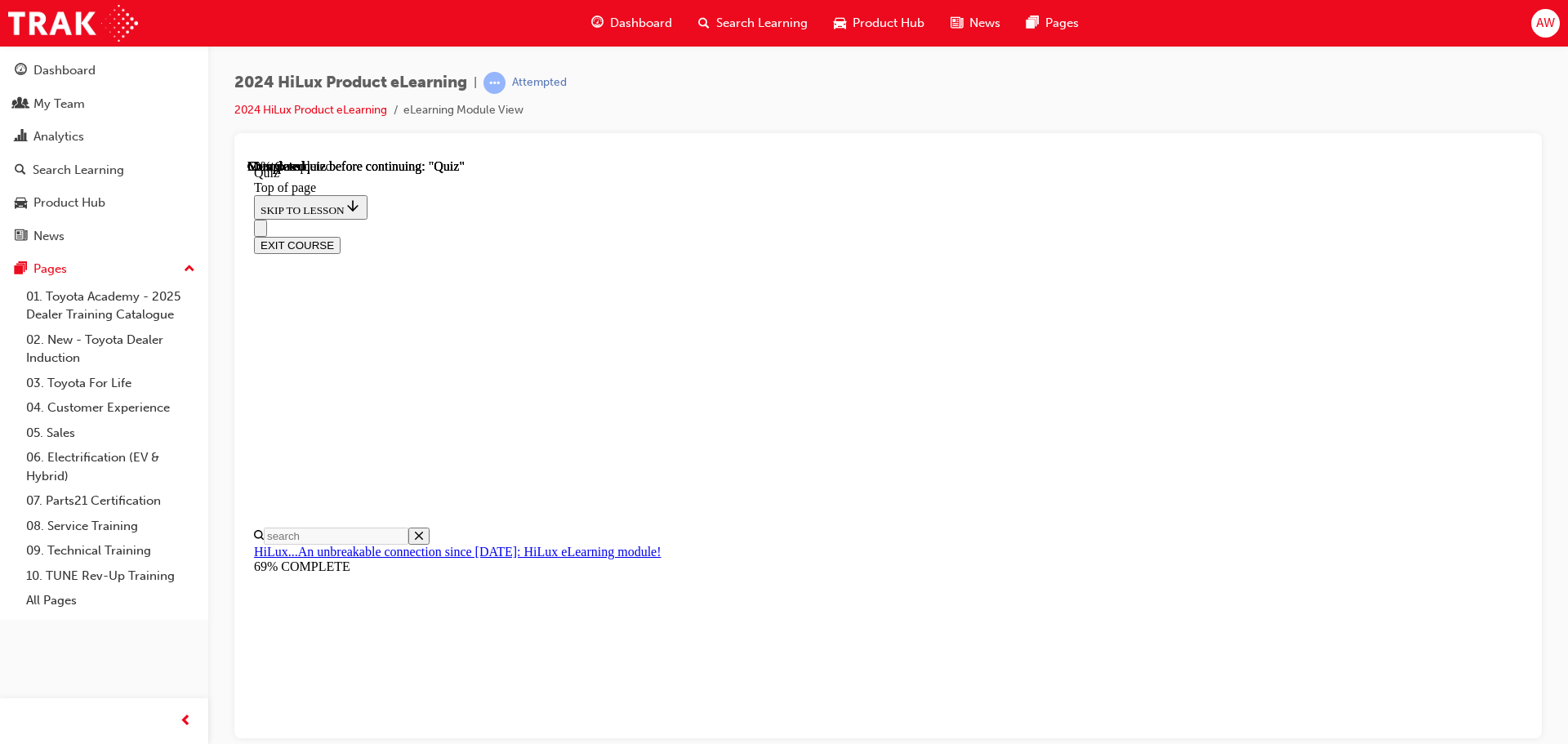
drag, startPoint x: 292, startPoint y: 532, endPoint x: 626, endPoint y: 524, distance: 334.1
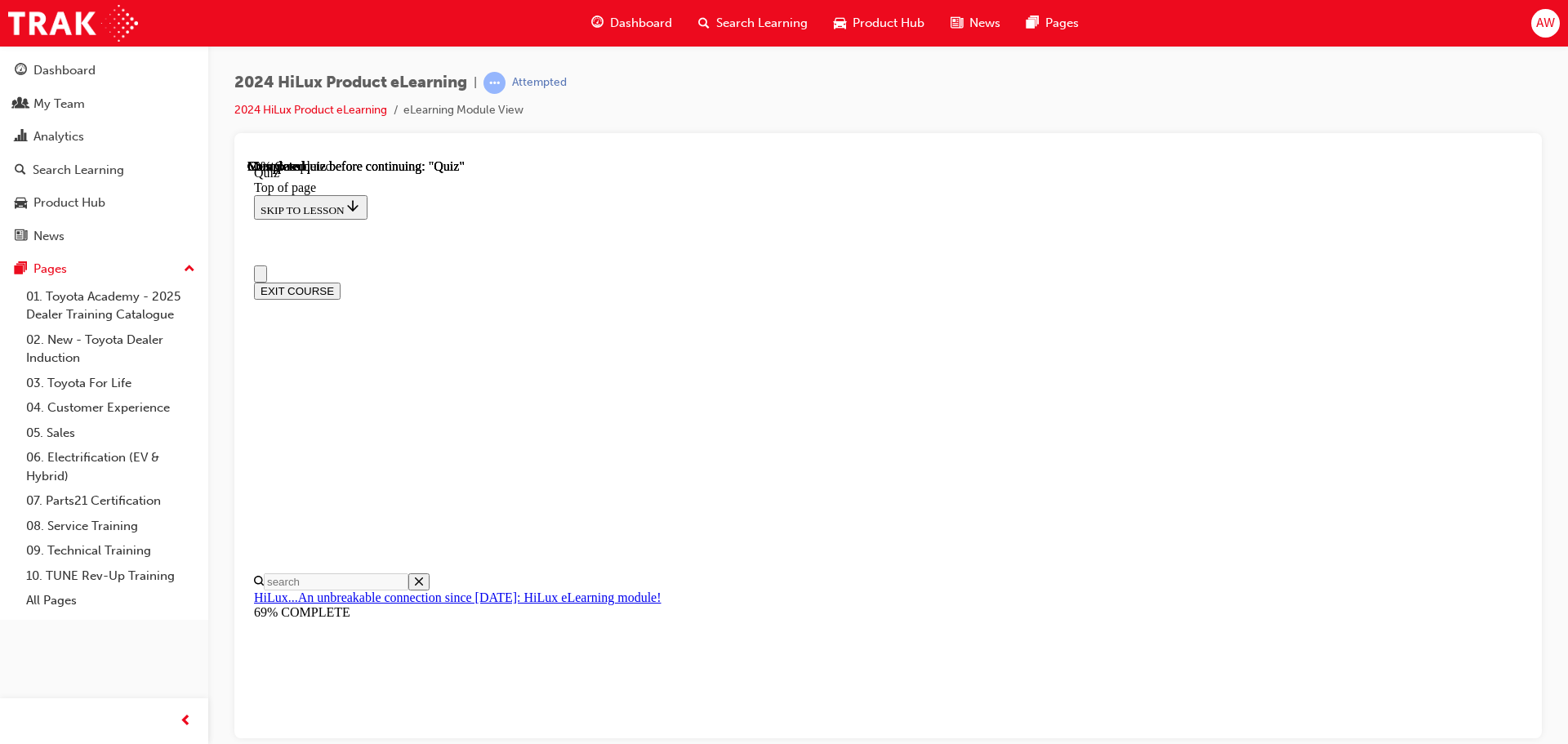
scroll to position [0, 0]
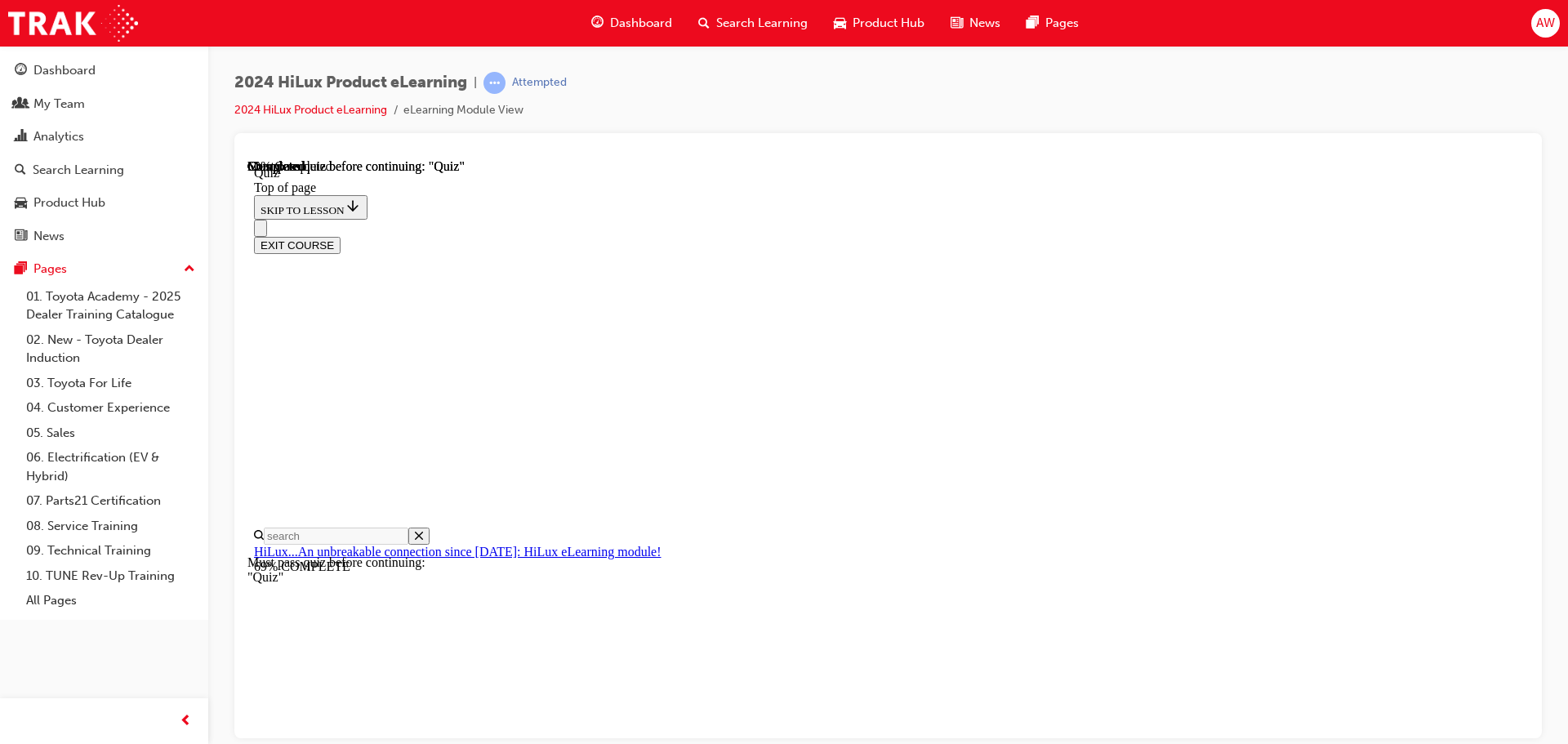
click at [267, 219] on button "Close navigation menu" at bounding box center [260, 227] width 13 height 17
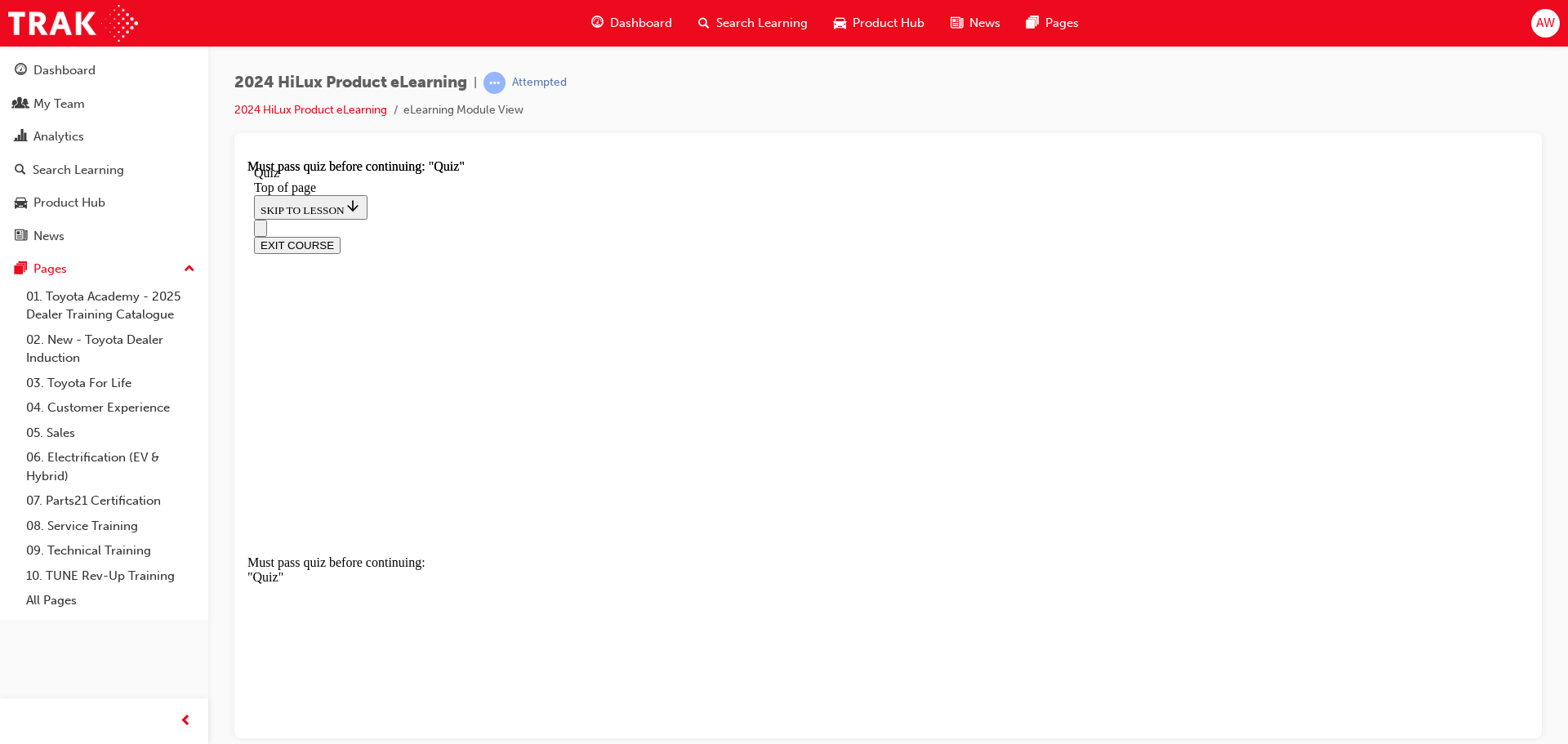
scroll to position [0, 0]
click at [270, 231] on icon "Open navigation menu" at bounding box center [268, 237] width 16 height 12
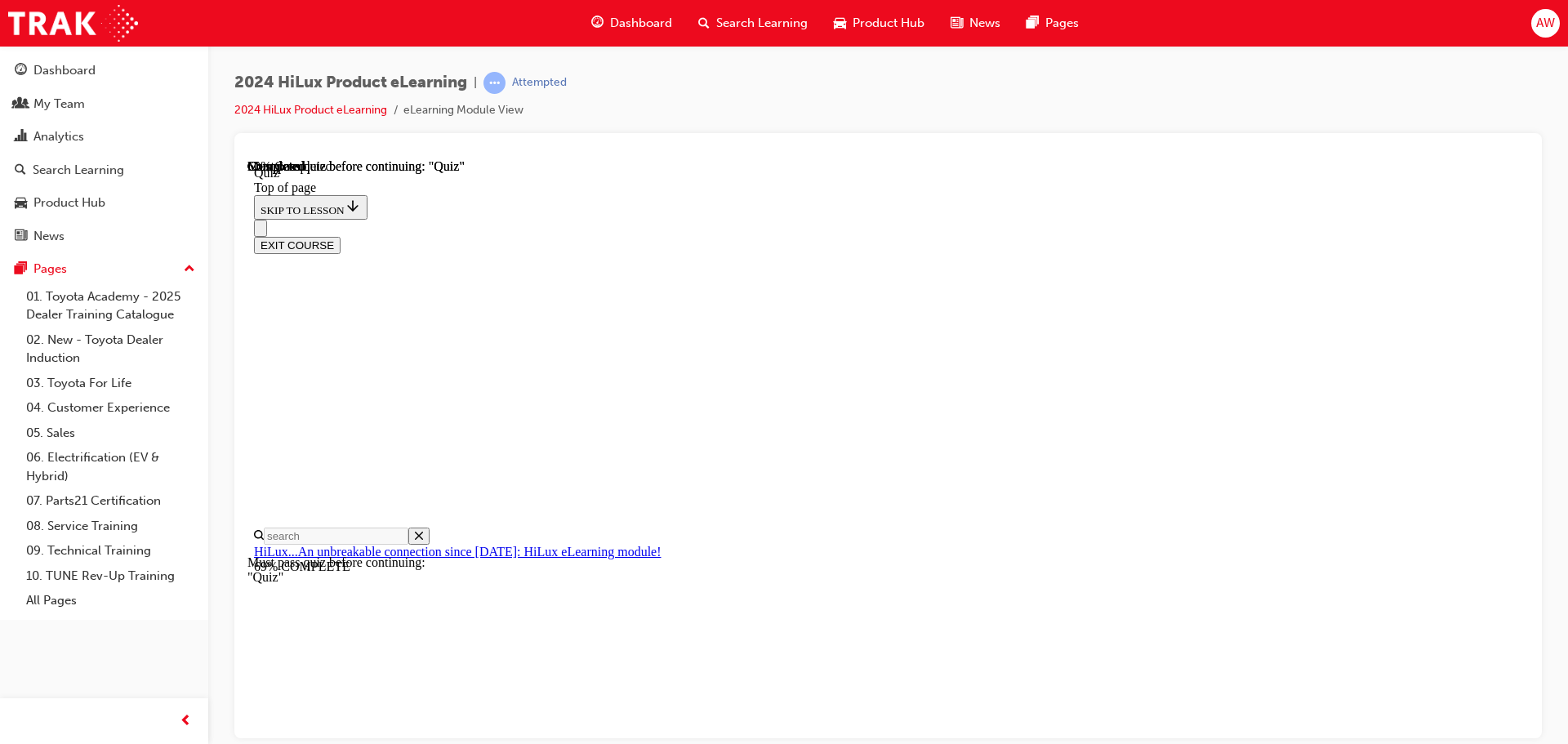
scroll to position [277, 0]
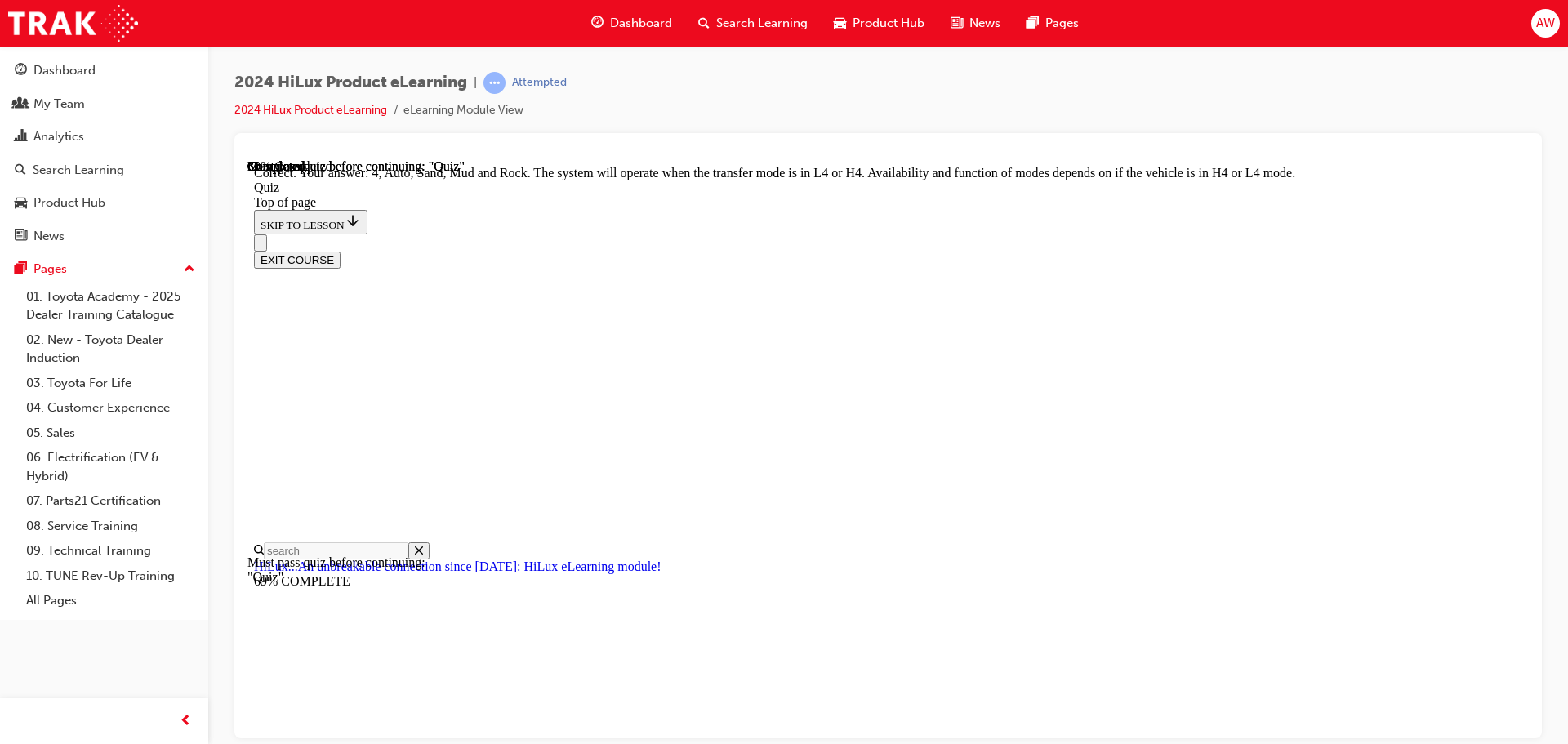
scroll to position [448, 0]
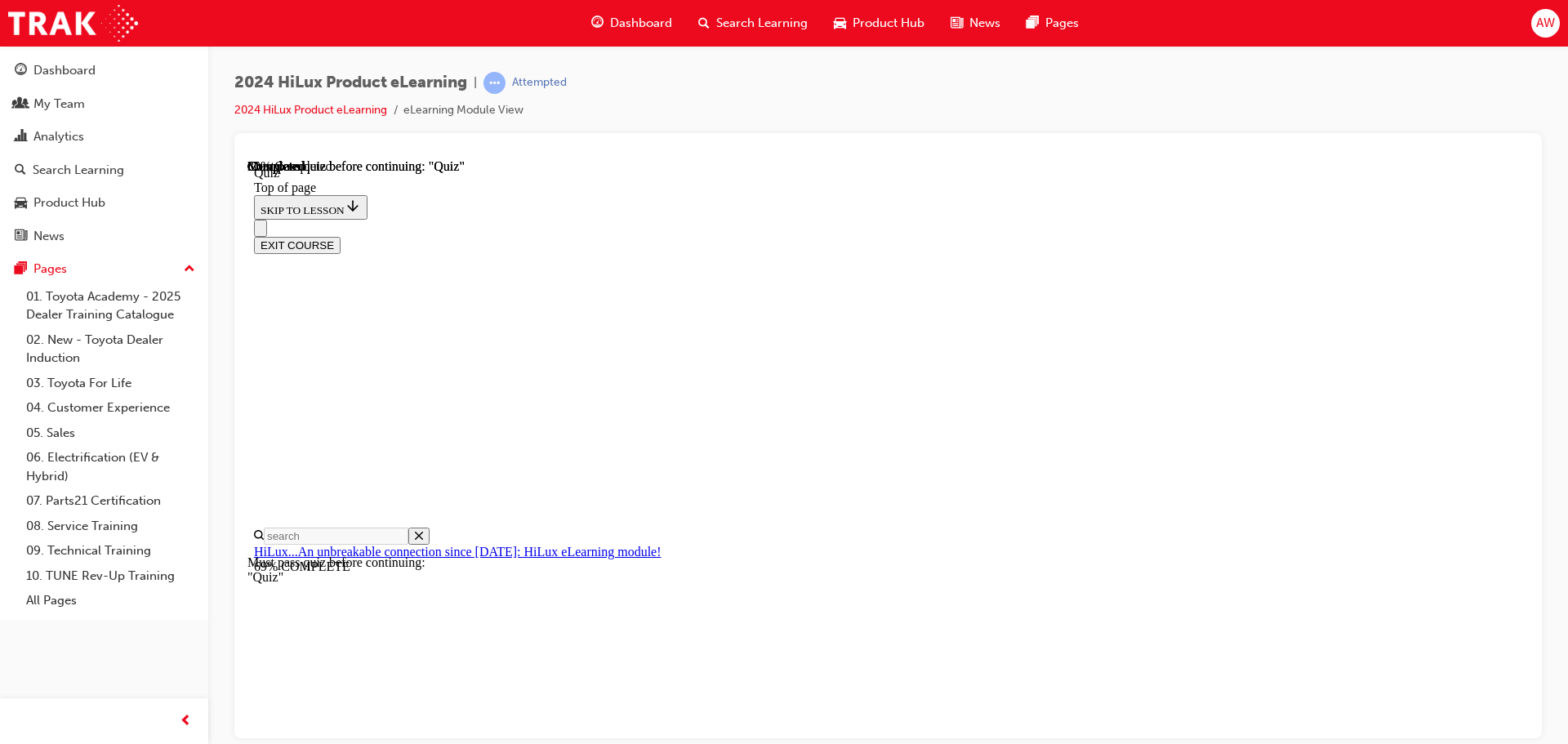
scroll to position [286, 0]
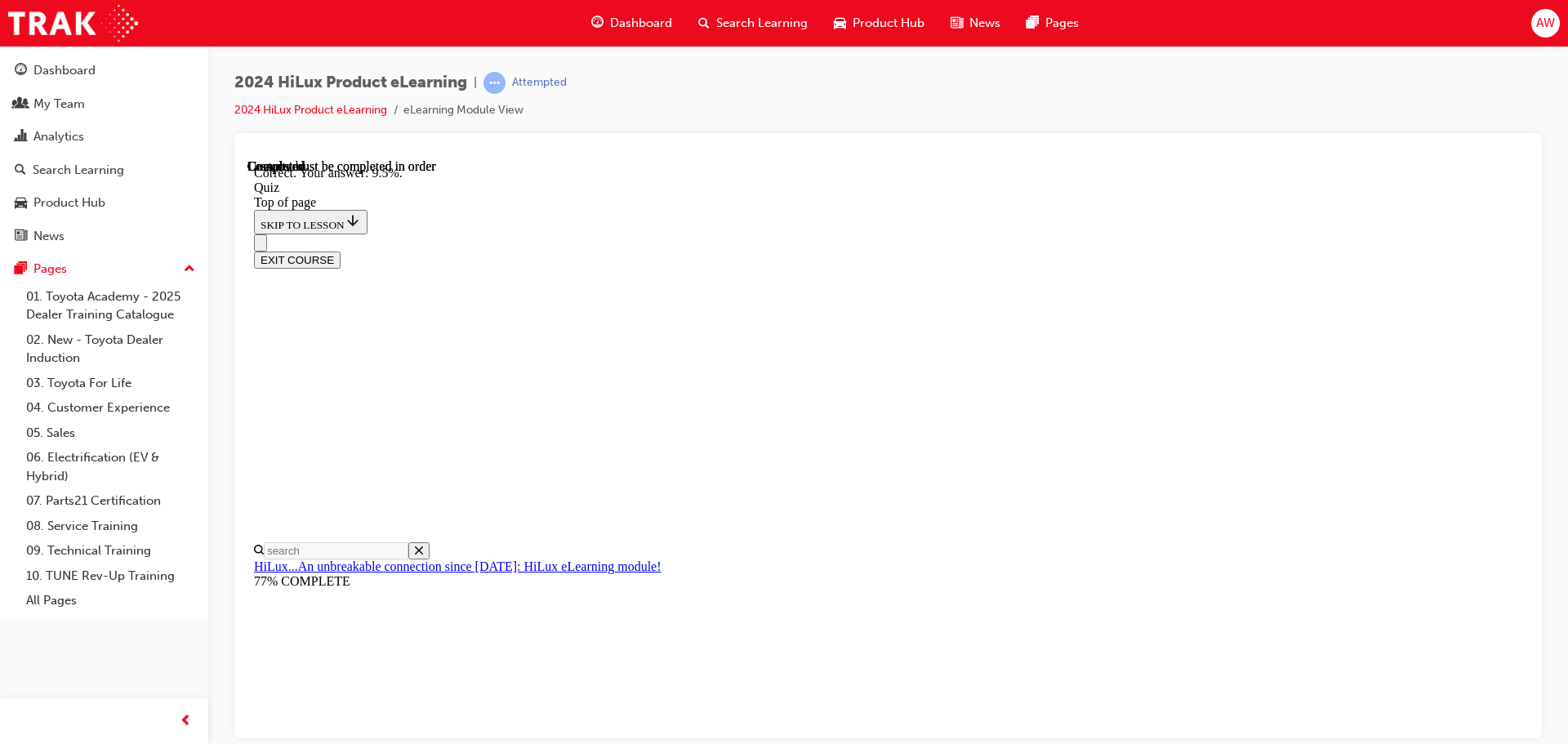
scroll to position [384, 0]
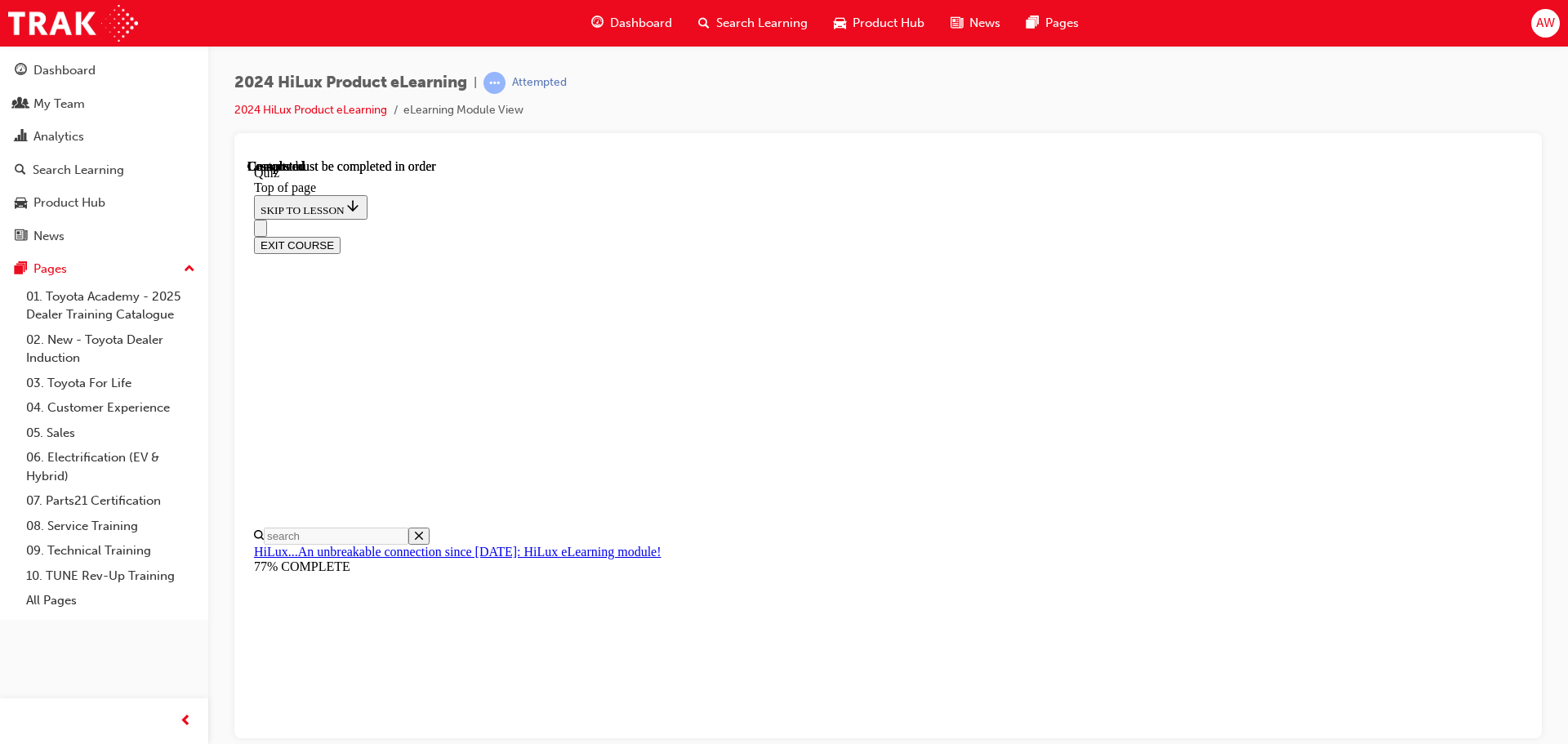
scroll to position [308, 0]
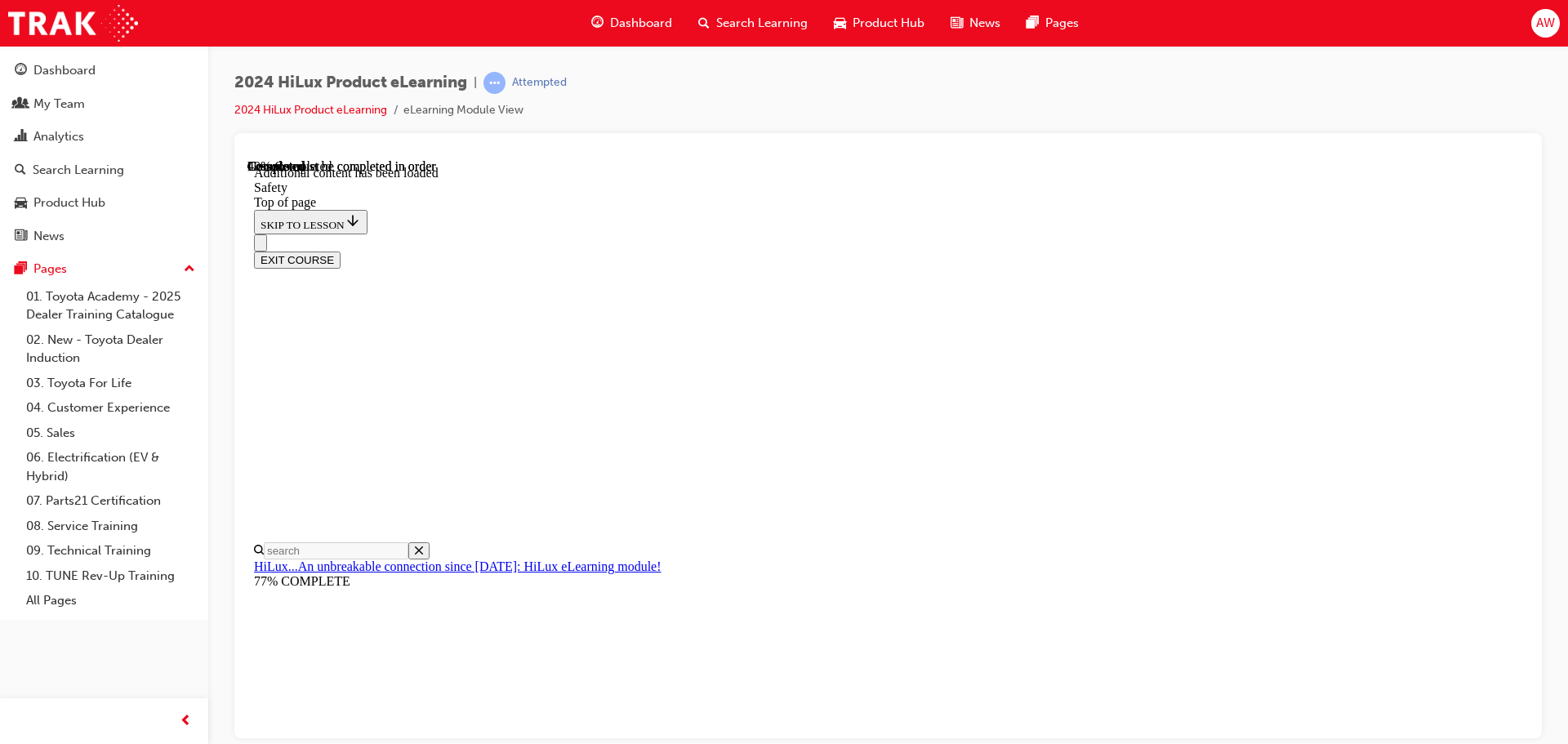
scroll to position [868, 0]
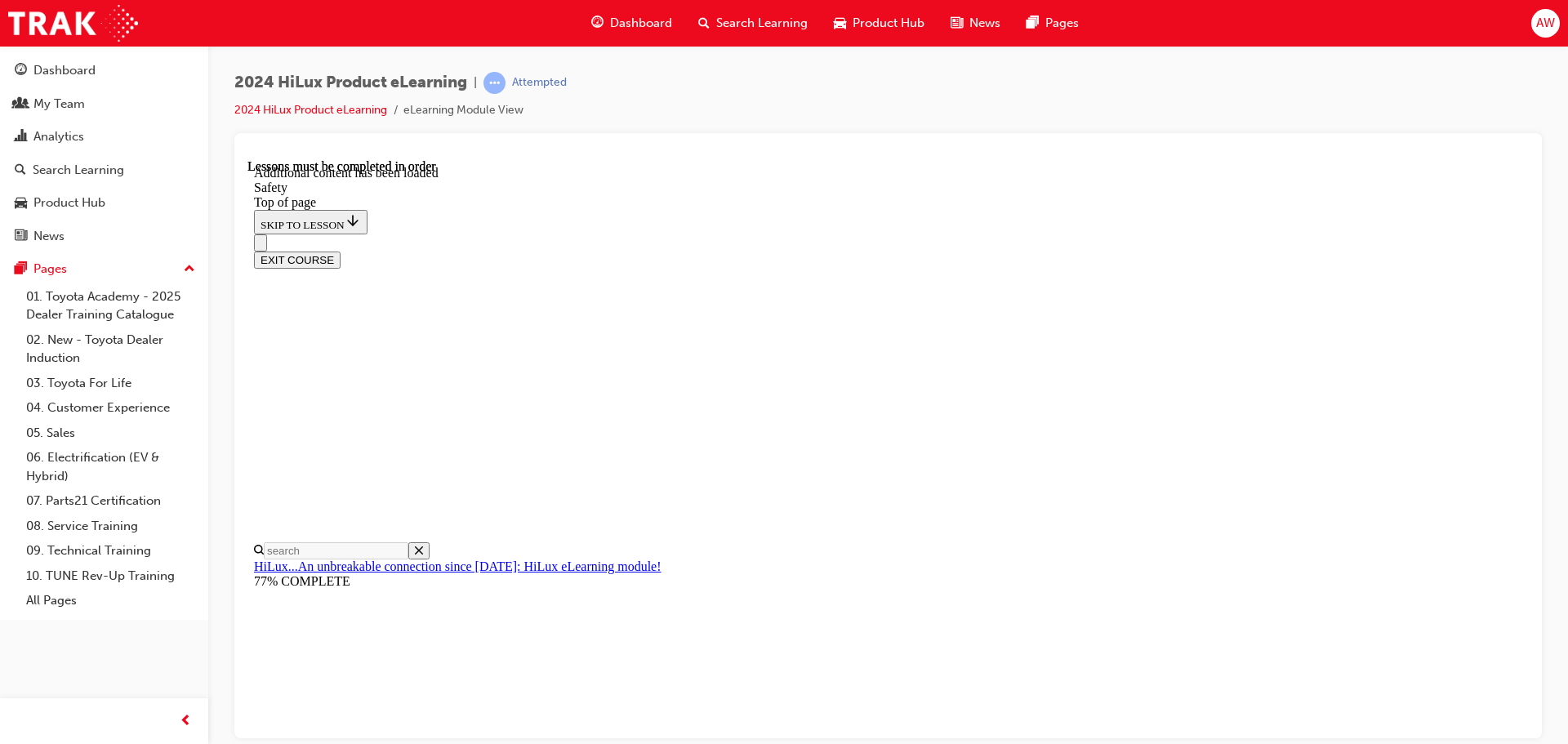
scroll to position [3211, 0]
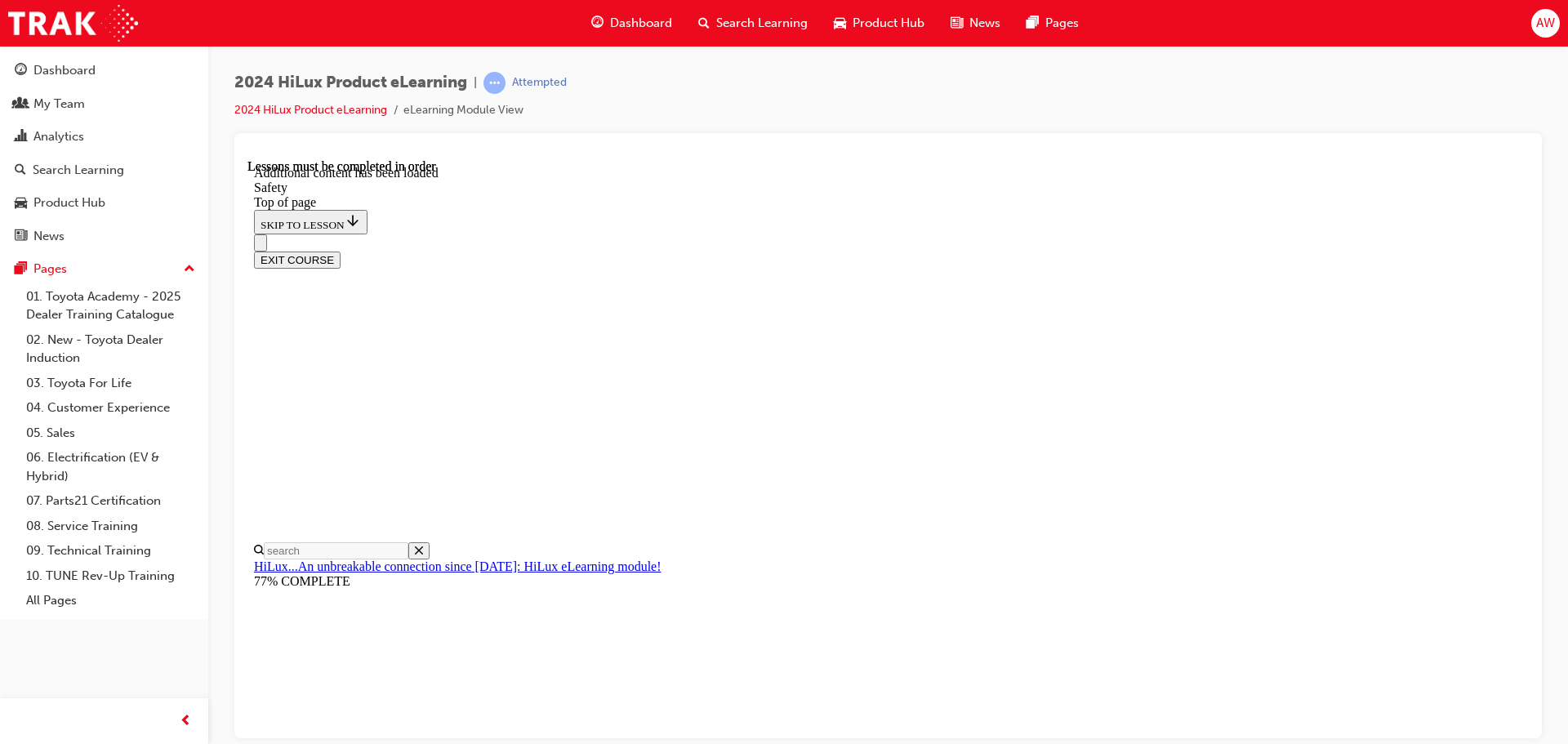
scroll to position [3537, 0]
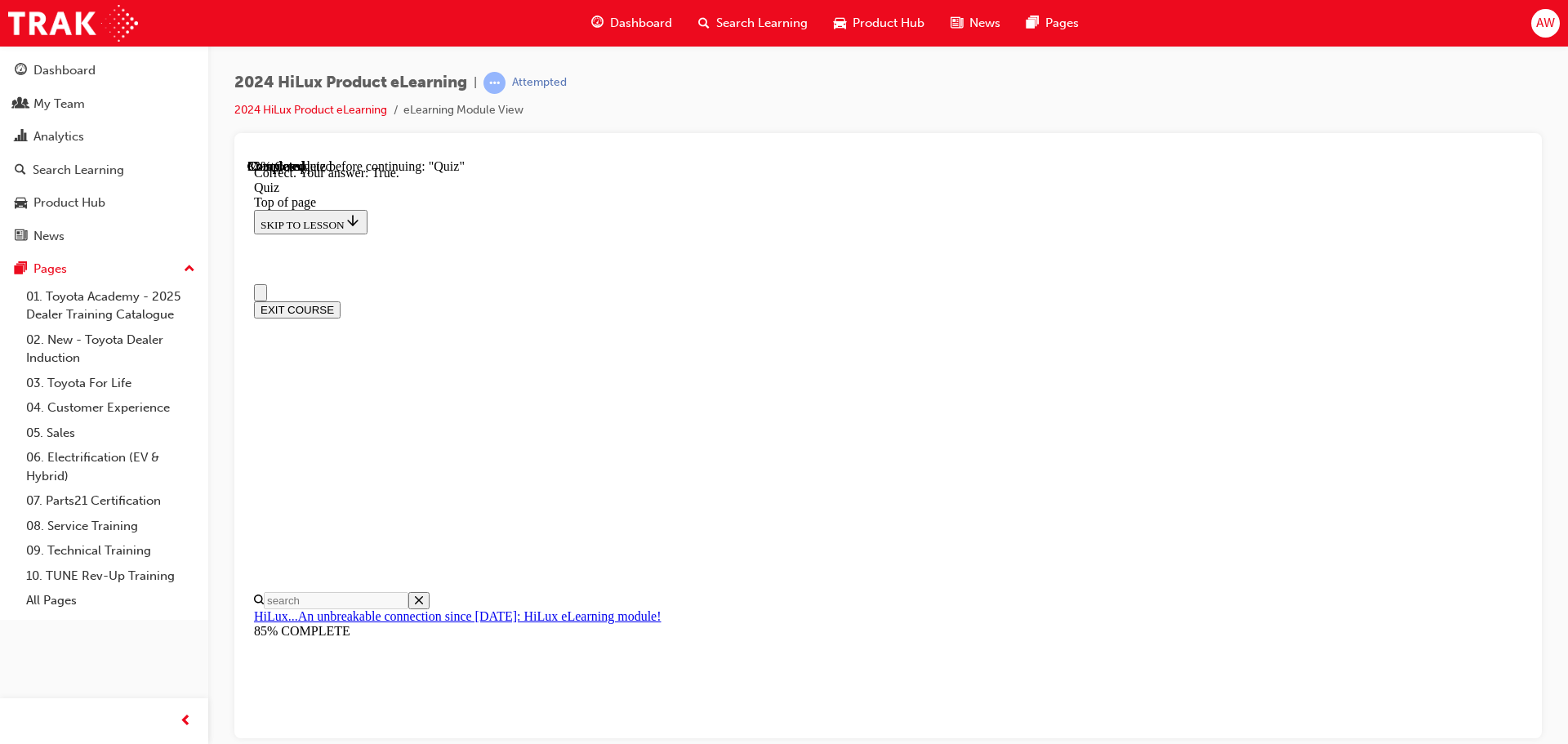
scroll to position [338, 0]
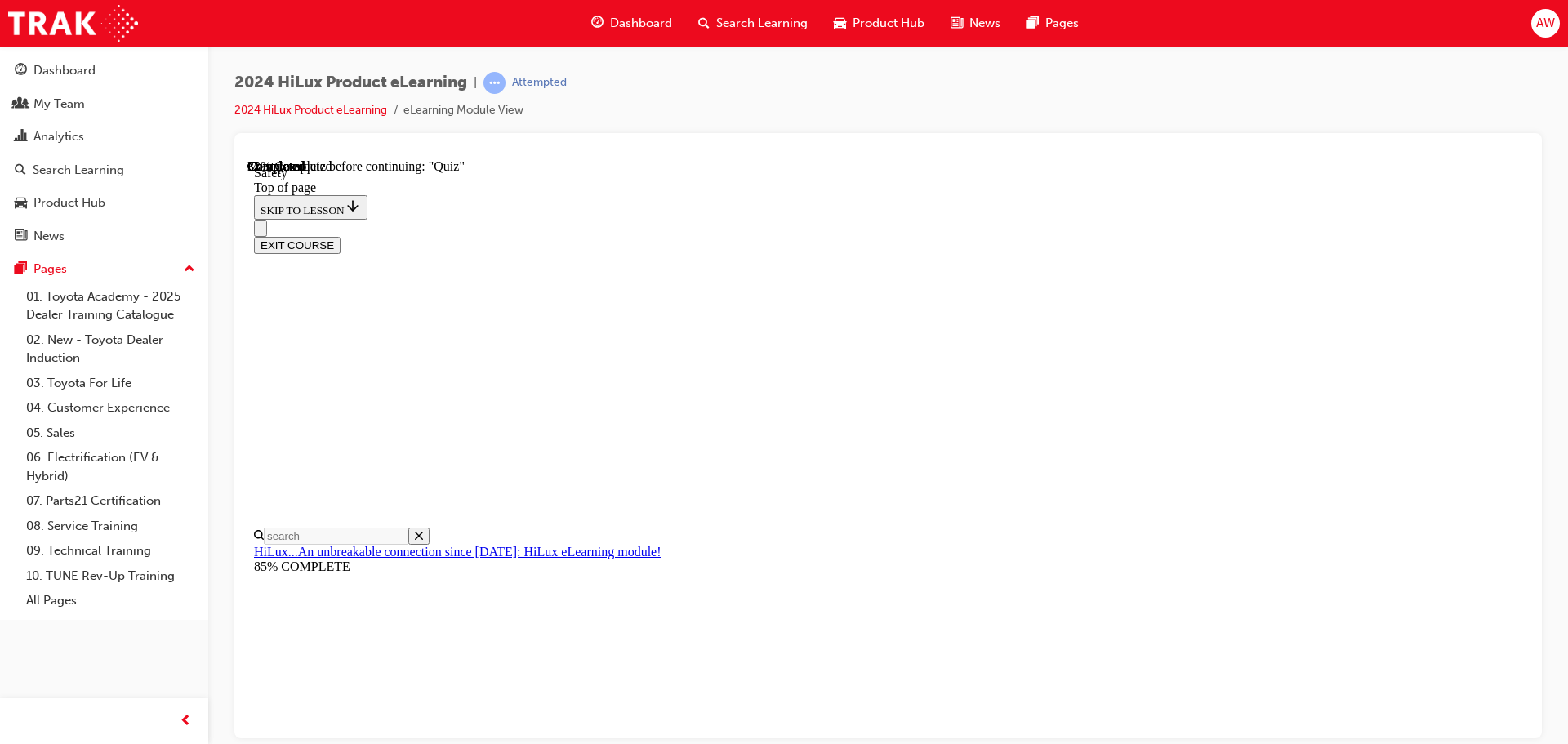
scroll to position [296, 0]
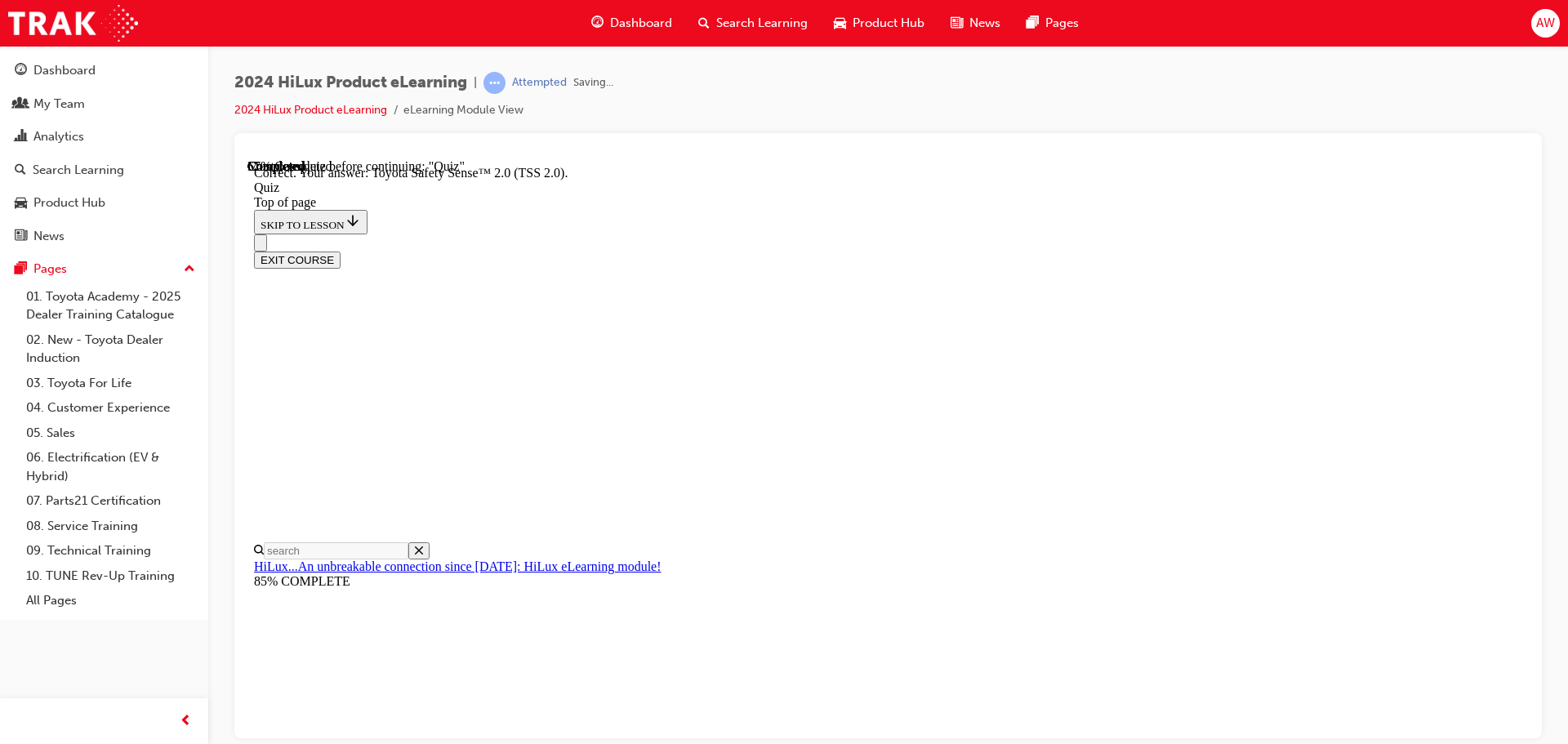
scroll to position [266, 0]
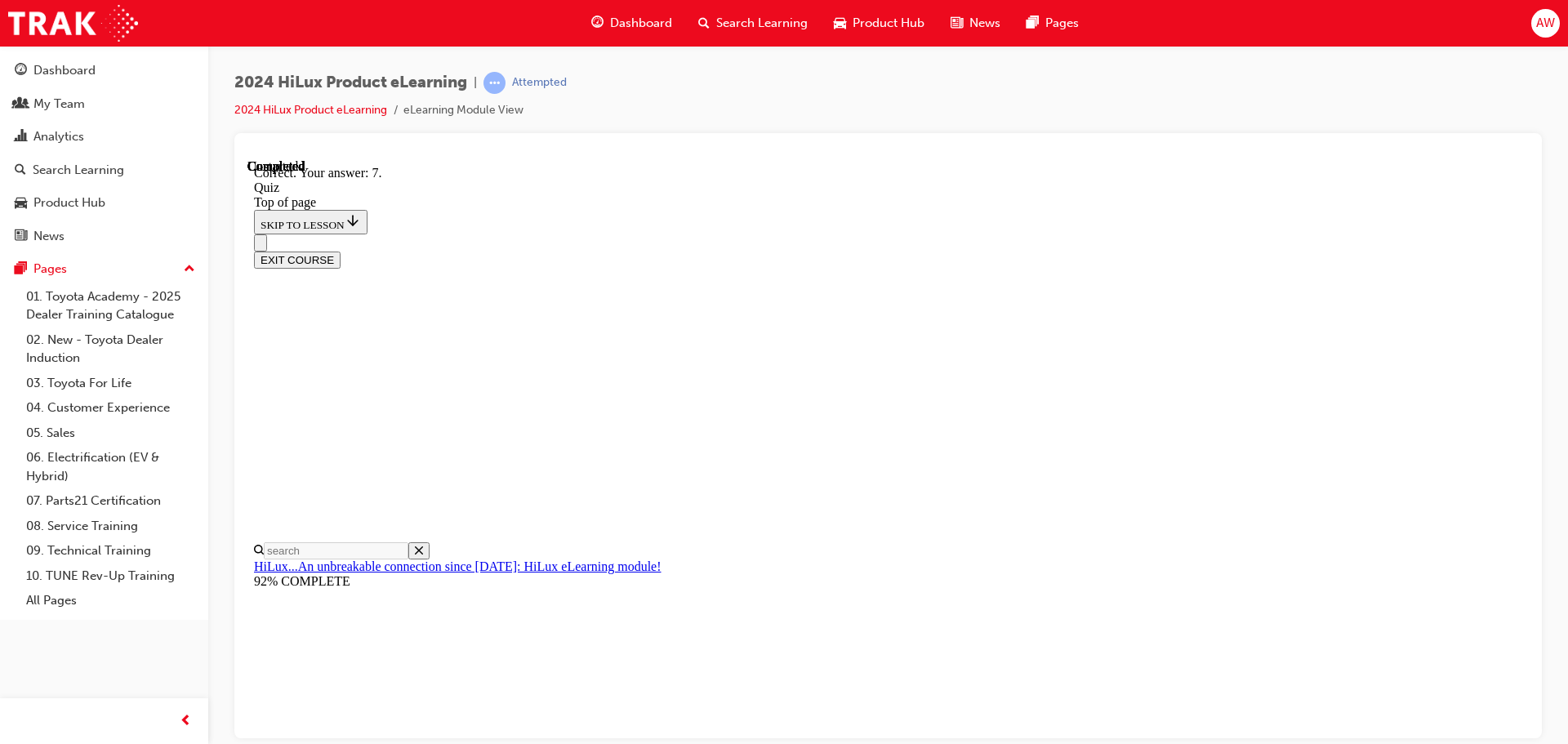
scroll to position [264, 0]
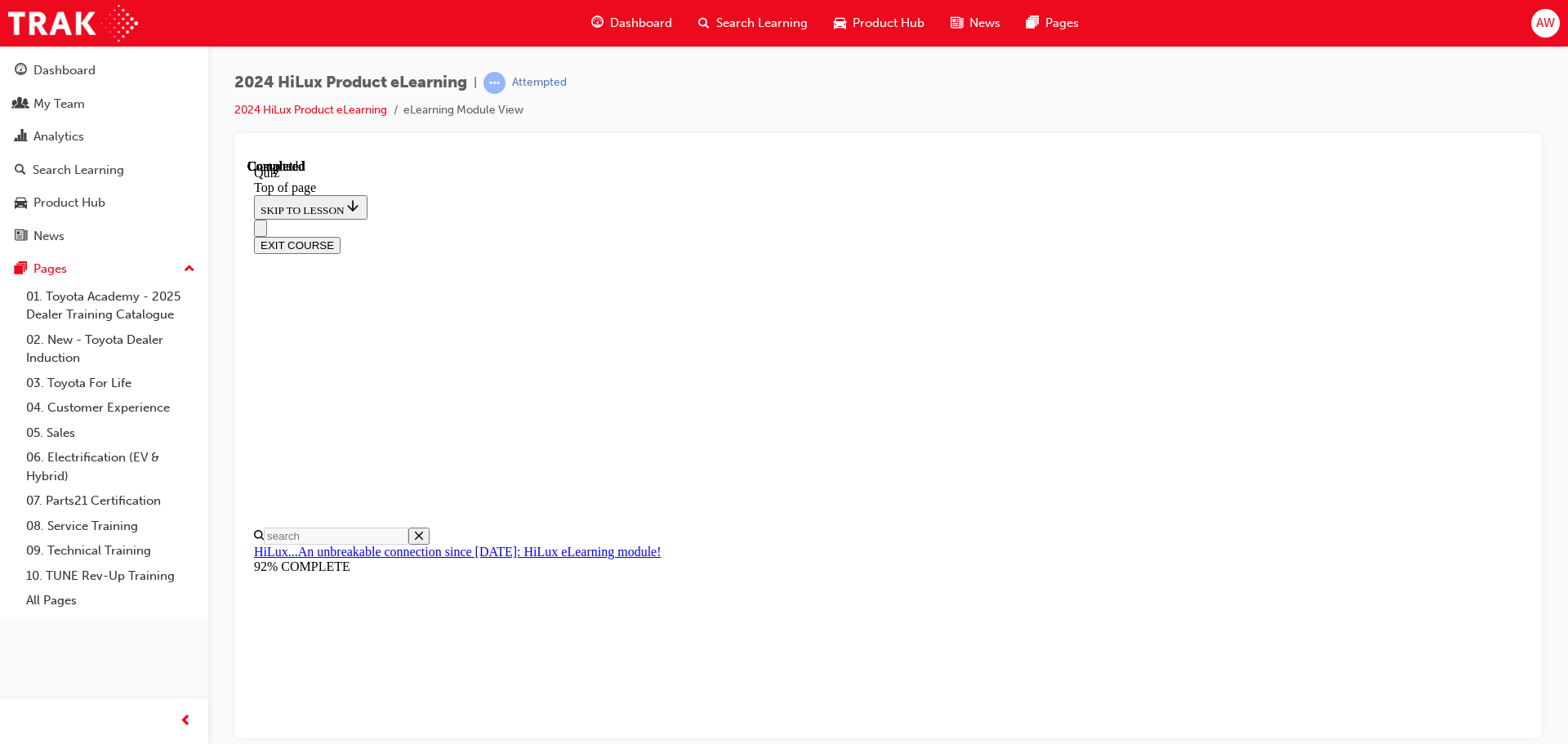
scroll to position [308, 0]
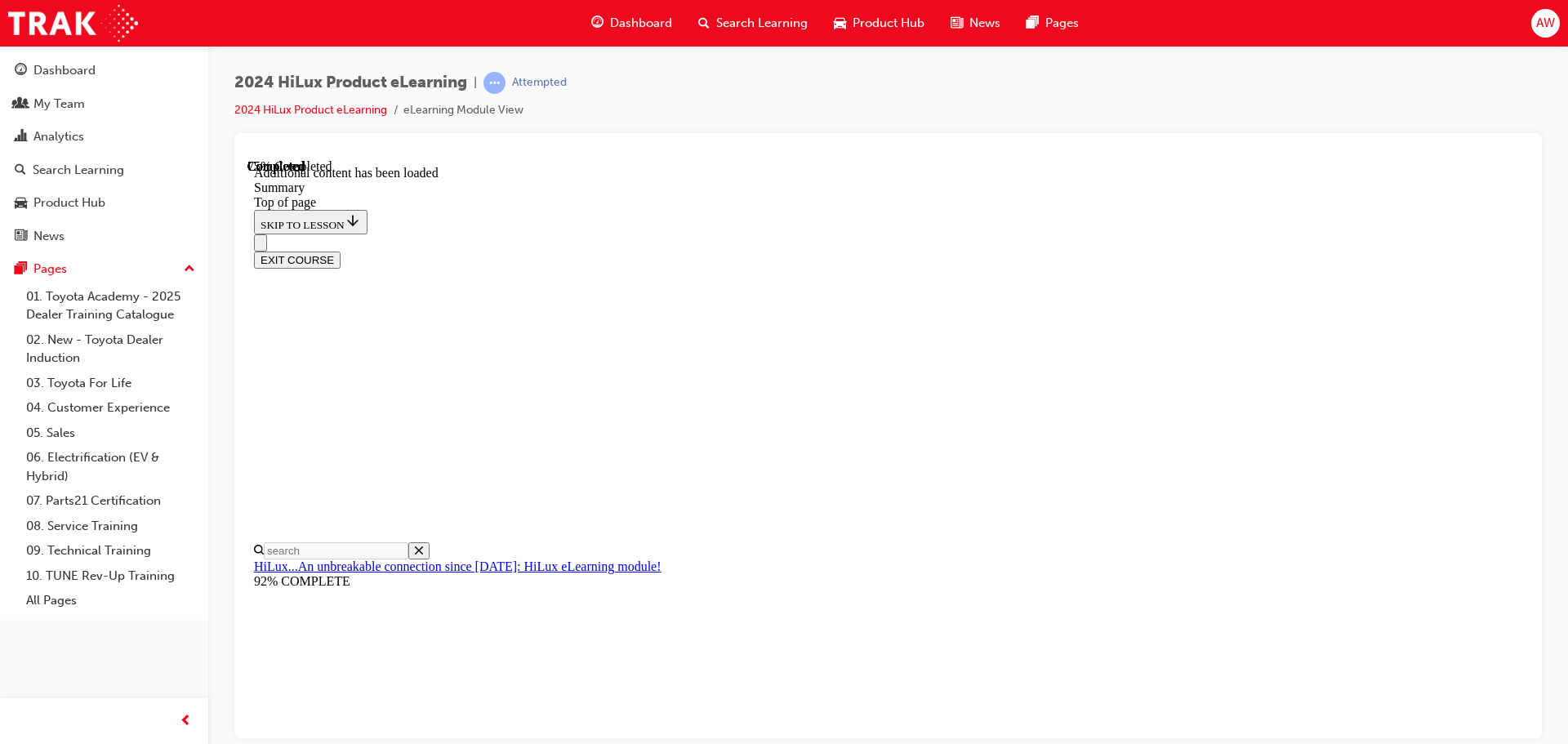
scroll to position [1629, 0]
click at [341, 250] on button "EXIT COURSE" at bounding box center [297, 259] width 87 height 17
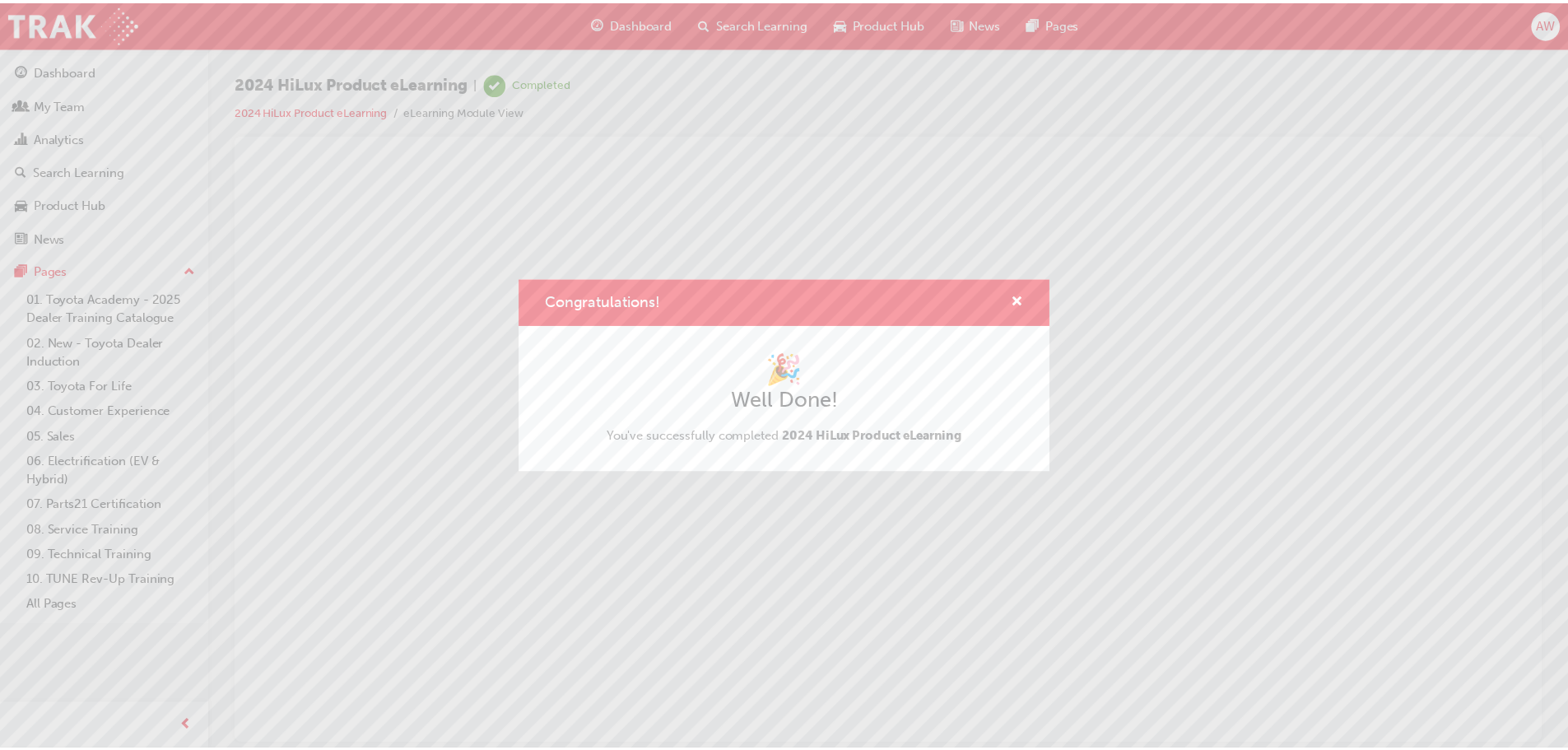
scroll to position [0, 0]
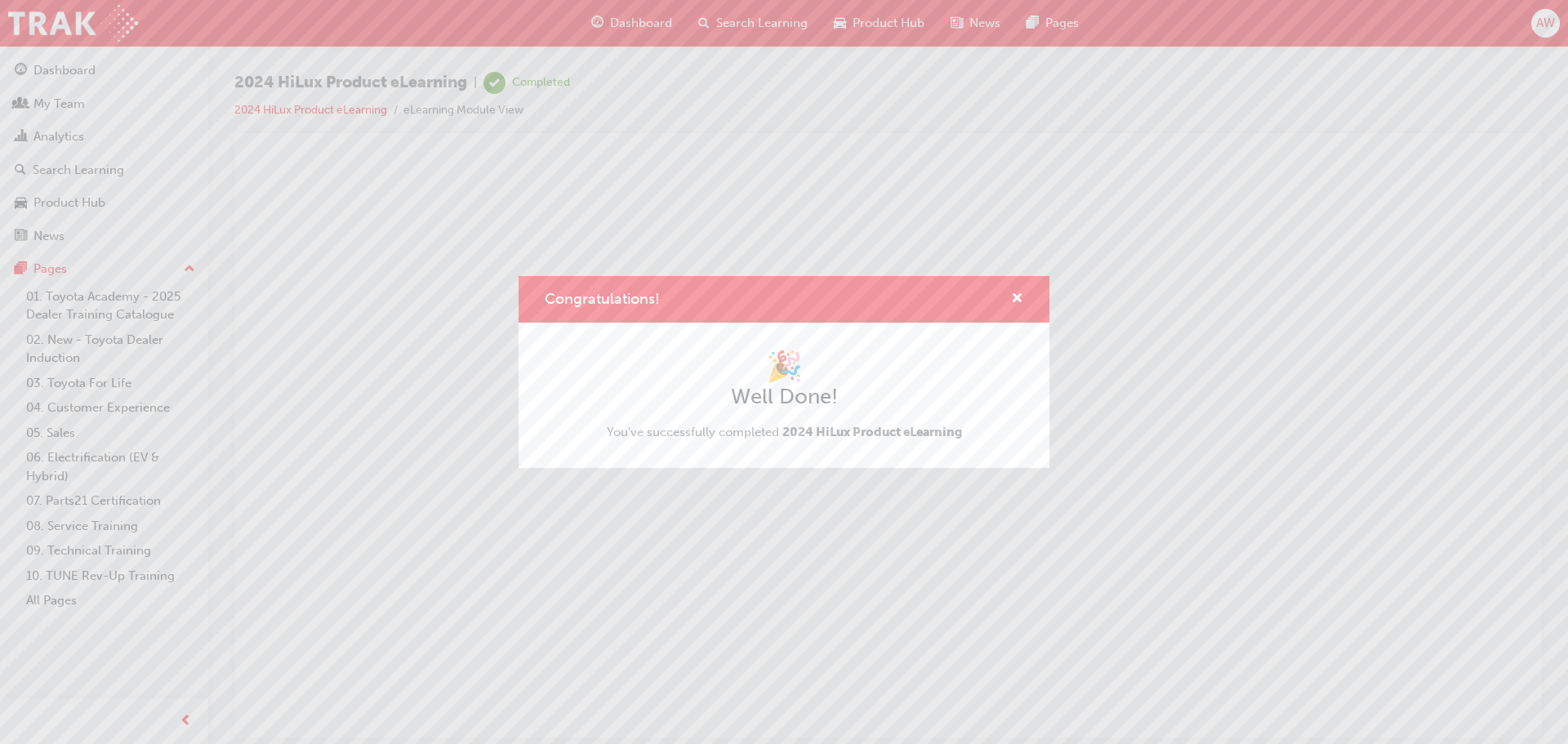
click at [590, 179] on div "Congratulations! 🎉 Well Done! You've successfully completed 2024 HiLux Product …" at bounding box center [784, 372] width 1568 height 744
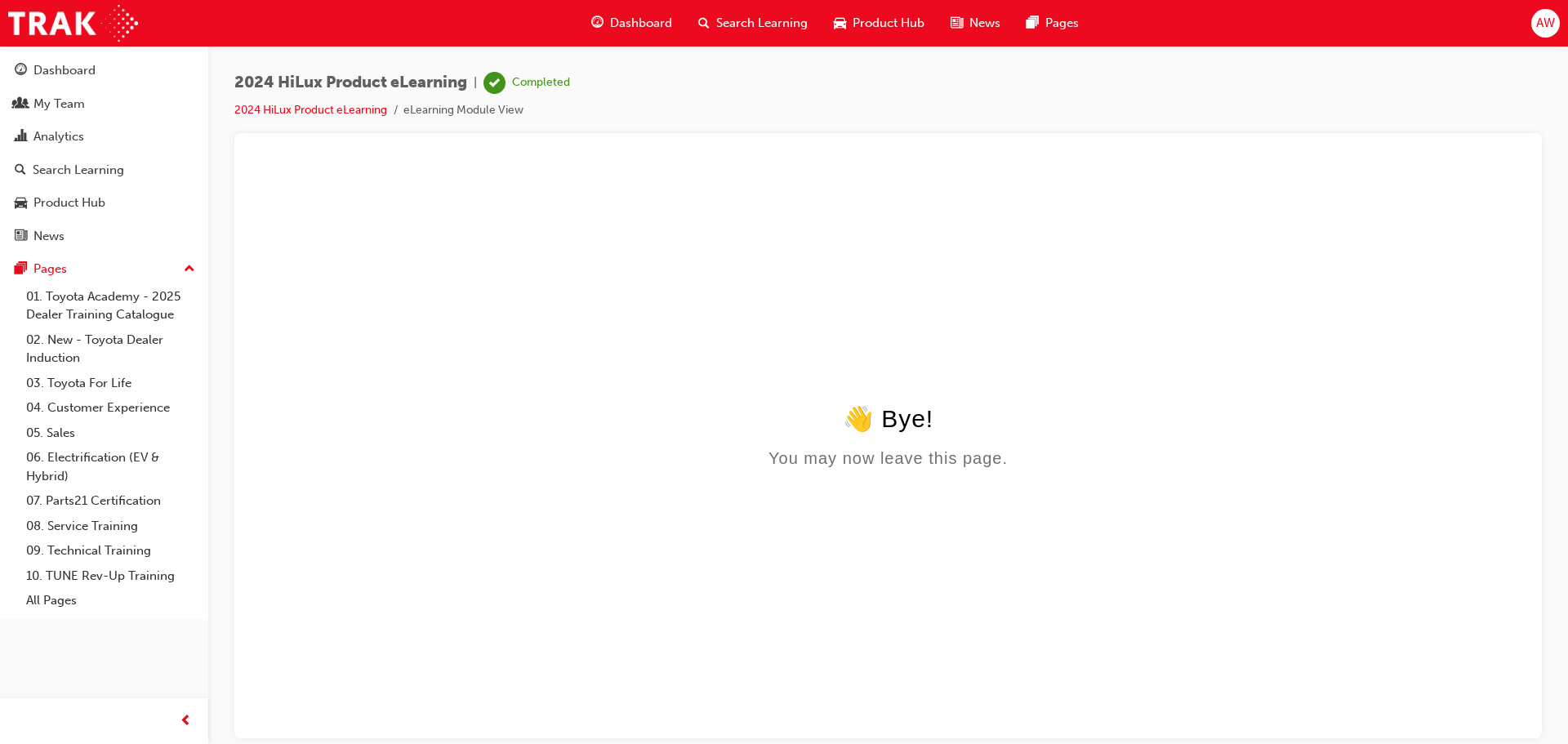
click at [726, 19] on span "Search Learning" at bounding box center [762, 23] width 92 height 19
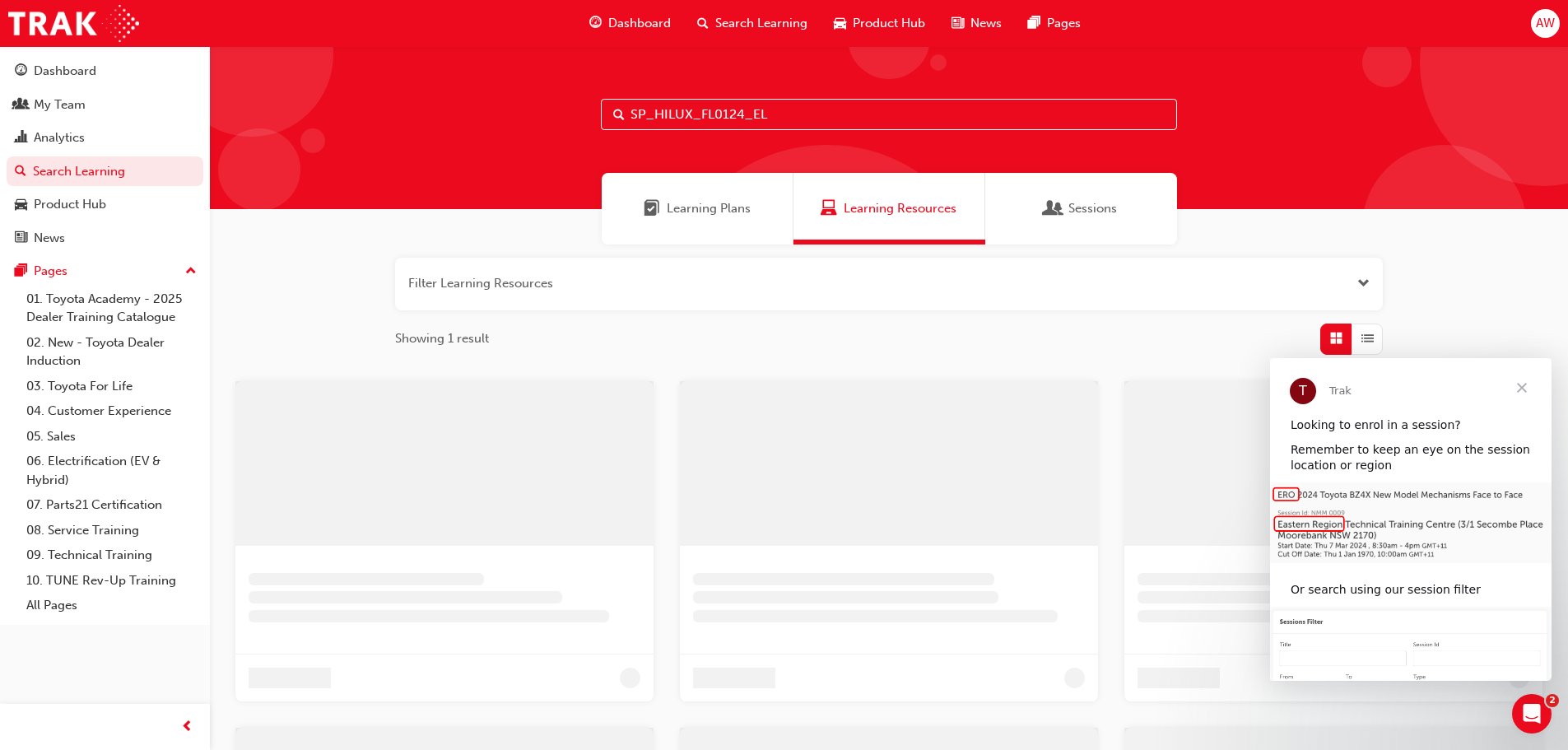
click at [709, 104] on input "SP_HILUX_FL0124_EL" at bounding box center [888, 114] width 576 height 31
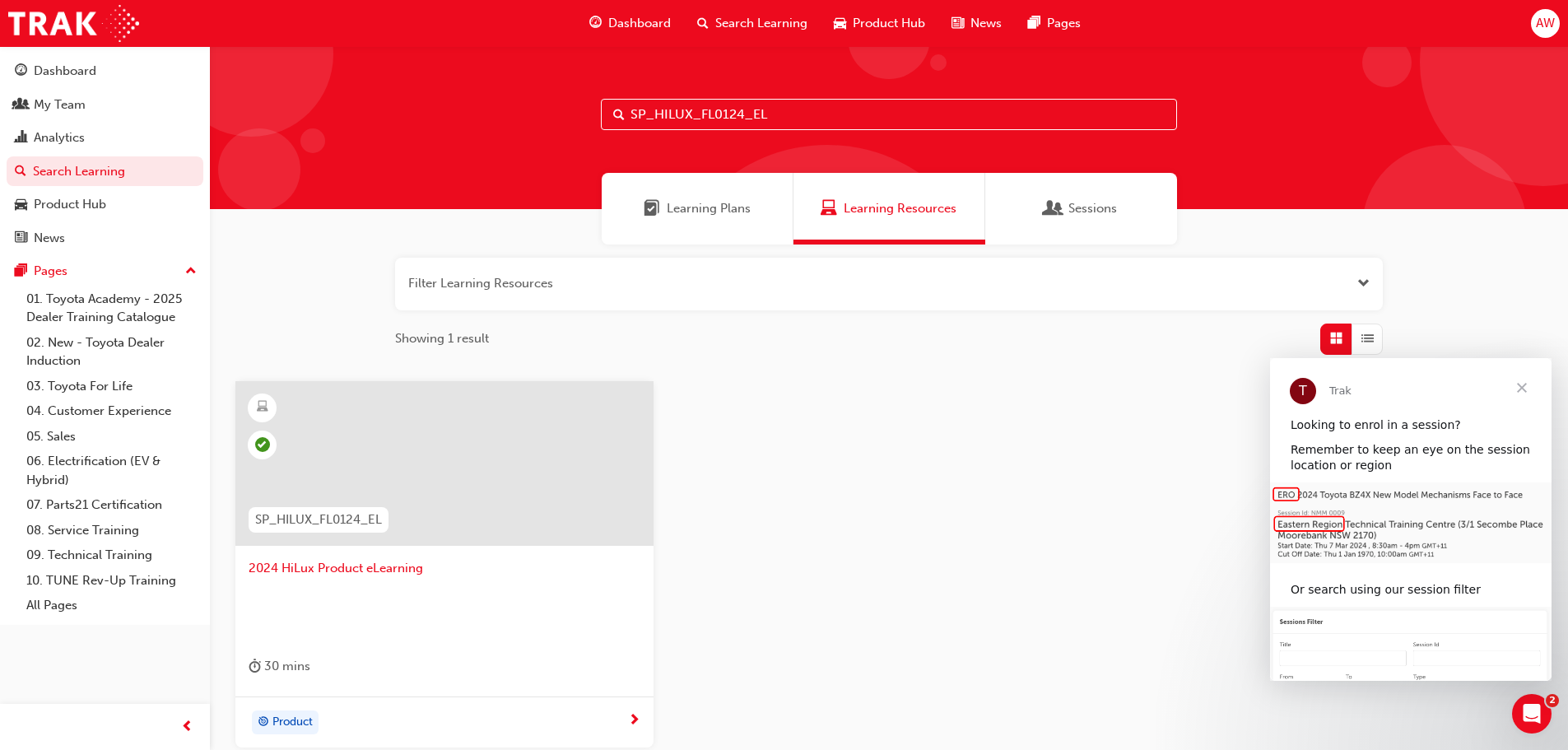
click at [706, 105] on input "SP_HILUX_FL0124_EL" at bounding box center [888, 114] width 576 height 31
paste input "CORH-PROD-"
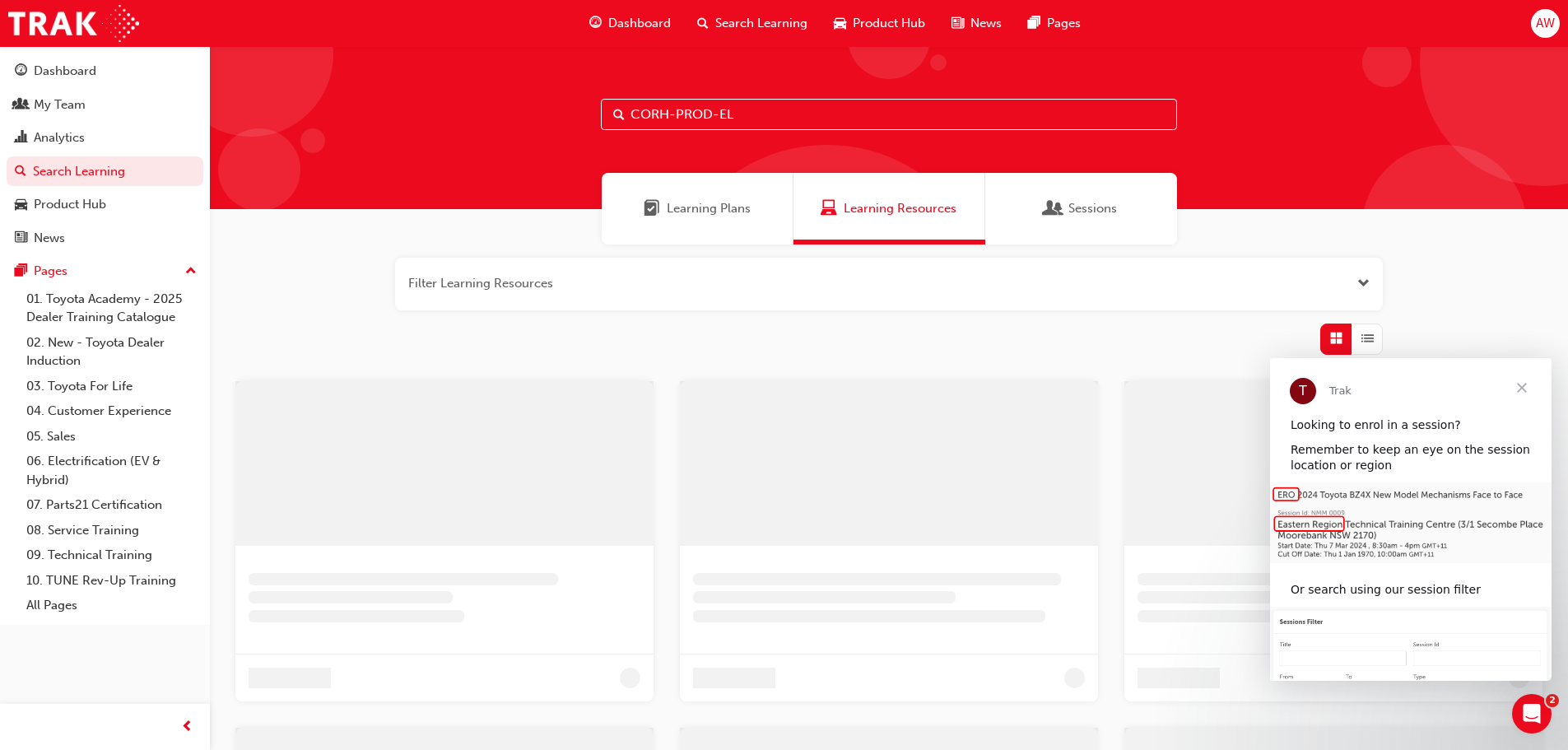
type input "CORH-PROD-EL"
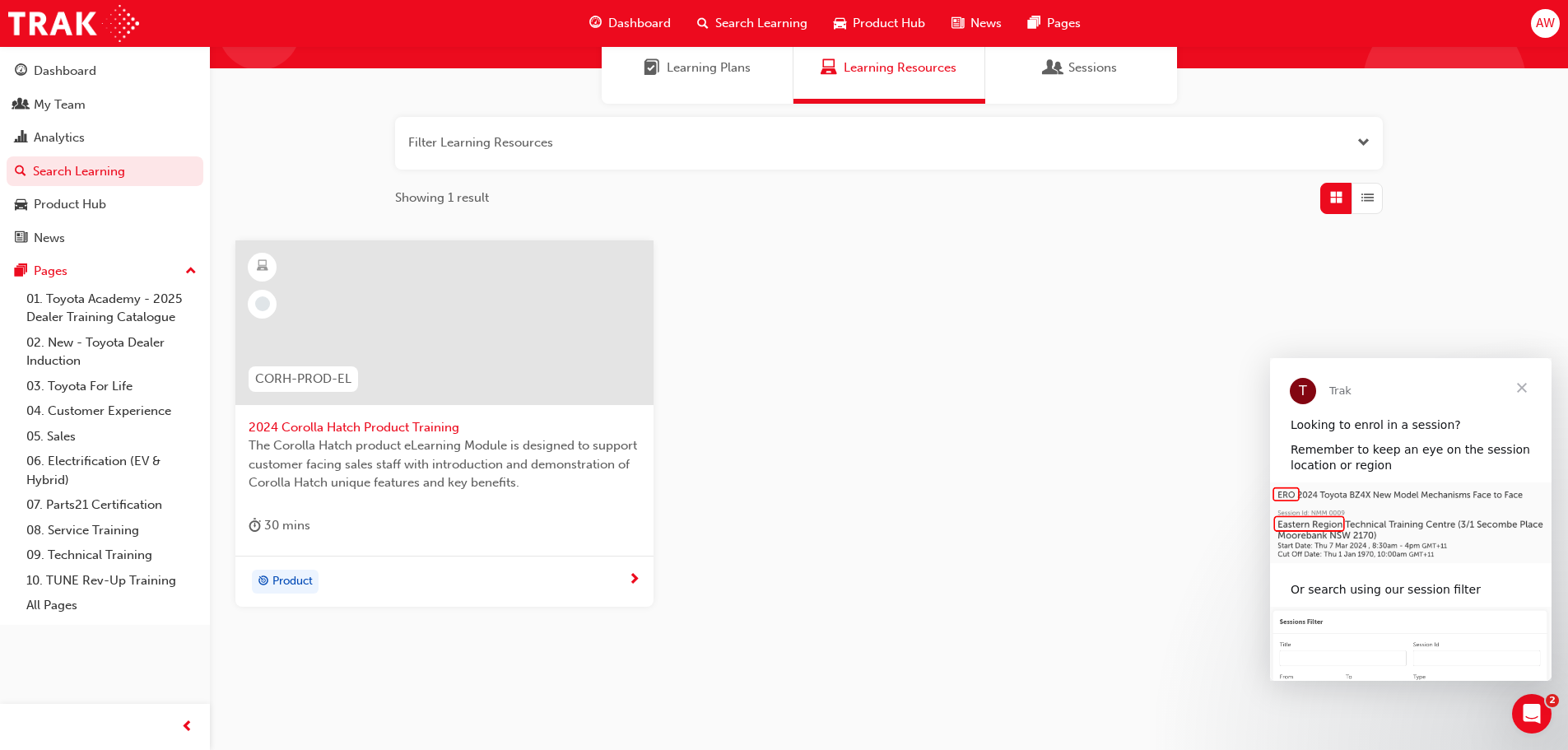
scroll to position [157, 0]
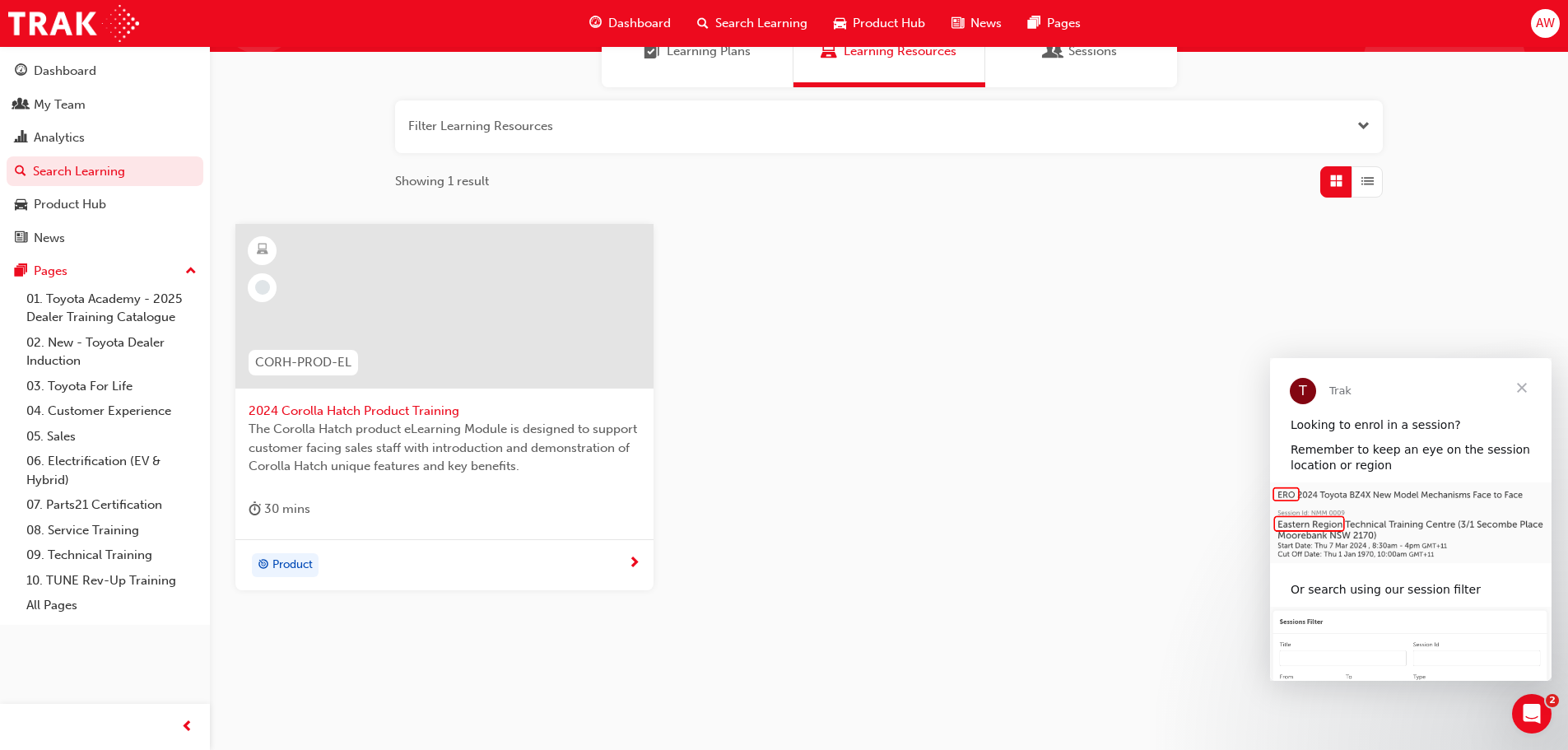
click at [279, 564] on span "Product" at bounding box center [292, 565] width 40 height 19
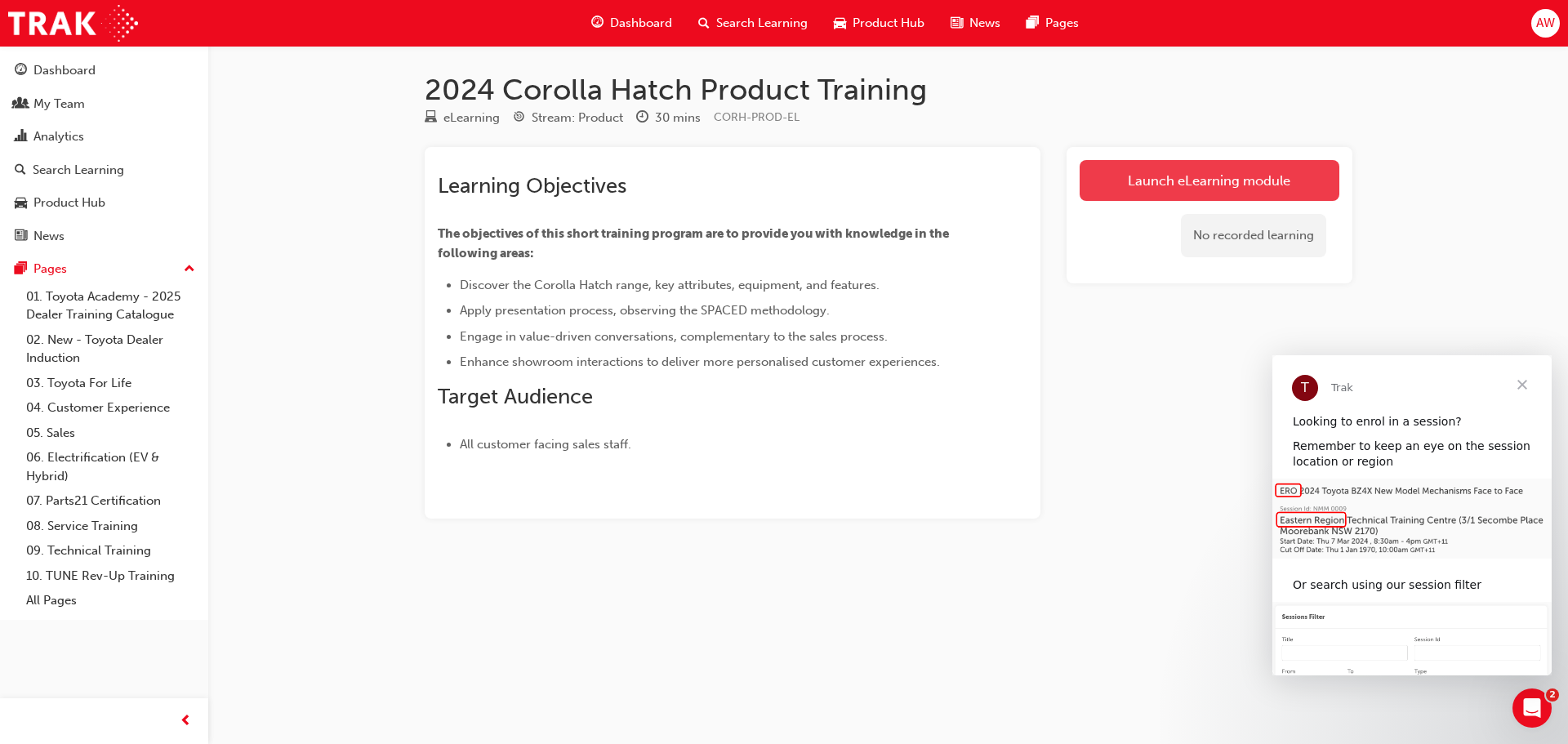
click at [1147, 179] on link "Launch eLearning module" at bounding box center [1210, 180] width 260 height 40
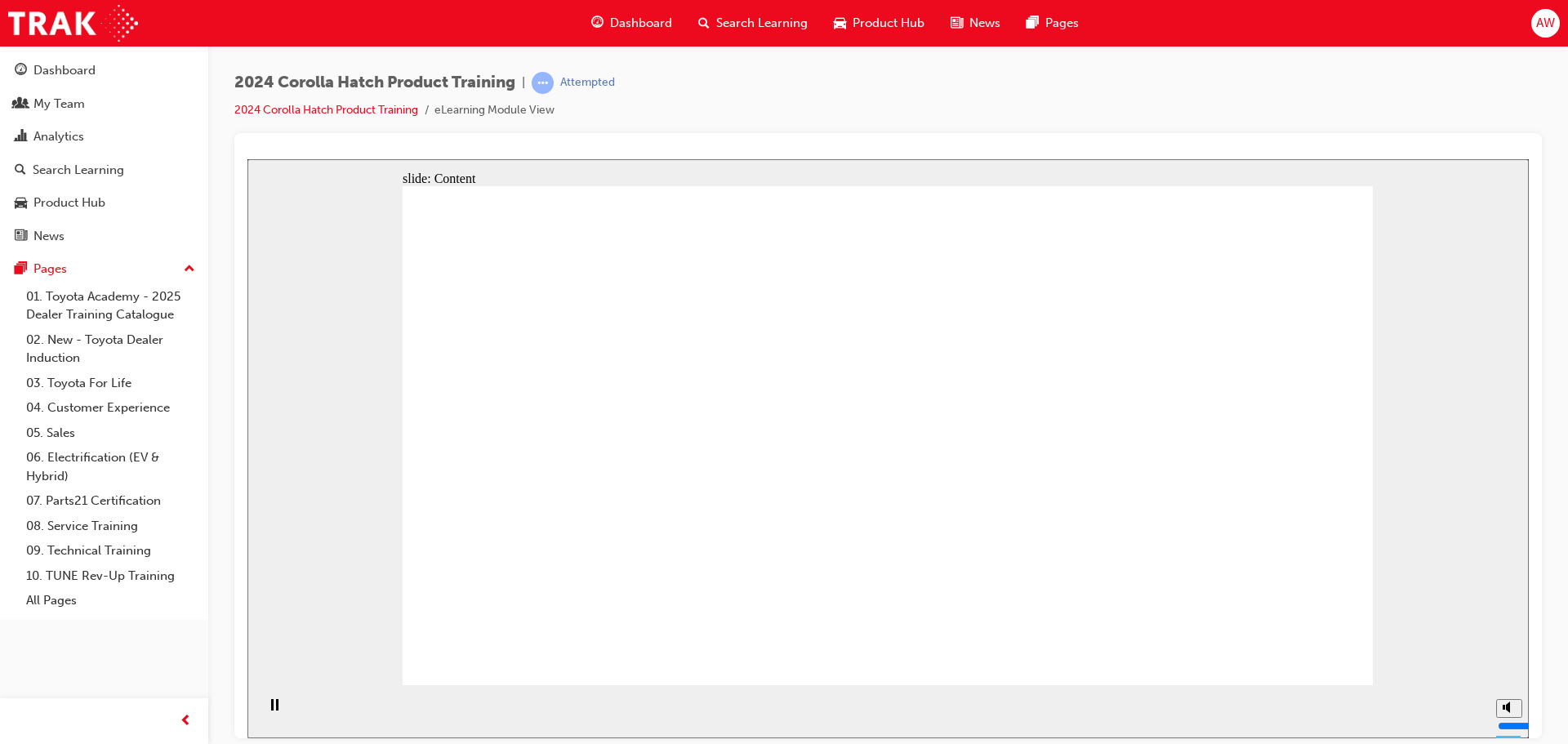
click at [1508, 648] on circle "Mute (Ctrl+Alt+M)" at bounding box center [1511, 645] width 6 height 6
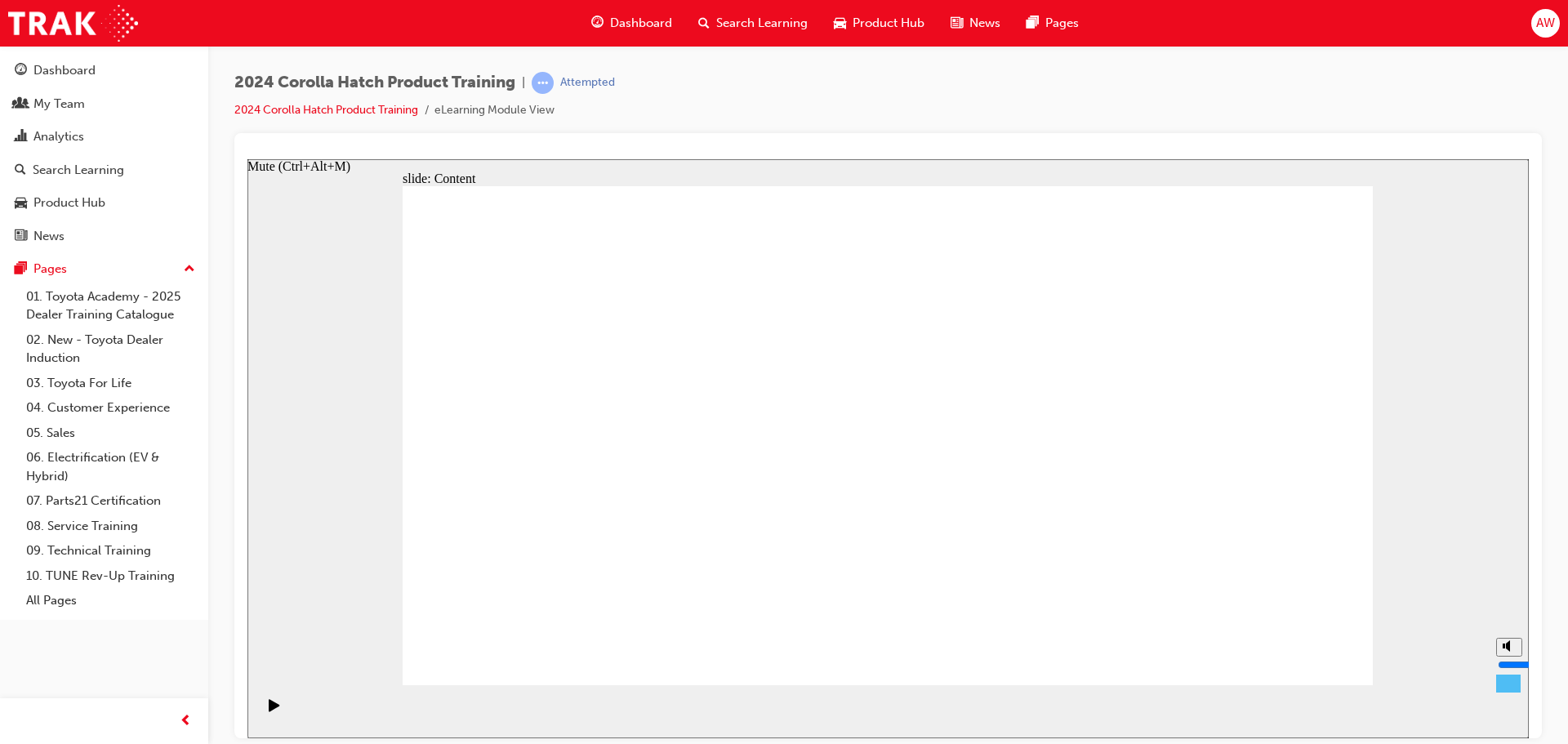
type input "4"
click at [1504, 663] on input "volume" at bounding box center [1550, 664] width 105 height 13
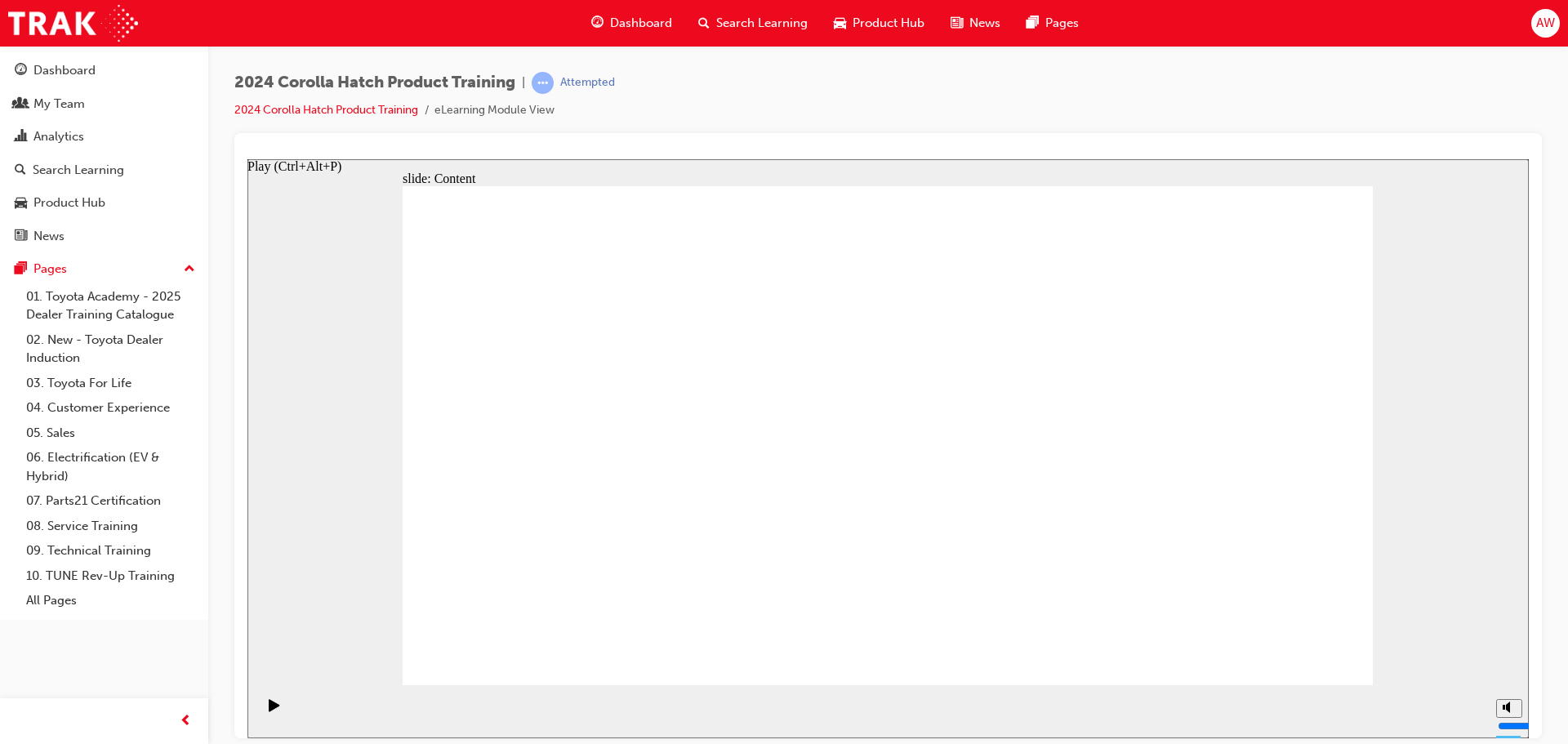
click at [261, 713] on div "Play (Ctrl+Alt+P)" at bounding box center [274, 711] width 28 height 28
click at [270, 416] on div "slide: Content Rectangle 1 Oval 1 MENU Line 1 RESOURCES Line 1 Rectangle 1 arro…" at bounding box center [889, 447] width 1281 height 579
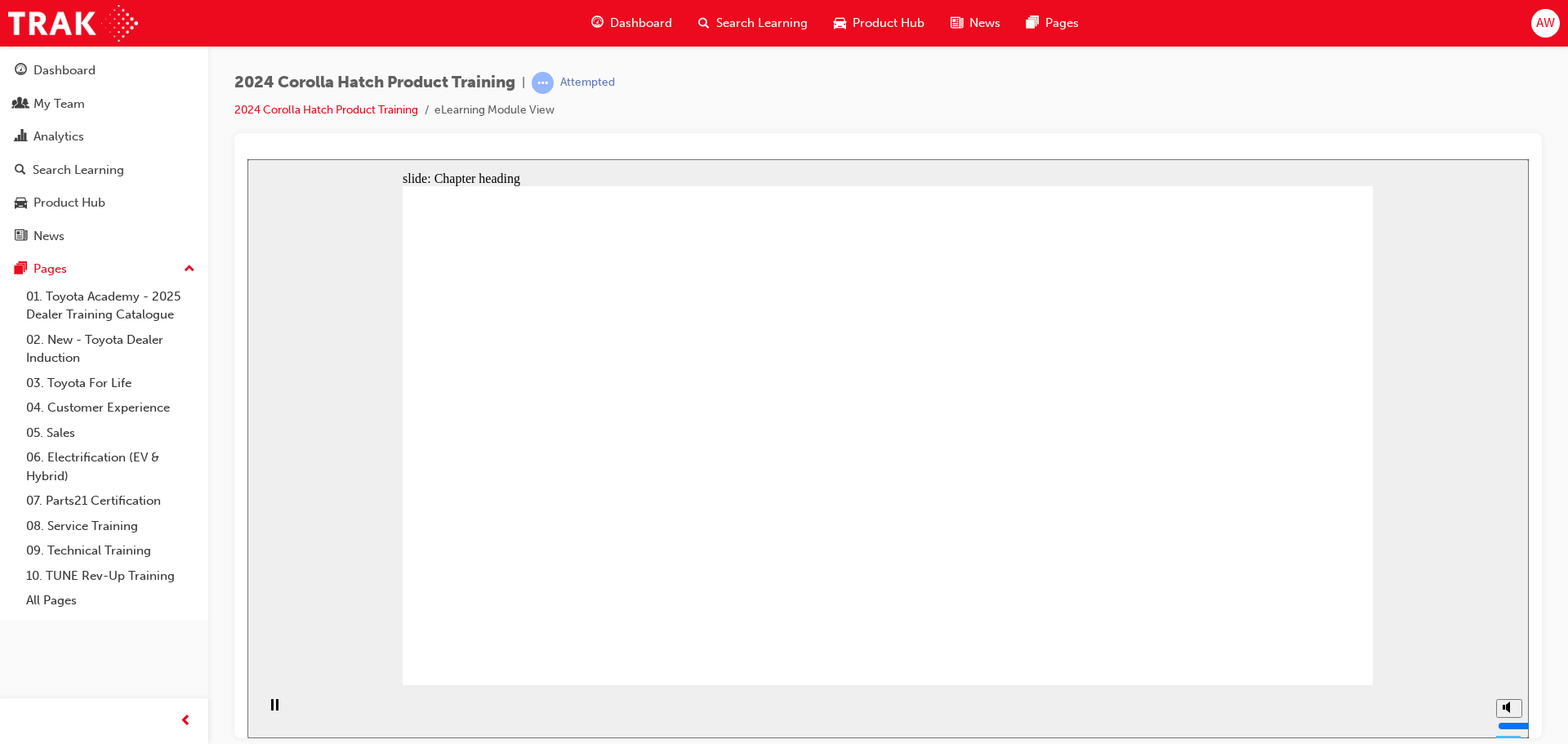
drag, startPoint x: 497, startPoint y: 339, endPoint x: 501, endPoint y: 415, distance: 76.1
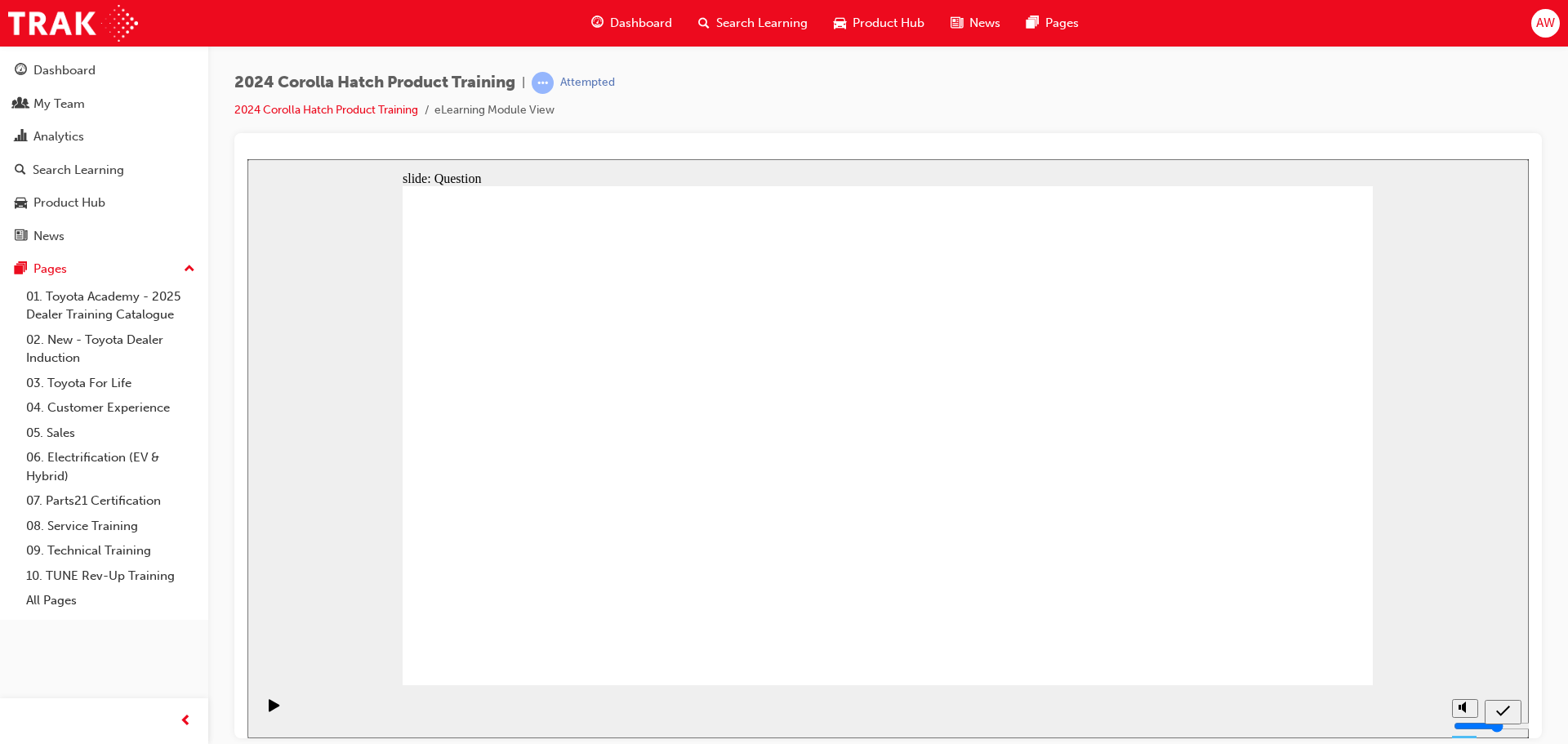
radio input "true"
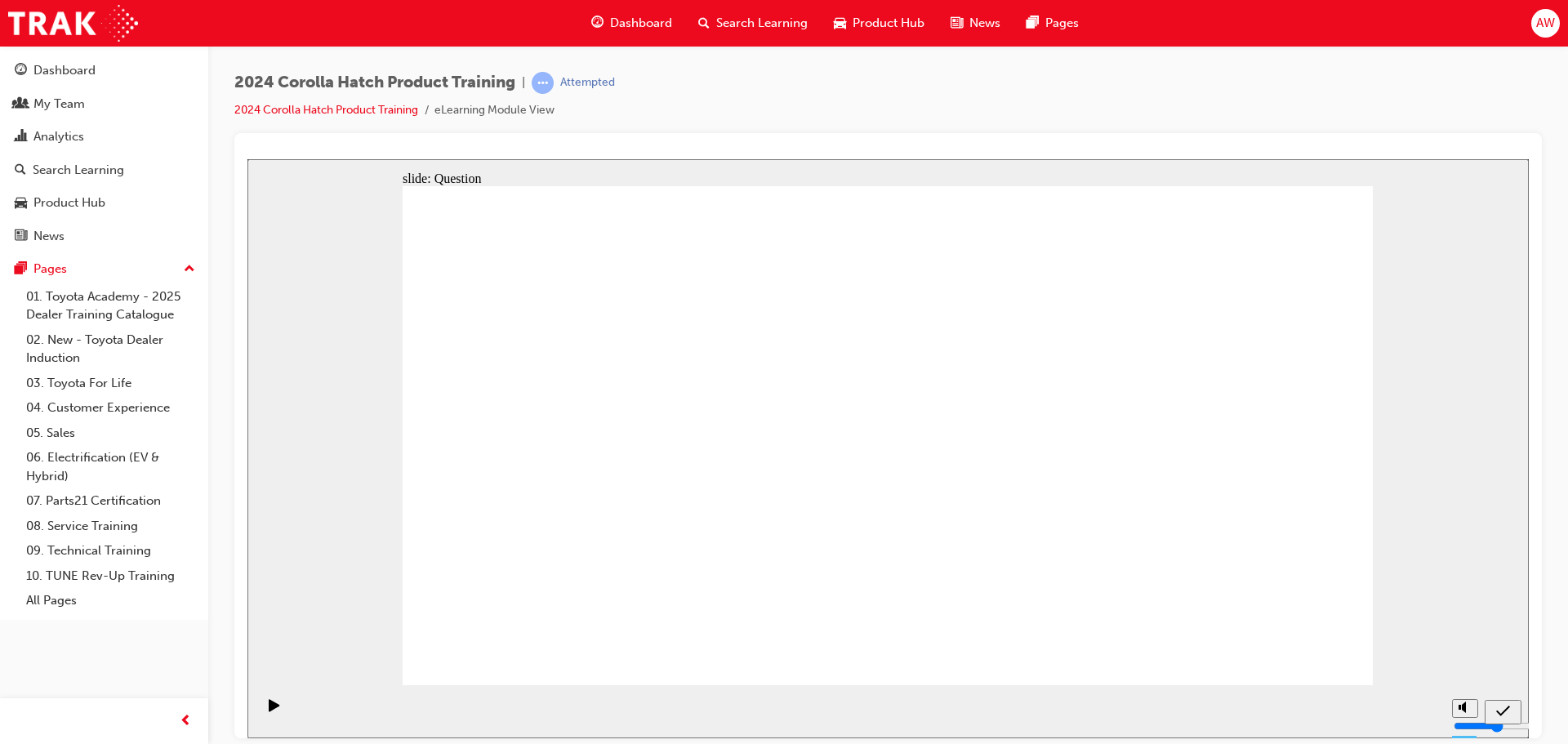
radio input "true"
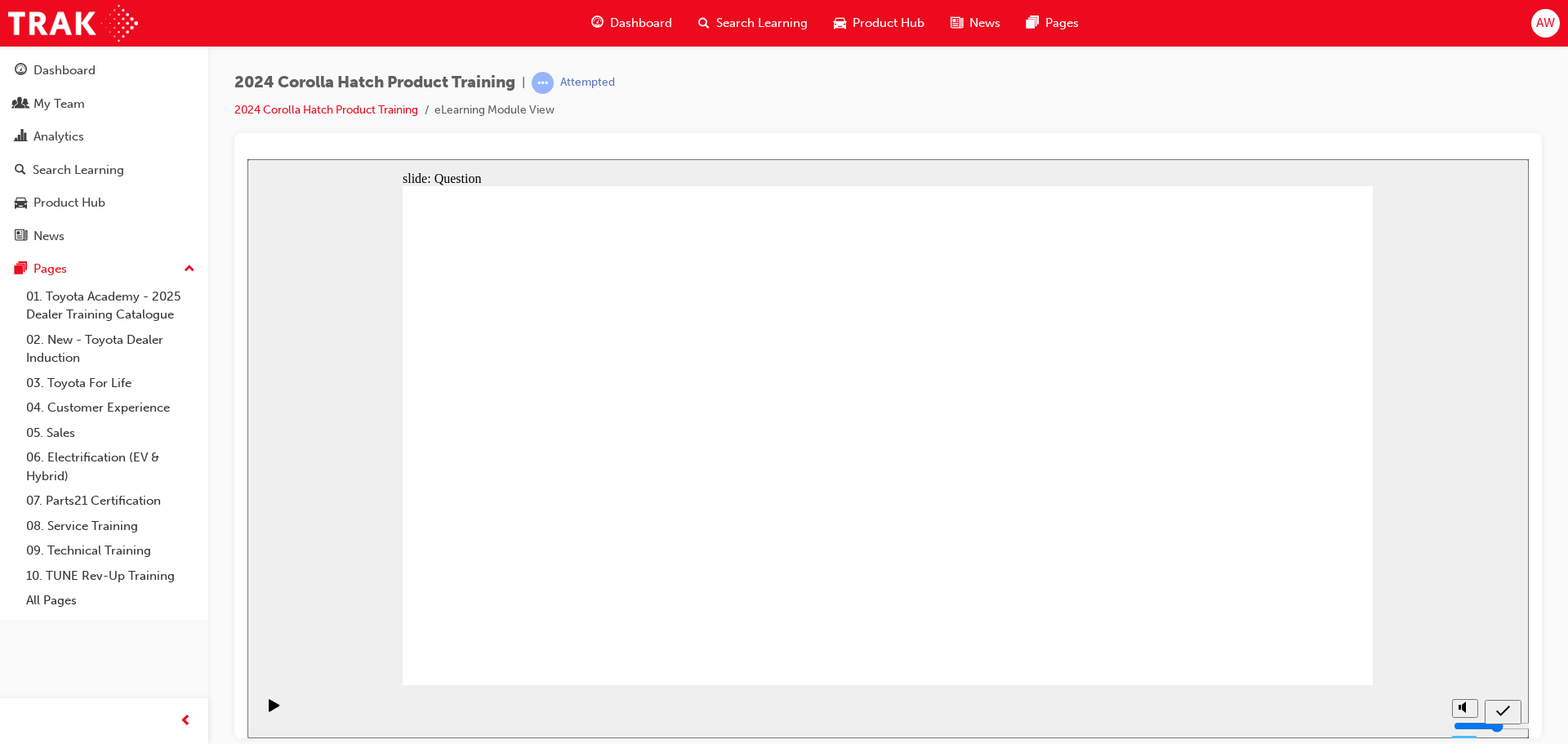
radio input "true"
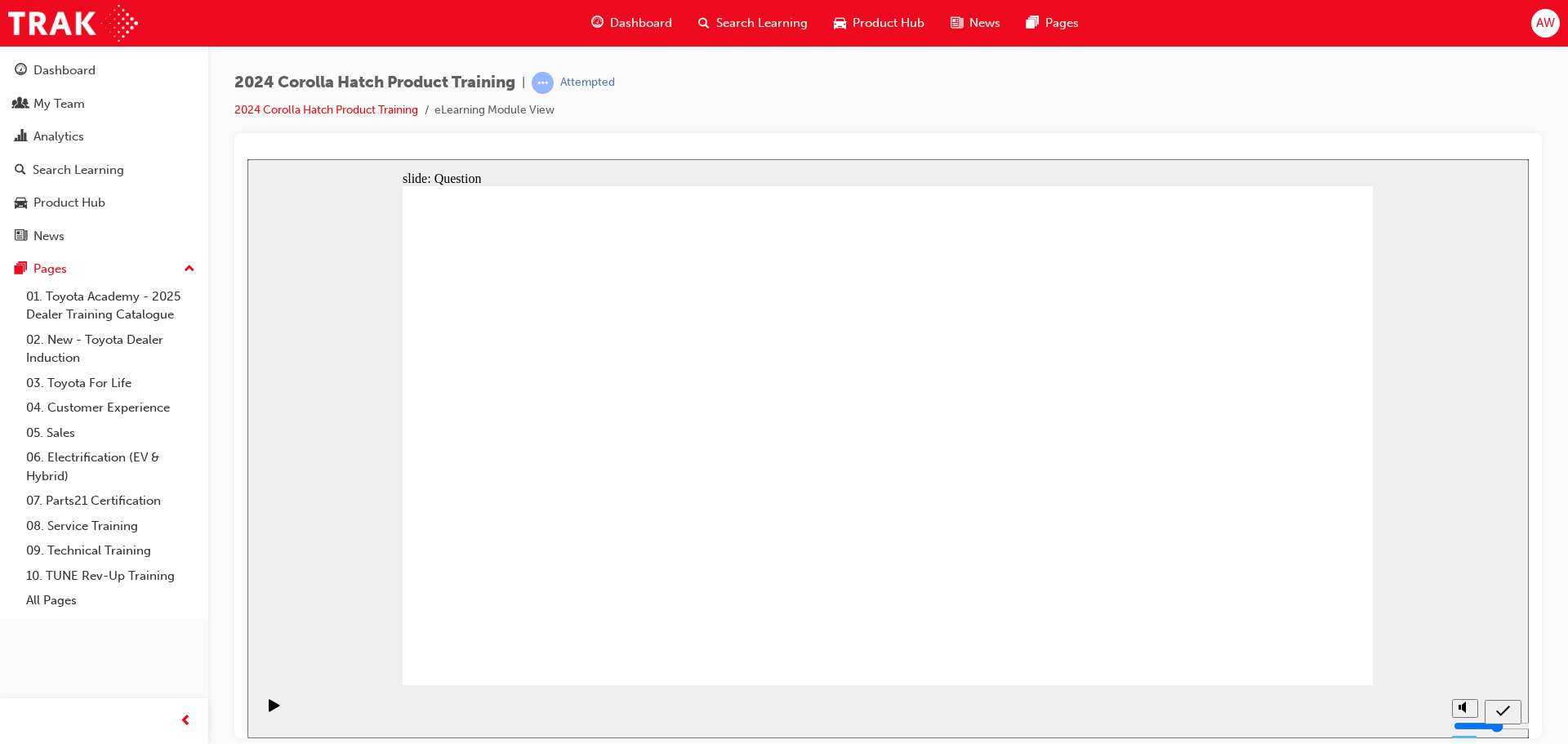
drag, startPoint x: 760, startPoint y: 415, endPoint x: 550, endPoint y: 555, distance: 252.4
drag, startPoint x: 577, startPoint y: 428, endPoint x: 760, endPoint y: 554, distance: 222.2
drag, startPoint x: 1037, startPoint y: 431, endPoint x: 858, endPoint y: 580, distance: 232.9
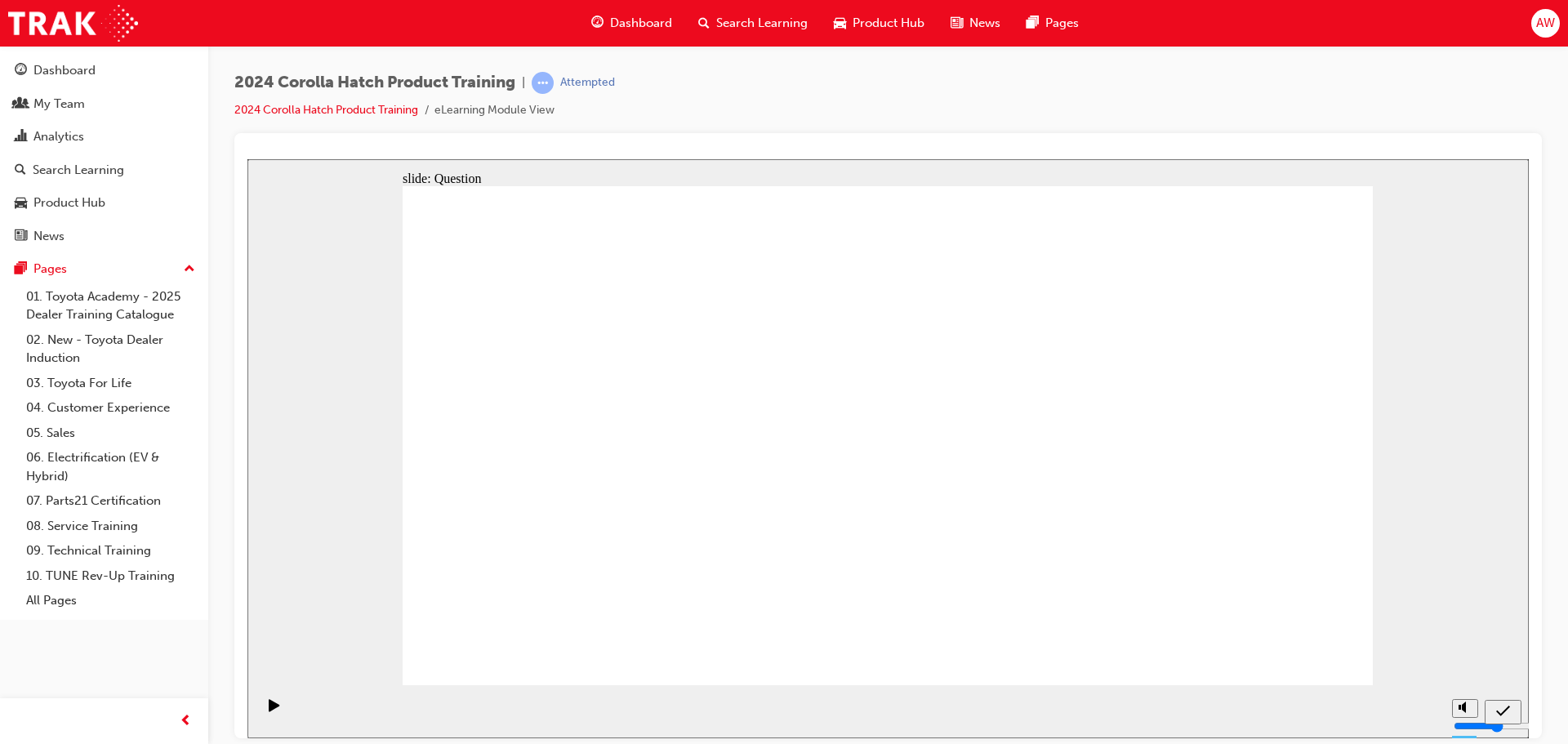
drag, startPoint x: 899, startPoint y: 407, endPoint x: 1081, endPoint y: 565, distance: 241.0
drag, startPoint x: 1210, startPoint y: 396, endPoint x: 1210, endPoint y: 527, distance: 131.0
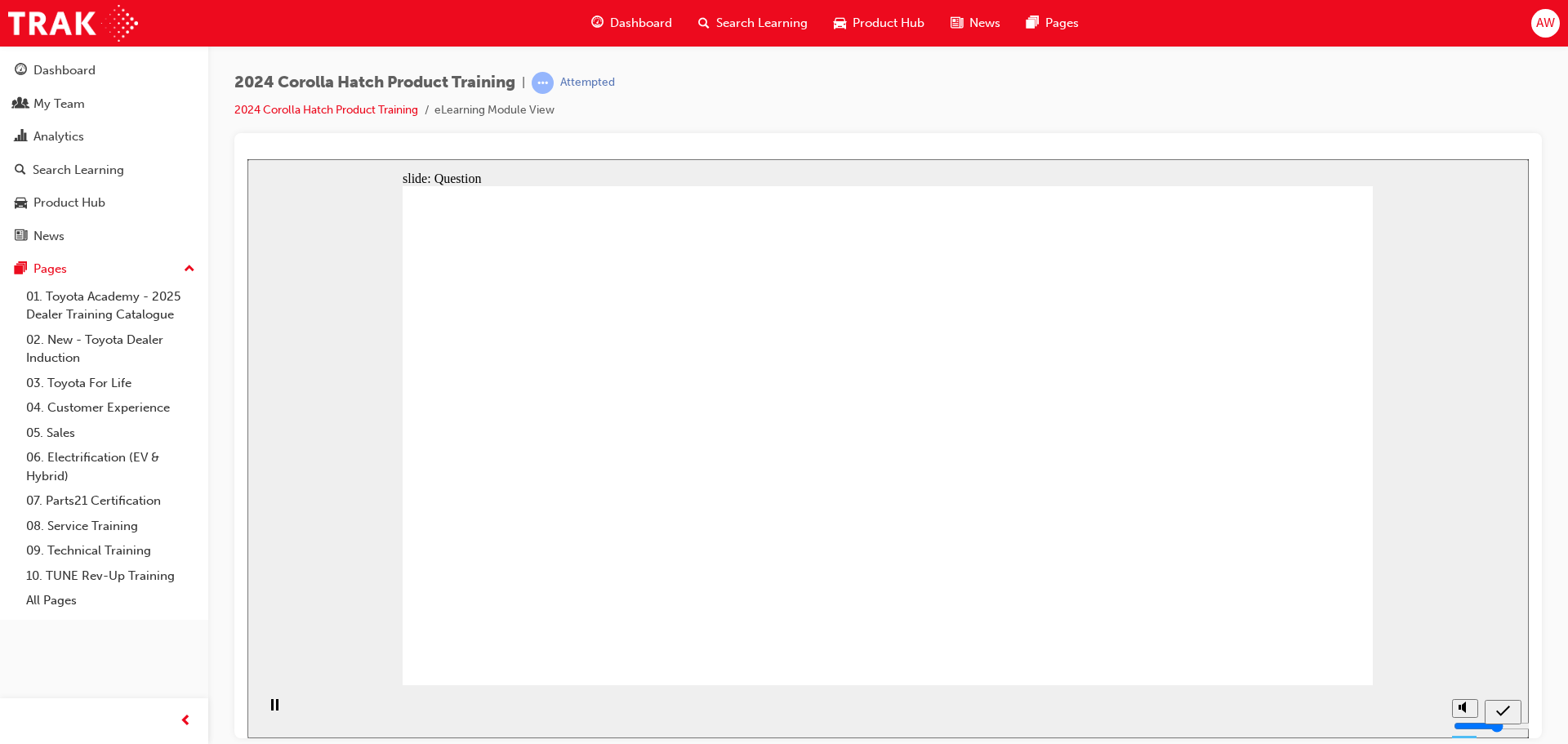
radio input "true"
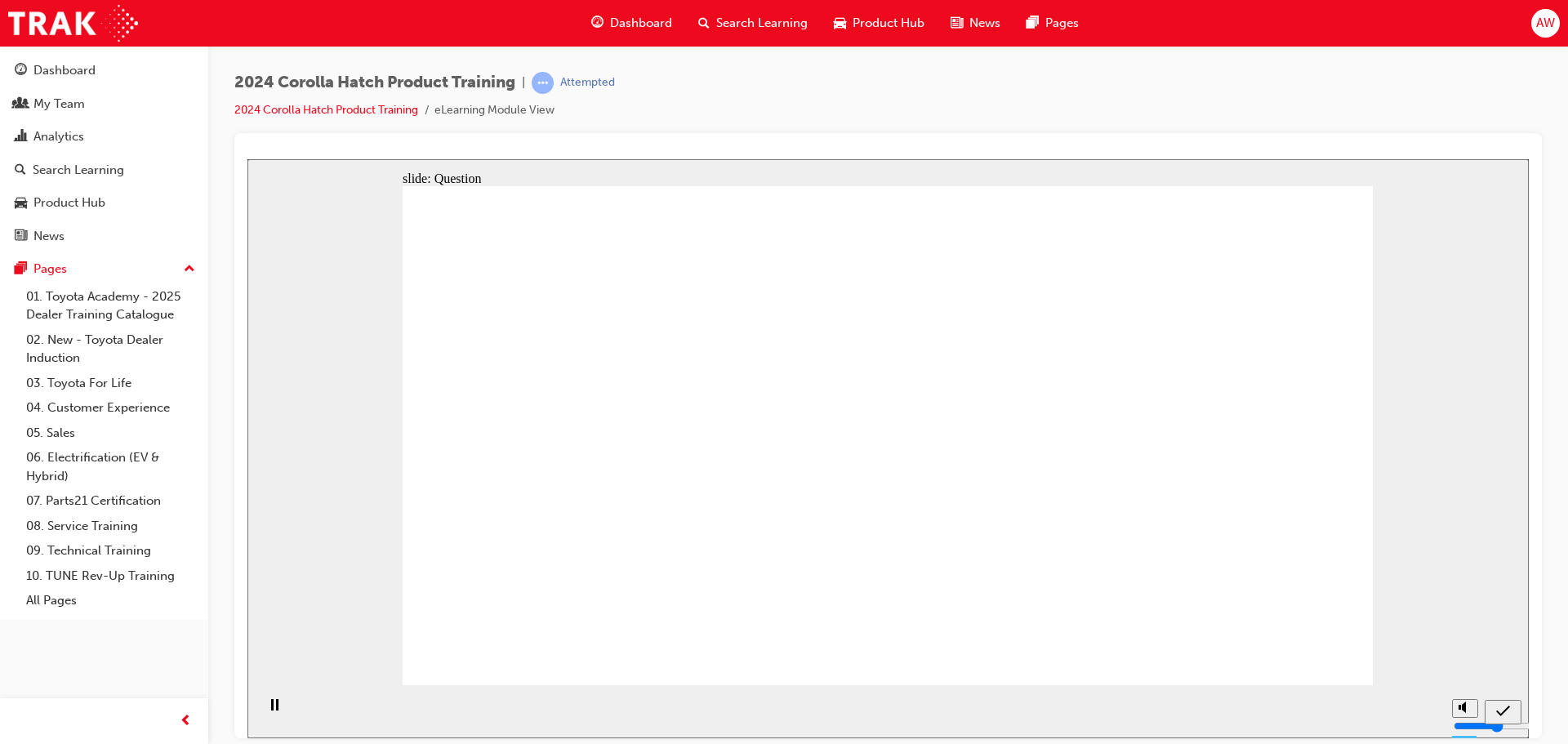
radio input "true"
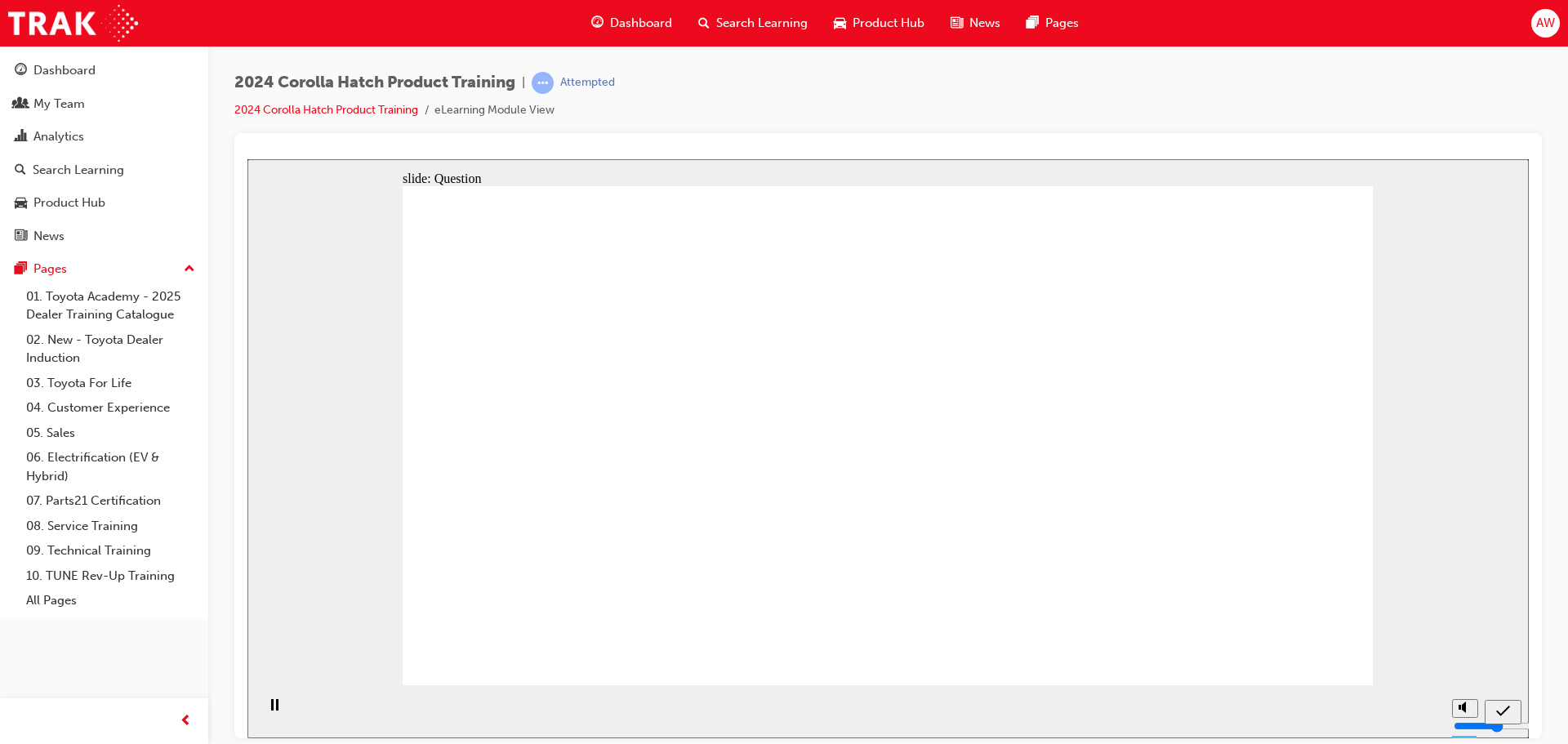
radio input "true"
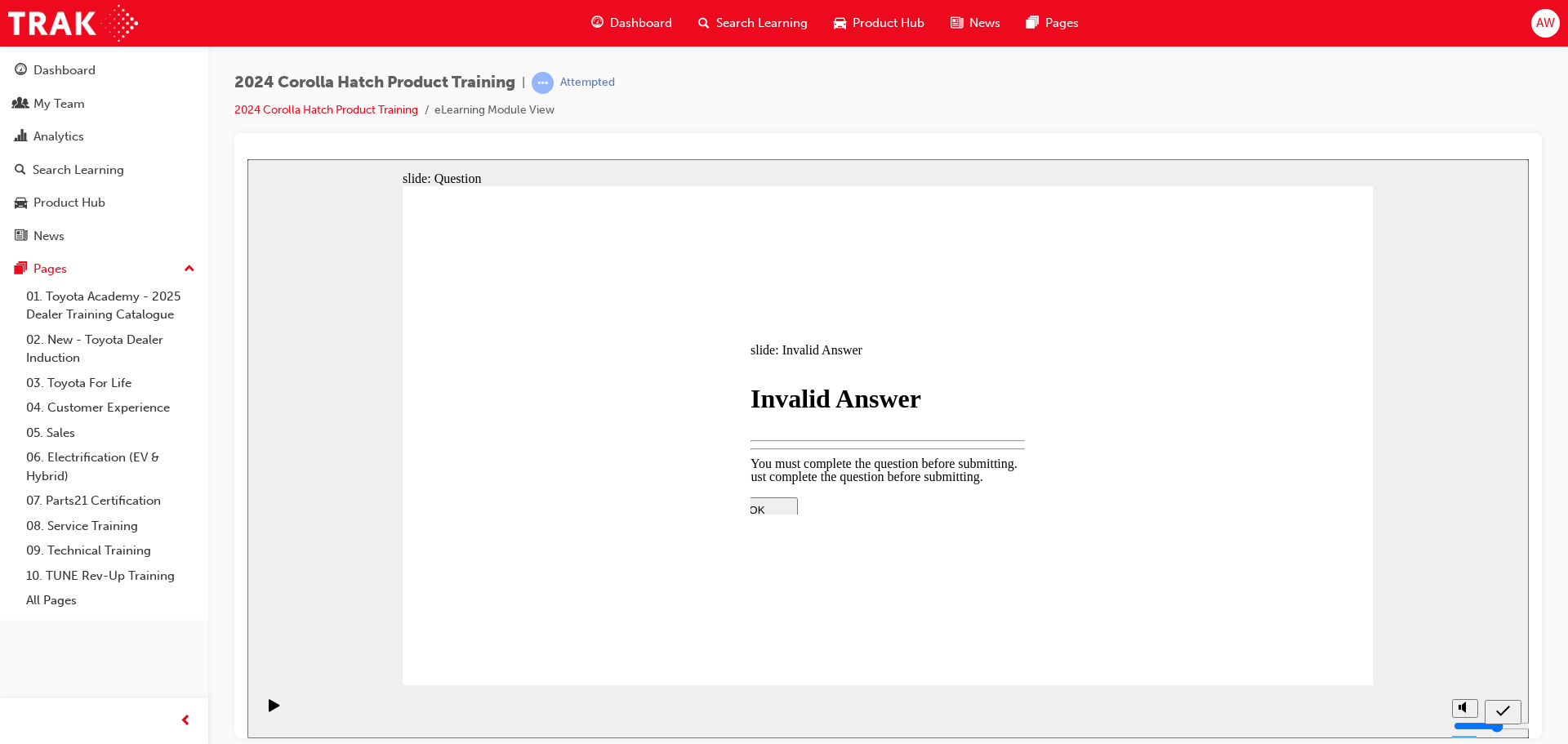
click at [868, 640] on div at bounding box center [888, 640] width 343 height 0
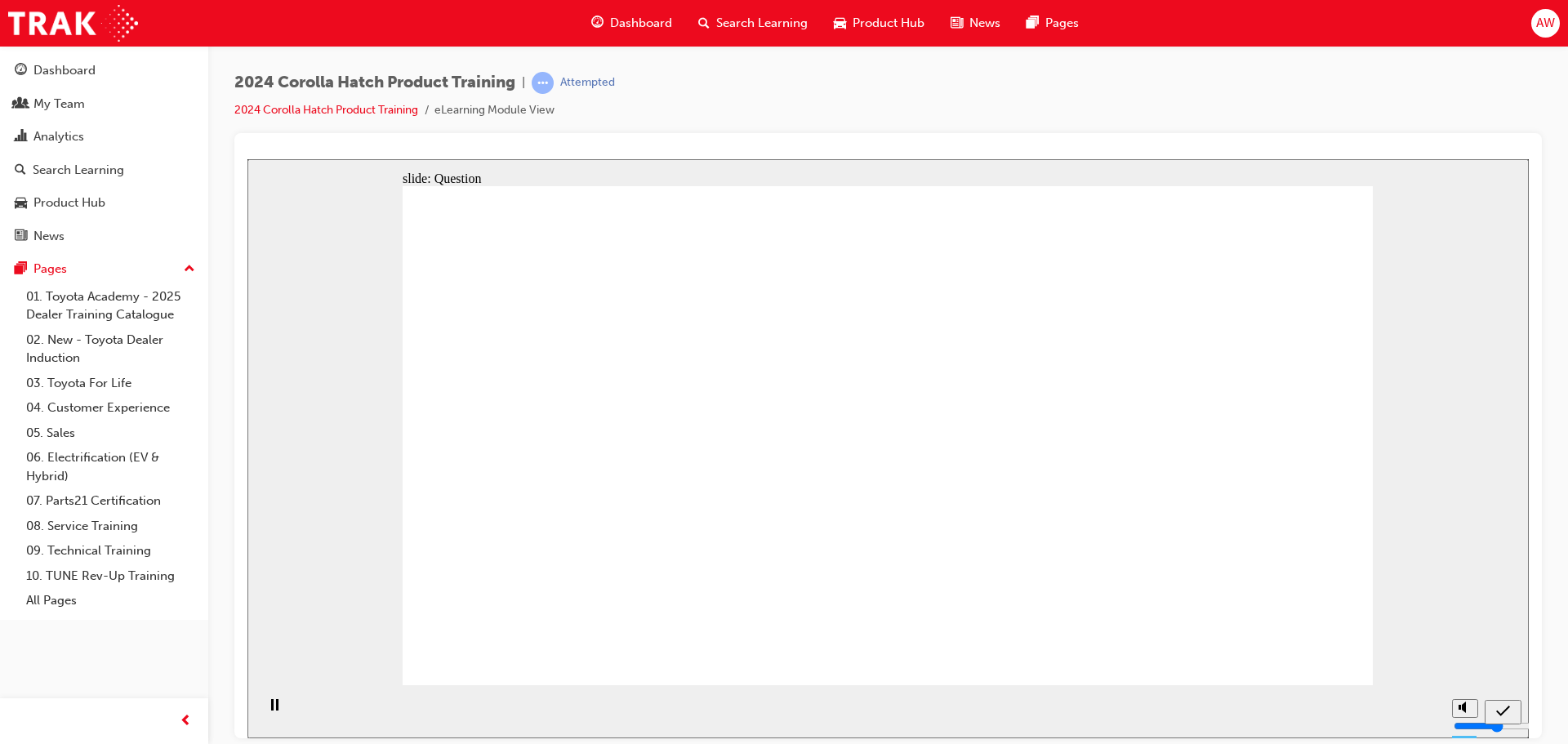
drag, startPoint x: 730, startPoint y: 420, endPoint x: 581, endPoint y: 567, distance: 209.3
drag, startPoint x: 647, startPoint y: 497, endPoint x: 743, endPoint y: 568, distance: 119.4
drag, startPoint x: 1062, startPoint y: 484, endPoint x: 907, endPoint y: 620, distance: 206.2
drag, startPoint x: 910, startPoint y: 404, endPoint x: 1079, endPoint y: 559, distance: 229.3
drag, startPoint x: 1236, startPoint y: 447, endPoint x: 1247, endPoint y: 585, distance: 138.4
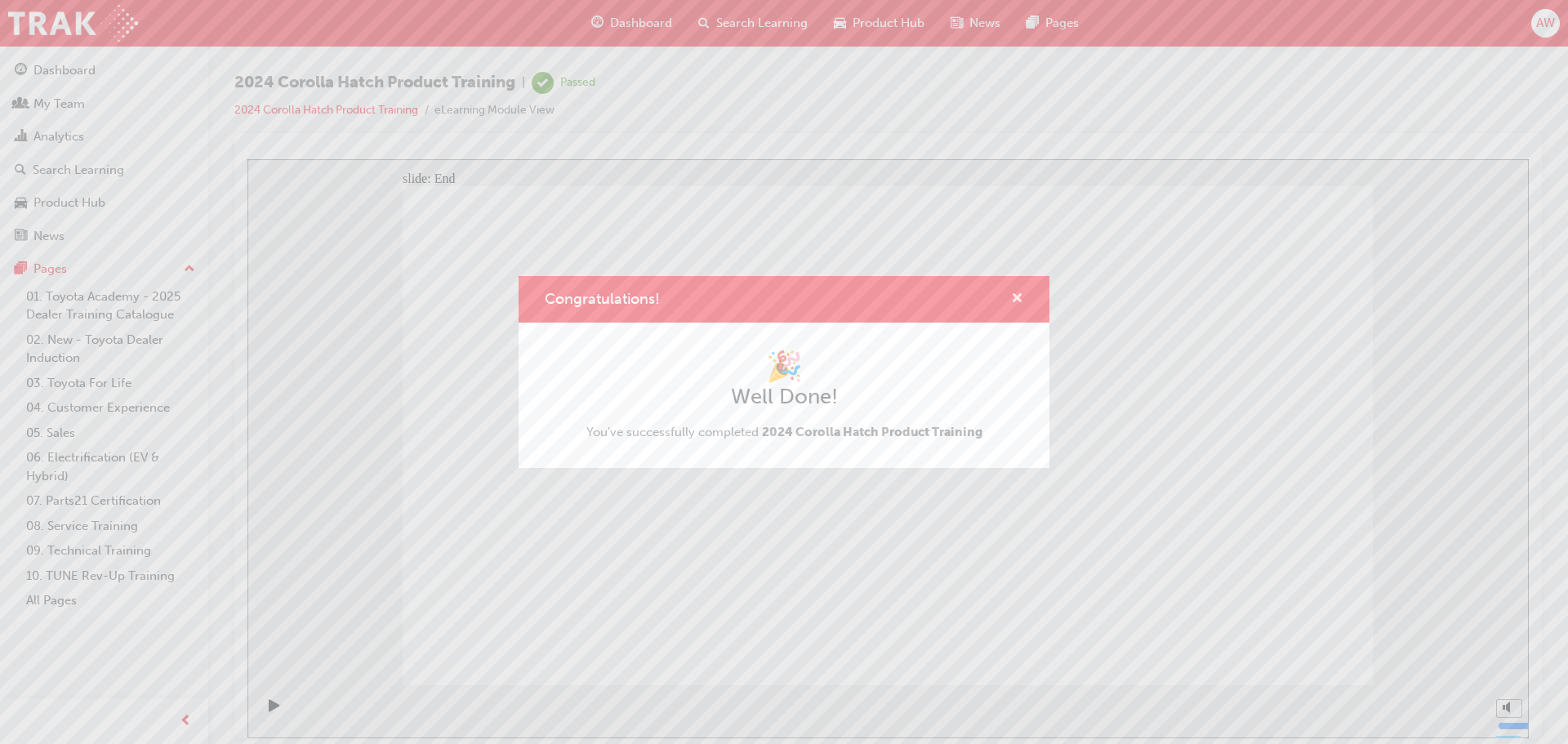
drag, startPoint x: 1018, startPoint y: 294, endPoint x: 821, endPoint y: 45, distance: 317.5
click at [1017, 294] on span "cross-icon" at bounding box center [1017, 299] width 13 height 14
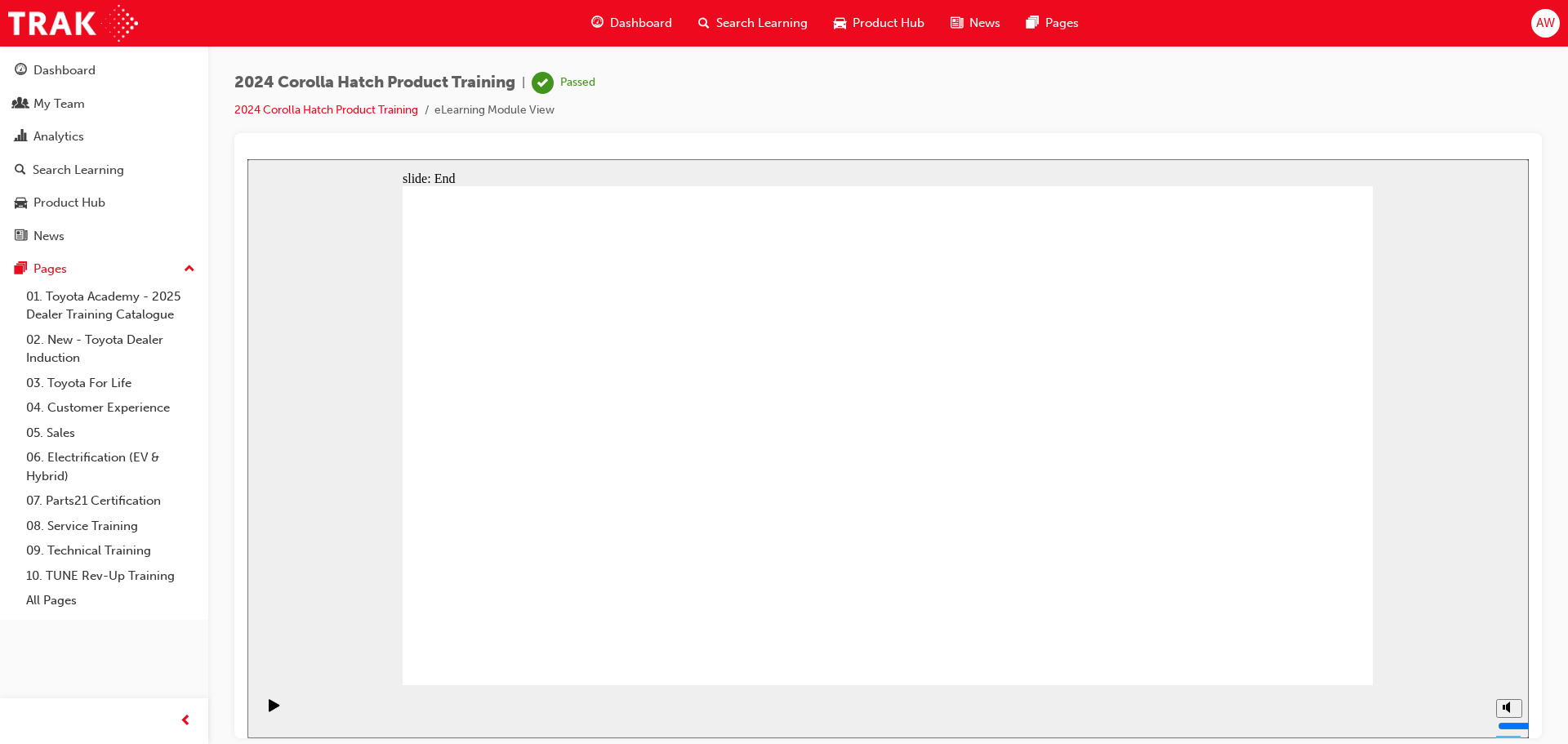
click at [733, 14] on span "Search Learning" at bounding box center [762, 23] width 92 height 19
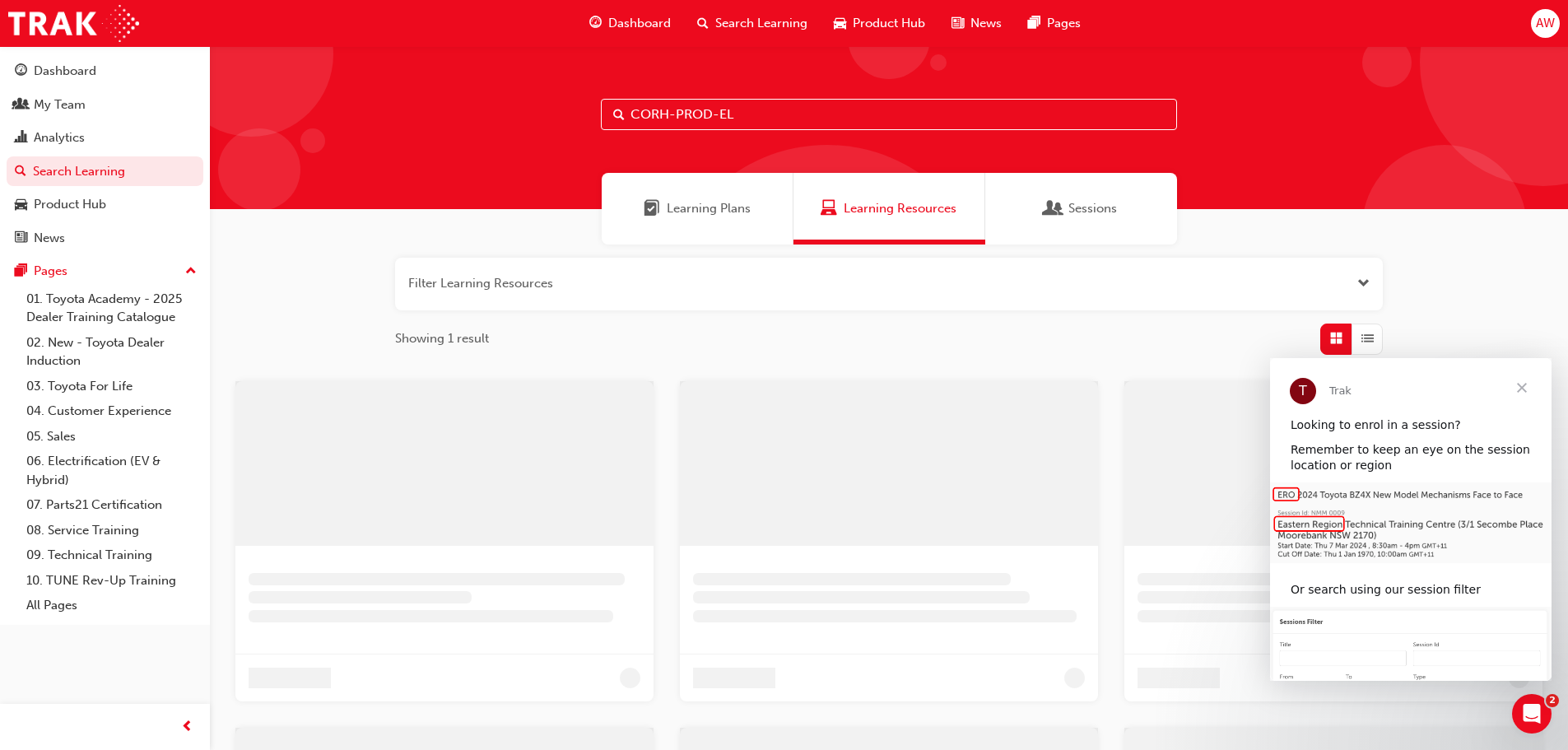
click at [677, 119] on input "CORH-PROD-EL" at bounding box center [888, 114] width 576 height 31
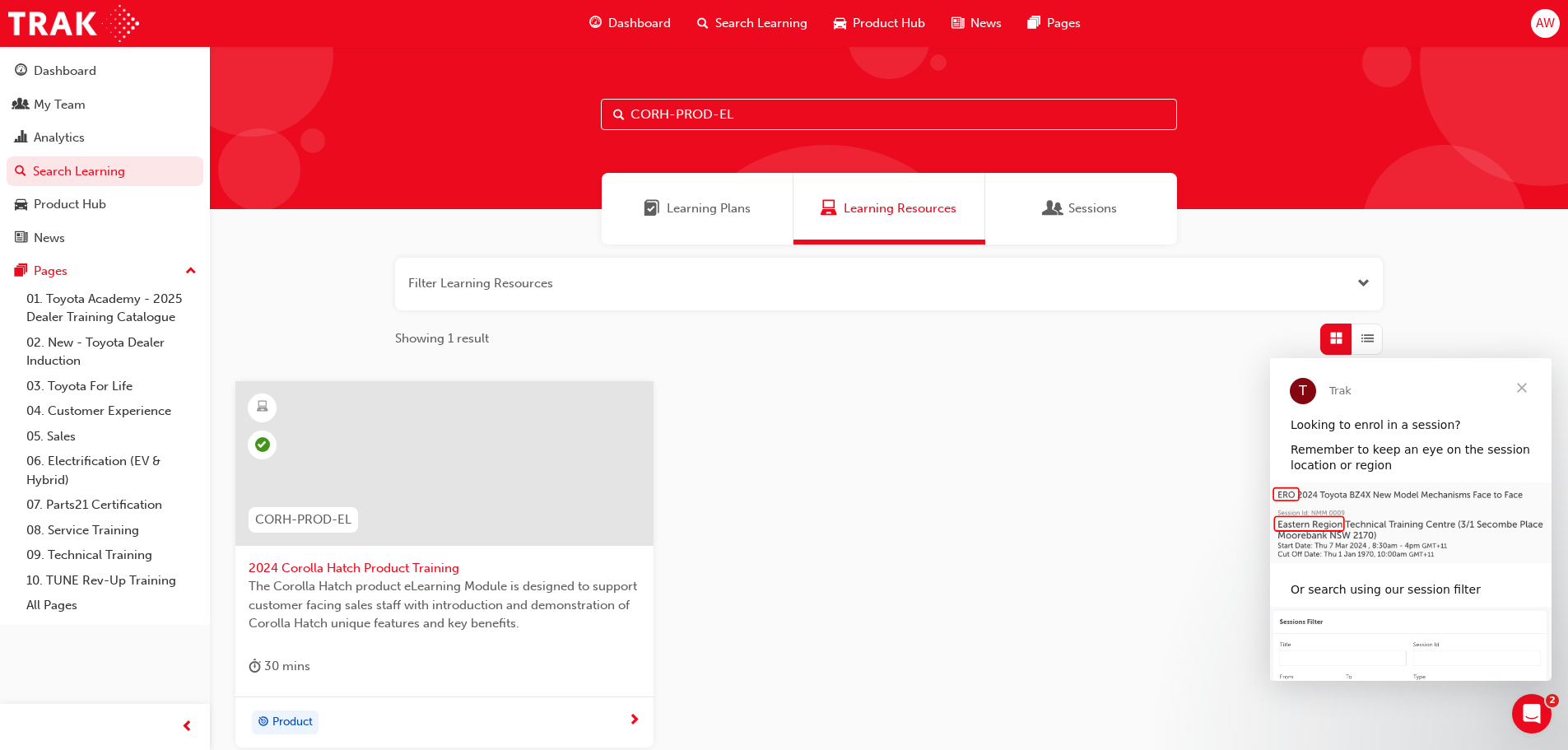
click at [677, 119] on input "CORH-PROD-EL" at bounding box center [888, 114] width 576 height 31
paste input "SP_MTC_NM0921_"
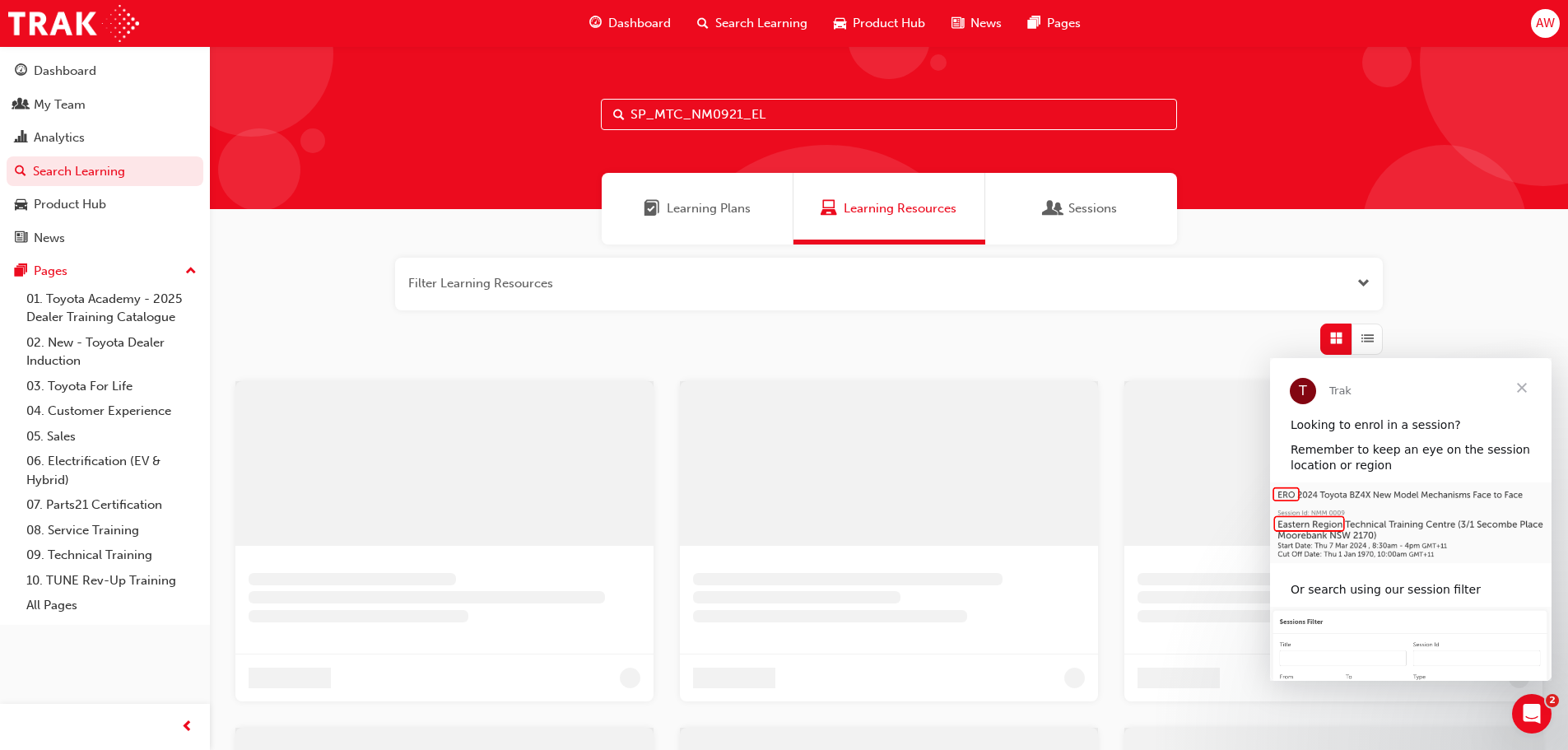
type input "SP_MTC_NM0921_EL"
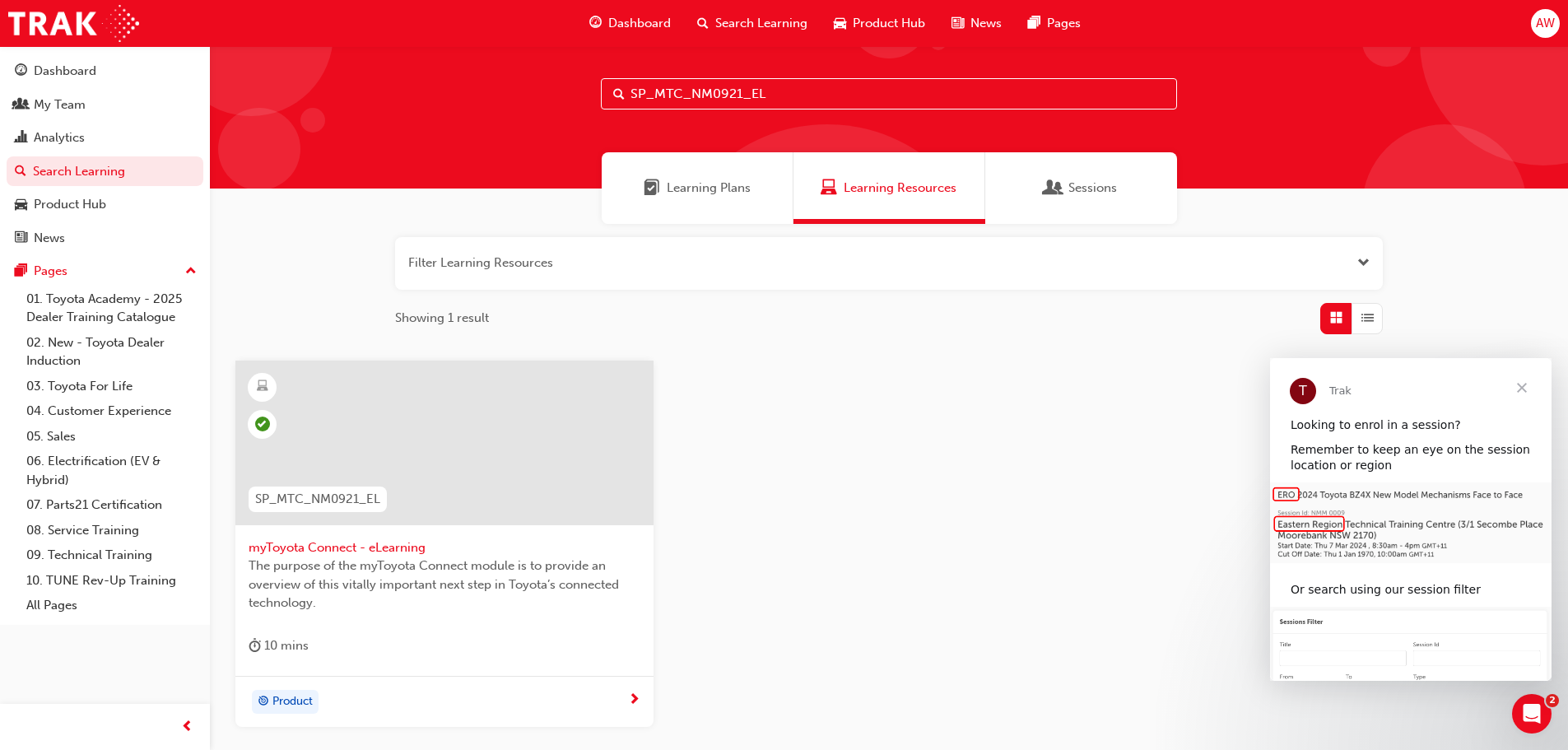
scroll to position [157, 0]
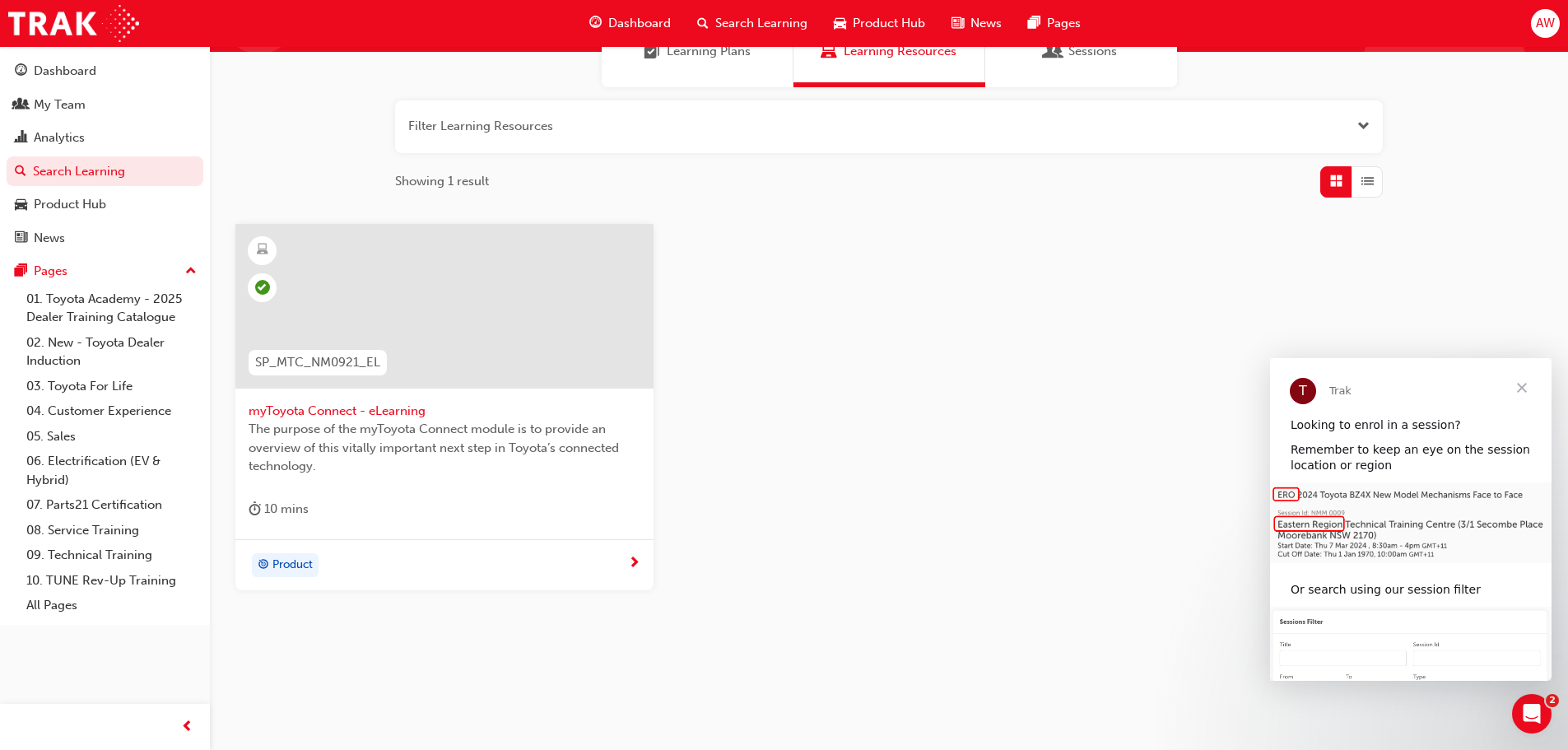
click at [307, 413] on span "myToyota Connect - eLearning" at bounding box center [444, 411] width 392 height 19
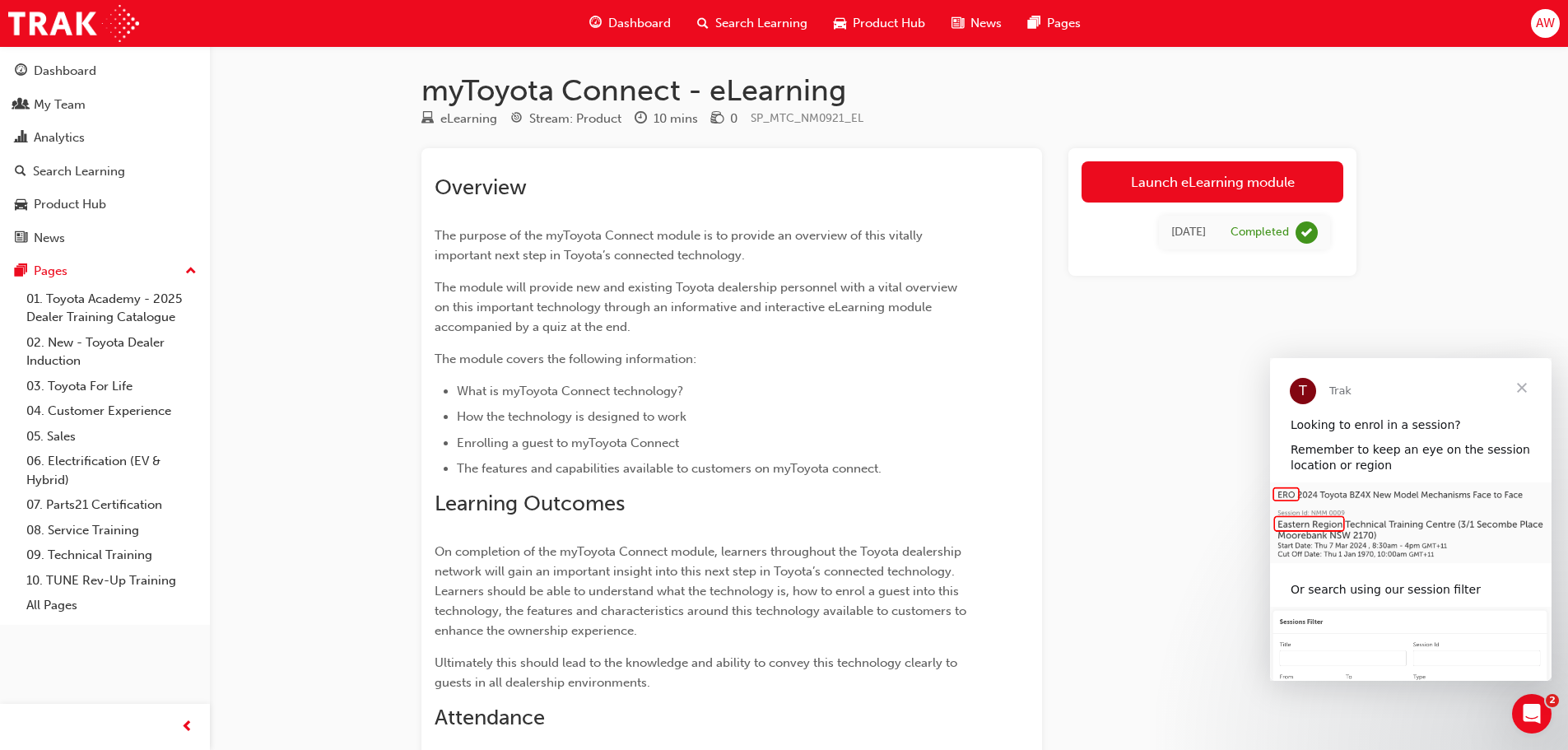
click at [723, 25] on span "Search Learning" at bounding box center [761, 23] width 93 height 19
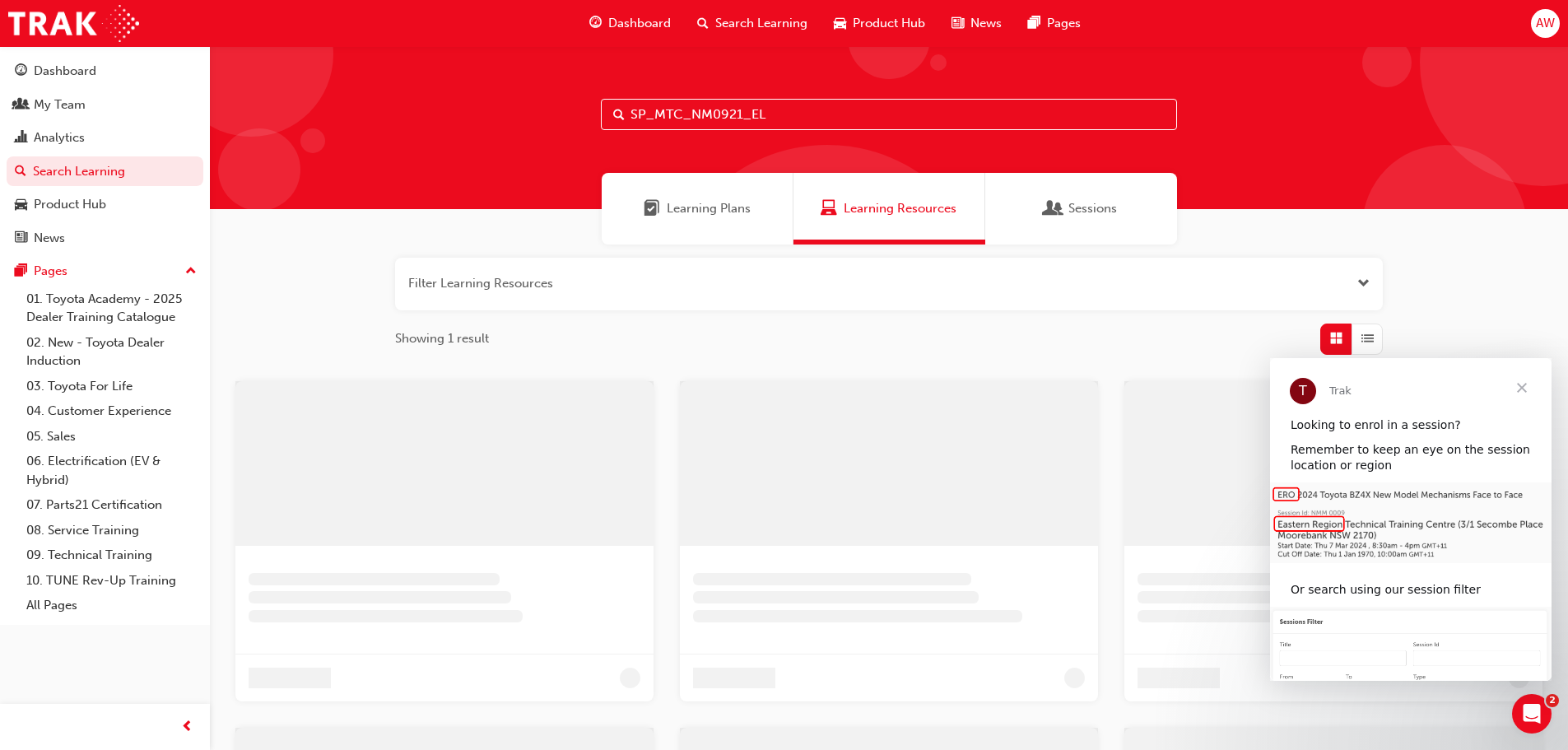
click at [680, 105] on input "SP_MTC_NM0921_EL" at bounding box center [888, 114] width 576 height 31
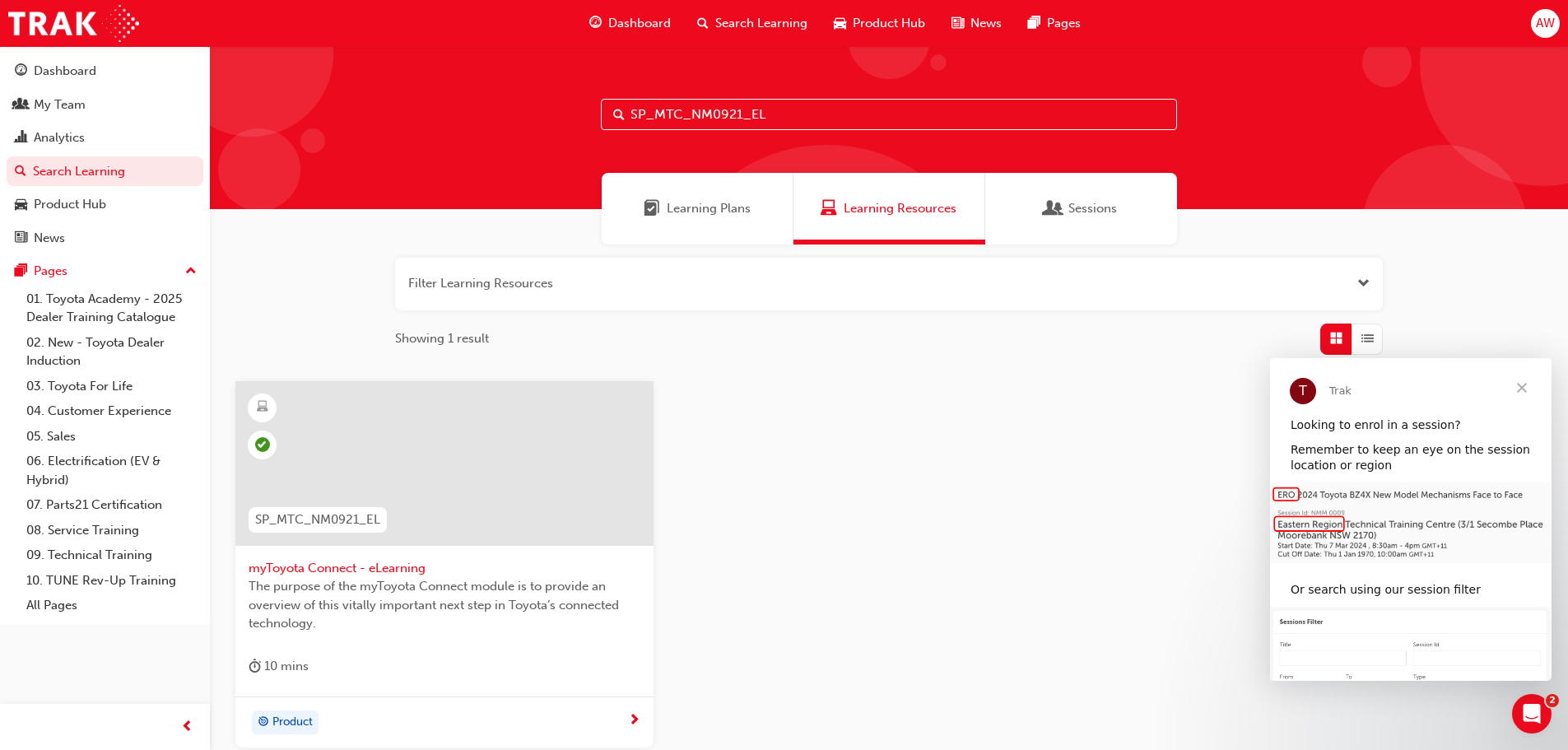
click at [680, 105] on input "SP_MTC_NM0921_EL" at bounding box center [888, 114] width 576 height 31
paste input "SUBSCON0823"
type input "SP_SUBSCON0823_EL"
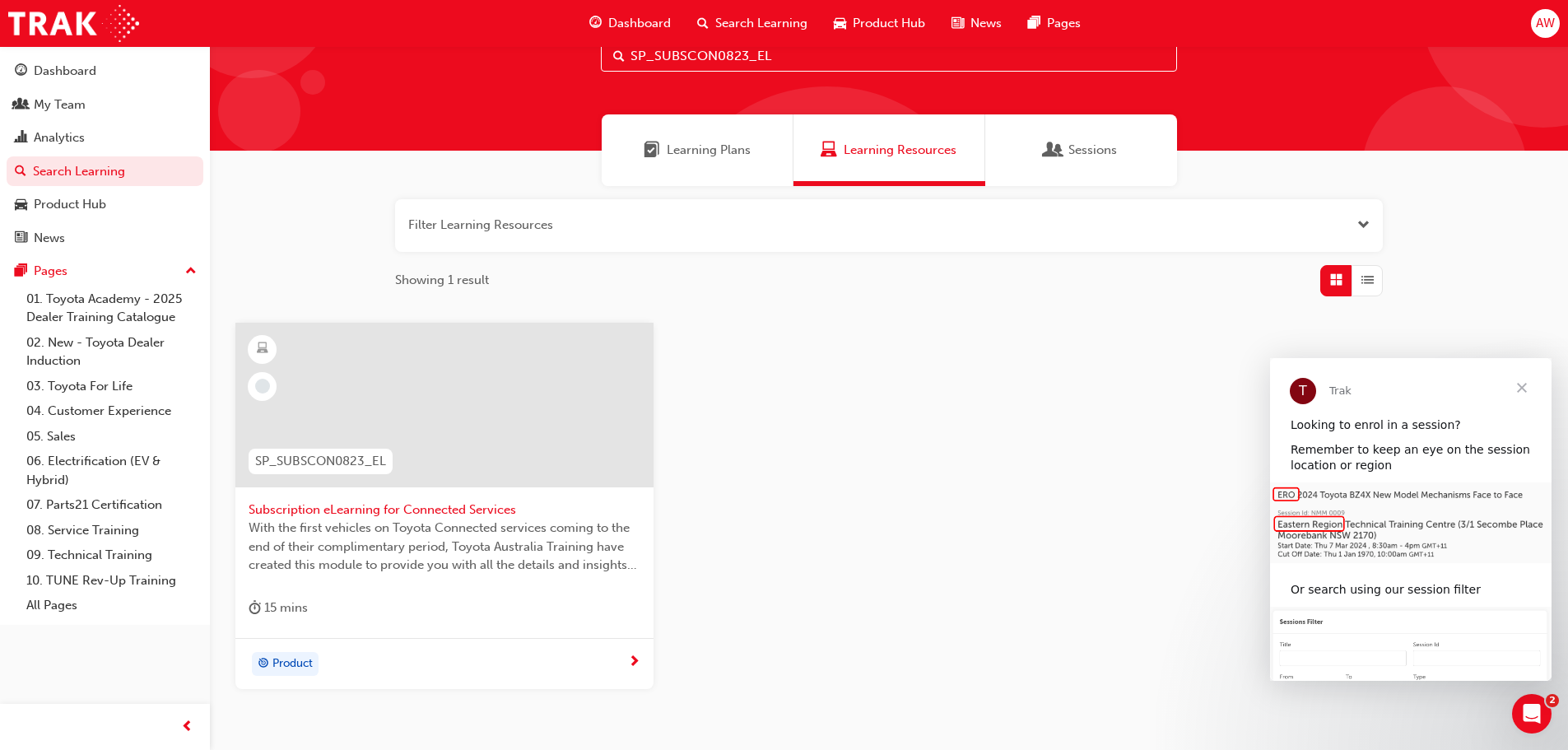
scroll to position [157, 0]
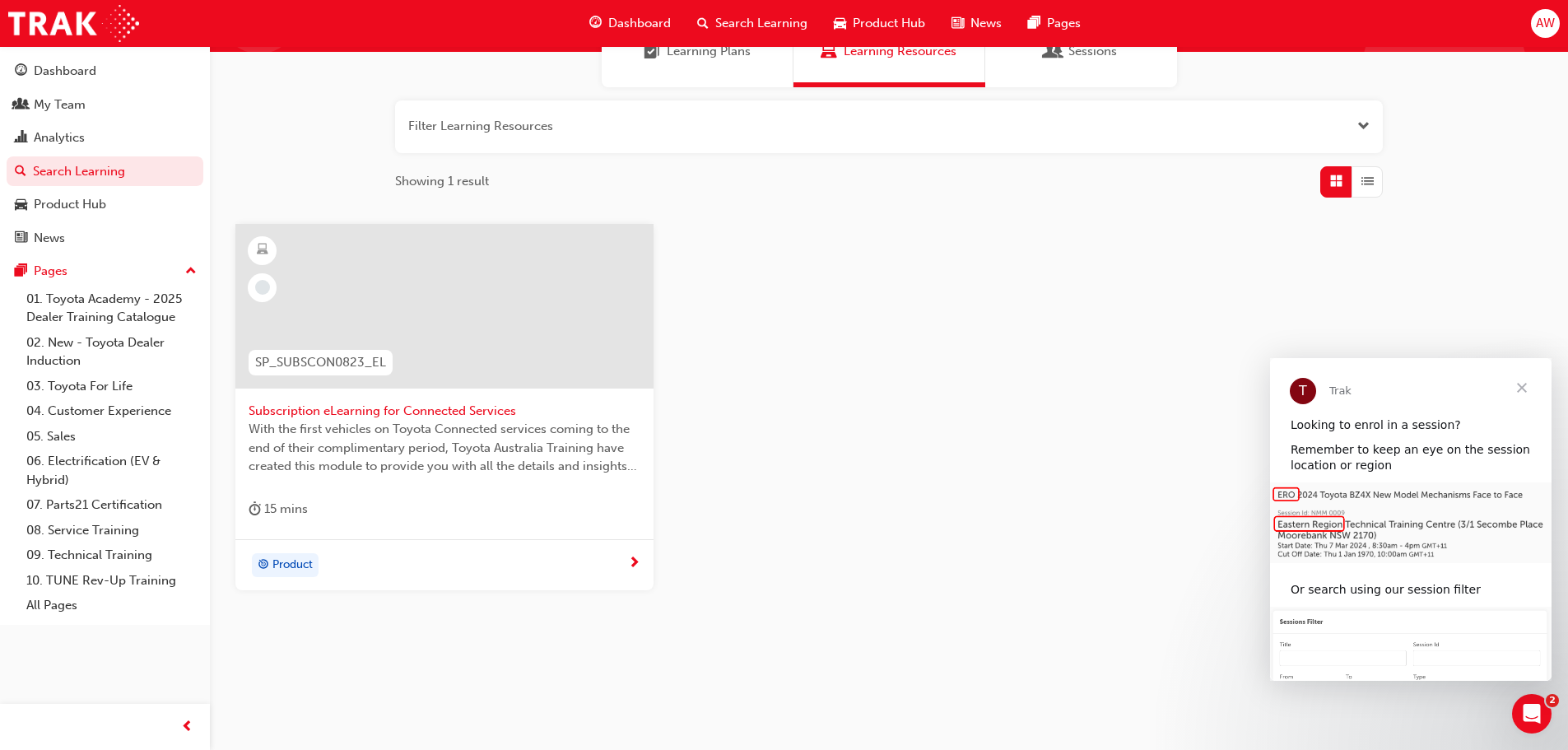
click at [334, 410] on span "Subscription eLearning for Connected Services" at bounding box center [444, 411] width 392 height 19
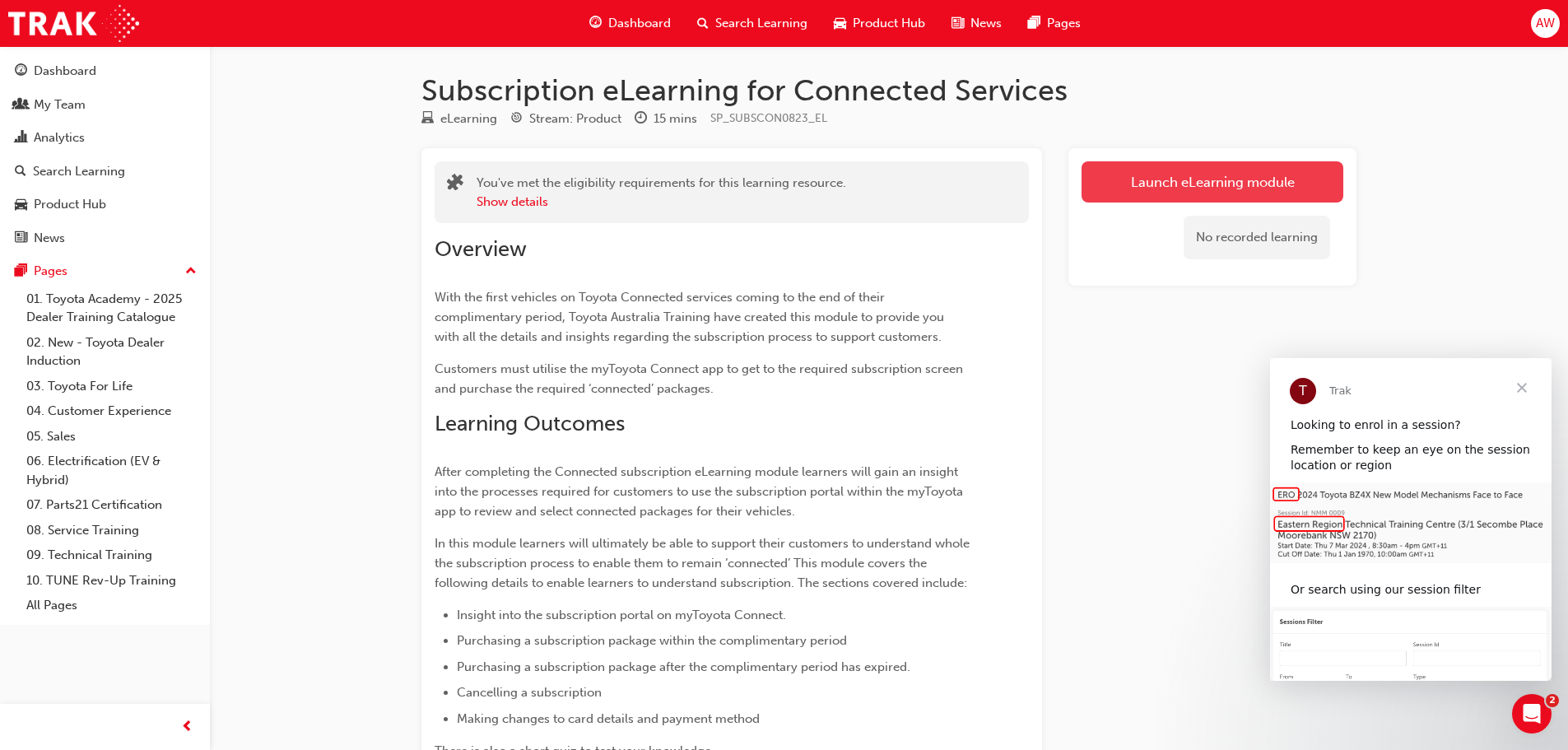
click at [1169, 179] on link "Launch eLearning module" at bounding box center [1212, 182] width 262 height 41
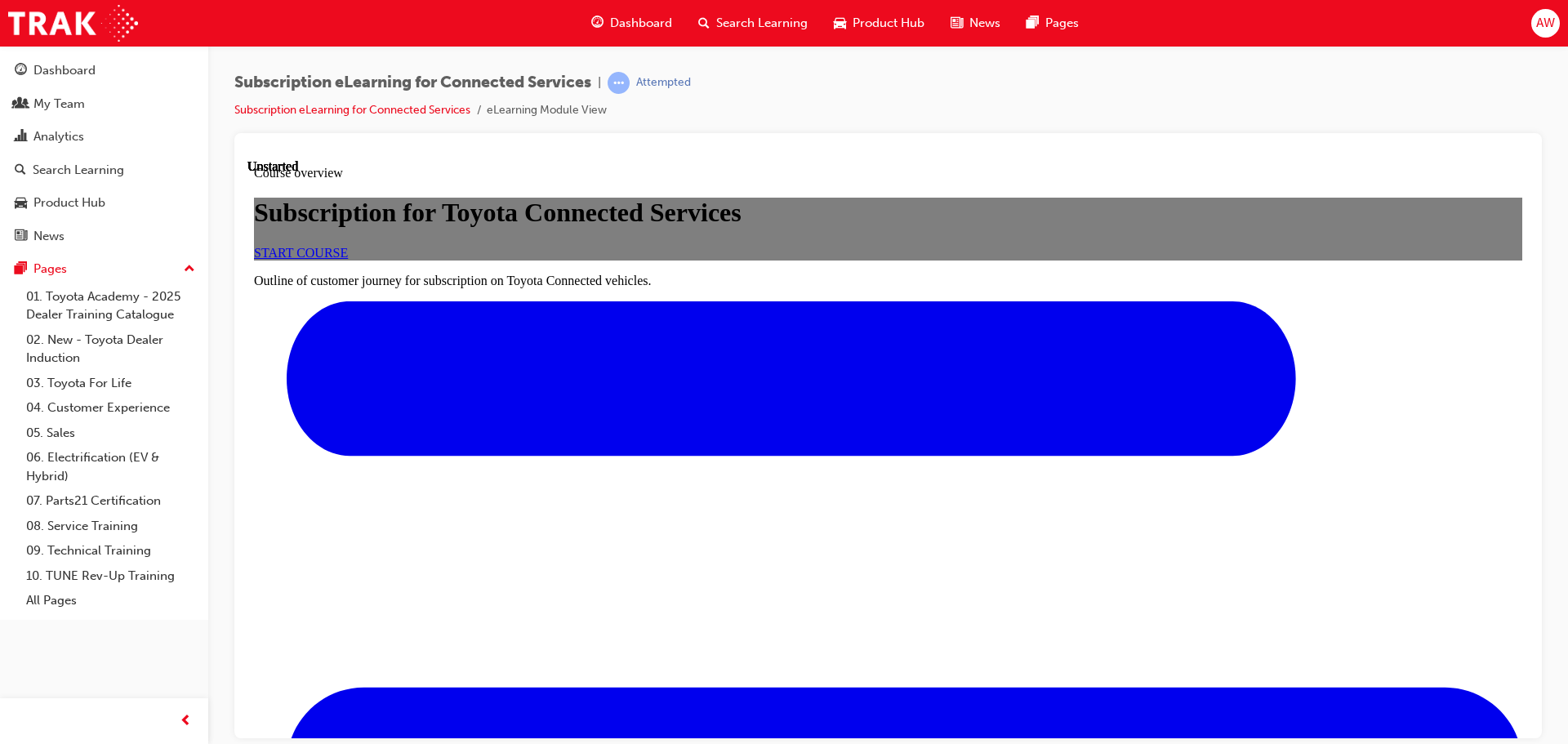
scroll to position [163, 0]
click at [348, 259] on span "START COURSE" at bounding box center [300, 252] width 94 height 13
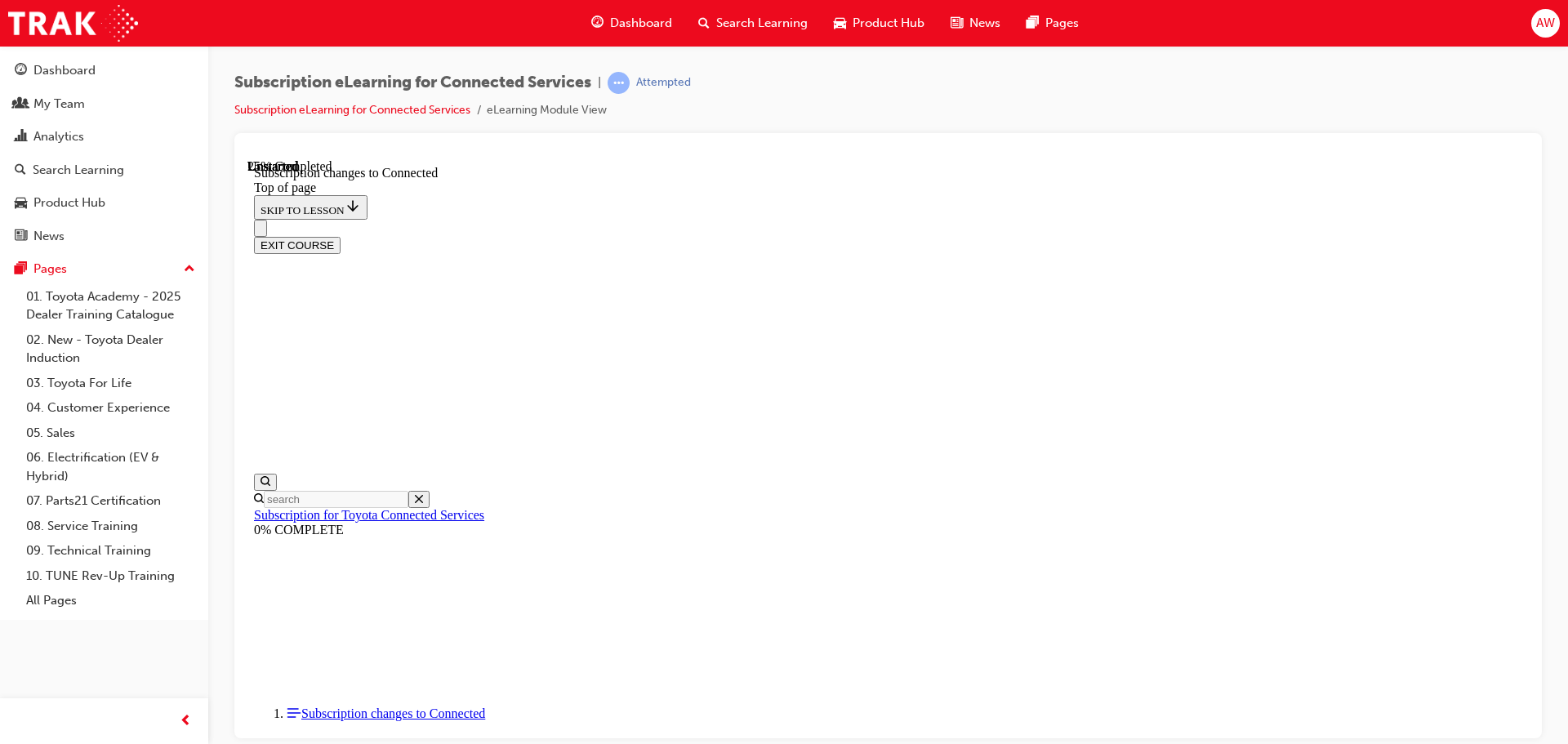
scroll to position [867, 0]
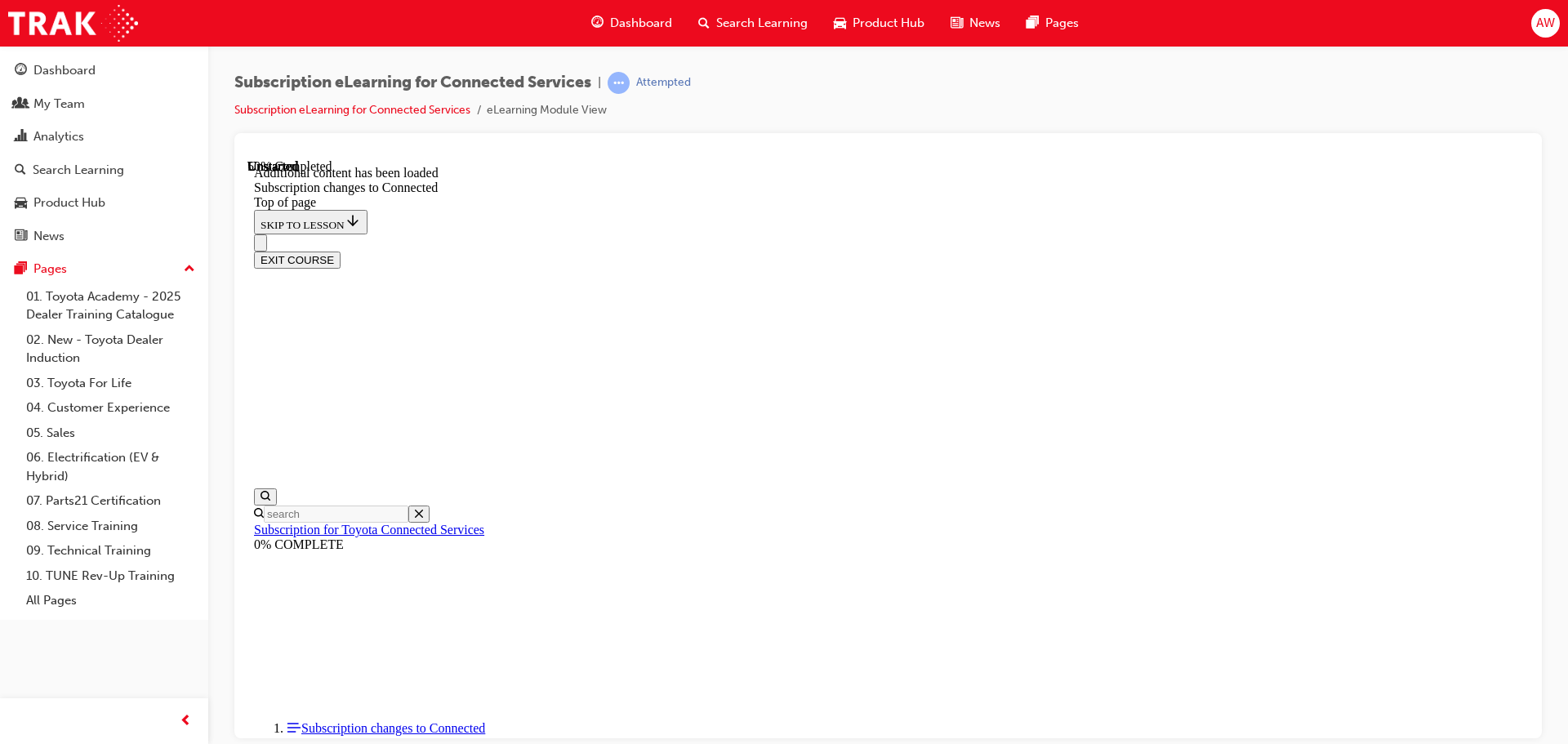
scroll to position [1542, 0]
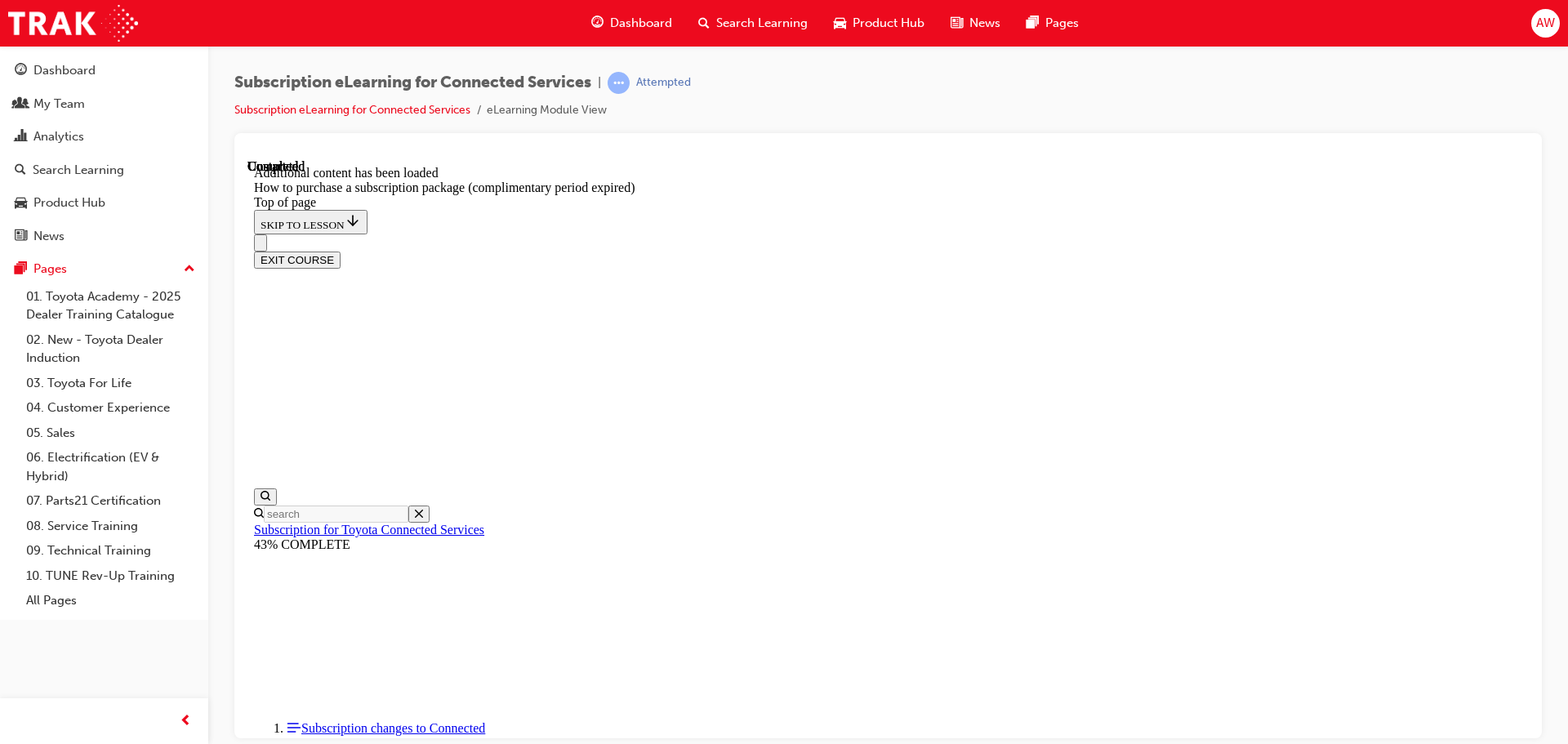
scroll to position [1058, 0]
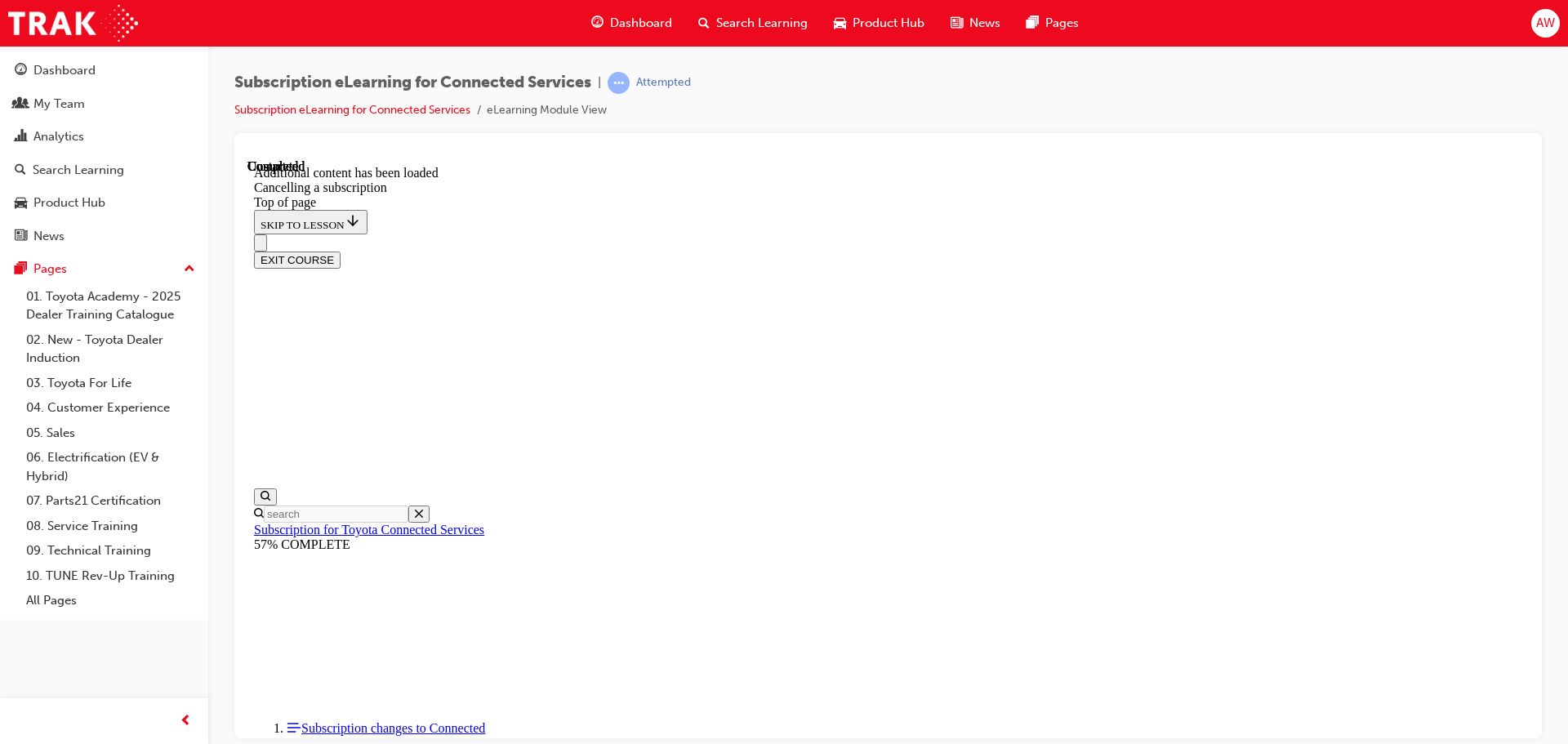
scroll to position [1512, 0]
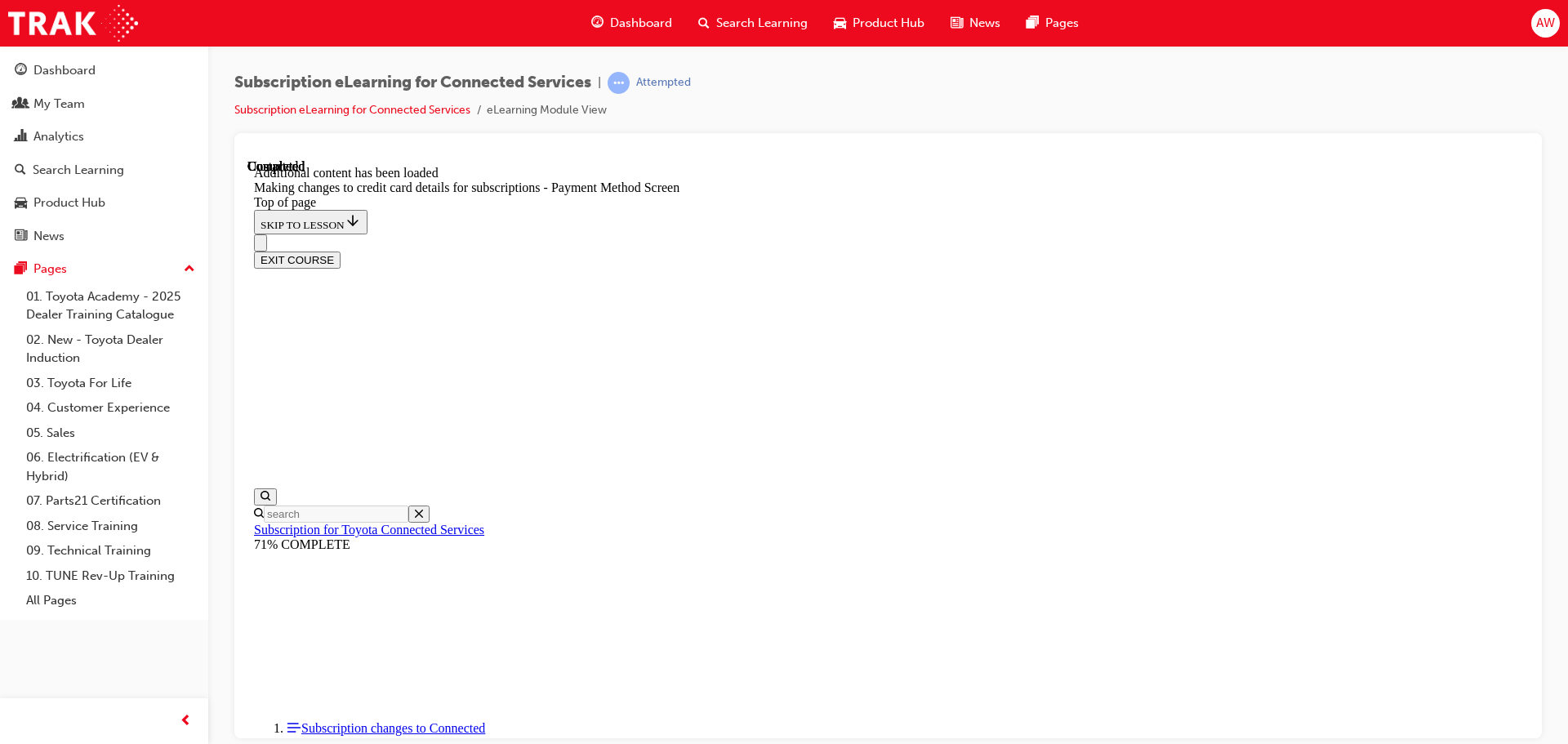
scroll to position [1605, 0]
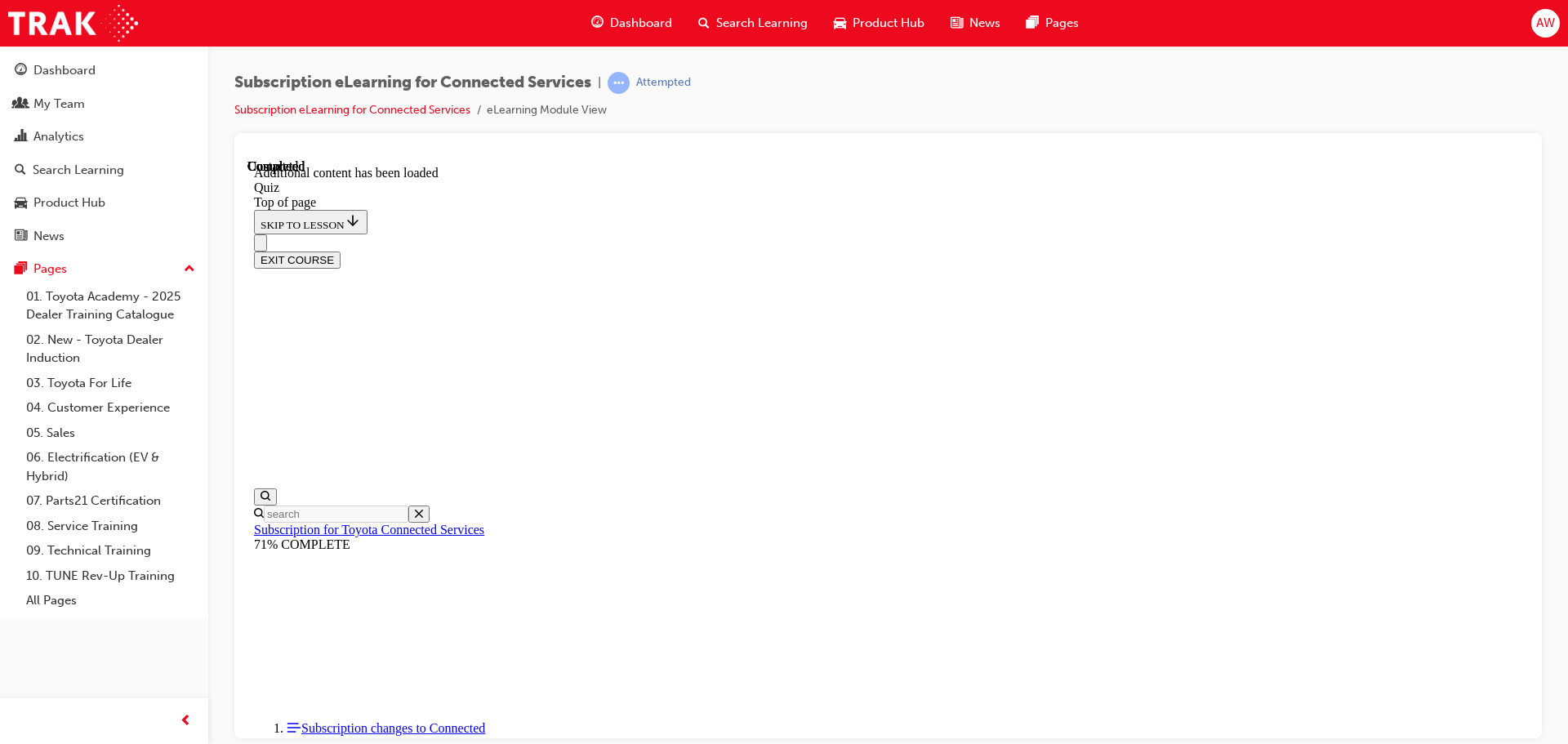
drag, startPoint x: 1022, startPoint y: 677, endPoint x: 1016, endPoint y: 670, distance: 9.2
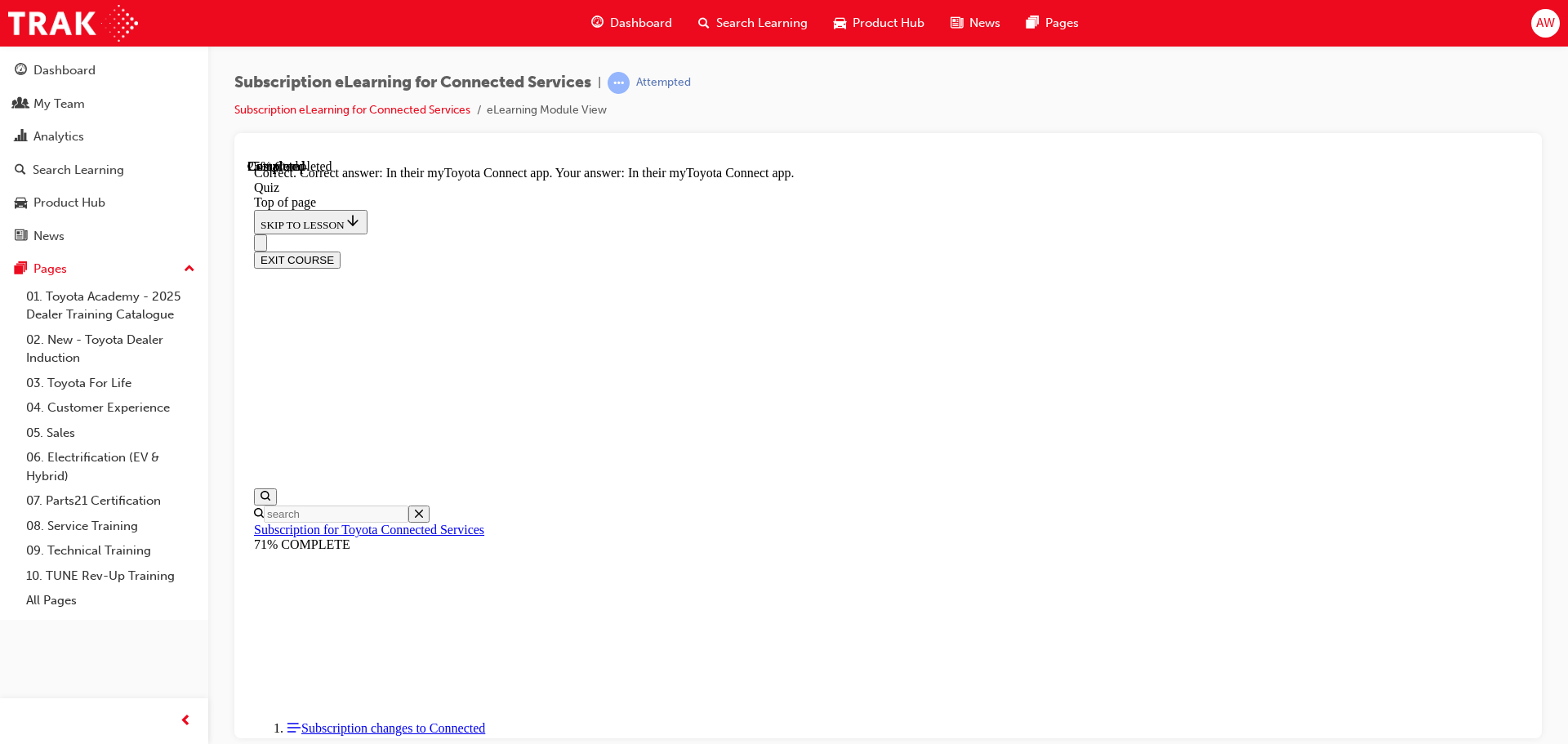
scroll to position [193, 0]
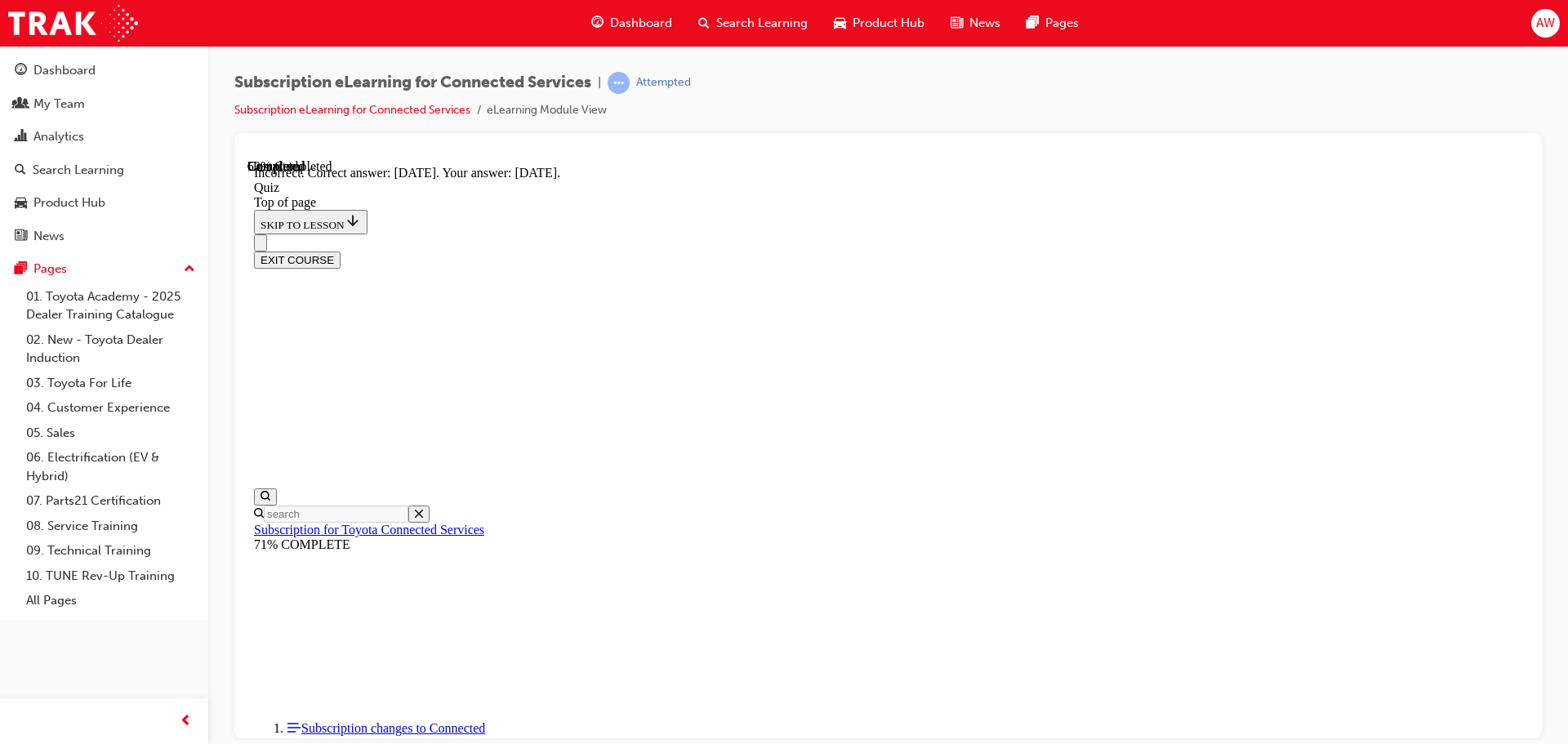
scroll to position [50, 0]
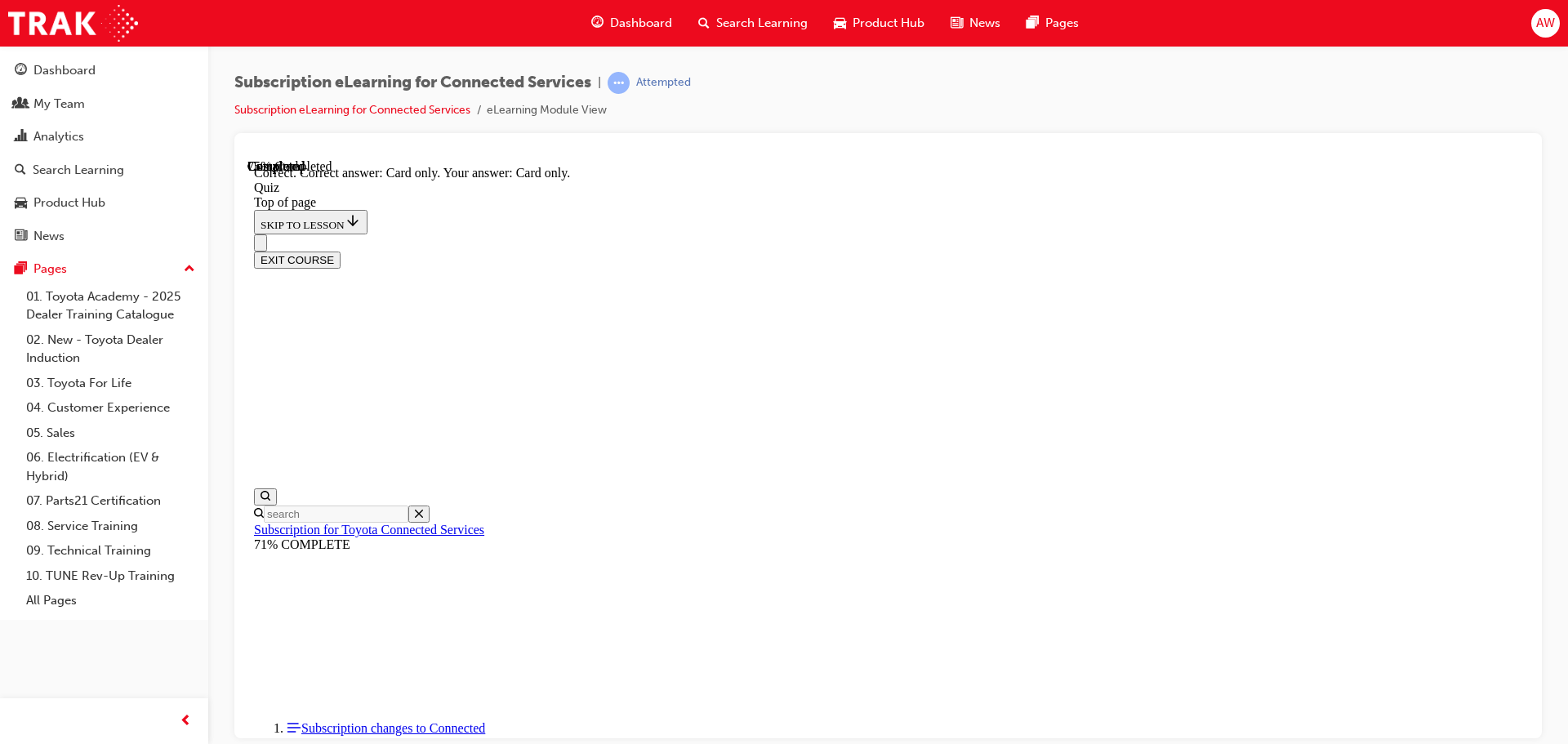
scroll to position [217, 0]
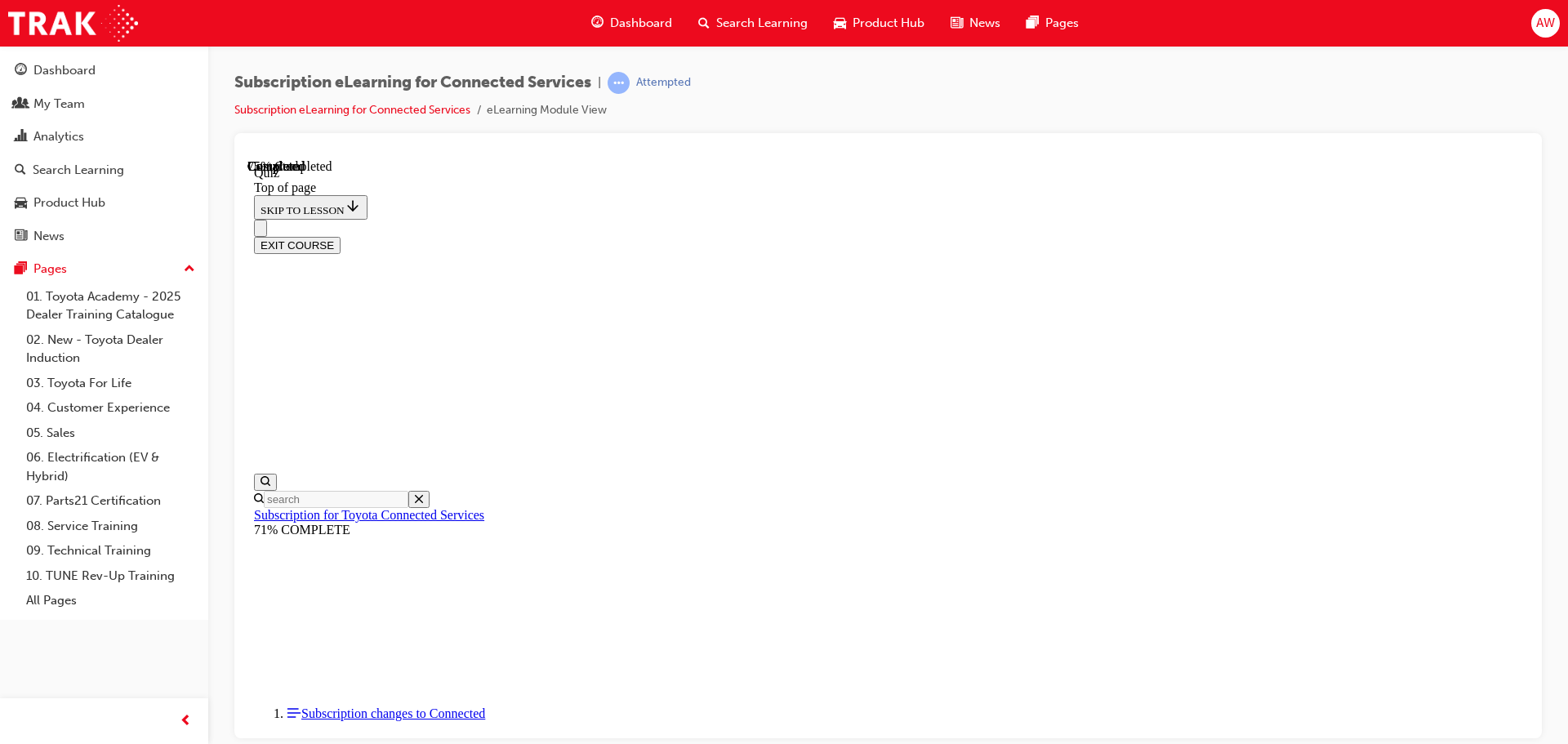
scroll to position [50, 0]
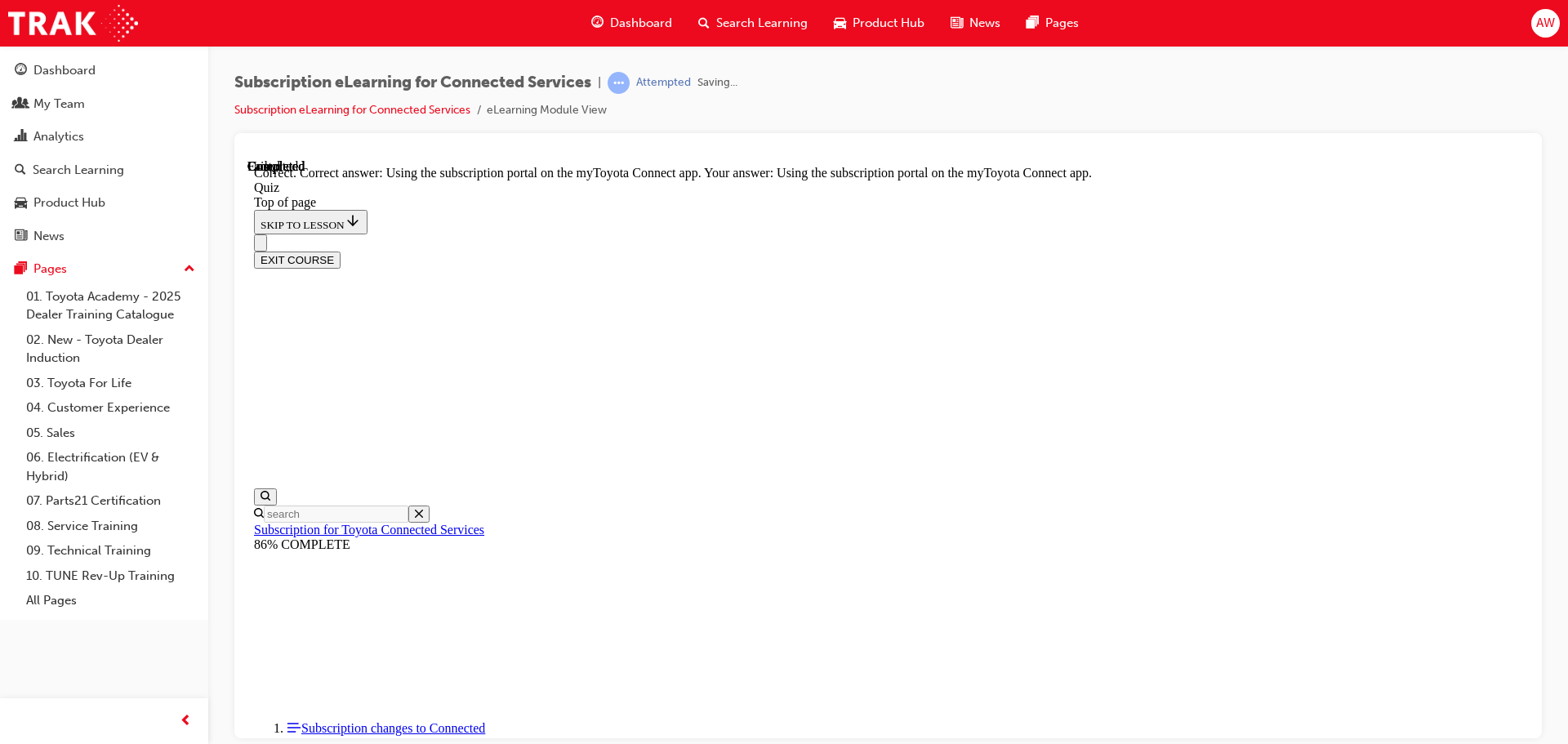
scroll to position [217, 0]
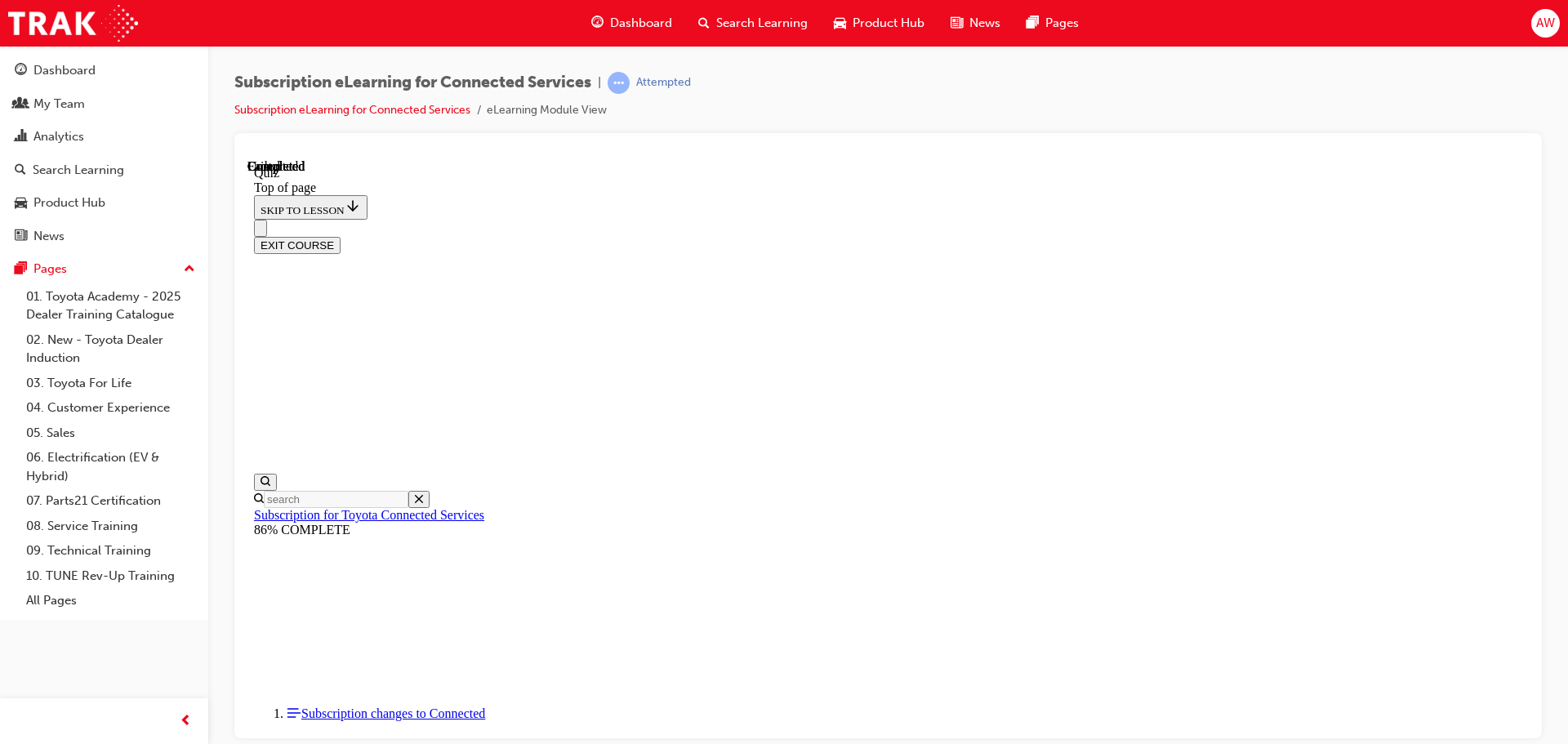
scroll to position [308, 0]
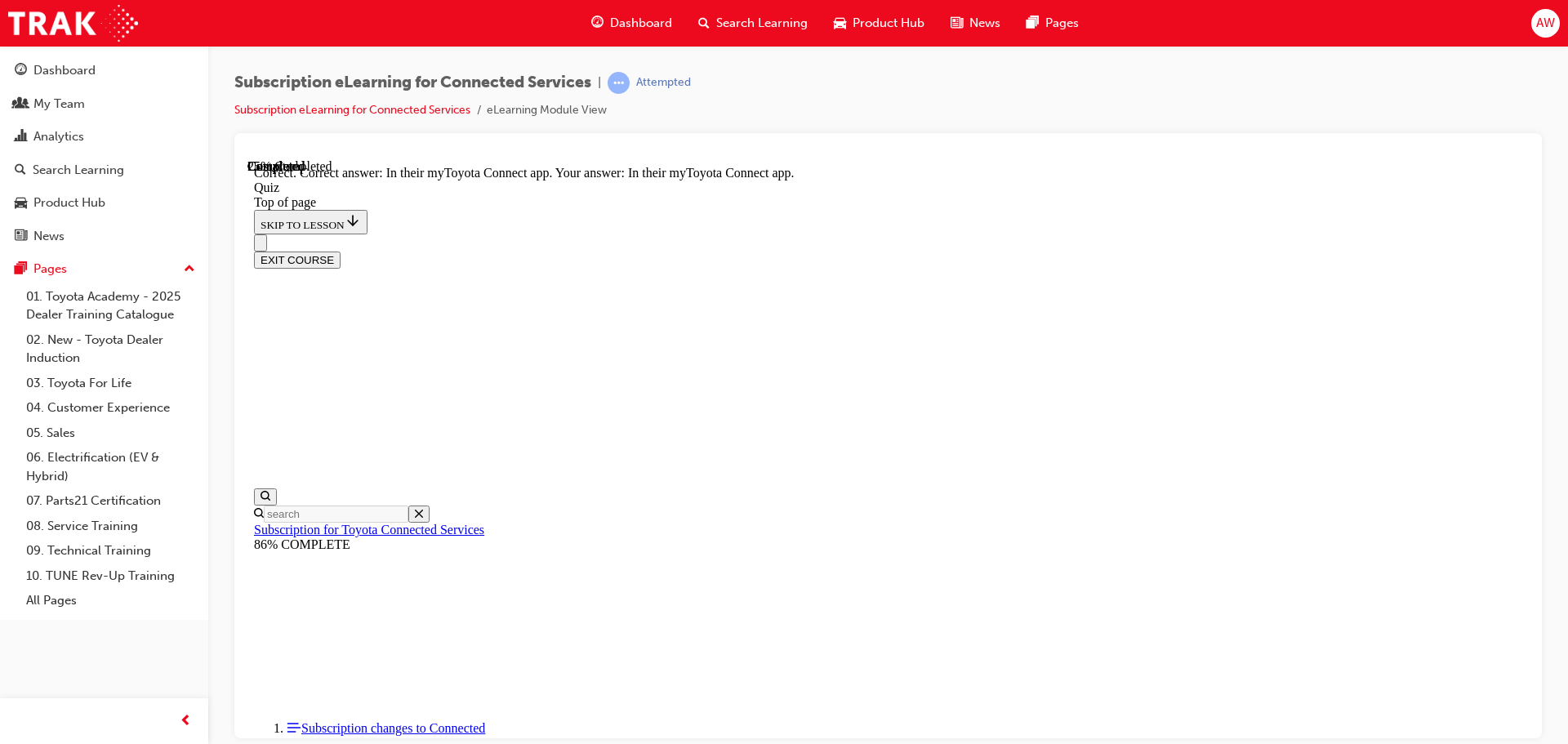
scroll to position [244, 0]
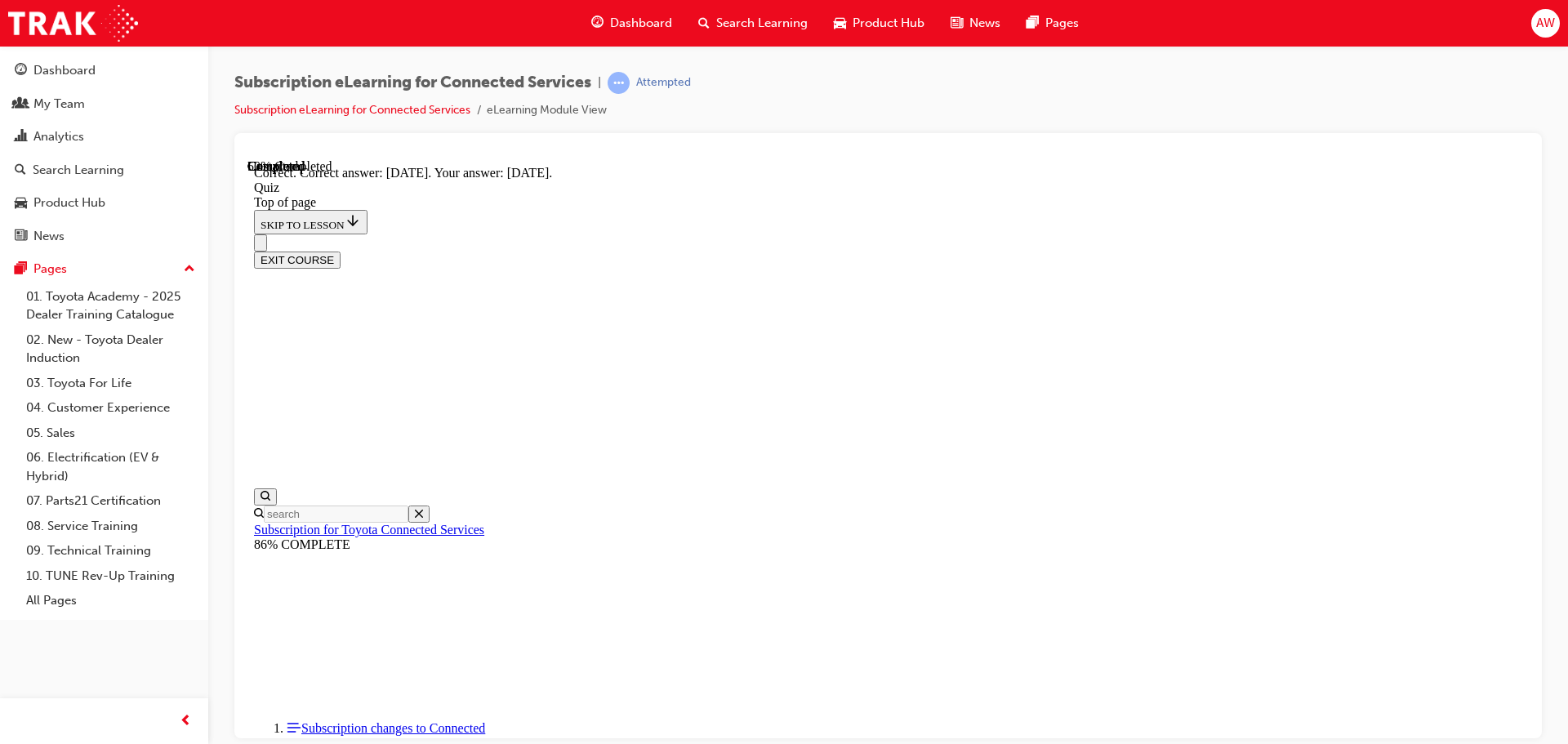
scroll to position [244, 0]
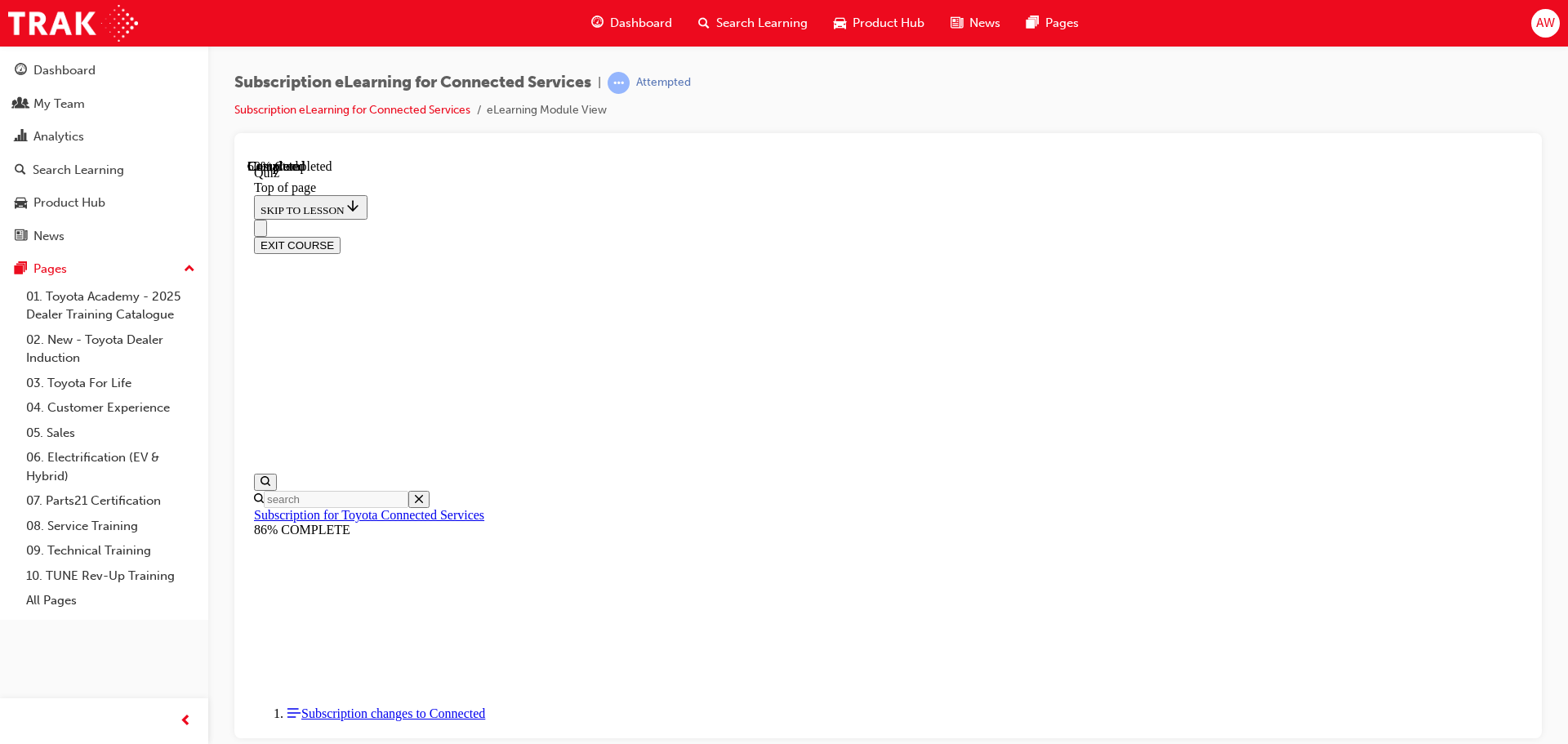
scroll to position [50, 0]
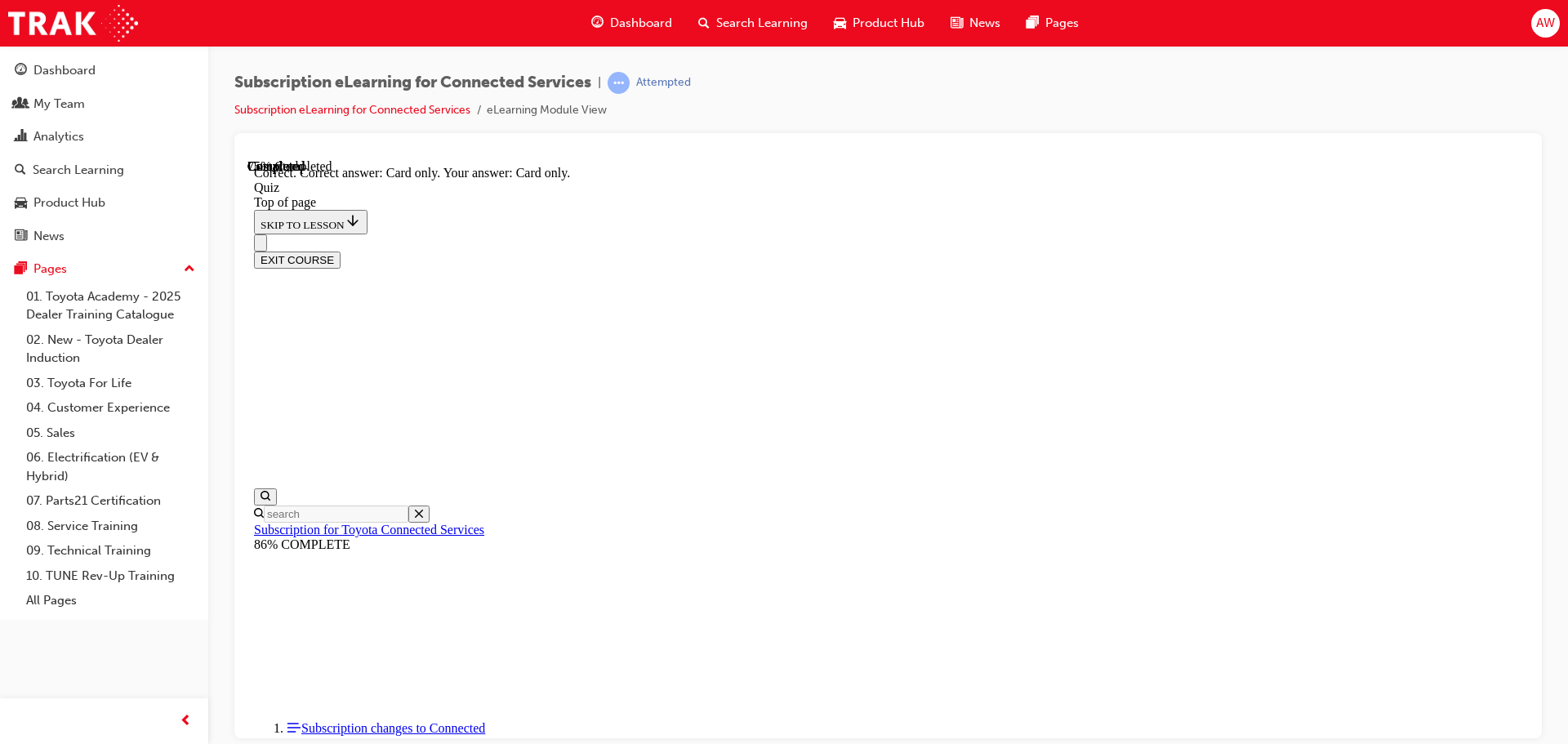
scroll to position [217, 0]
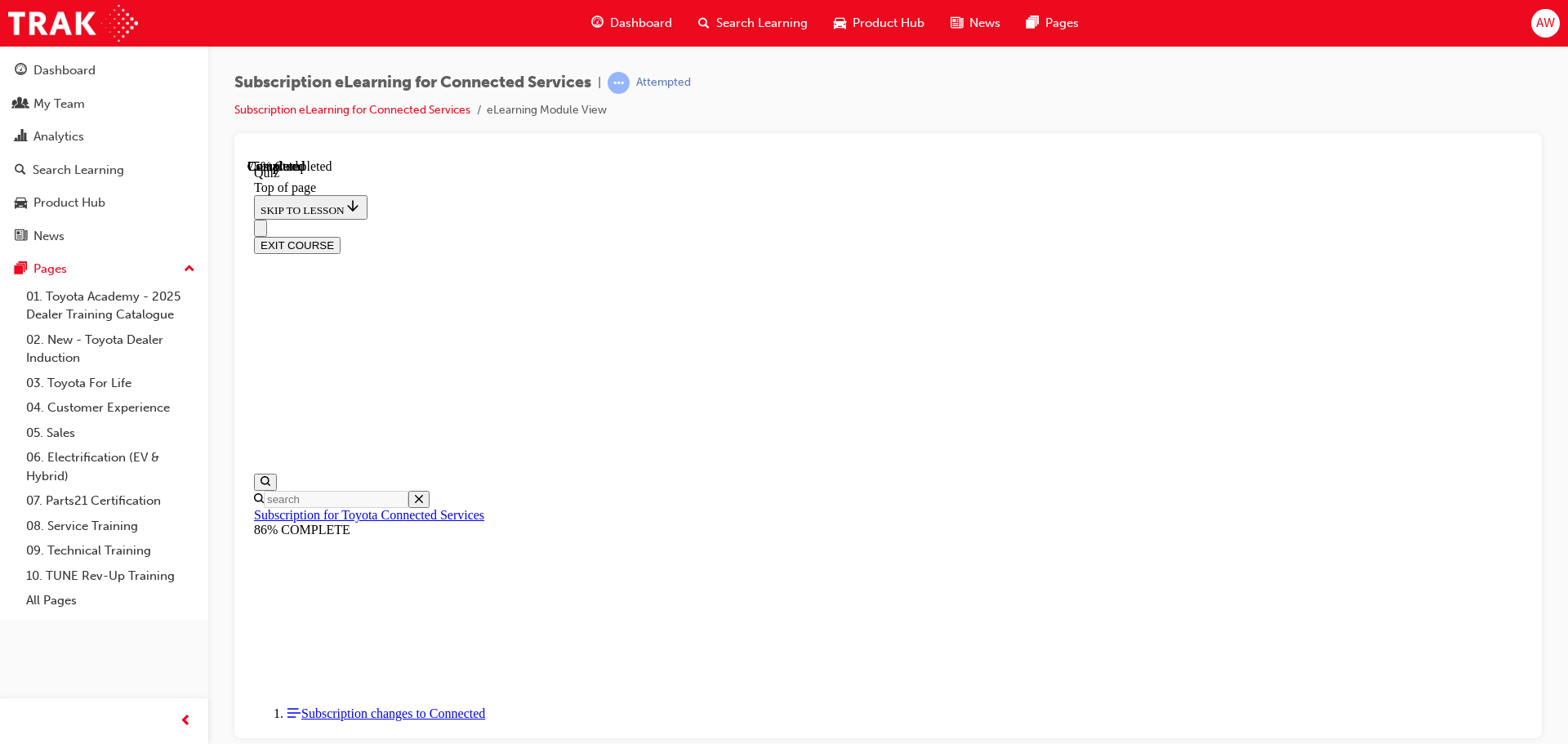
drag, startPoint x: 749, startPoint y: 484, endPoint x: 749, endPoint y: 495, distance: 11.0
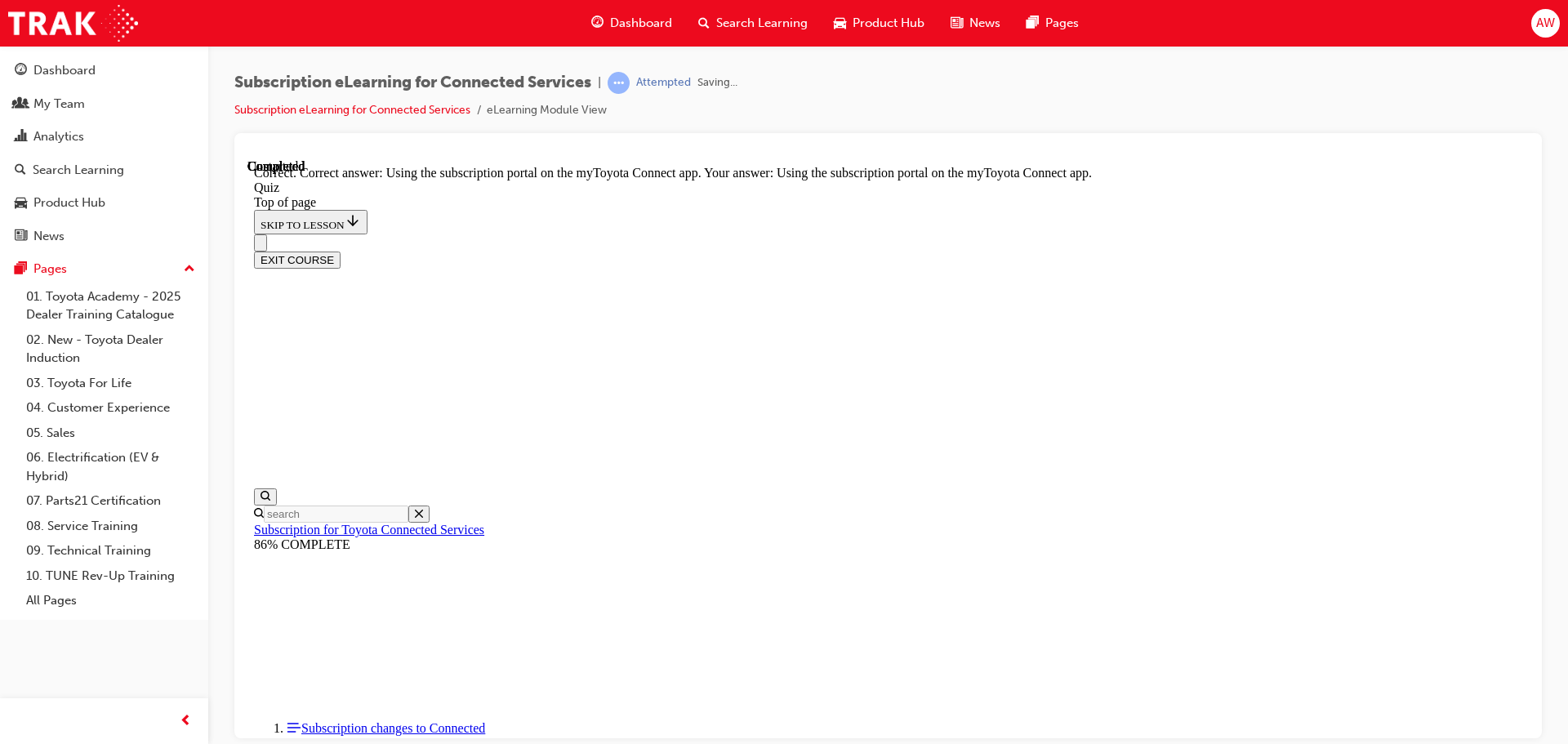
scroll to position [217, 0]
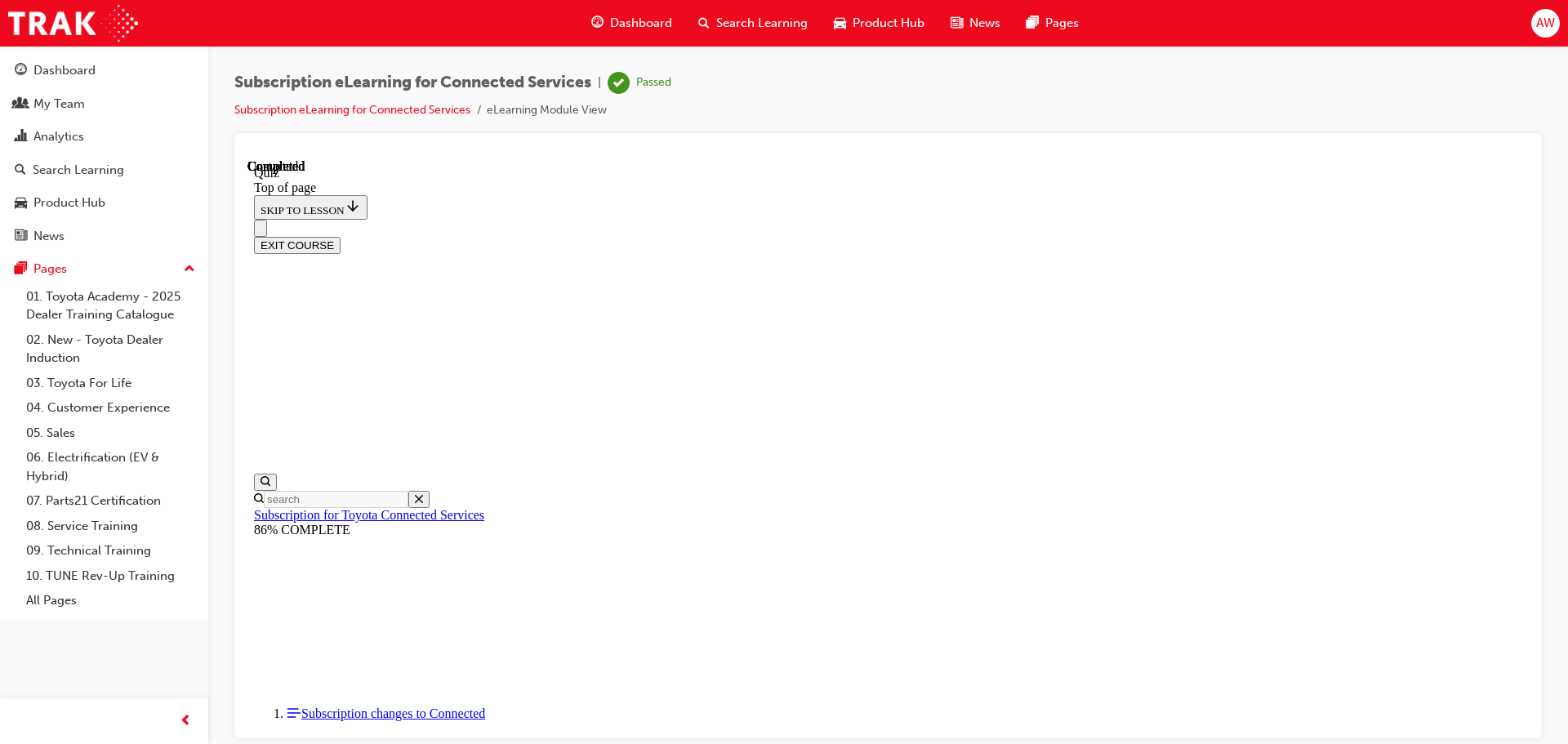
scroll to position [308, 0]
click at [341, 236] on button "EXIT COURSE" at bounding box center [297, 244] width 87 height 17
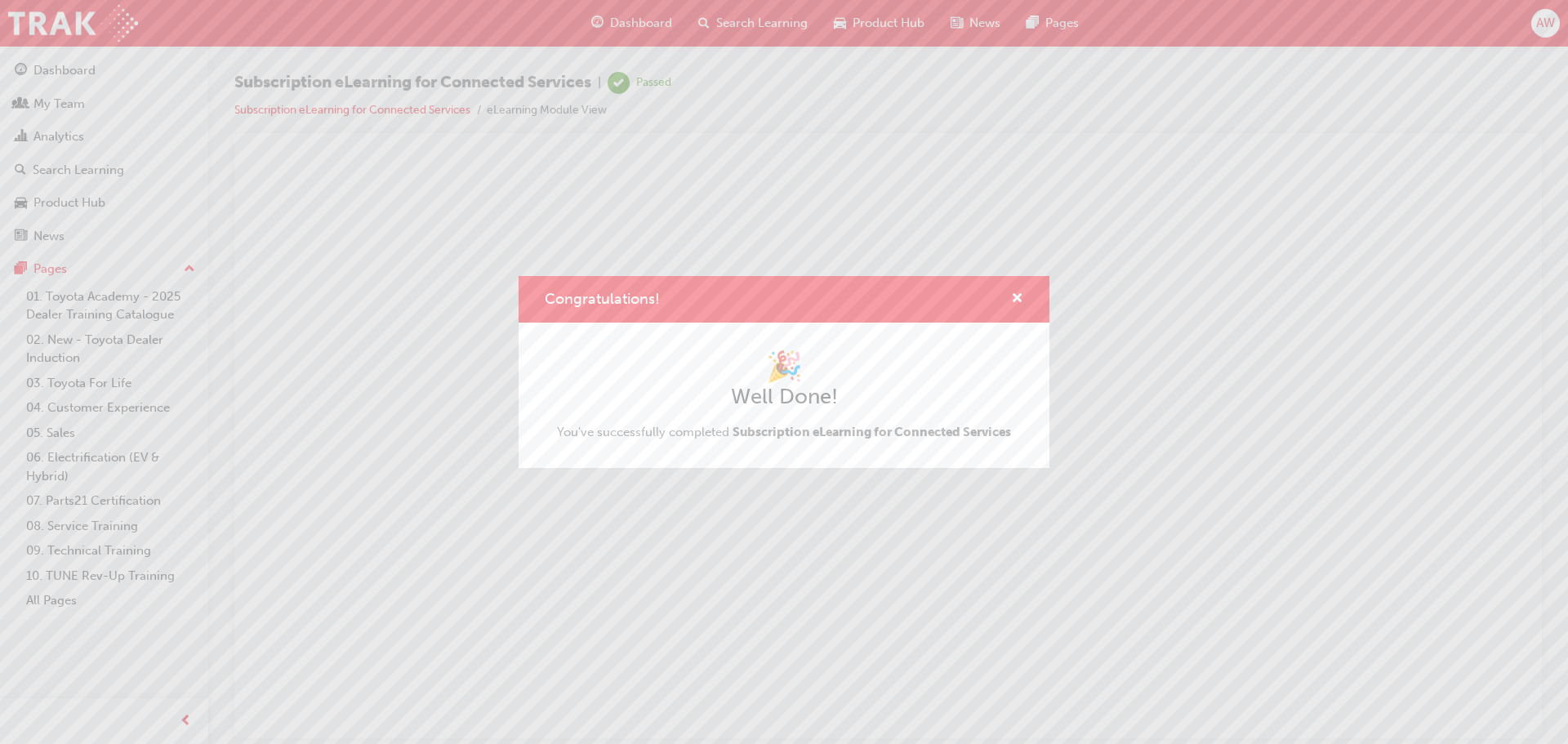
scroll to position [0, 0]
